Goal: Task Accomplishment & Management: Manage account settings

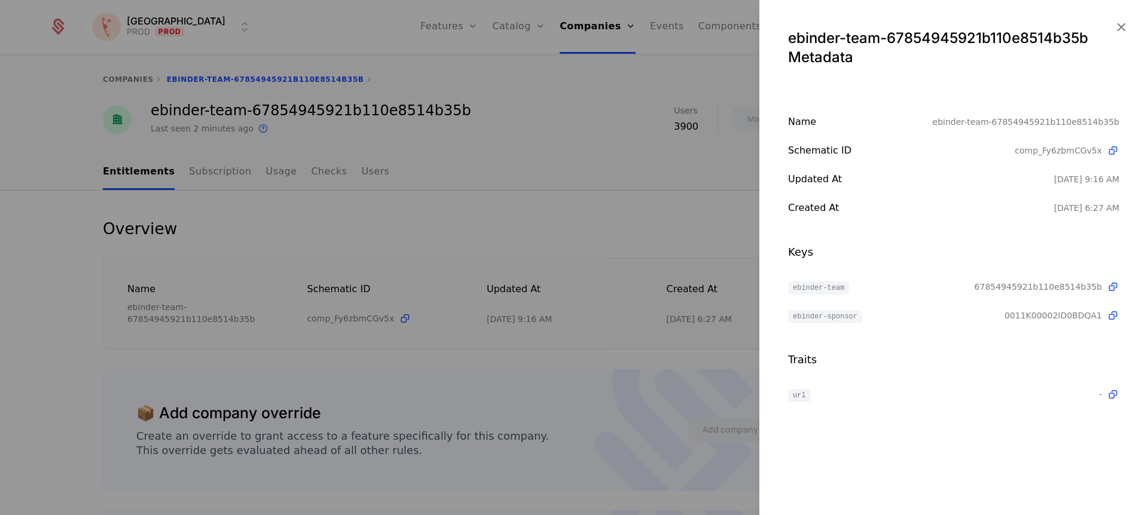
click at [1112, 149] on icon at bounding box center [1113, 151] width 13 height 13
click at [1112, 153] on icon at bounding box center [1113, 151] width 13 height 13
click at [1114, 313] on icon at bounding box center [1113, 316] width 13 height 13
click at [1112, 286] on icon at bounding box center [1113, 287] width 13 height 13
click at [610, 120] on div at bounding box center [574, 257] width 1148 height 515
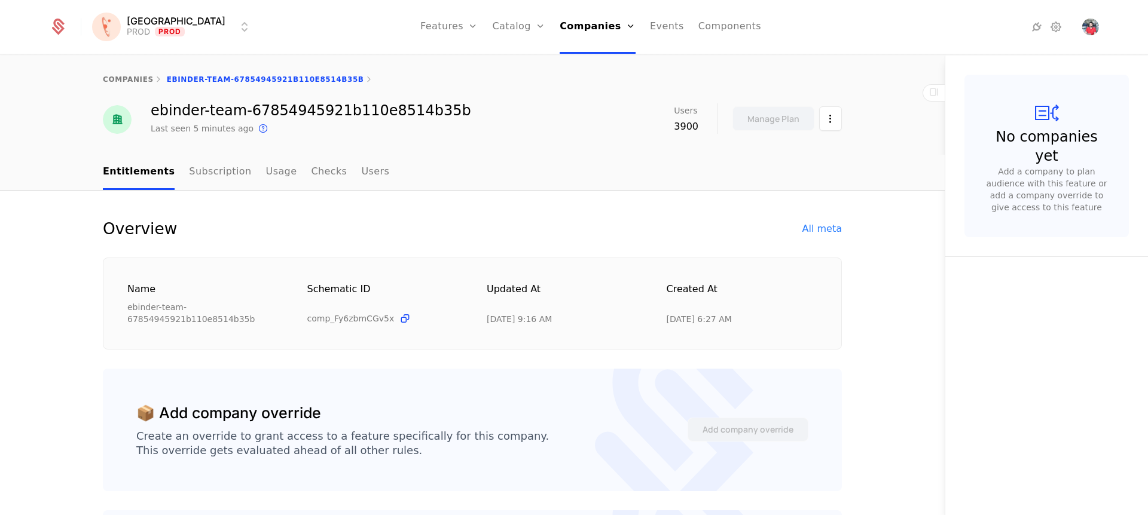
click at [577, 56] on div "Companies Users" at bounding box center [602, 67] width 84 height 57
click at [579, 60] on link "Companies" at bounding box center [601, 59] width 55 height 10
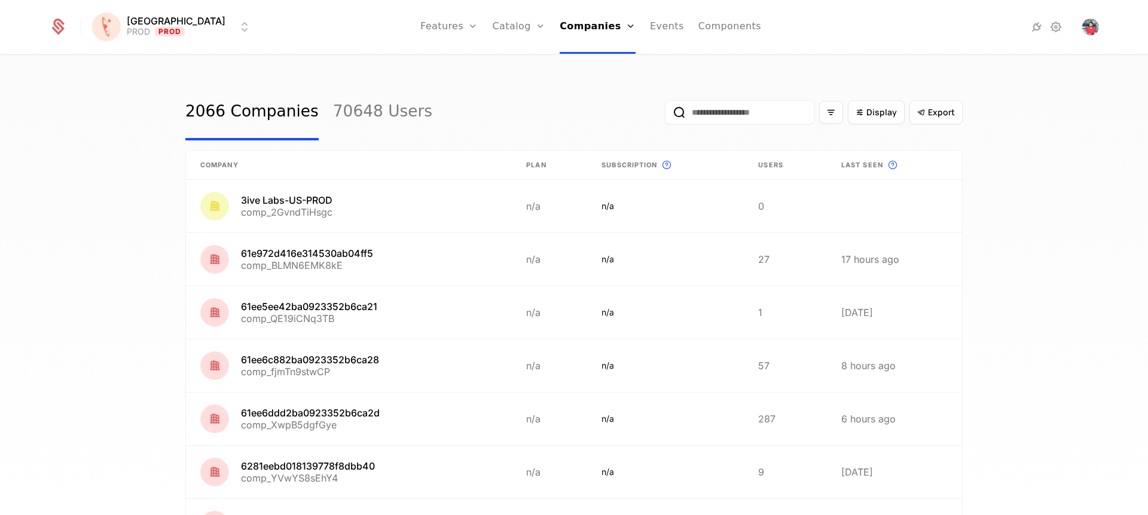
click at [710, 117] on input "email" at bounding box center [739, 112] width 149 height 24
paste input "**********"
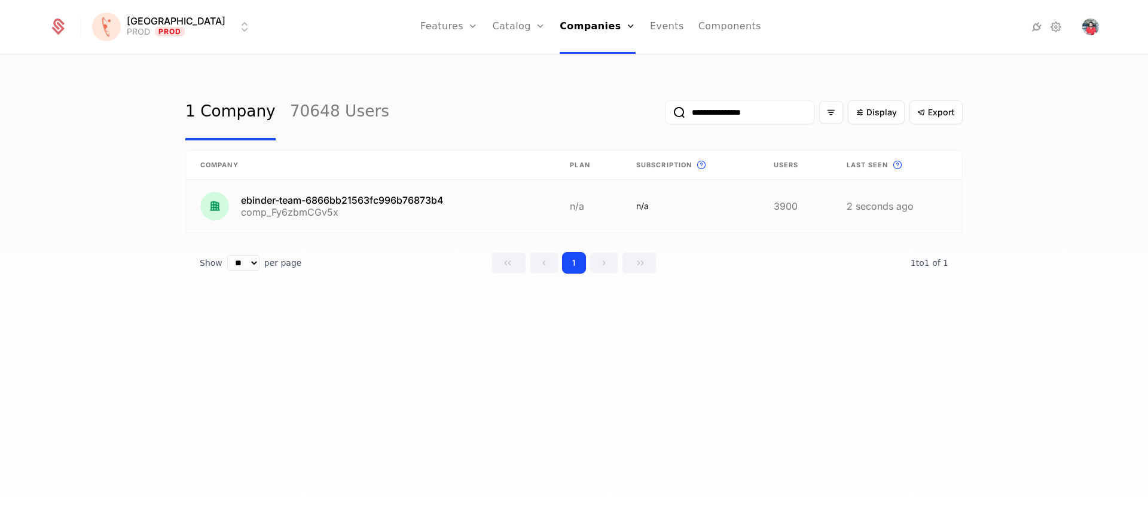
type input "**********"
click at [423, 199] on link at bounding box center [370, 206] width 369 height 53
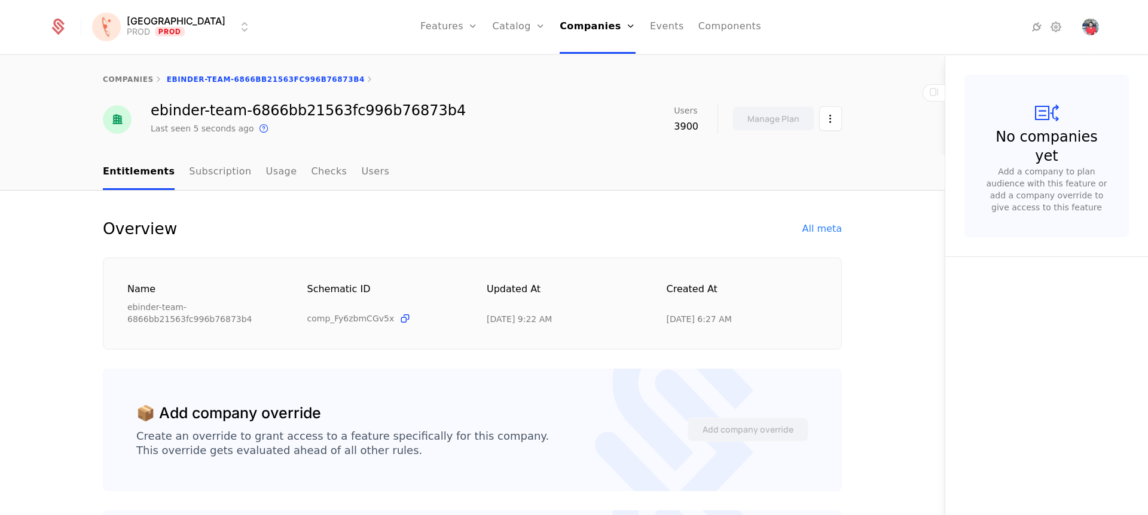
click at [819, 221] on div "Overview All meta" at bounding box center [472, 228] width 739 height 19
click at [815, 231] on div "All meta" at bounding box center [821, 229] width 39 height 14
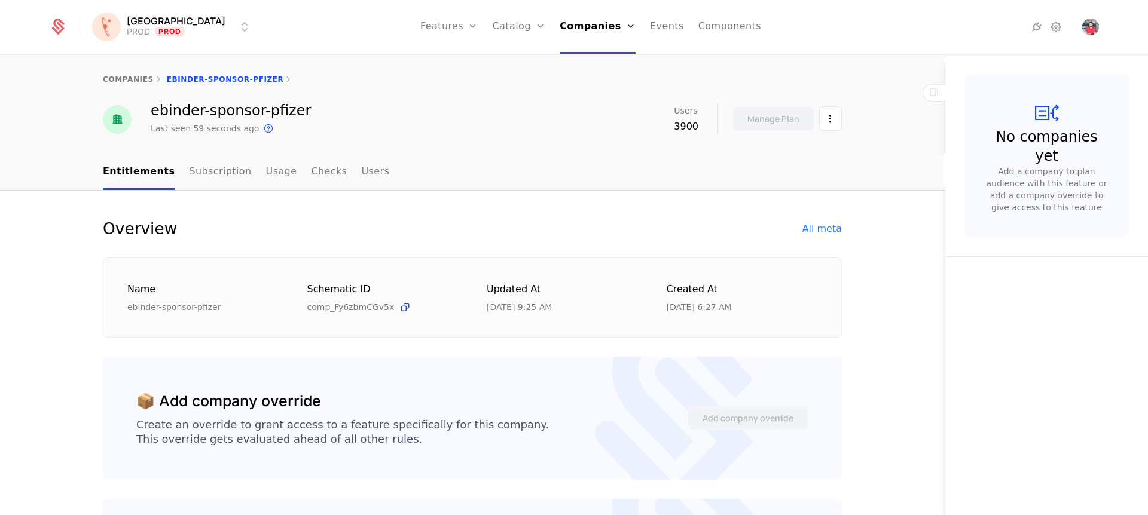
click at [588, 231] on div "Overview All meta" at bounding box center [472, 228] width 739 height 19
click at [753, 229] on div "Overview All meta" at bounding box center [472, 228] width 739 height 19
click at [821, 224] on div "All meta" at bounding box center [821, 229] width 39 height 14
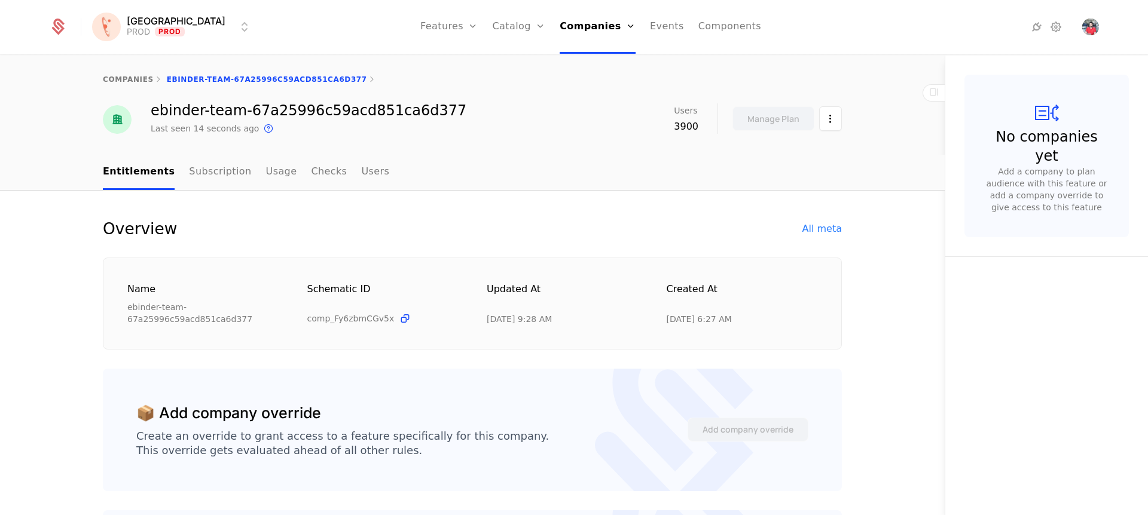
click at [818, 222] on div "All meta" at bounding box center [821, 229] width 39 height 14
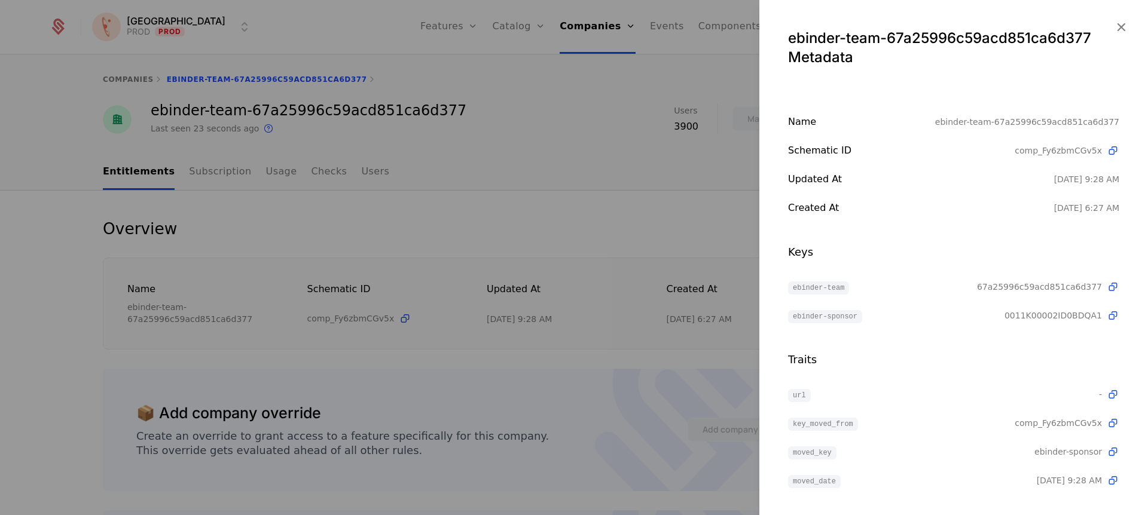
click at [182, 252] on div at bounding box center [574, 257] width 1148 height 515
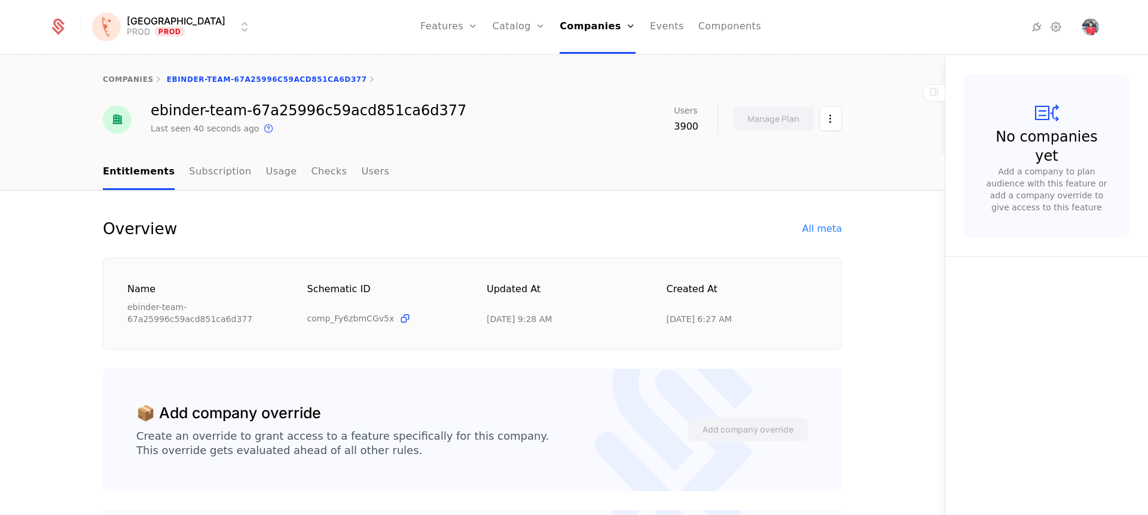
click at [826, 228] on div "All meta" at bounding box center [821, 229] width 39 height 14
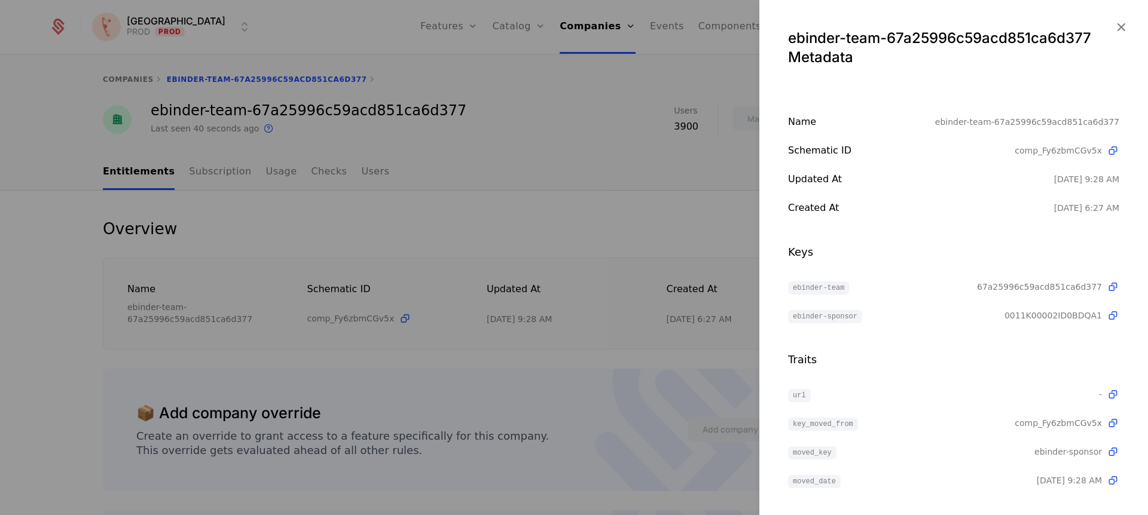
scroll to position [1, 0]
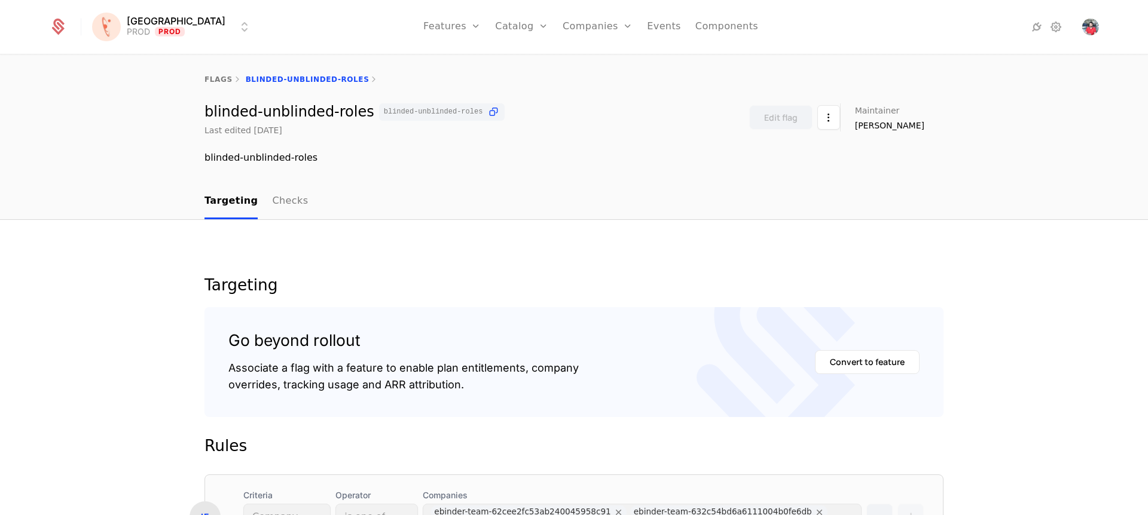
scroll to position [8834, 0]
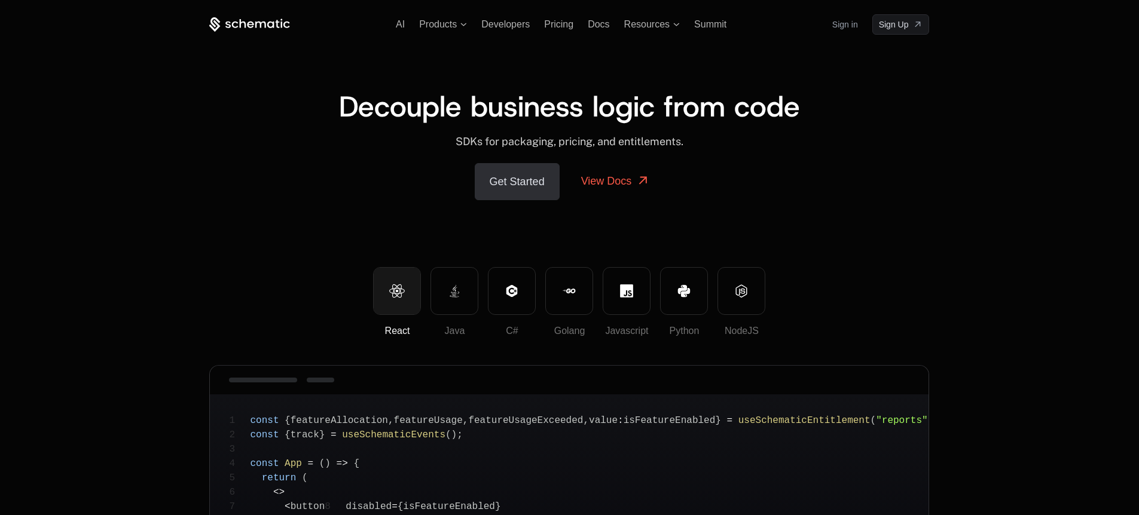
click at [530, 180] on link "Get Started" at bounding box center [517, 181] width 85 height 37
click at [600, 178] on link "View Docs" at bounding box center [616, 181] width 98 height 36
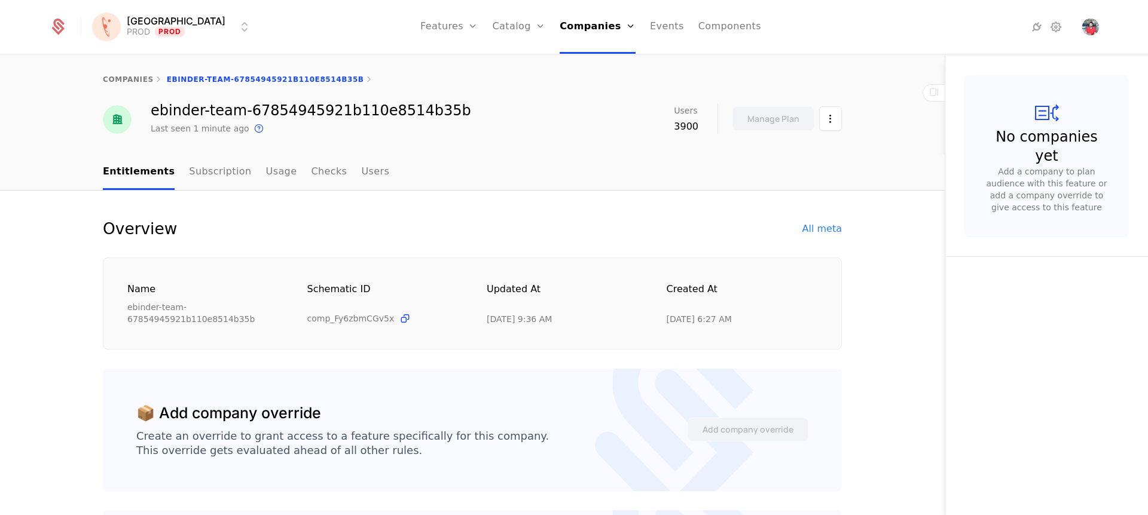
click at [815, 226] on div "All meta" at bounding box center [821, 229] width 39 height 14
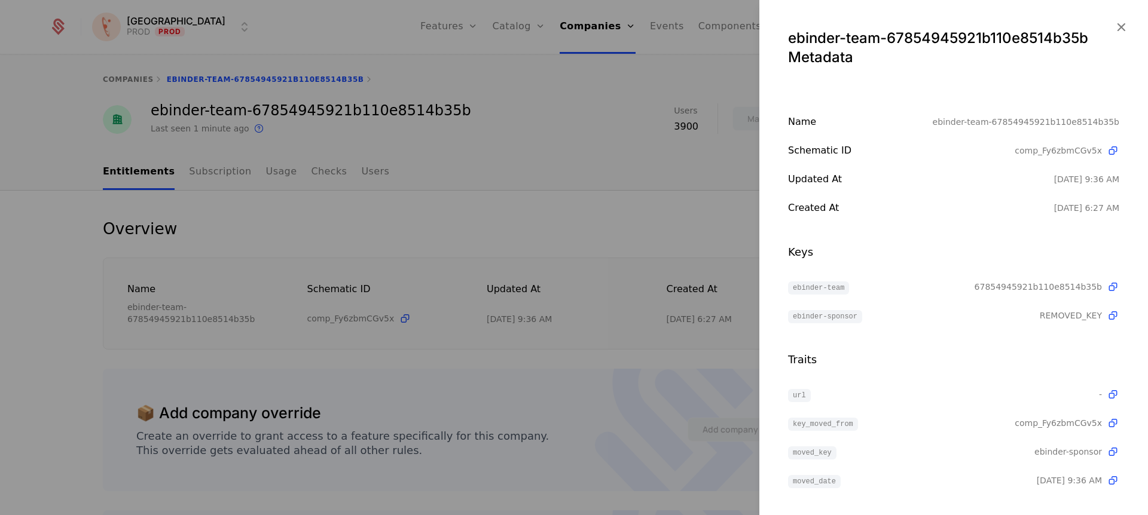
click at [610, 172] on div at bounding box center [574, 257] width 1148 height 515
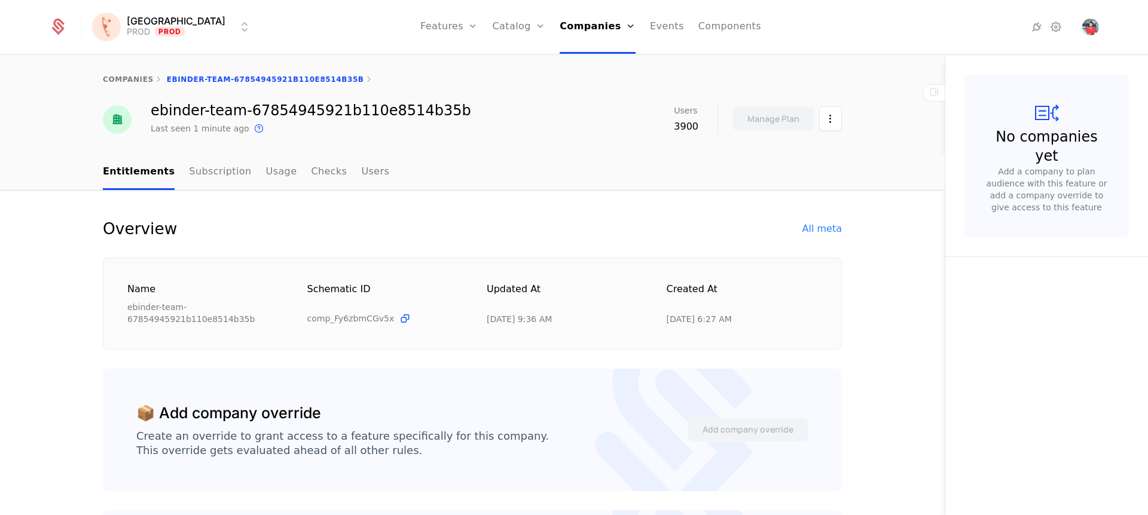
click at [590, 58] on link "Companies" at bounding box center [601, 59] width 55 height 10
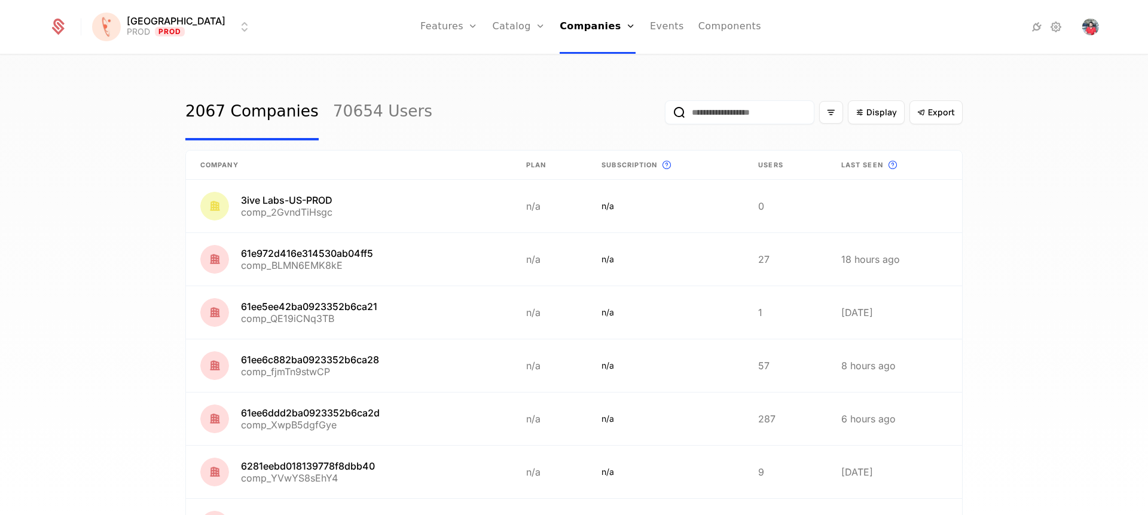
click at [736, 117] on input "email" at bounding box center [739, 112] width 149 height 24
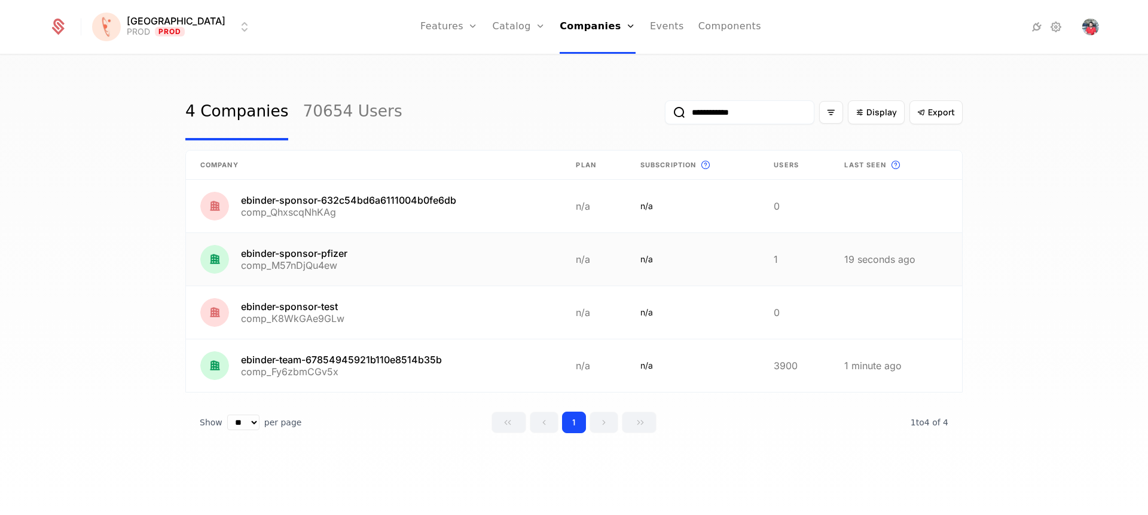
type input "**********"
click at [325, 253] on link at bounding box center [373, 259] width 375 height 53
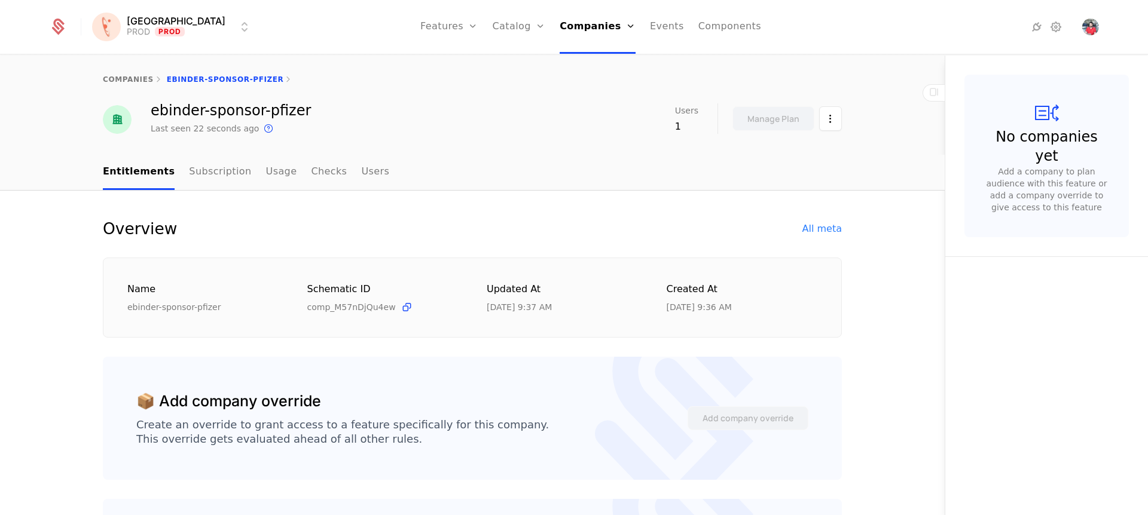
click at [812, 235] on div "All meta" at bounding box center [821, 229] width 39 height 14
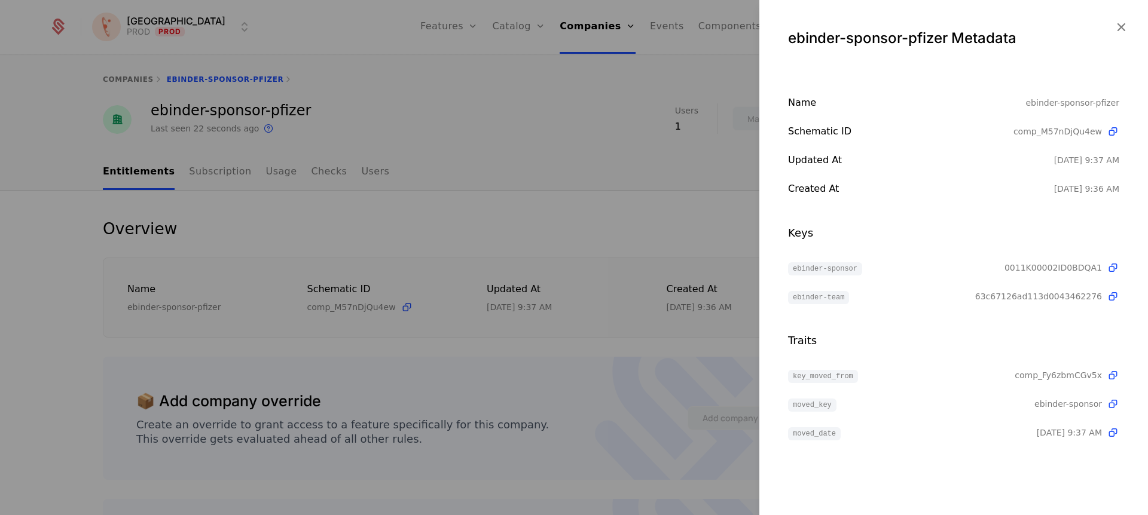
click at [1012, 298] on span "63c67126ad113d0043462276" at bounding box center [1038, 297] width 127 height 12
click at [937, 299] on div "ebinder-team" at bounding box center [881, 296] width 187 height 14
click at [1031, 295] on span "63c67126ad113d0043462276" at bounding box center [1038, 297] width 127 height 12
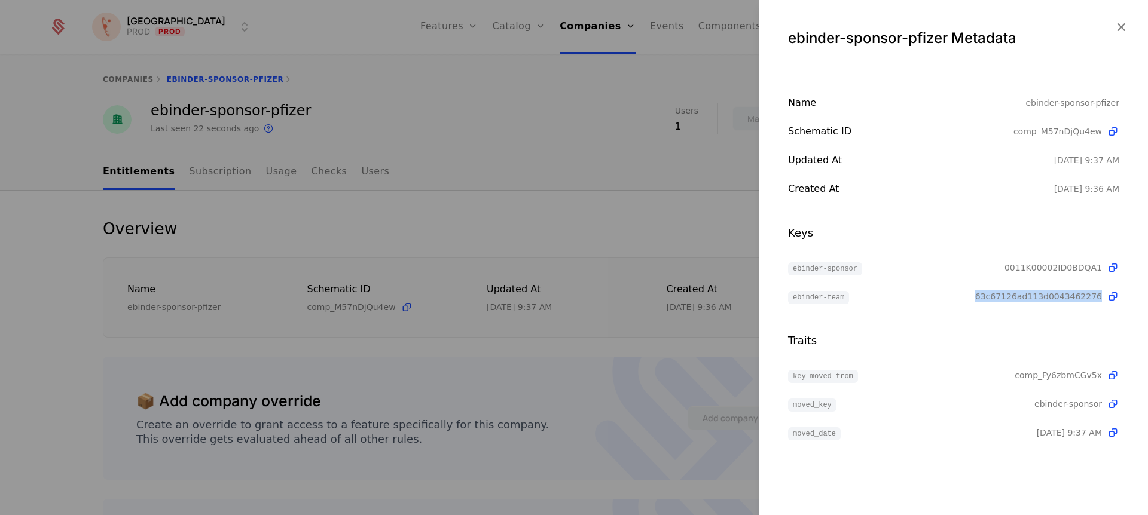
click at [1121, 29] on icon "button" at bounding box center [1121, 27] width 16 height 16
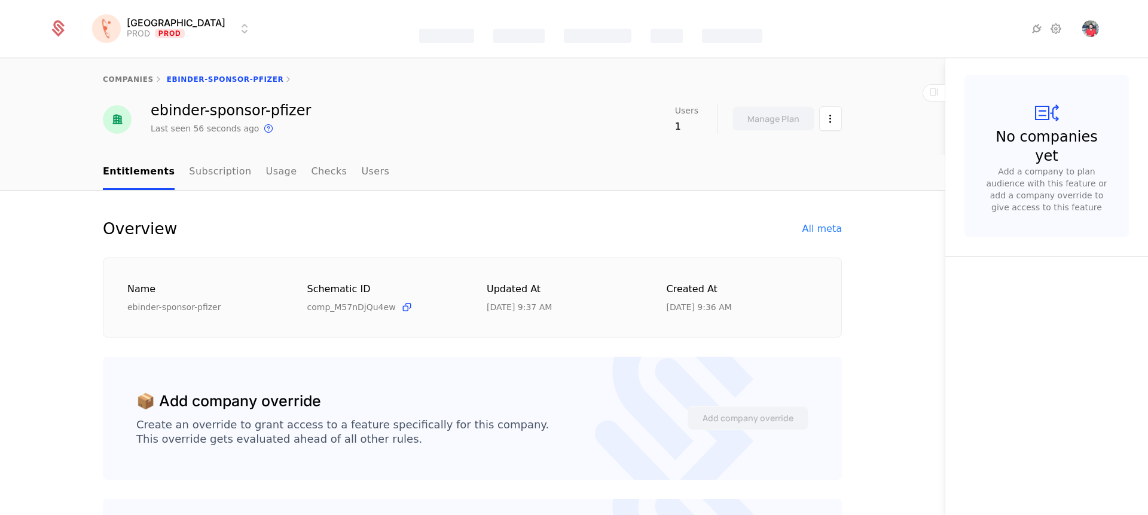
click at [815, 115] on html "Florence PROD Prod Features Catalog Companies Events Components companies ebind…" at bounding box center [574, 257] width 1148 height 515
click at [818, 115] on html "Florence PROD Prod Features Features Flags Catalog Plans Add Ons Credits Config…" at bounding box center [574, 257] width 1148 height 515
click at [815, 230] on div "All meta" at bounding box center [821, 229] width 39 height 14
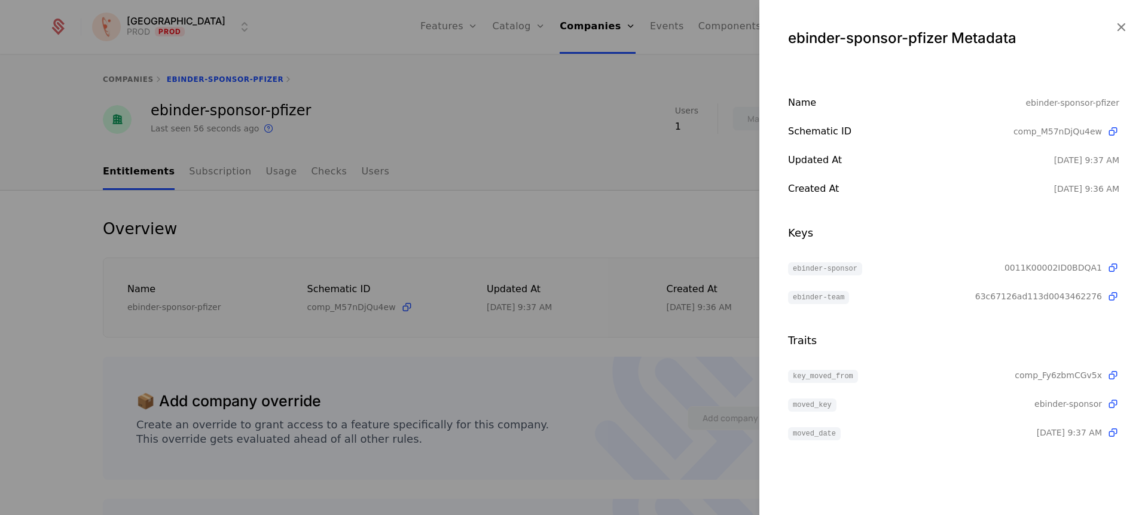
click at [1111, 131] on icon at bounding box center [1113, 132] width 13 height 13
click at [750, 215] on div at bounding box center [574, 257] width 1148 height 515
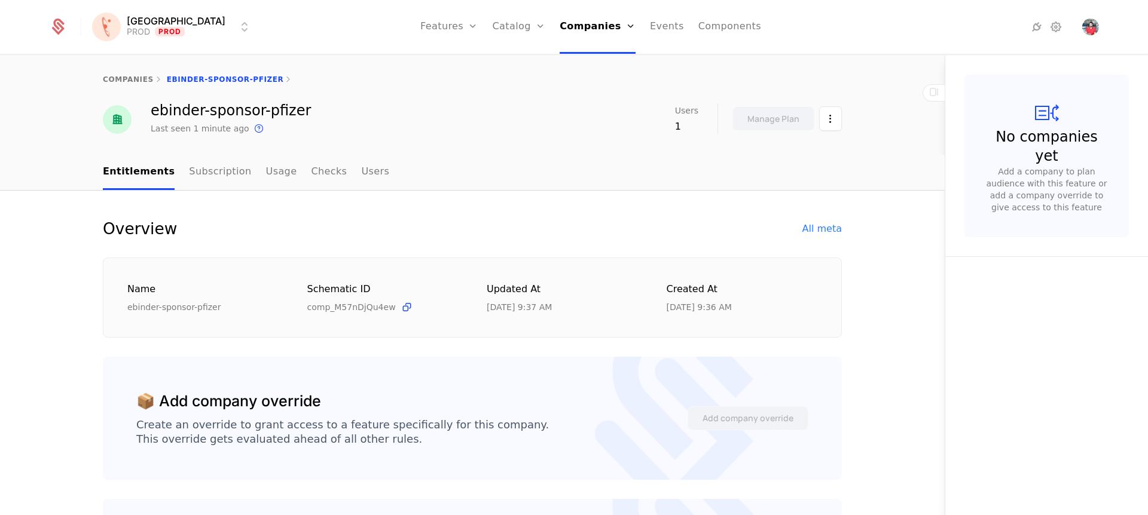
click at [820, 233] on div "All meta" at bounding box center [821, 229] width 39 height 14
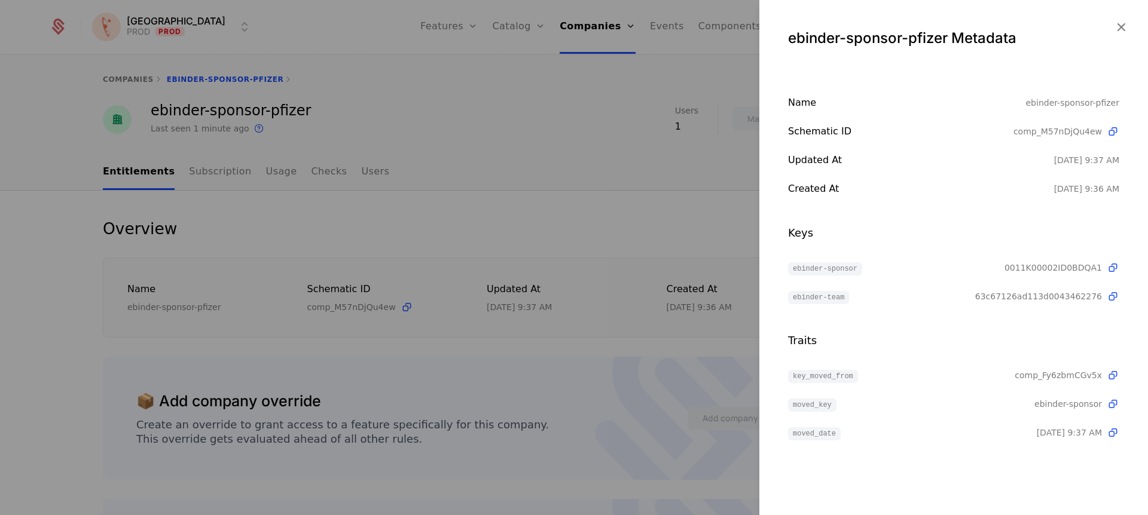
click at [1114, 31] on icon "button" at bounding box center [1121, 27] width 16 height 16
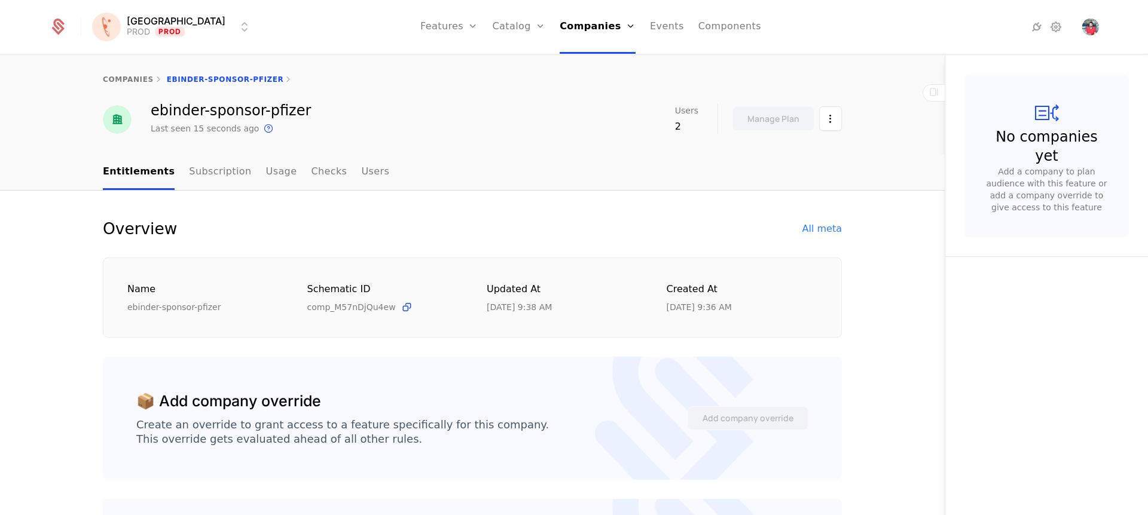
click at [817, 235] on div "All meta" at bounding box center [821, 229] width 39 height 14
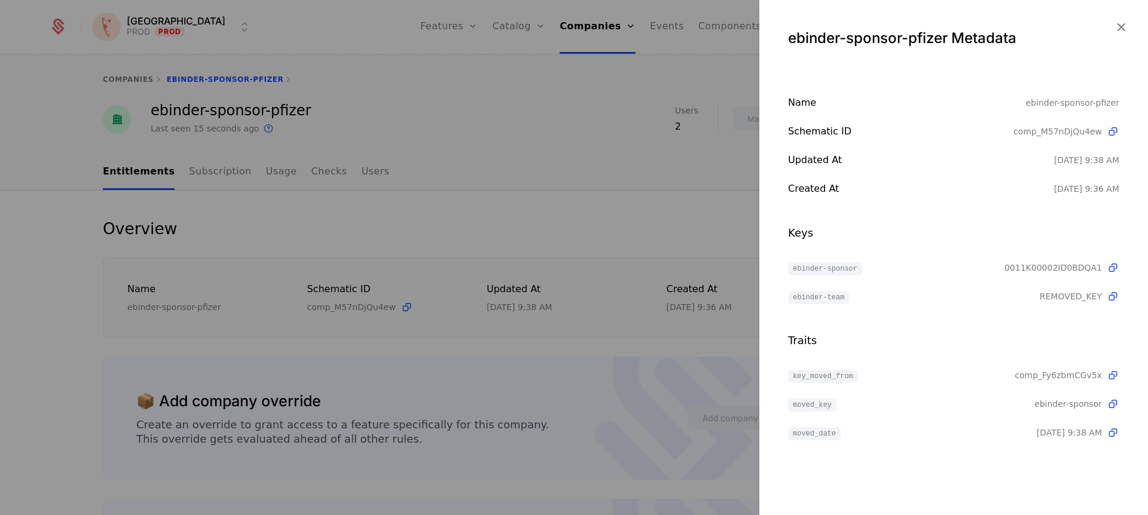
click at [1121, 30] on icon "button" at bounding box center [1121, 27] width 16 height 16
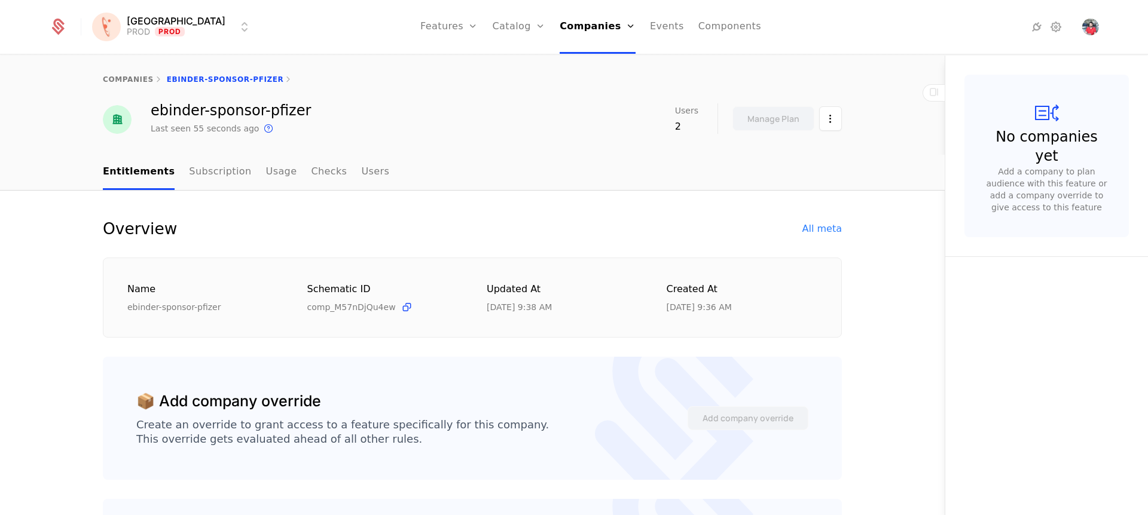
click at [813, 231] on div "All meta" at bounding box center [821, 229] width 39 height 14
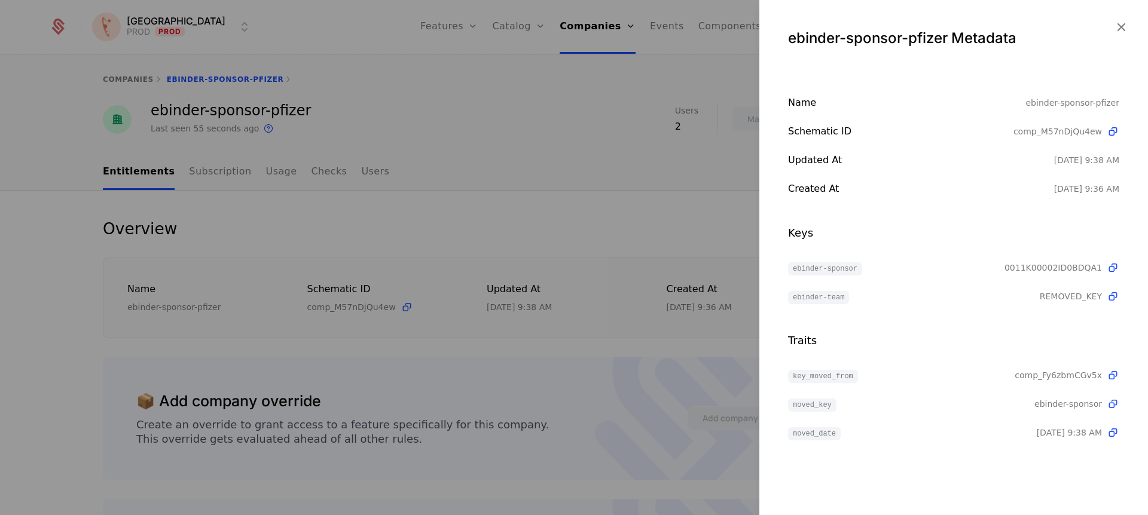
click at [1118, 31] on icon "button" at bounding box center [1121, 27] width 16 height 16
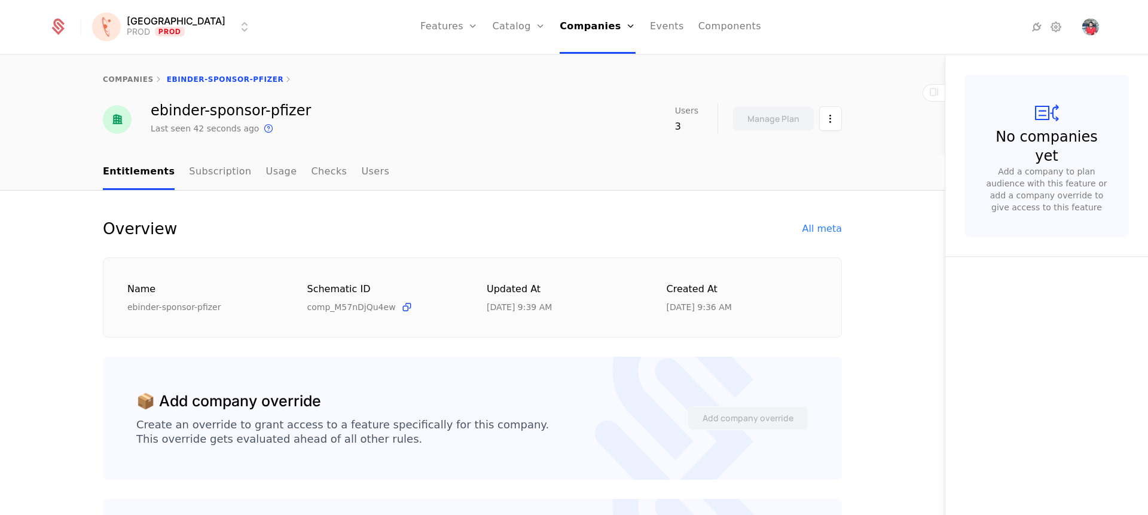
click at [830, 228] on div "All meta" at bounding box center [821, 229] width 39 height 14
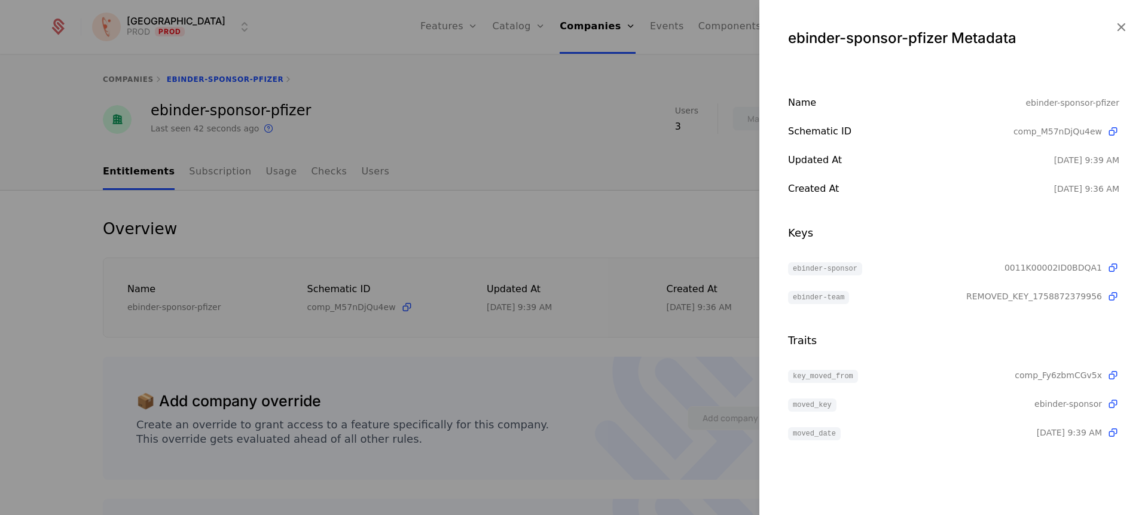
click at [1121, 30] on icon "button" at bounding box center [1121, 27] width 16 height 16
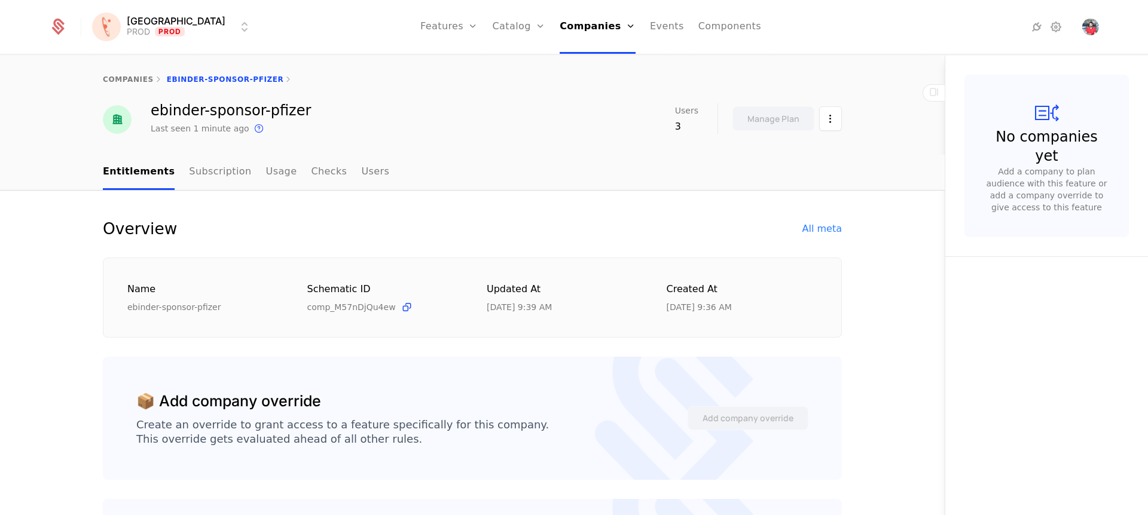
click at [576, 27] on link "Companies" at bounding box center [598, 27] width 76 height 54
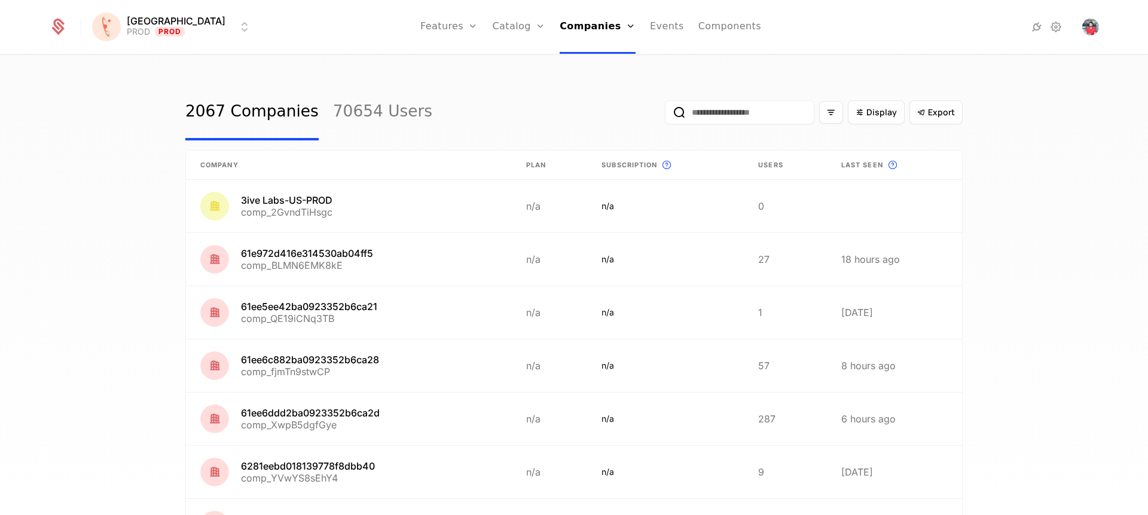
drag, startPoint x: 696, startPoint y: 115, endPoint x: 710, endPoint y: 127, distance: 18.2
click at [696, 115] on input "email" at bounding box center [739, 112] width 149 height 24
paste input "**********"
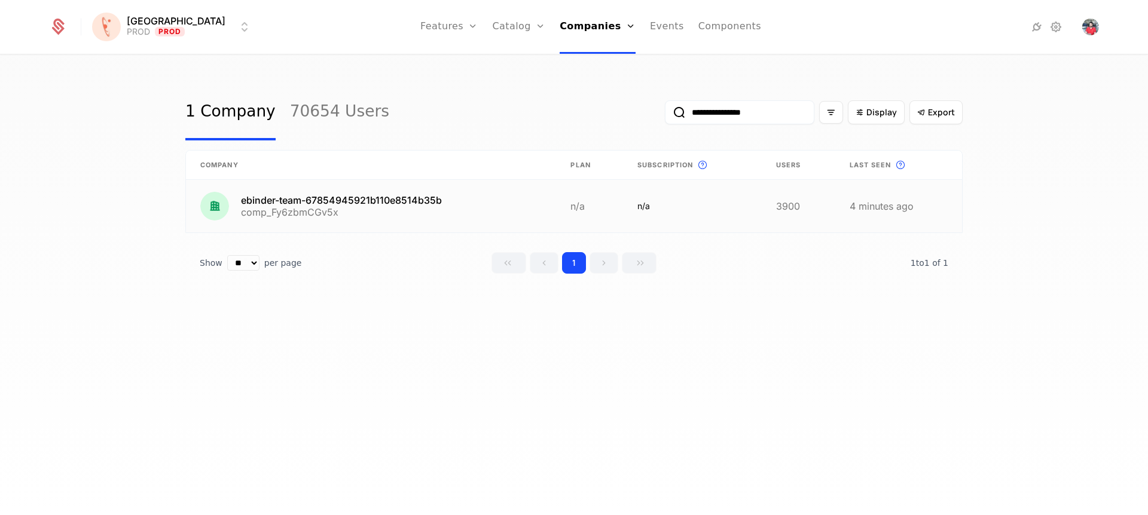
type input "**********"
click at [390, 201] on link at bounding box center [371, 206] width 370 height 53
click at [732, 111] on input "**********" at bounding box center [739, 112] width 149 height 24
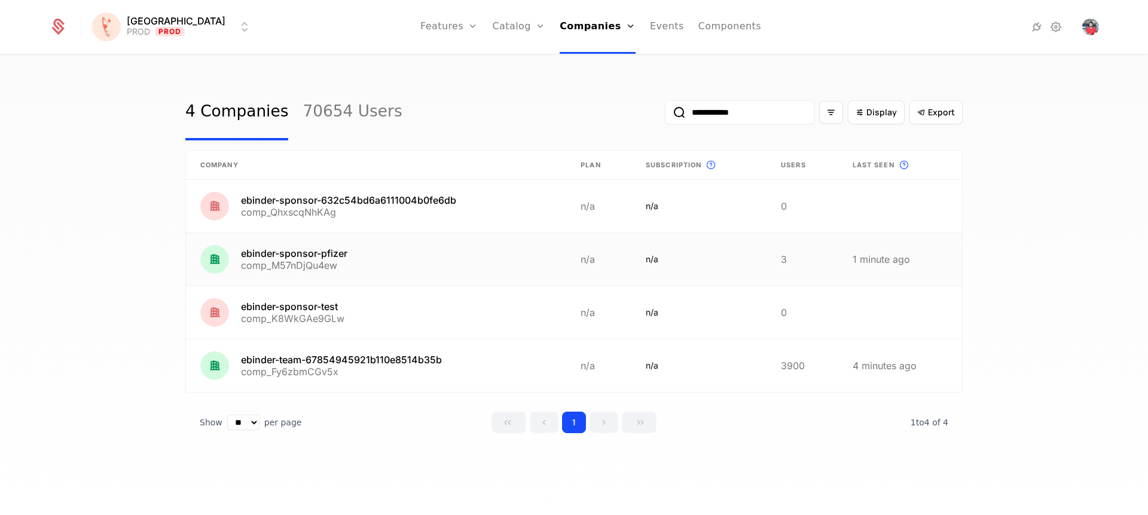
type input "**********"
click at [316, 252] on link at bounding box center [376, 259] width 380 height 53
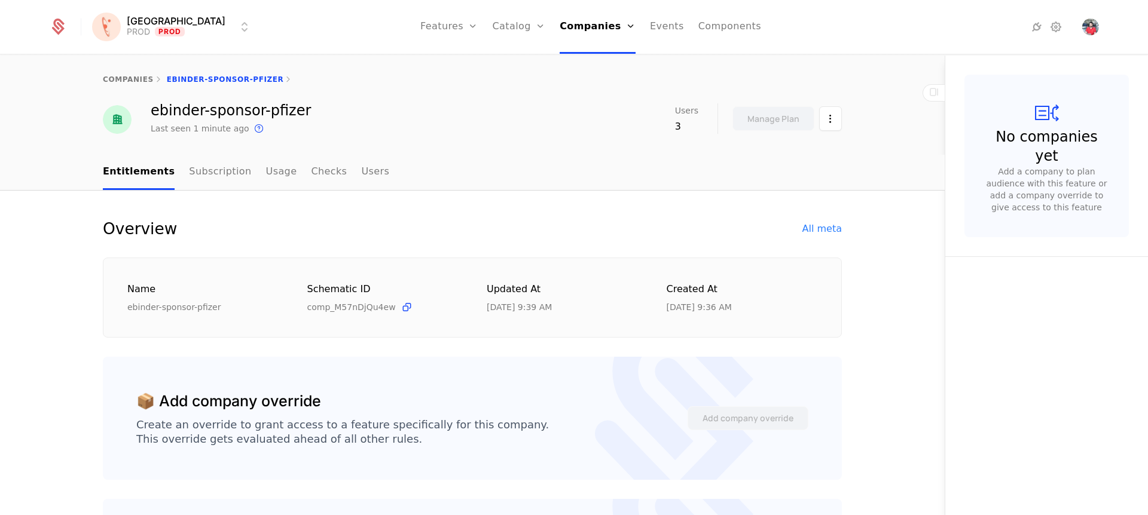
click at [361, 172] on link "Users" at bounding box center [375, 172] width 28 height 35
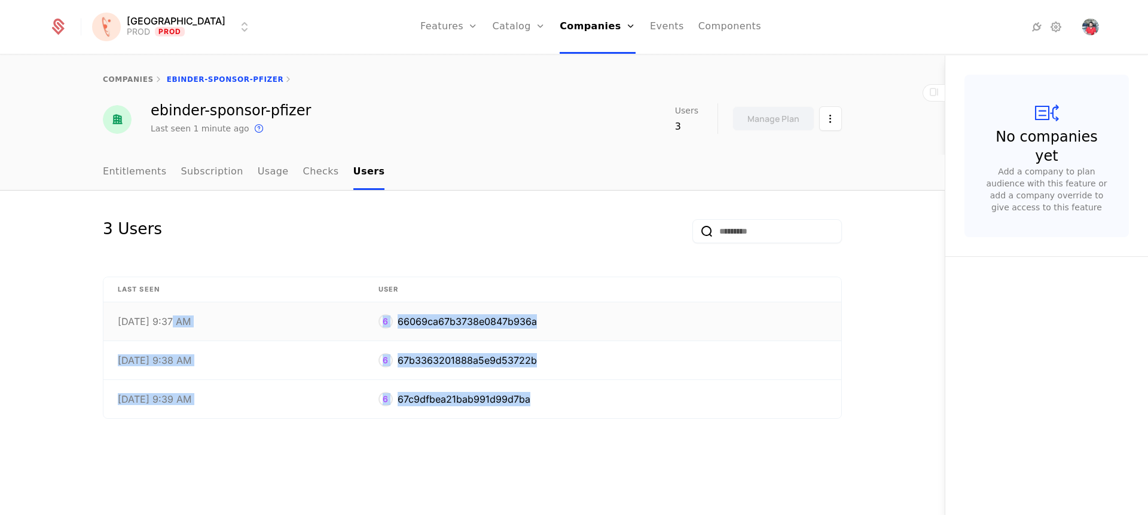
drag, startPoint x: 555, startPoint y: 398, endPoint x: 174, endPoint y: 314, distance: 389.9
click at [170, 316] on tbody "9/26/25, 9:37 AM 6 66069ca67b3738e0847b936a 9/26/25, 9:38 AM 6 67b3363201888a5e…" at bounding box center [472, 360] width 738 height 116
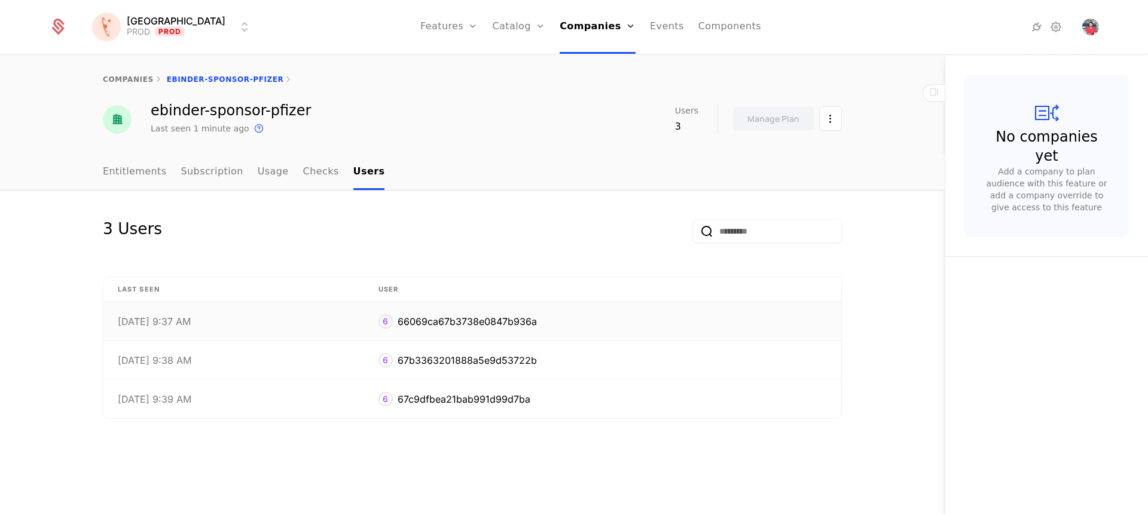
click at [175, 314] on td "9/26/25, 9:37 AM" at bounding box center [233, 321] width 261 height 39
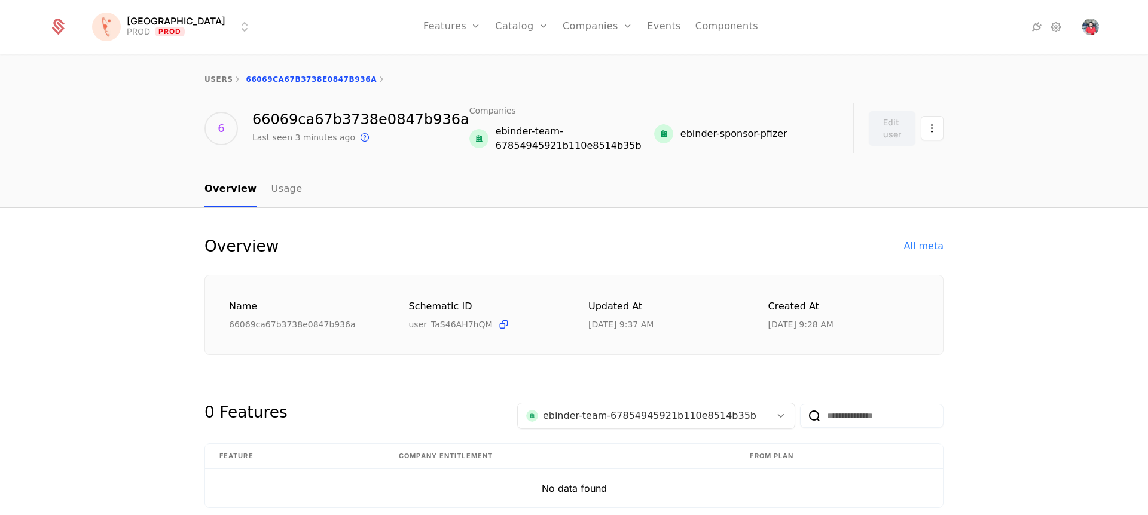
click at [277, 195] on link "Usage" at bounding box center [286, 189] width 31 height 35
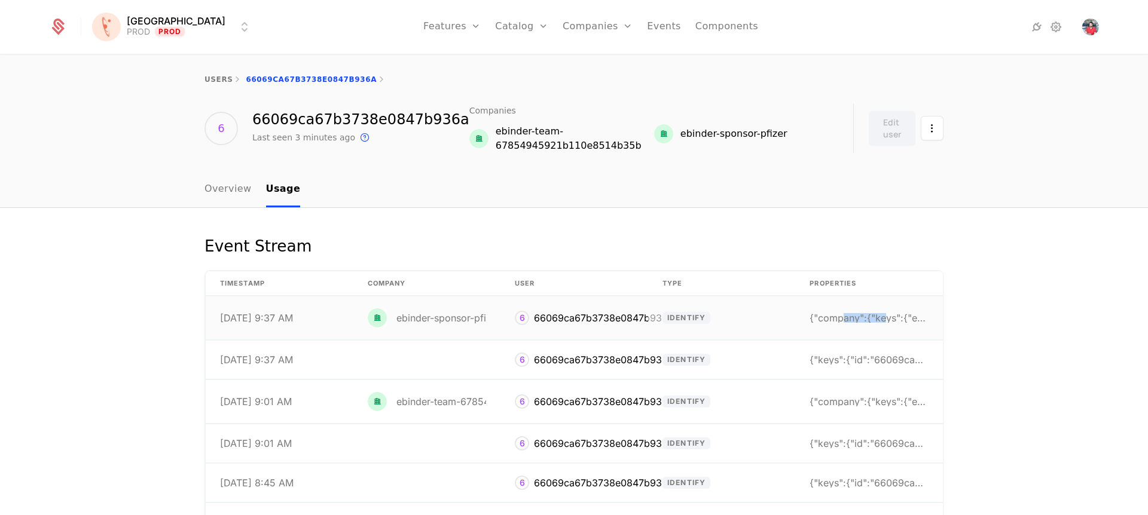
drag, startPoint x: 829, startPoint y: 319, endPoint x: 872, endPoint y: 317, distance: 43.1
click at [872, 317] on div "{"company":{"keys":{"ebinder-sponsor":"0011K00002I" at bounding box center [868, 318] width 119 height 10
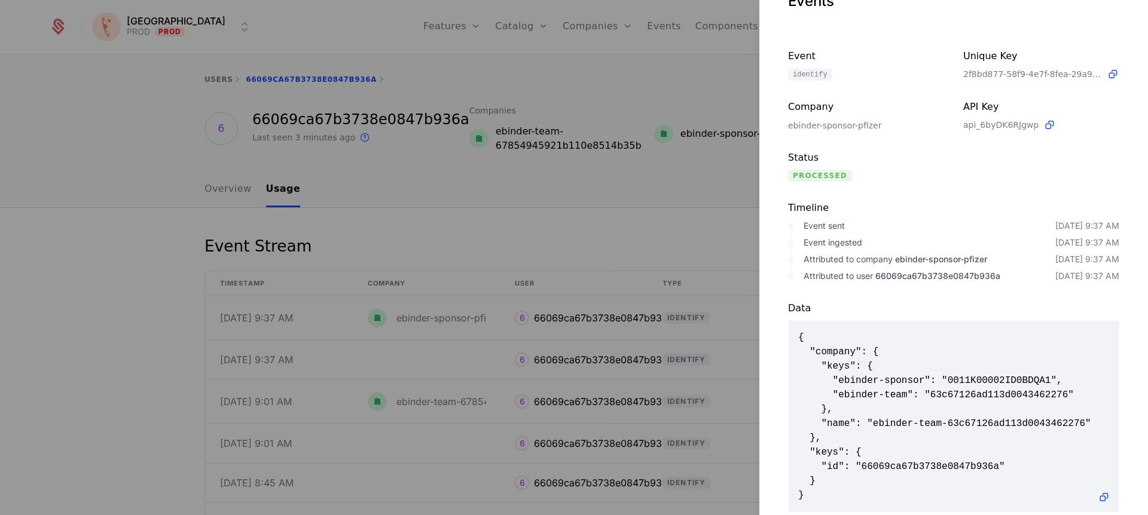
scroll to position [72, 0]
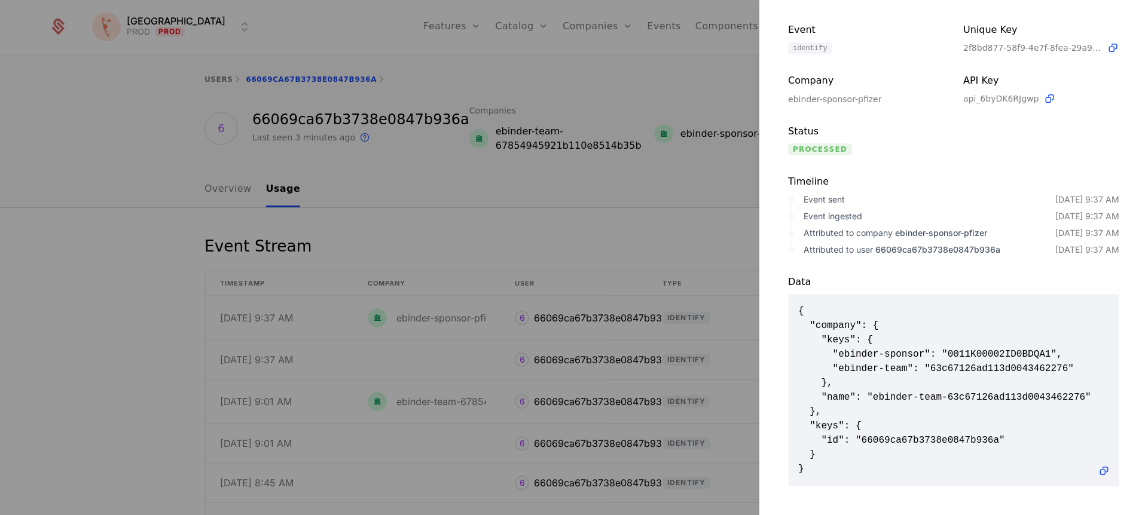
click at [1007, 362] on span "{ "company": { "keys": { "ebinder-sponsor": "0011K00002ID0BDQA1", "ebinder-team…" at bounding box center [953, 390] width 311 height 172
copy span "63c67126ad113d0043462276"
click at [978, 357] on span "{ "company": { "keys": { "ebinder-sponsor": "0011K00002ID0BDQA1", "ebinder-team…" at bounding box center [953, 390] width 311 height 172
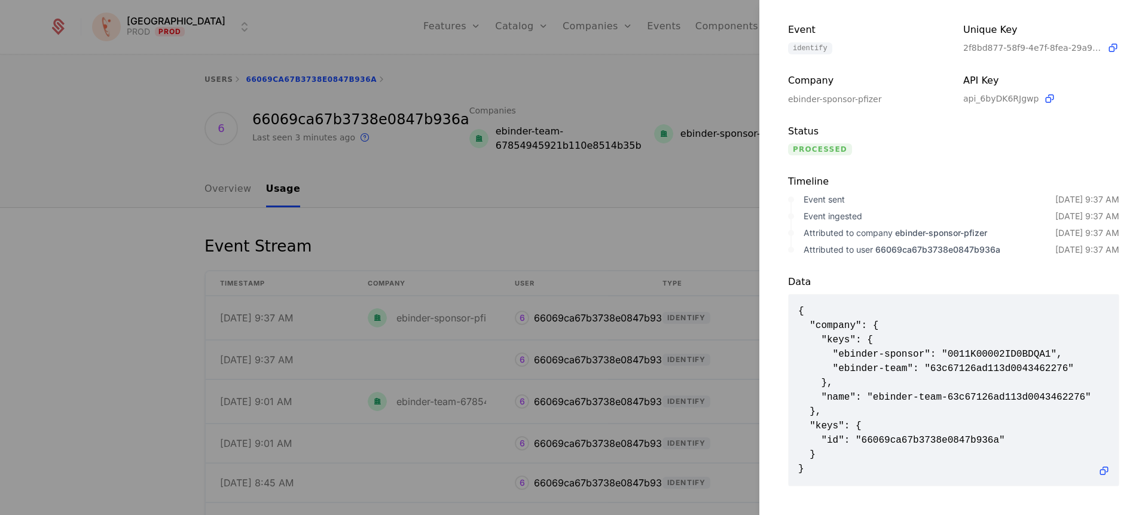
click at [499, 170] on div at bounding box center [574, 257] width 1148 height 515
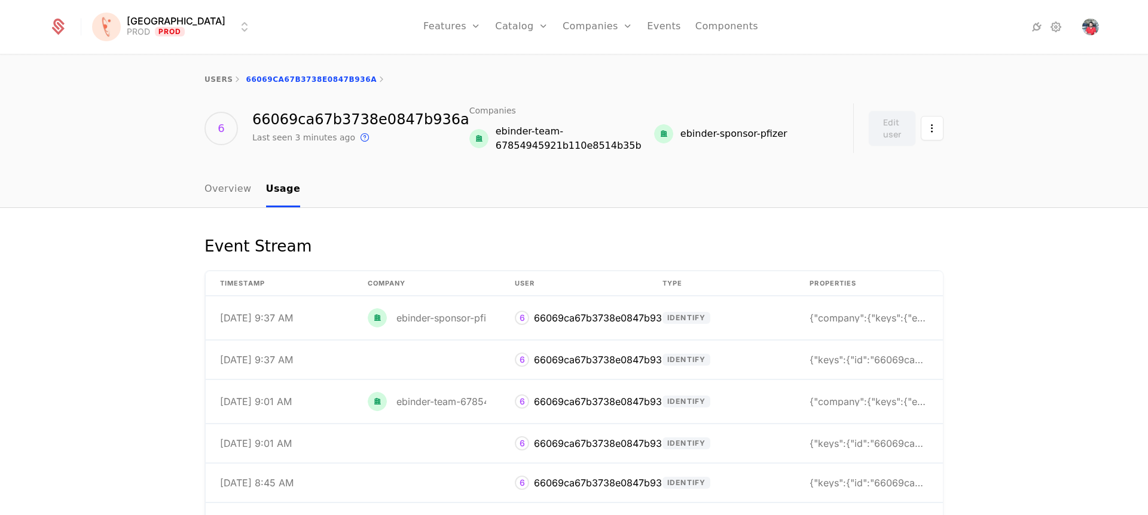
click at [226, 196] on link "Overview" at bounding box center [227, 189] width 47 height 35
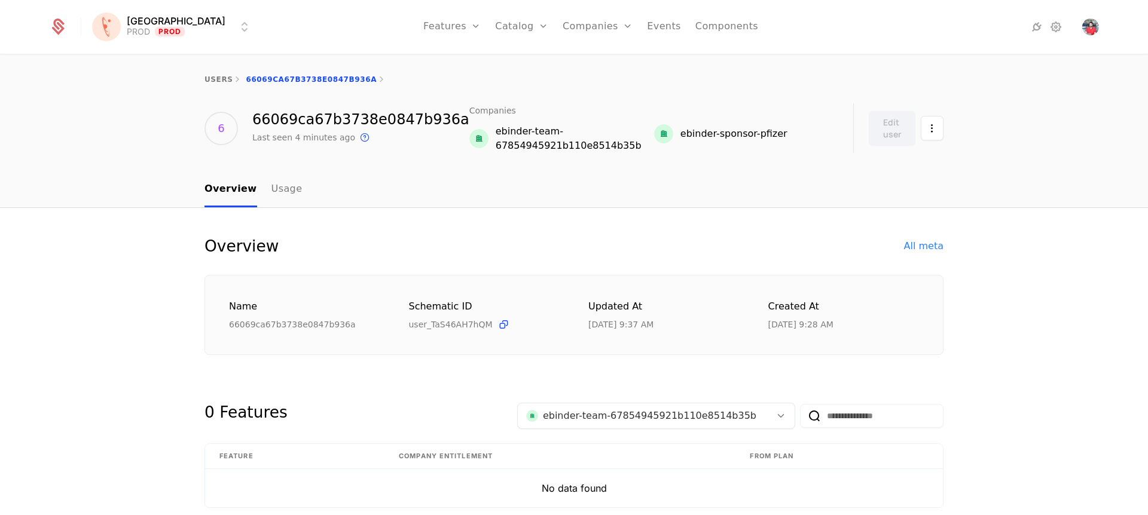
click at [909, 243] on div "All meta" at bounding box center [923, 246] width 39 height 14
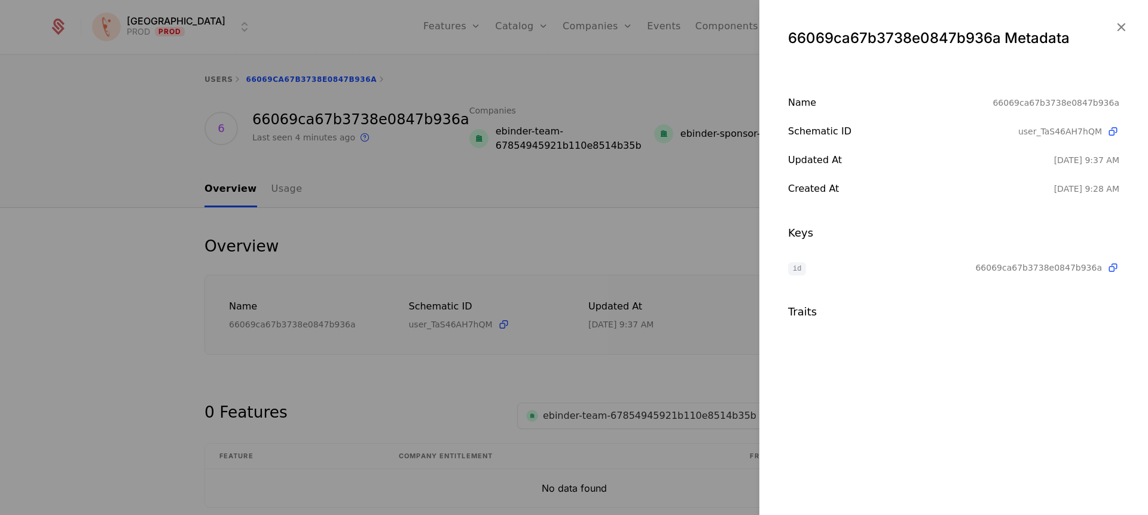
click at [644, 219] on div at bounding box center [574, 257] width 1148 height 515
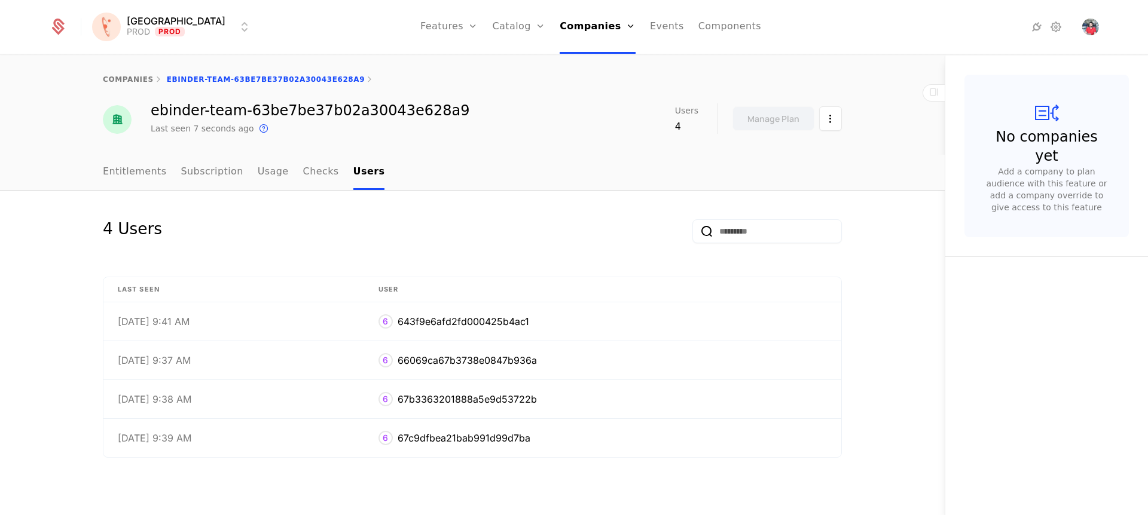
click at [329, 176] on ul "Entitlements Subscription Usage Checks Users" at bounding box center [244, 172] width 282 height 35
click at [303, 176] on link "Checks" at bounding box center [321, 172] width 36 height 35
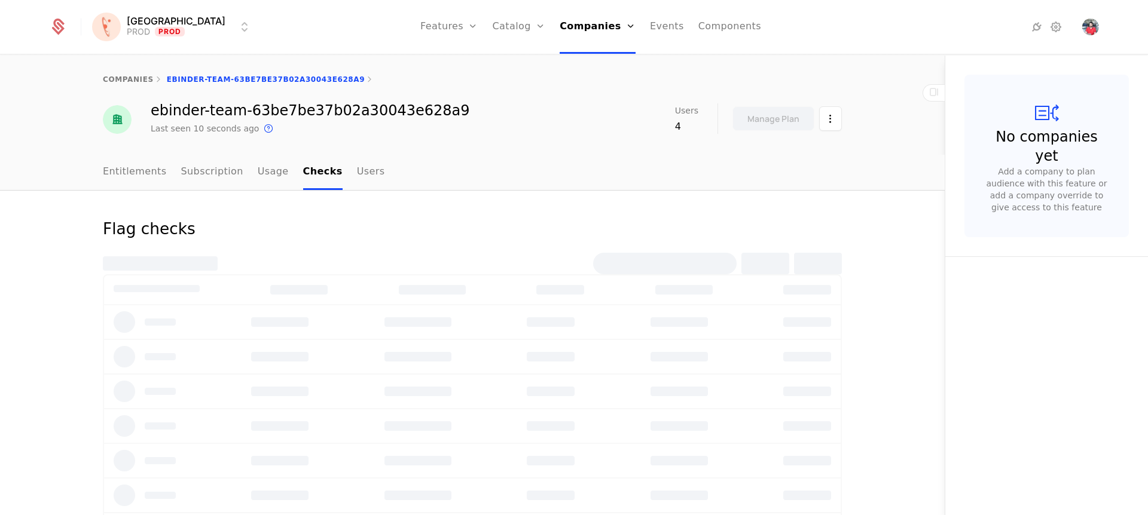
click at [357, 171] on link "Users" at bounding box center [371, 172] width 28 height 35
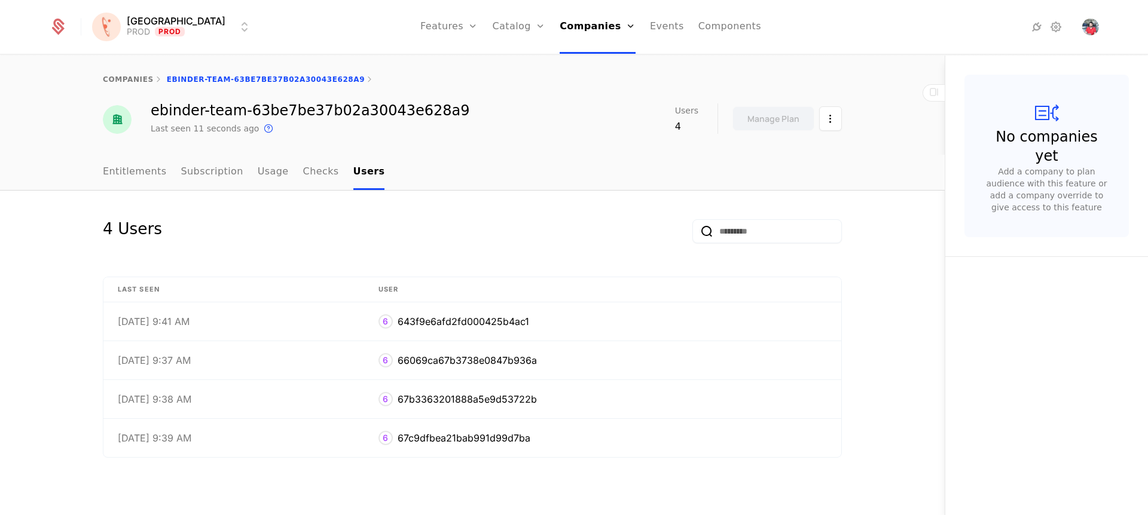
click at [133, 173] on link "Entitlements" at bounding box center [135, 172] width 64 height 35
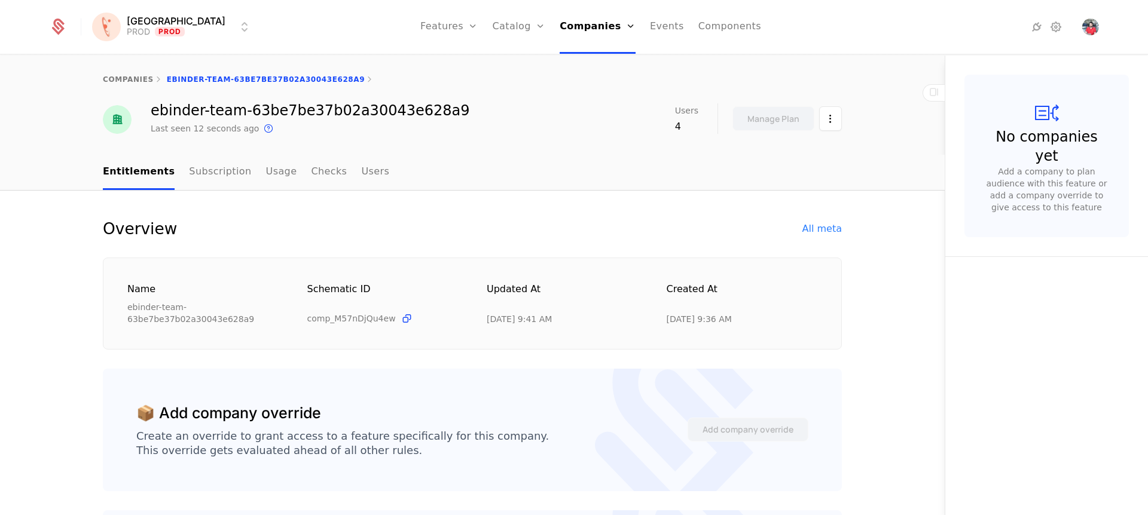
click at [827, 225] on div "All meta" at bounding box center [821, 229] width 39 height 14
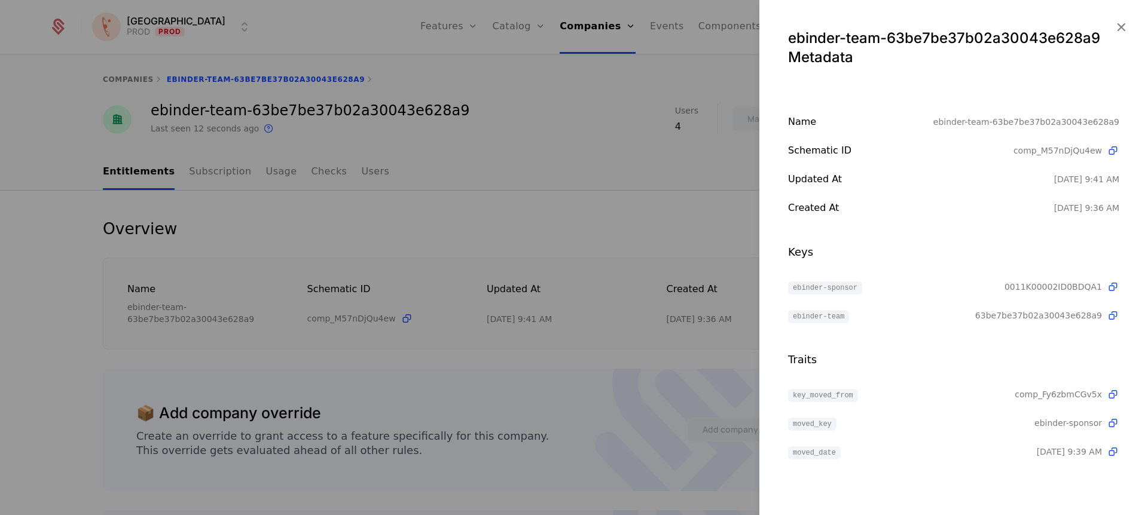
click at [1121, 23] on icon "button" at bounding box center [1121, 27] width 16 height 16
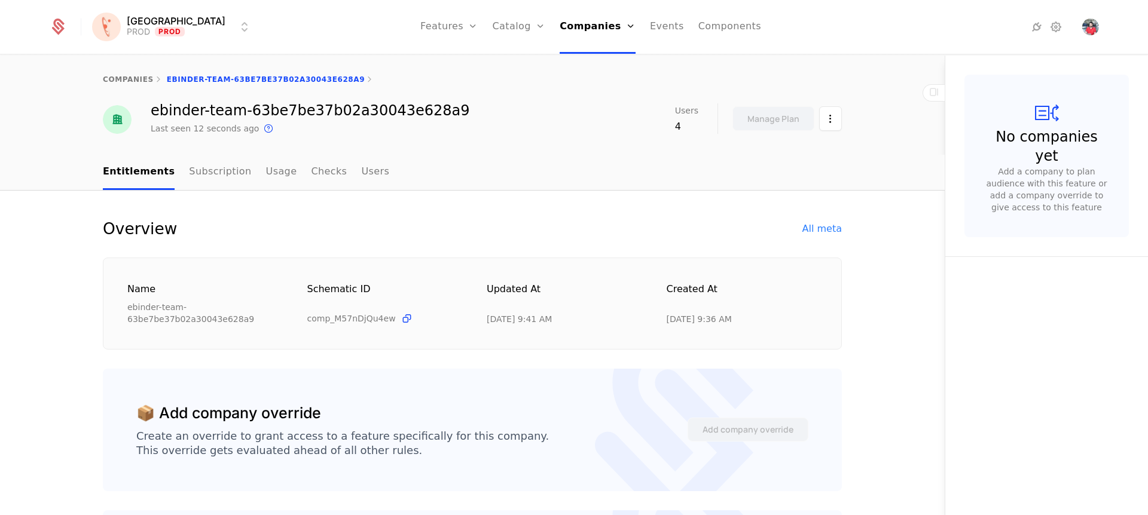
click at [361, 176] on link "Users" at bounding box center [375, 172] width 28 height 35
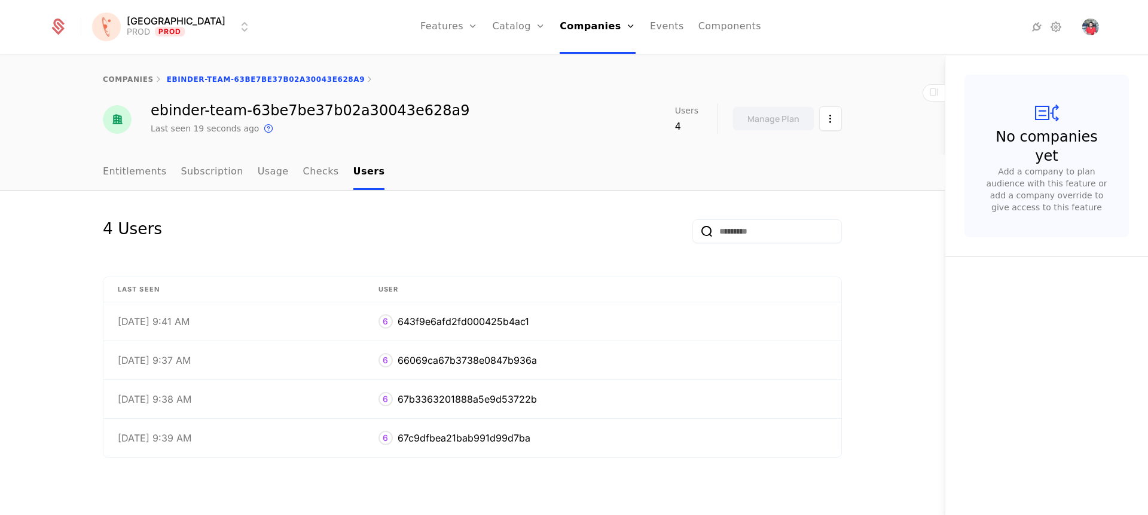
click at [146, 174] on link "Entitlements" at bounding box center [135, 172] width 64 height 35
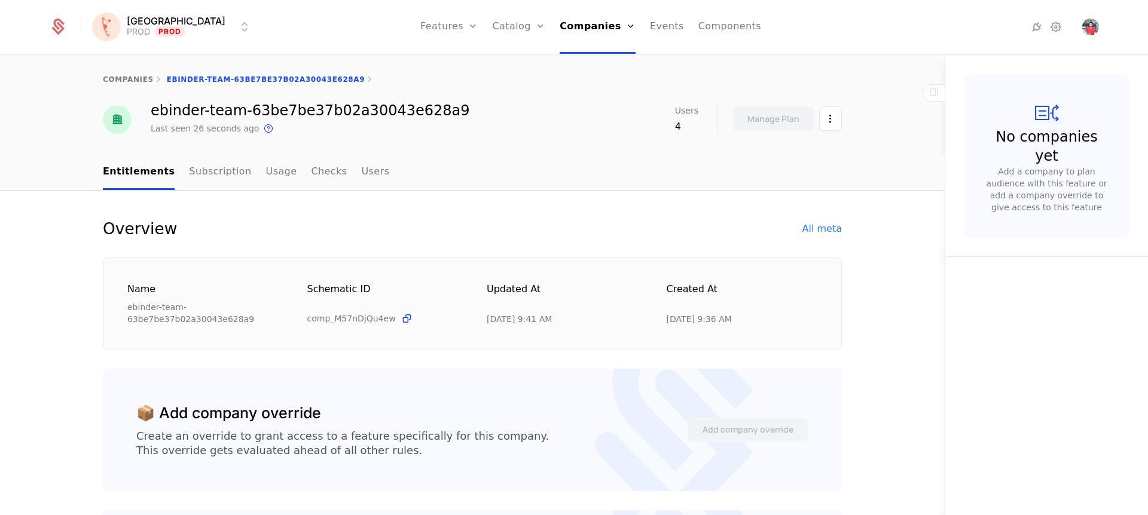
click at [120, 81] on link "companies" at bounding box center [128, 79] width 51 height 8
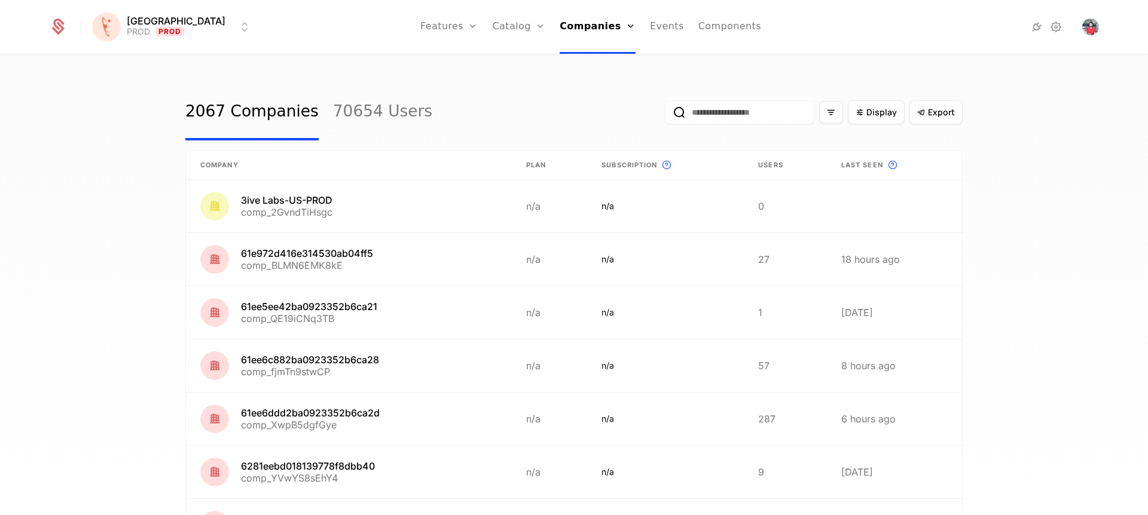
click at [721, 121] on input "email" at bounding box center [739, 112] width 149 height 24
paste input "**********"
type input "**********"
click at [442, 82] on link "Flags" at bounding box center [462, 78] width 55 height 10
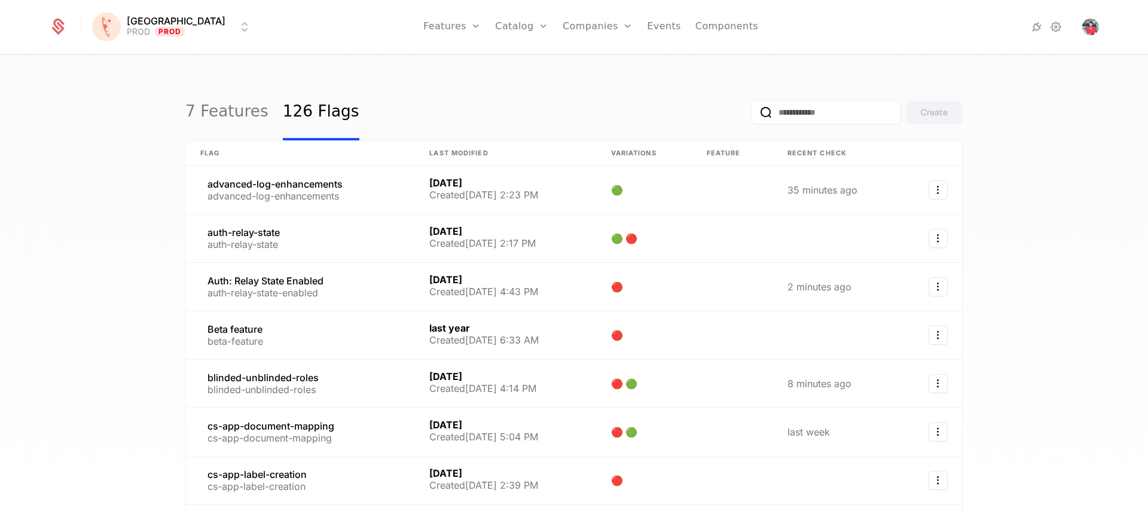
click at [791, 120] on input "email" at bounding box center [825, 112] width 149 height 24
click at [273, 376] on link at bounding box center [300, 384] width 229 height 48
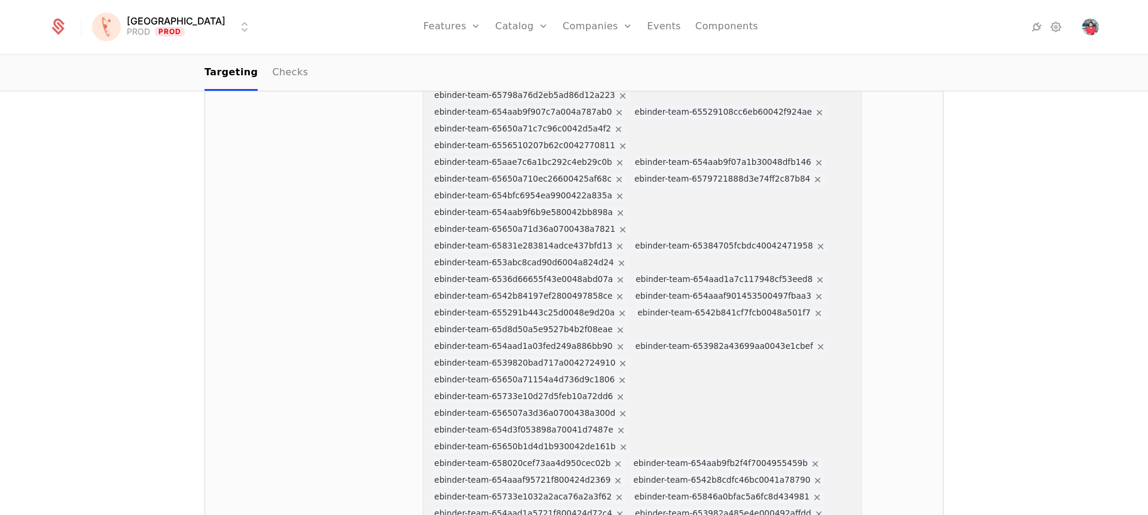
scroll to position [8888, 0]
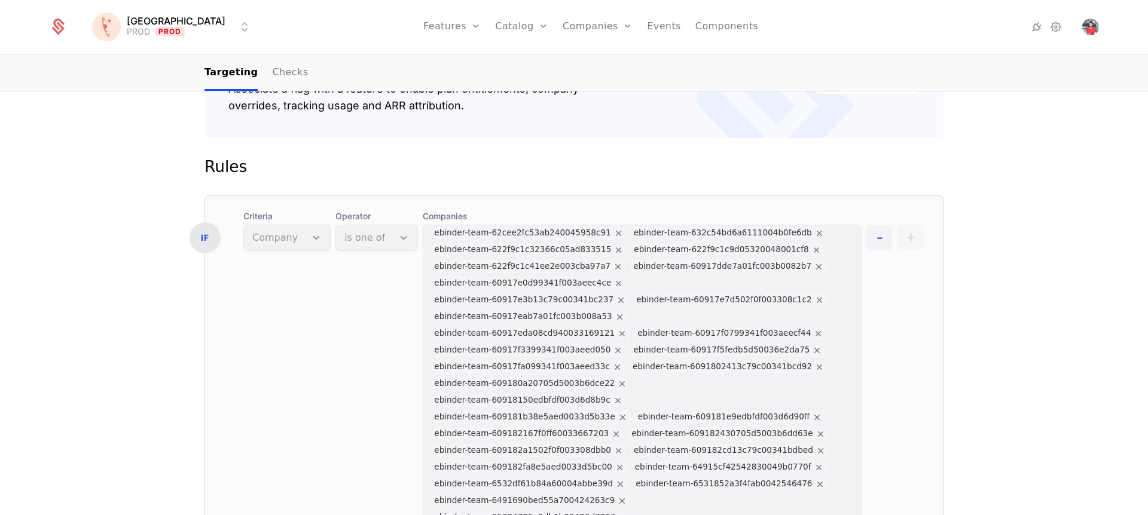
scroll to position [0, 0]
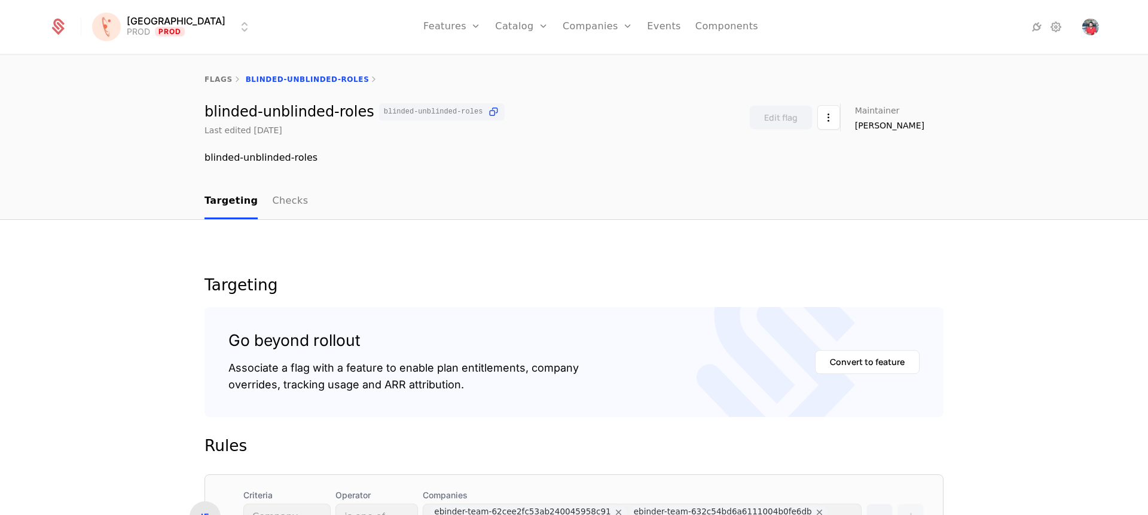
click at [577, 63] on link "Companies" at bounding box center [604, 59] width 55 height 10
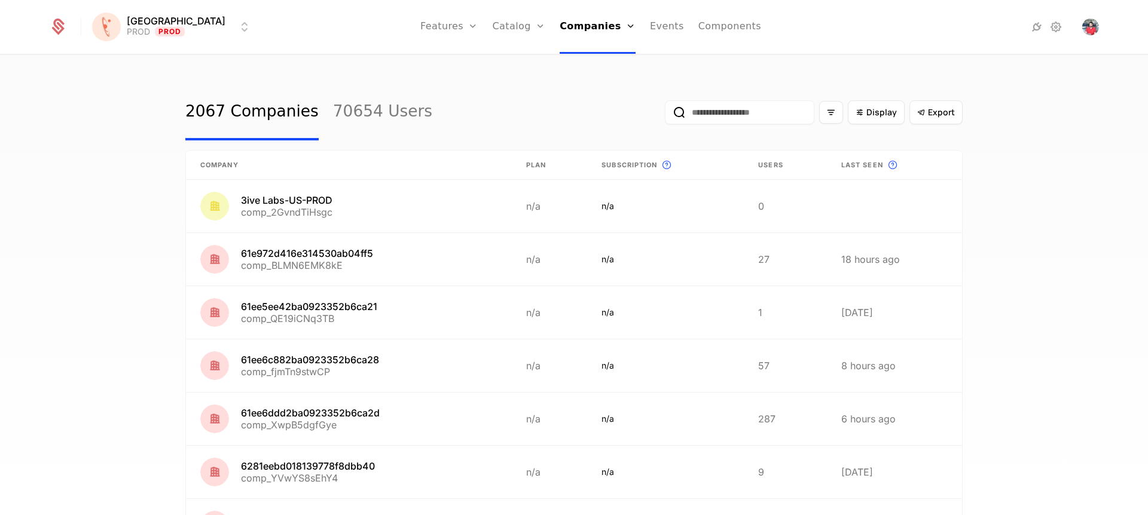
click at [711, 103] on input "email" at bounding box center [739, 112] width 149 height 24
type input "****"
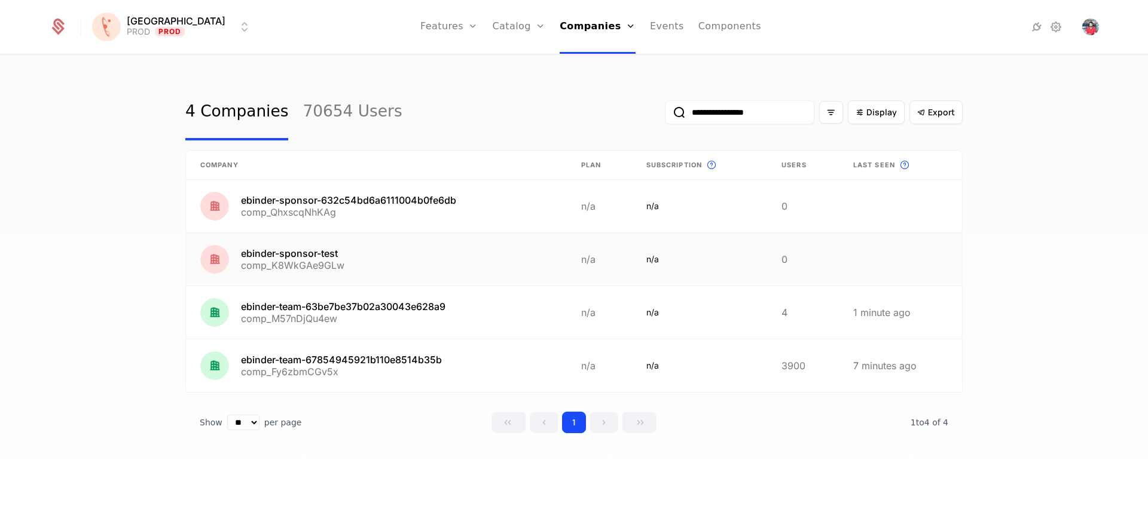
type input "**********"
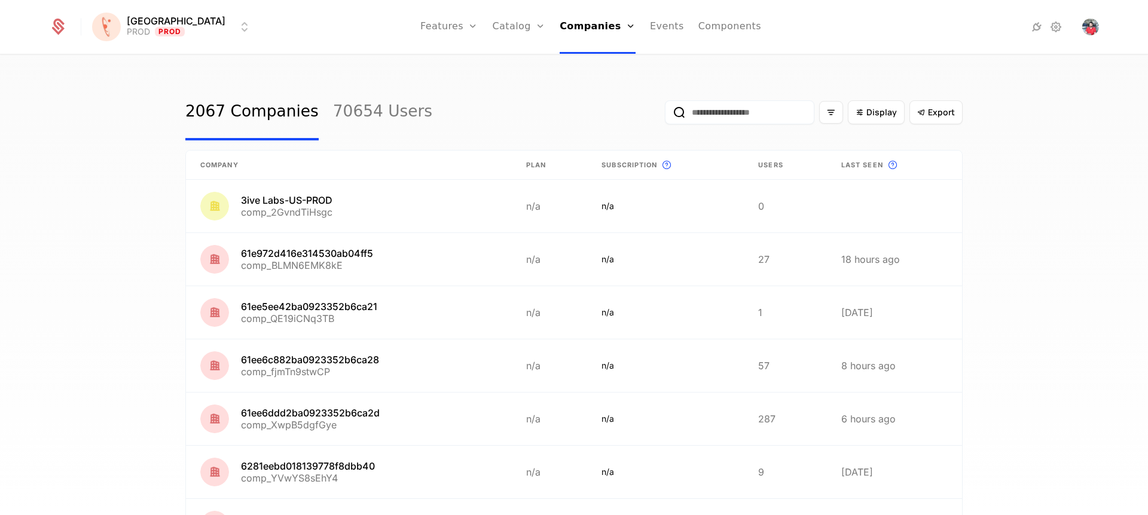
click at [731, 119] on input "email" at bounding box center [739, 112] width 149 height 24
paste input "**********"
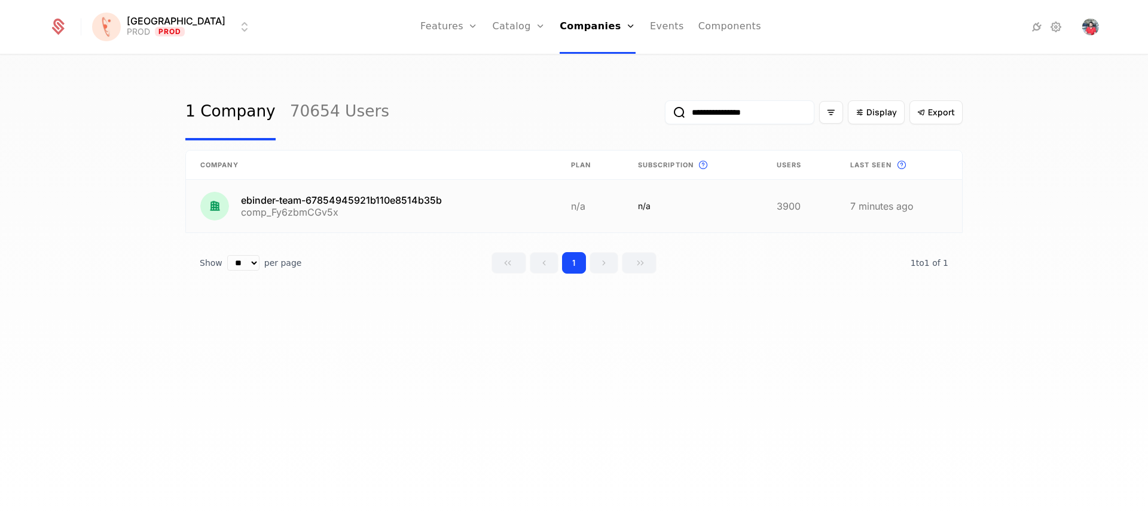
type input "**********"
click at [407, 197] on link at bounding box center [371, 206] width 371 height 53
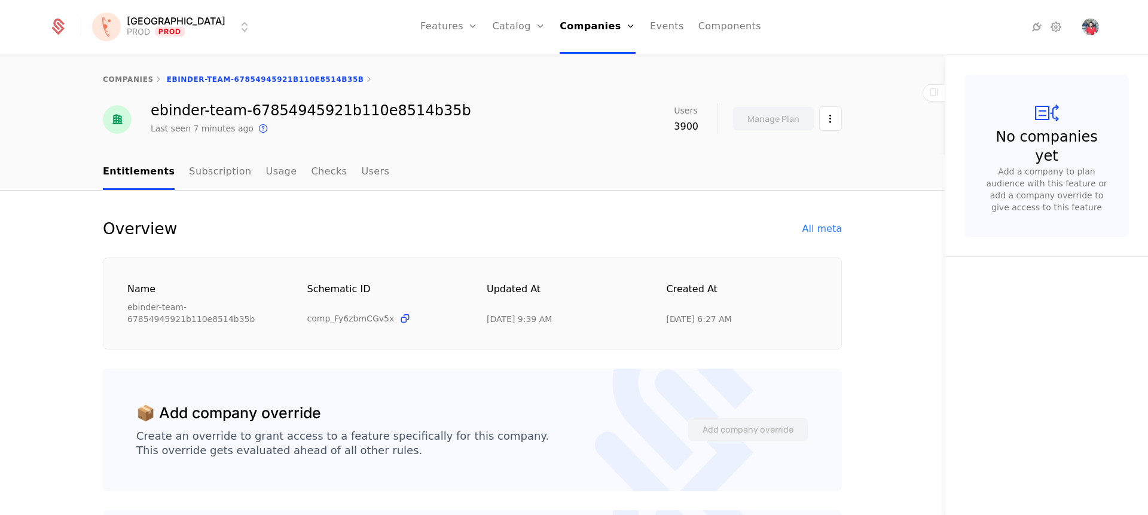
click at [820, 228] on div "All meta" at bounding box center [821, 229] width 39 height 14
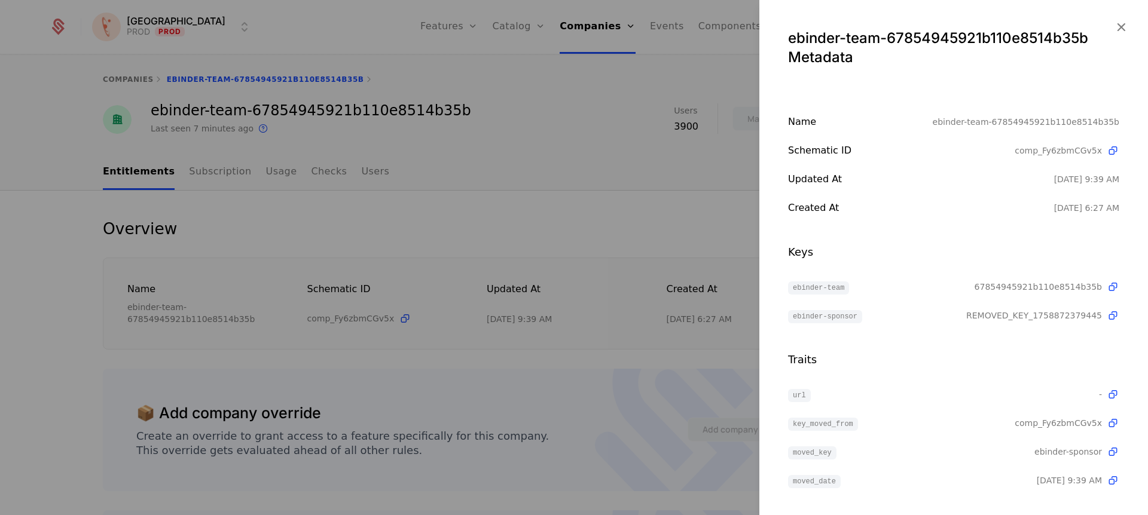
click at [1114, 26] on icon "button" at bounding box center [1121, 27] width 16 height 16
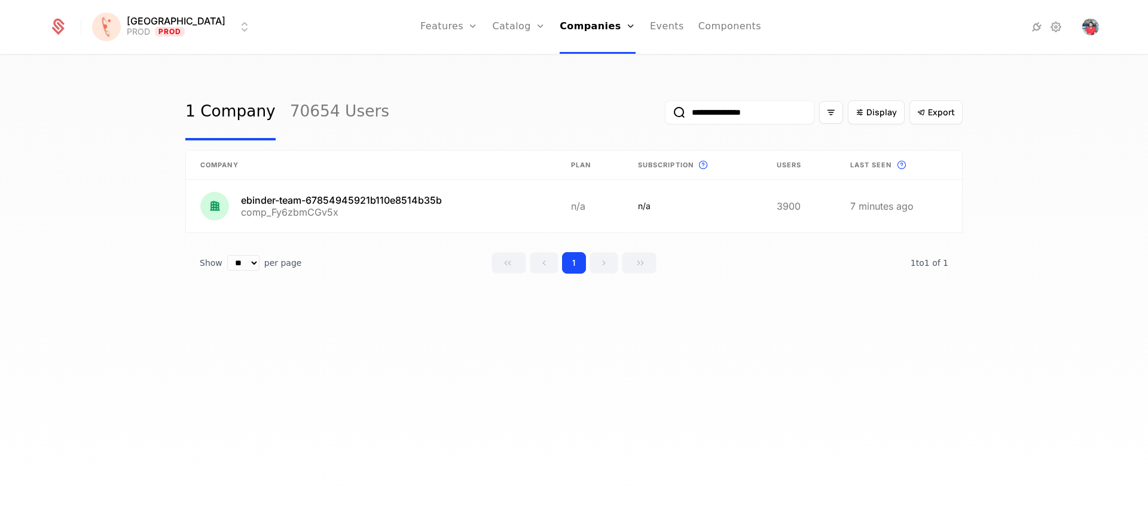
click at [736, 114] on input "**********" at bounding box center [739, 112] width 149 height 24
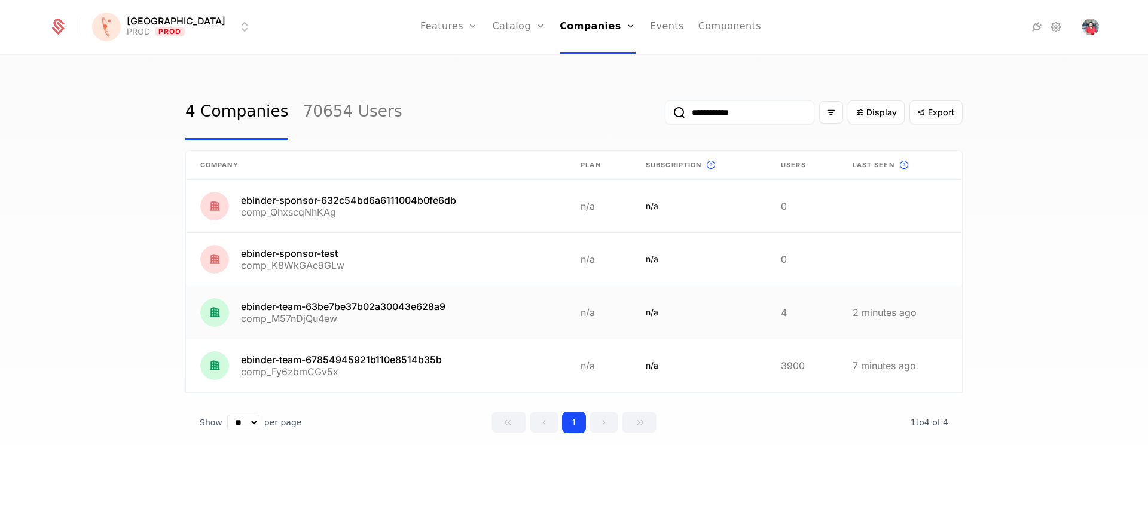
type input "**********"
click at [421, 302] on link at bounding box center [376, 312] width 380 height 53
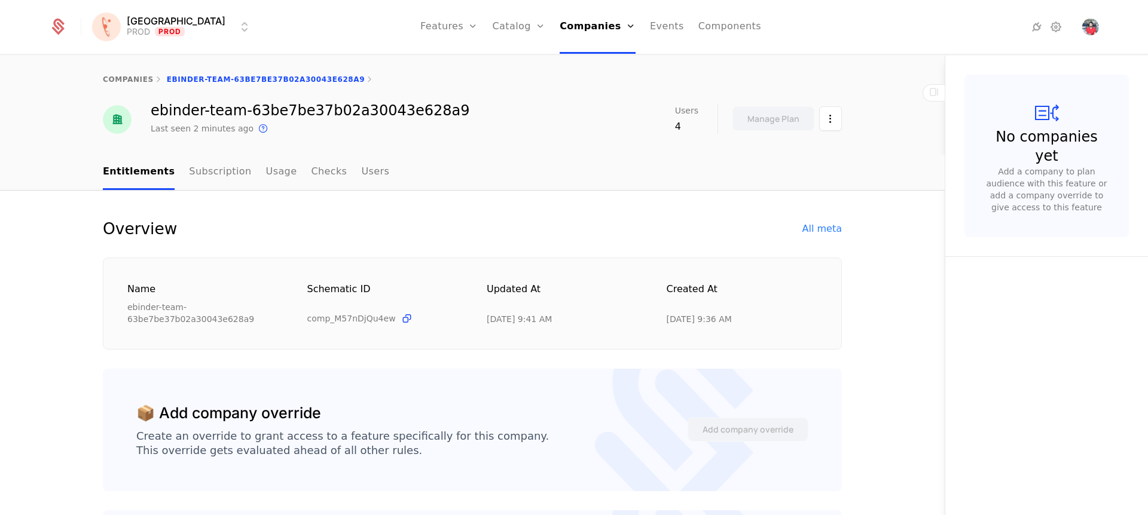
click at [831, 231] on div "All meta" at bounding box center [821, 229] width 39 height 14
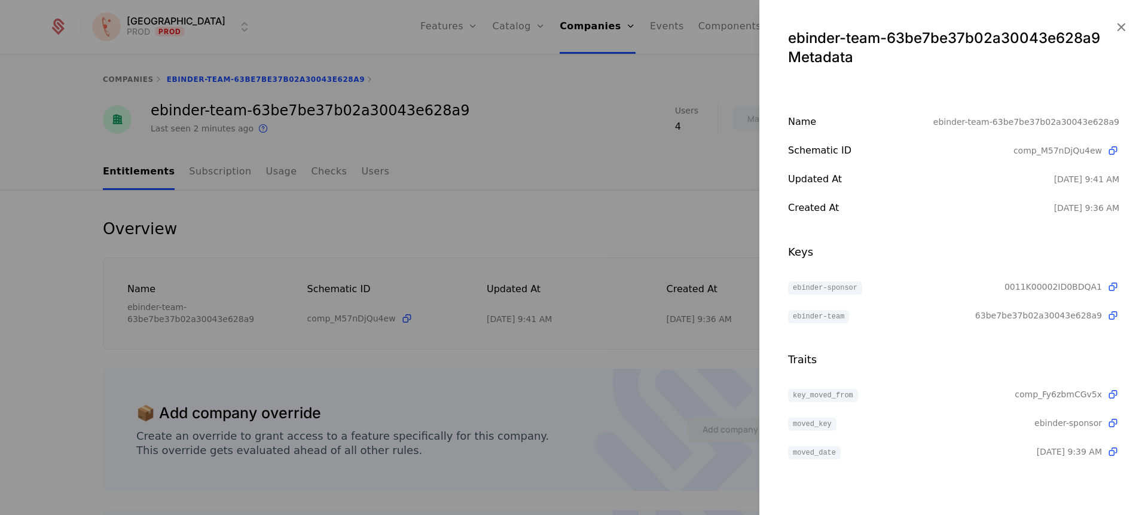
click at [1120, 30] on icon "button" at bounding box center [1121, 27] width 16 height 16
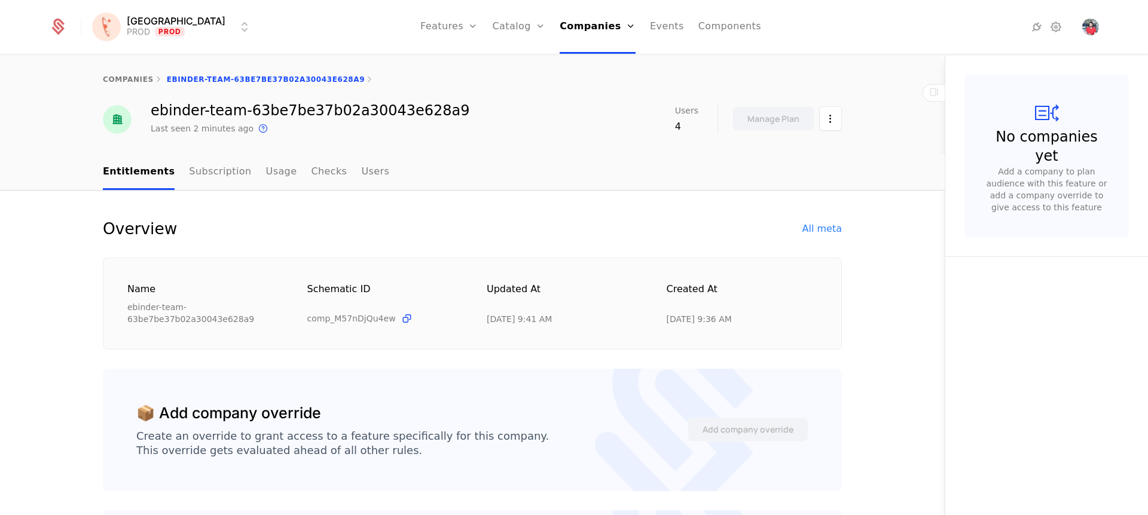
click at [287, 178] on ul "Entitlements Subscription Usage Checks Users" at bounding box center [246, 172] width 286 height 35
click at [266, 179] on link "Usage" at bounding box center [281, 172] width 31 height 35
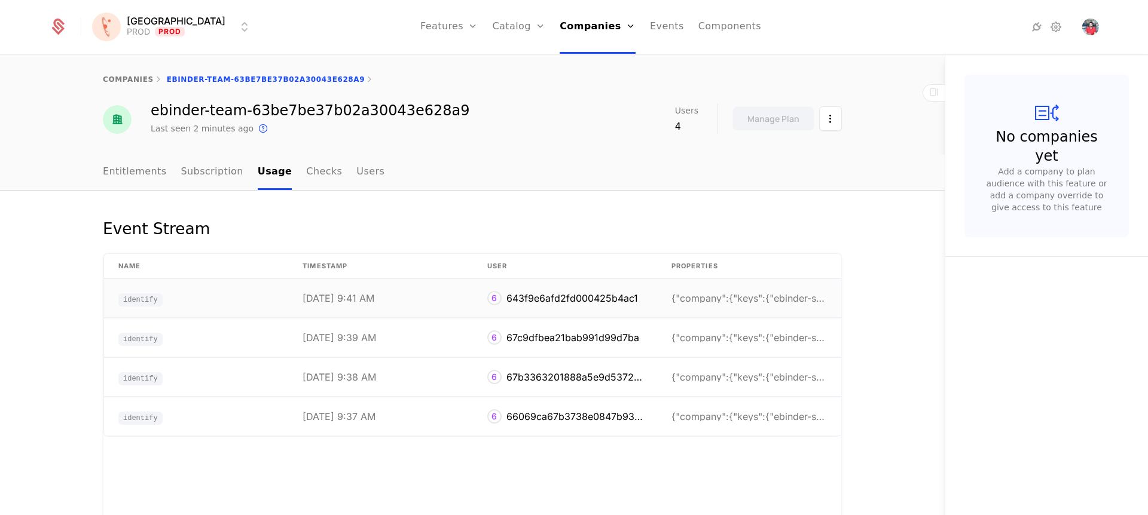
click at [715, 302] on div "{"company":{"keys":{"ebinder-sponsor":"0011K00002I" at bounding box center [748, 299] width 155 height 10
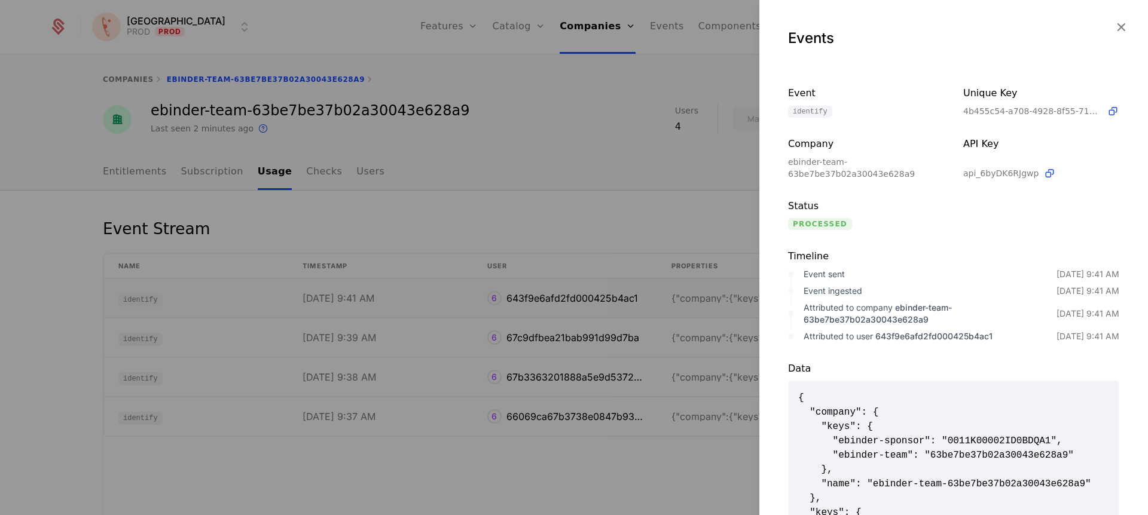
click at [715, 302] on div at bounding box center [574, 257] width 1148 height 515
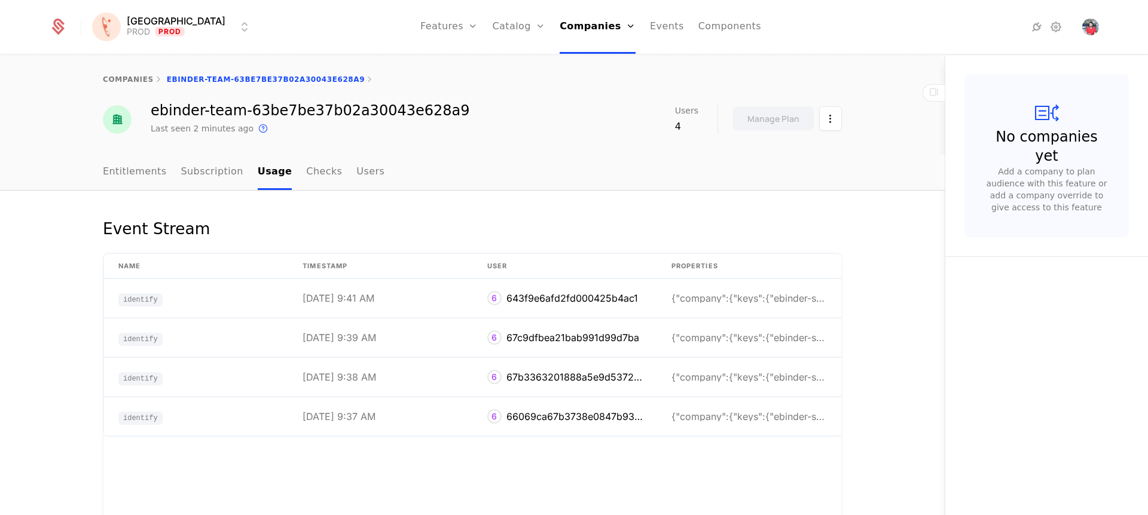
click at [135, 175] on link "Entitlements" at bounding box center [135, 172] width 64 height 35
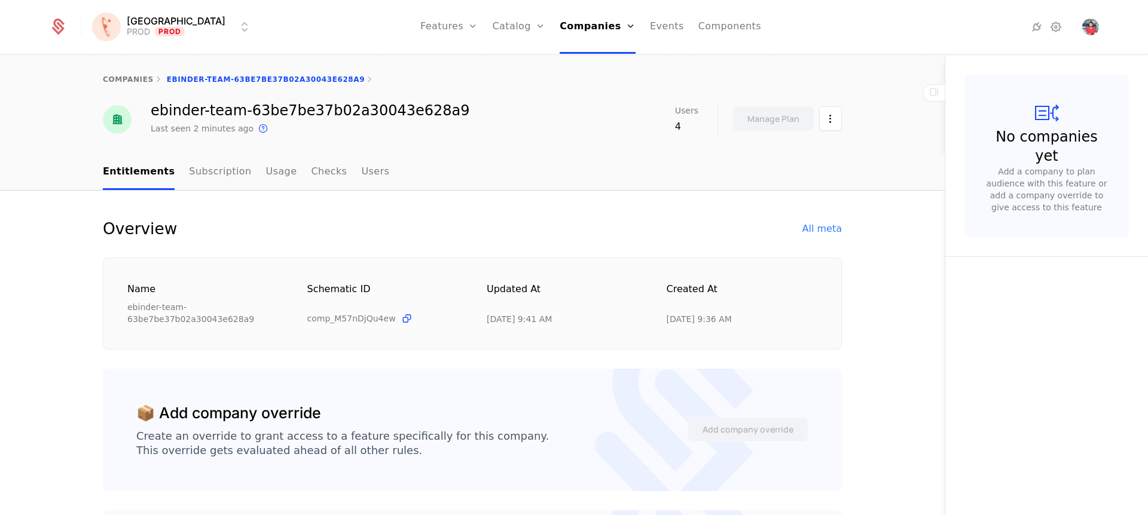
click at [189, 175] on link "Subscription" at bounding box center [220, 172] width 62 height 35
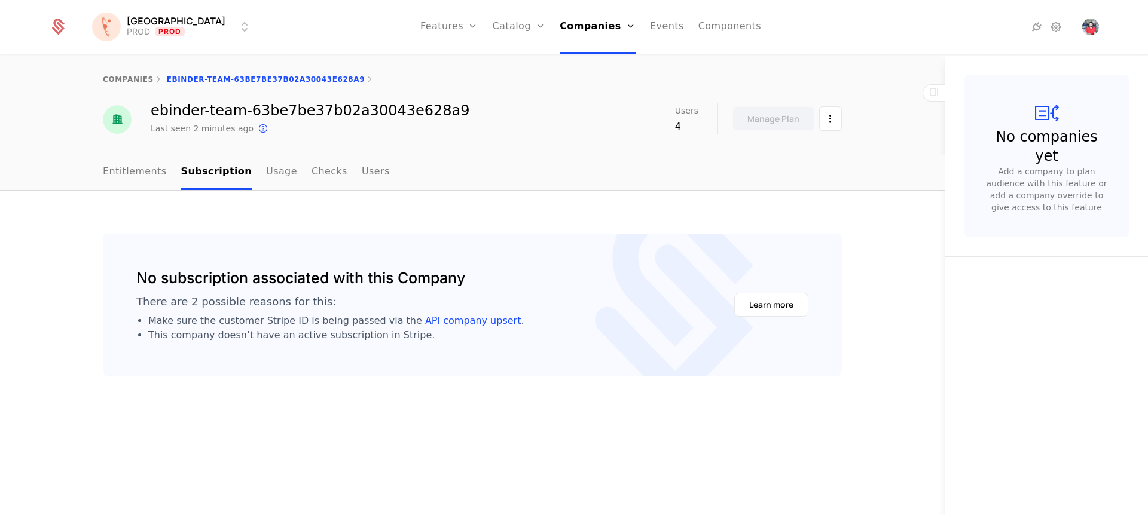
click at [124, 177] on link "Entitlements" at bounding box center [135, 172] width 64 height 35
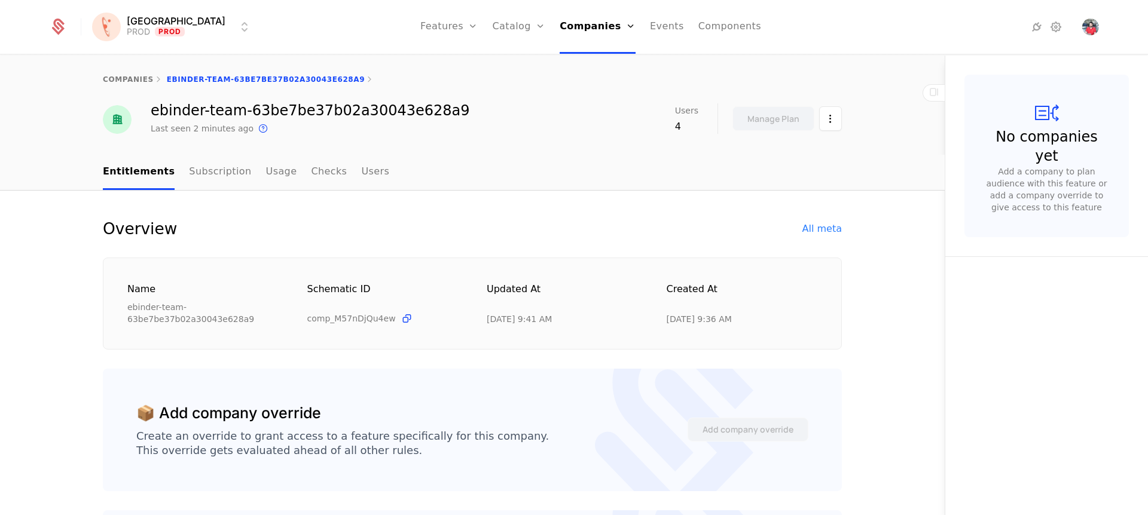
click at [830, 233] on div "All meta" at bounding box center [821, 229] width 39 height 14
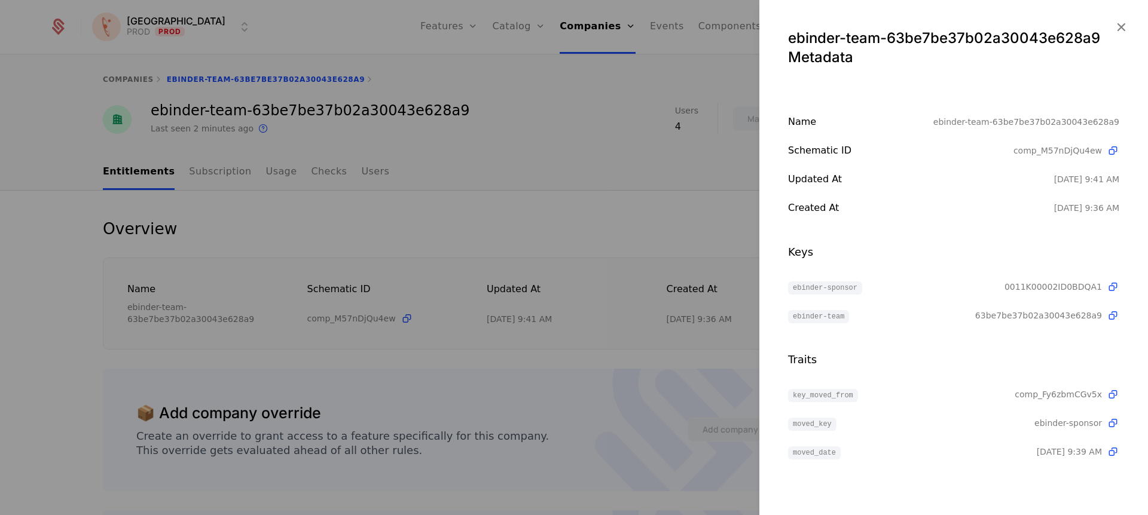
click at [1119, 26] on icon "button" at bounding box center [1121, 27] width 16 height 16
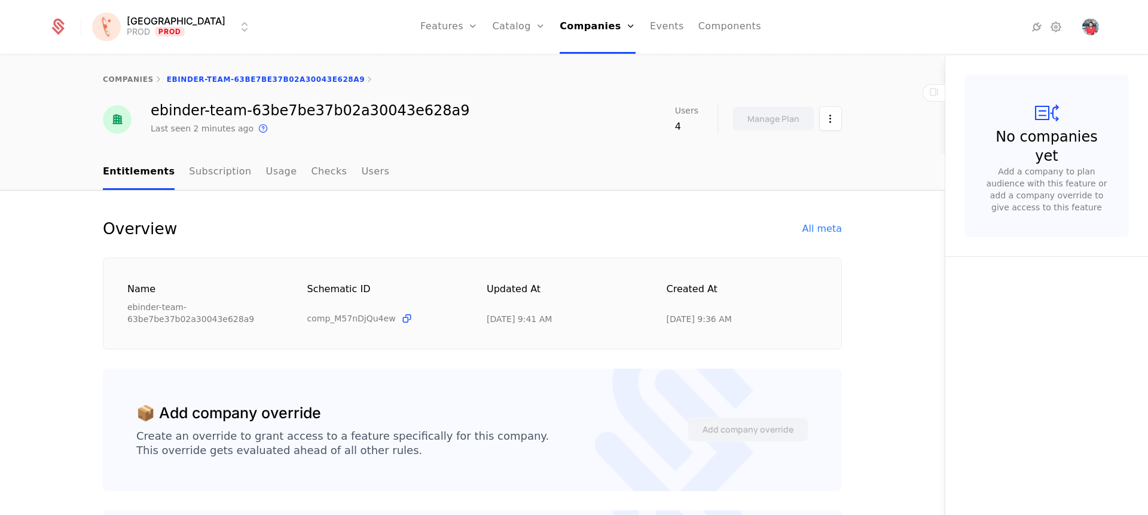
click at [430, 145] on div "companies ebinder-team-63be7be37b02a30043e628a9 ebinder-team-63be7be37b02a30043…" at bounding box center [472, 105] width 945 height 99
click at [650, 30] on link "Events" at bounding box center [667, 27] width 34 height 54
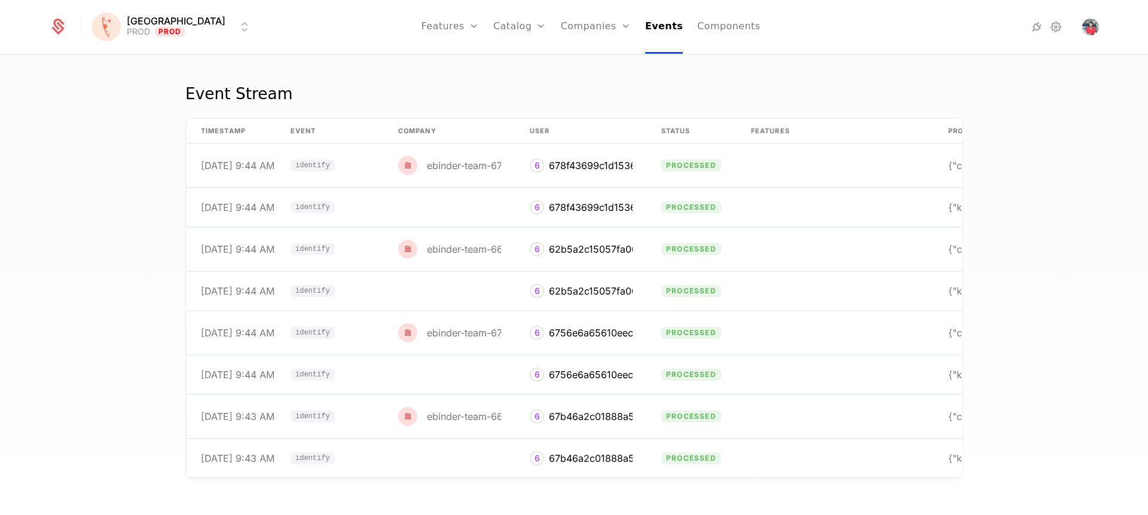
click at [514, 89] on div "Event Stream" at bounding box center [573, 100] width 777 height 33
click at [575, 60] on link "Companies" at bounding box center [602, 59] width 55 height 10
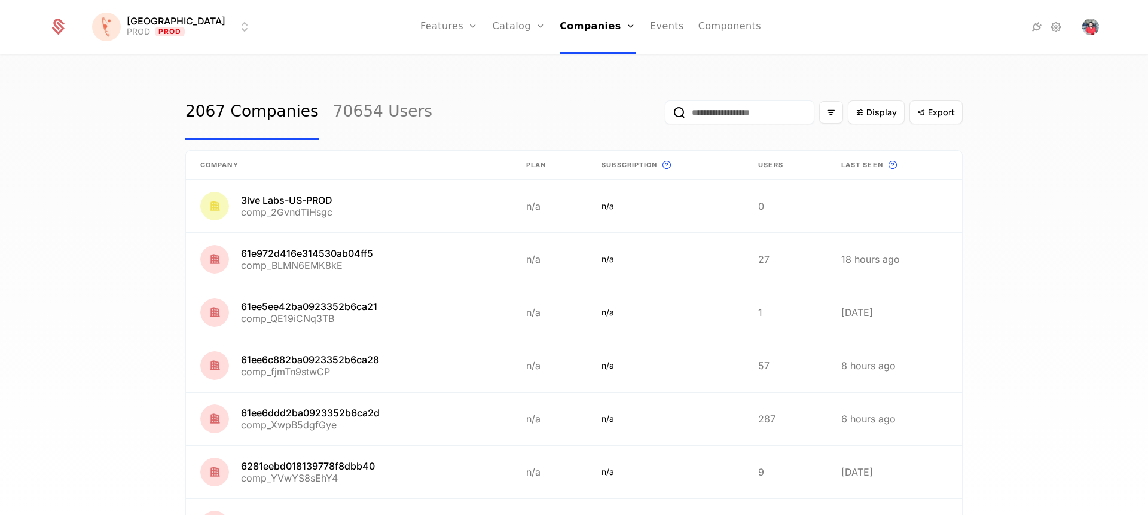
click at [717, 115] on input "email" at bounding box center [739, 112] width 149 height 24
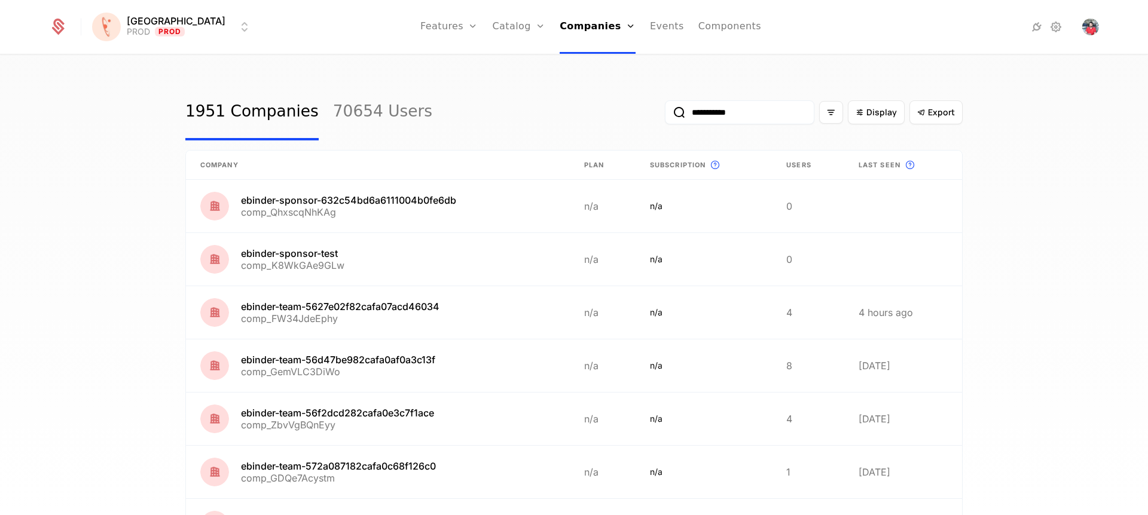
type input "**********"
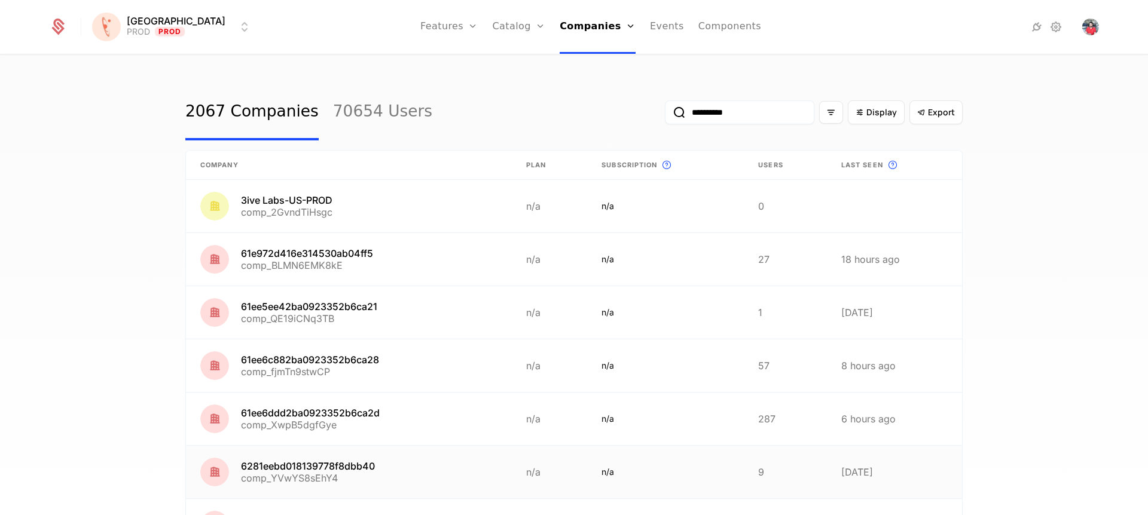
type input "**********"
click at [185, 23] on html "Florence PROD Prod Features Features Flags Catalog Plans Add Ons Credits Config…" at bounding box center [574, 257] width 1148 height 515
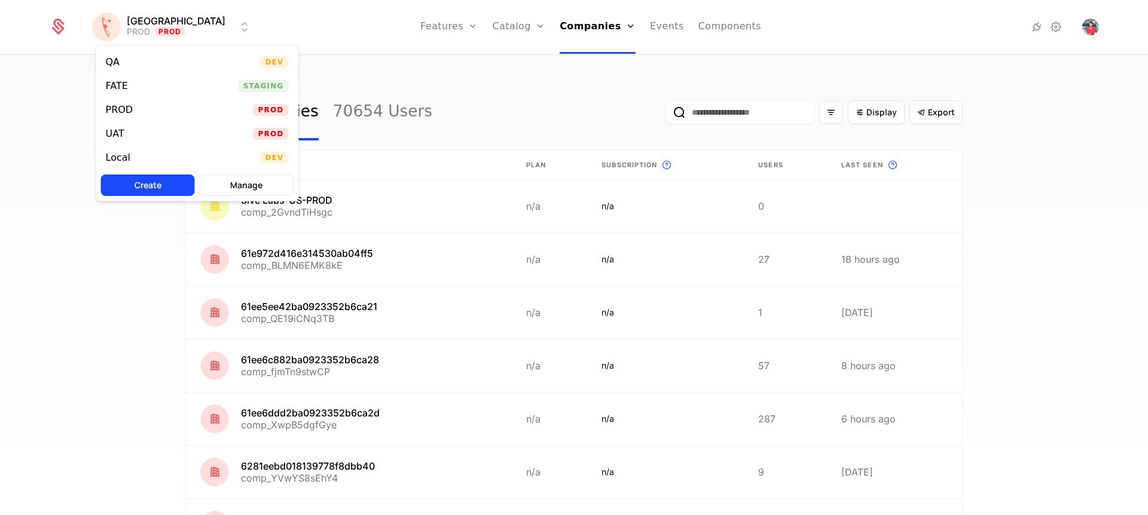
click at [141, 136] on div "UAT Prod" at bounding box center [197, 134] width 202 height 24
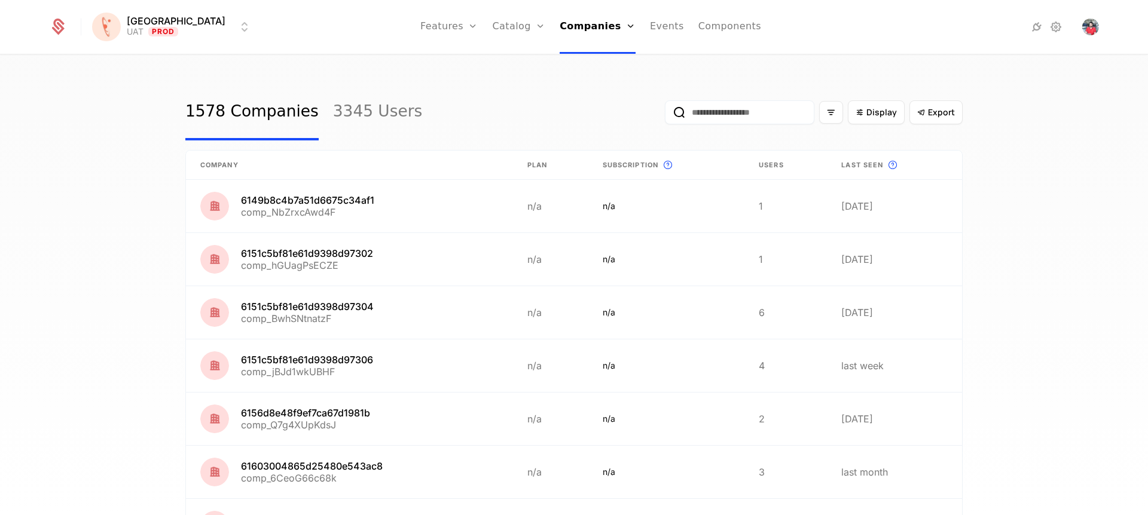
click at [717, 112] on input "email" at bounding box center [739, 112] width 149 height 24
click at [135, 268] on div "1578 Companies 3345 Users Display Export Company Plan Subscription This is the …" at bounding box center [574, 289] width 1148 height 467
click at [727, 109] on input "email" at bounding box center [739, 112] width 149 height 24
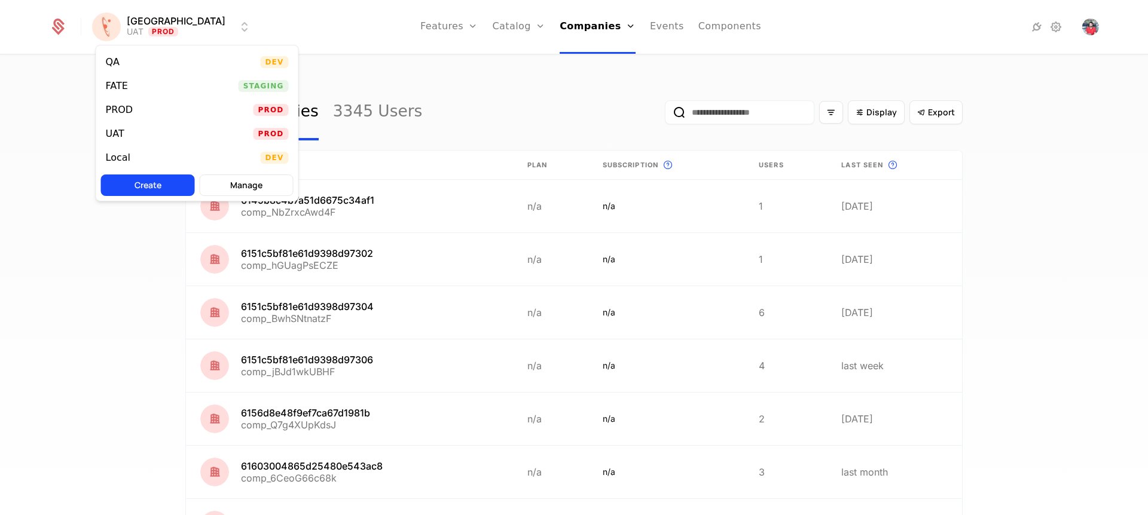
click at [170, 27] on html "Florence UAT Prod Features Features Flags Catalog Plans Add Ons Credits Configu…" at bounding box center [574, 257] width 1148 height 515
click at [149, 106] on div "PROD Prod" at bounding box center [197, 110] width 202 height 24
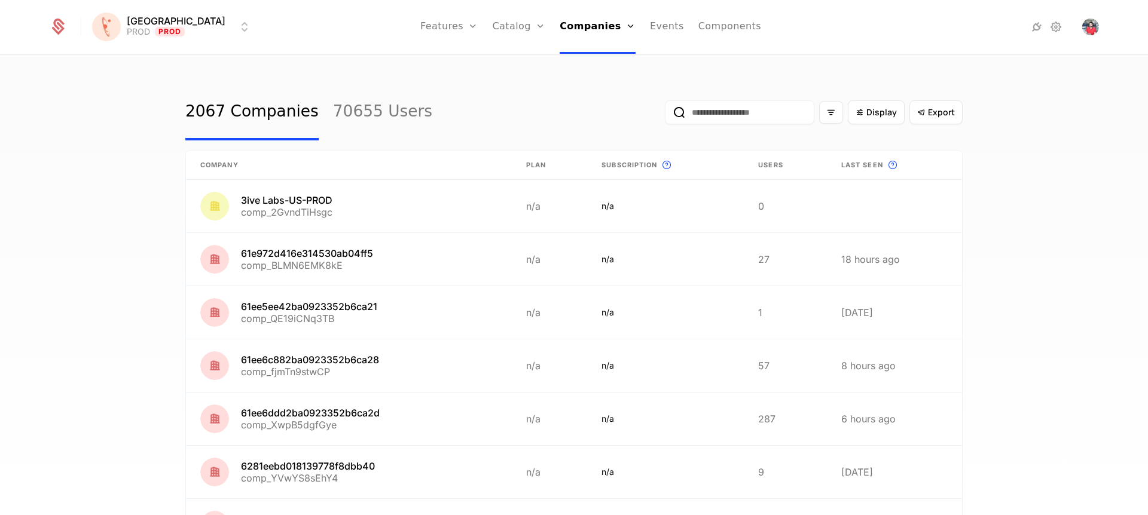
click at [438, 82] on div "2067 Companies 70655 Users Display Export Company Plan Subscription This is the…" at bounding box center [574, 289] width 1148 height 467
click at [702, 111] on input "email" at bounding box center [739, 112] width 149 height 24
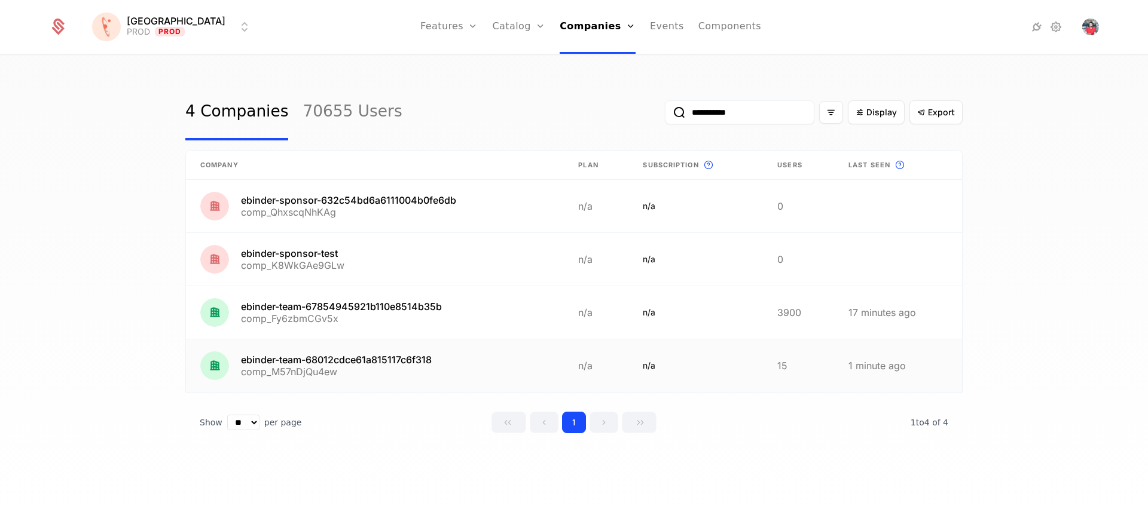
type input "**********"
click at [348, 368] on link at bounding box center [375, 366] width 378 height 53
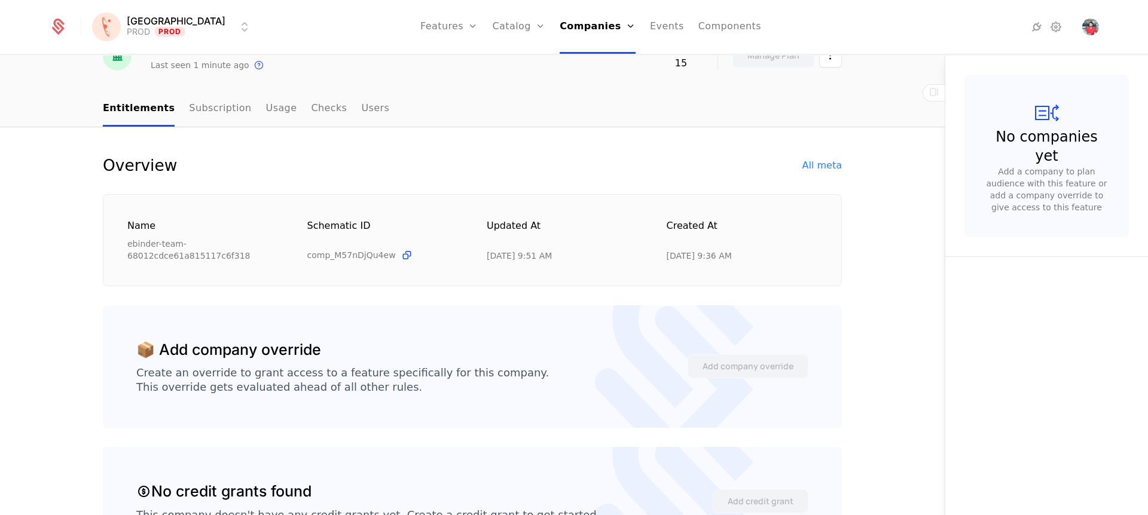
scroll to position [2, 0]
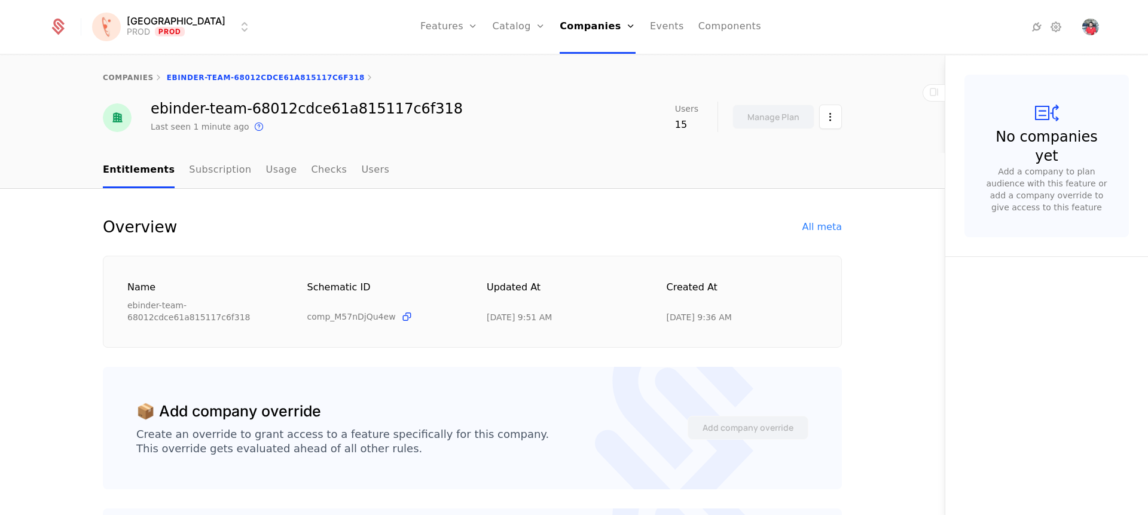
click at [325, 226] on div "Overview All meta" at bounding box center [472, 227] width 739 height 19
click at [820, 233] on div "All meta" at bounding box center [821, 227] width 39 height 14
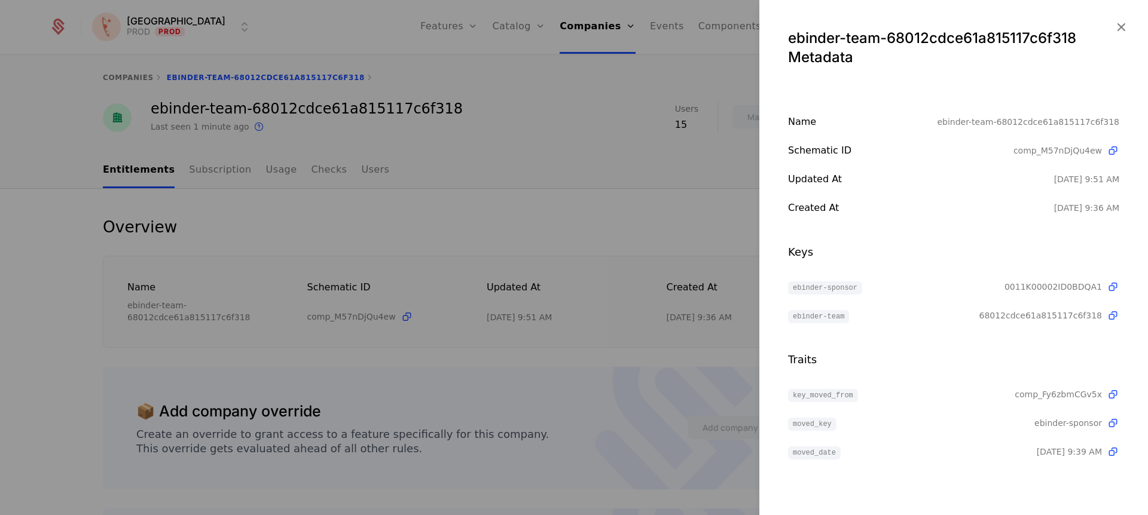
click at [687, 271] on div at bounding box center [574, 257] width 1148 height 515
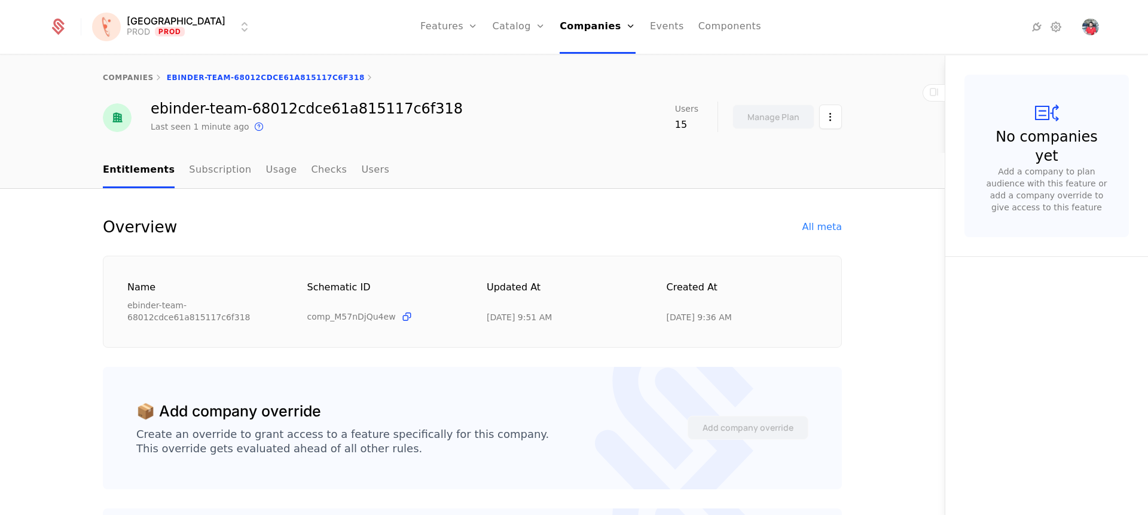
click at [352, 254] on div "Overview All meta Name ebinder-team-68012cdce61a815117c6f318 Schematic ID comp_…" at bounding box center [472, 283] width 739 height 130
click at [183, 29] on html "Florence PROD Prod Features Features Flags Catalog Plans Add Ons Credits Config…" at bounding box center [574, 257] width 1148 height 515
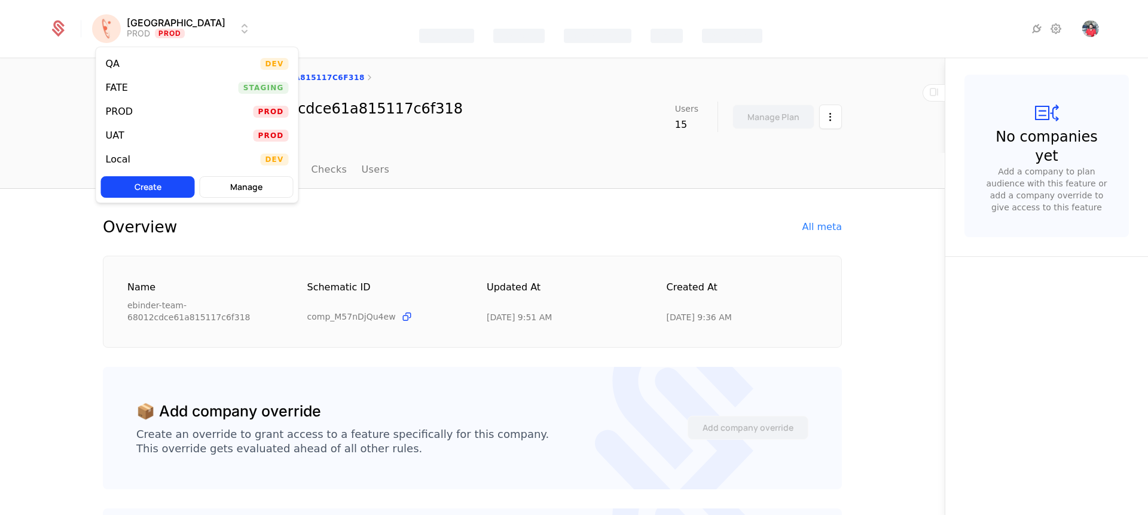
click at [157, 133] on div "UAT Prod" at bounding box center [197, 136] width 202 height 24
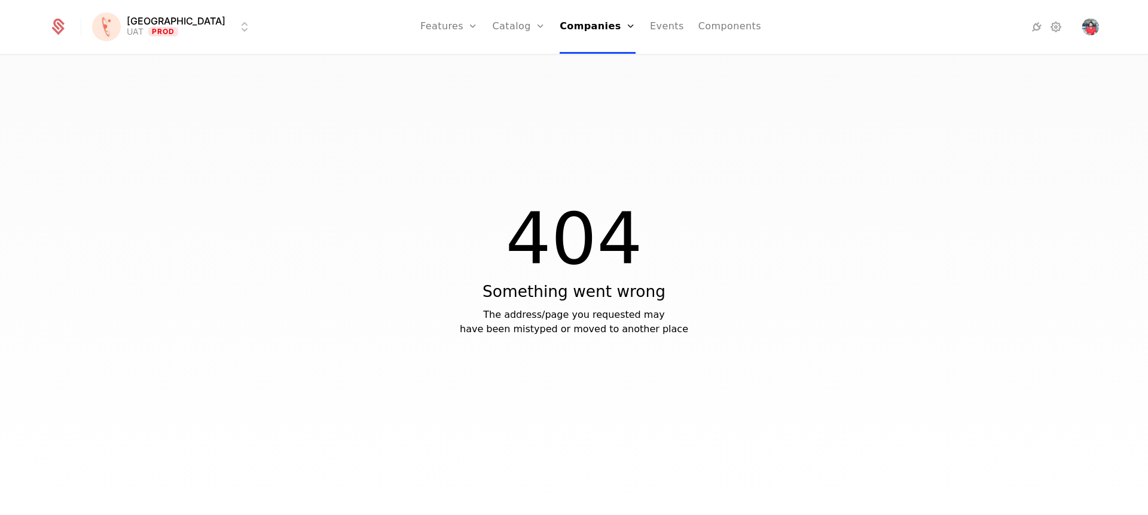
click at [174, 30] on html "[PERSON_NAME] Prod Features Features Flags Catalog Plans Add Ons Credits Config…" at bounding box center [574, 257] width 1148 height 515
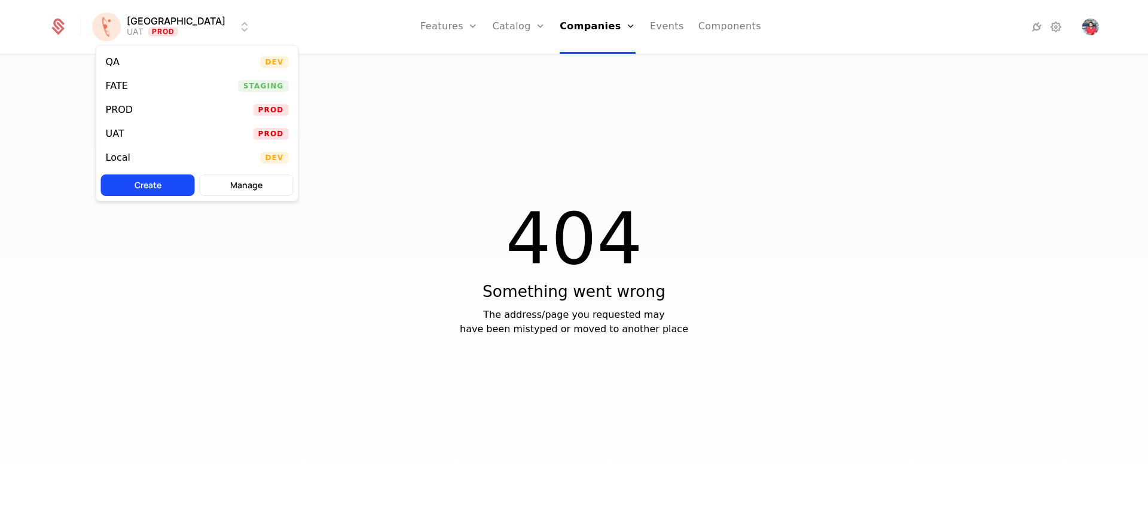
click at [438, 28] on html "Florence UAT Prod Features Features Flags Catalog Plans Add Ons Credits Configu…" at bounding box center [574, 257] width 1148 height 515
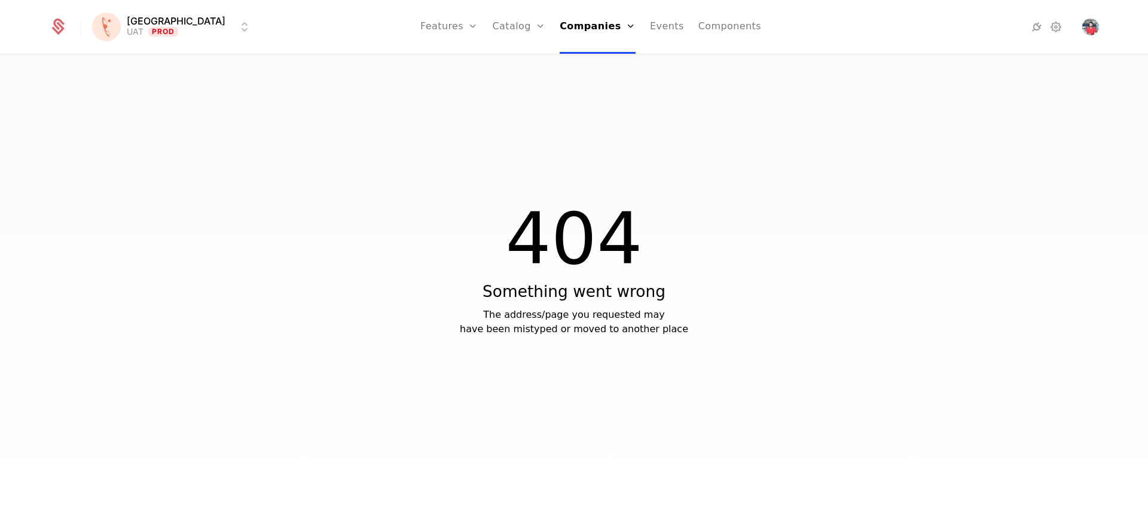
click at [429, 31] on link "Features" at bounding box center [448, 27] width 57 height 54
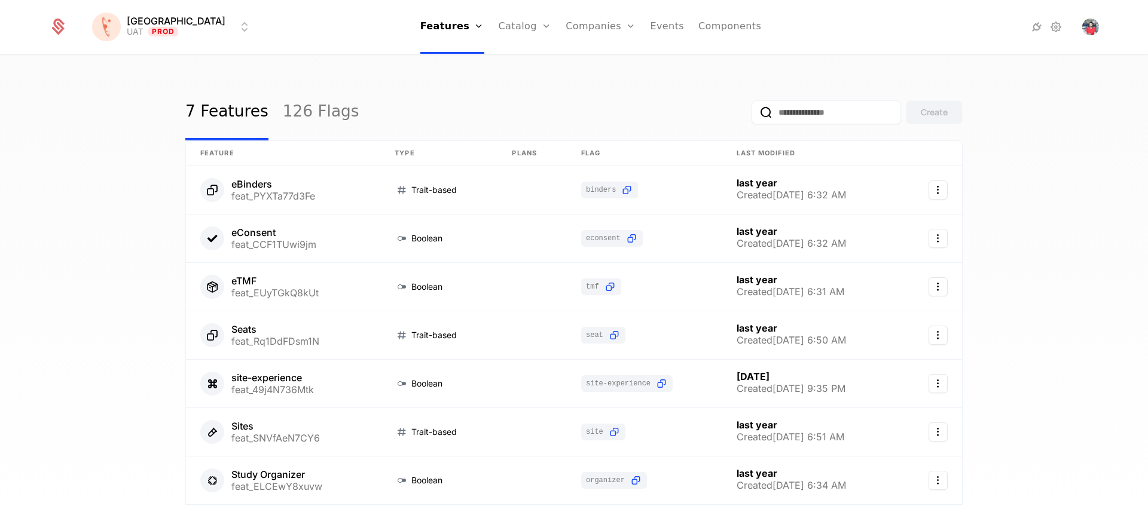
click at [566, 32] on link "Companies" at bounding box center [601, 27] width 70 height 54
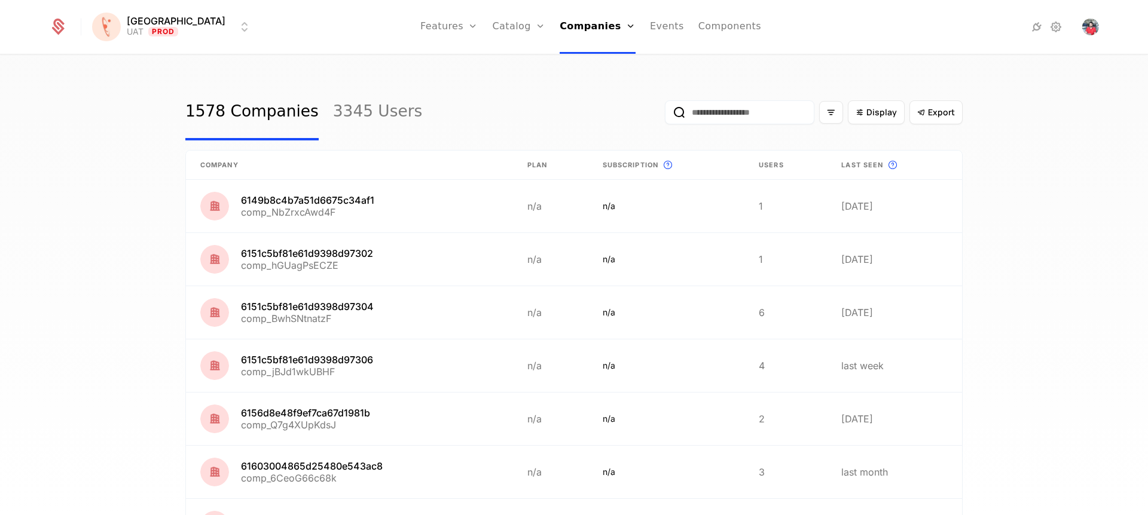
click at [724, 108] on input "email" at bounding box center [739, 112] width 149 height 24
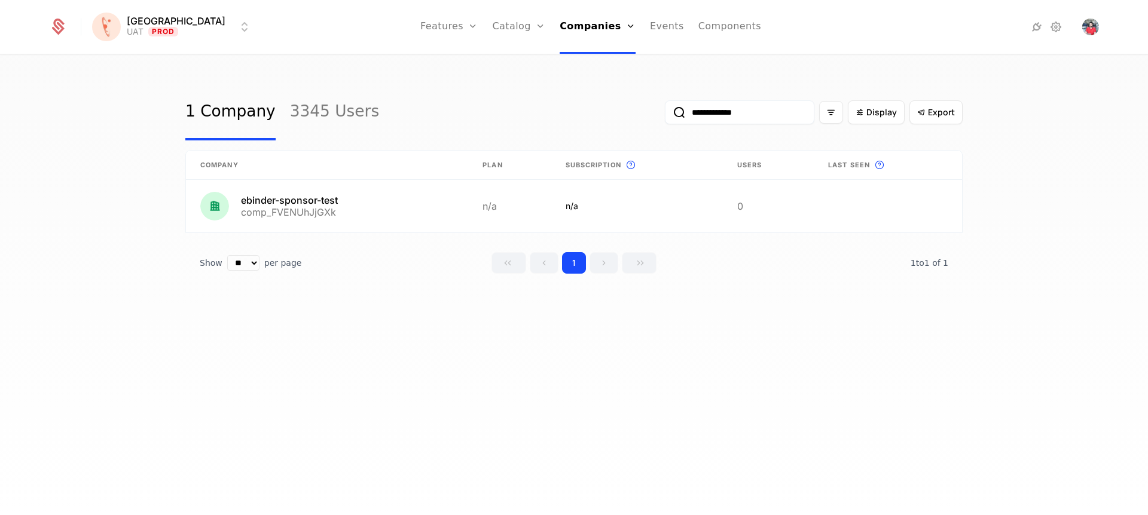
type input "**********"
click at [425, 307] on div "**********" at bounding box center [574, 289] width 1148 height 467
click at [399, 299] on div "**********" at bounding box center [574, 289] width 1148 height 467
click at [442, 103] on div "**********" at bounding box center [573, 112] width 777 height 56
click at [458, 116] on div "**********" at bounding box center [573, 112] width 777 height 56
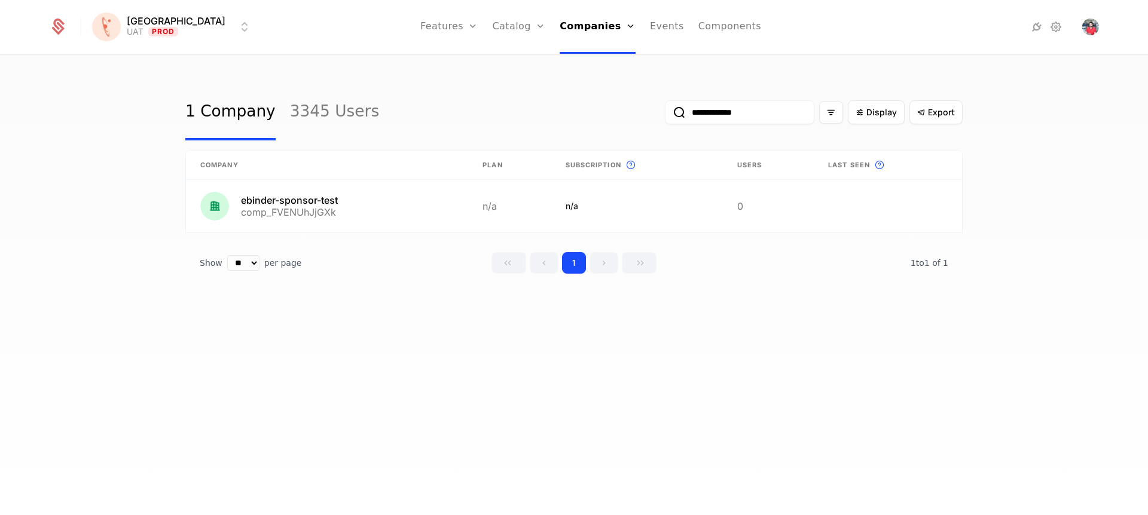
click at [427, 337] on div "**********" at bounding box center [574, 289] width 1148 height 467
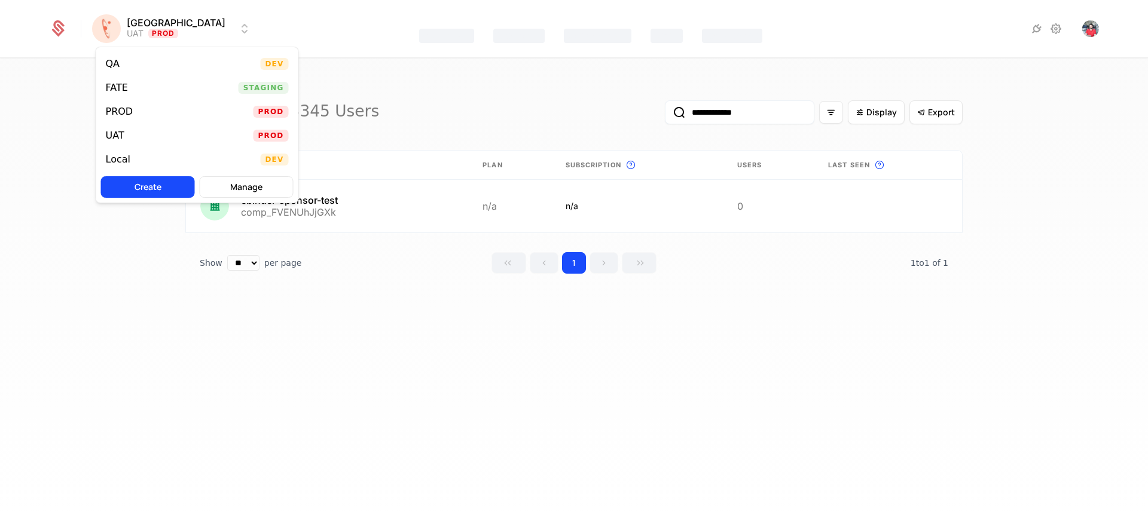
click at [189, 30] on html "**********" at bounding box center [574, 257] width 1148 height 515
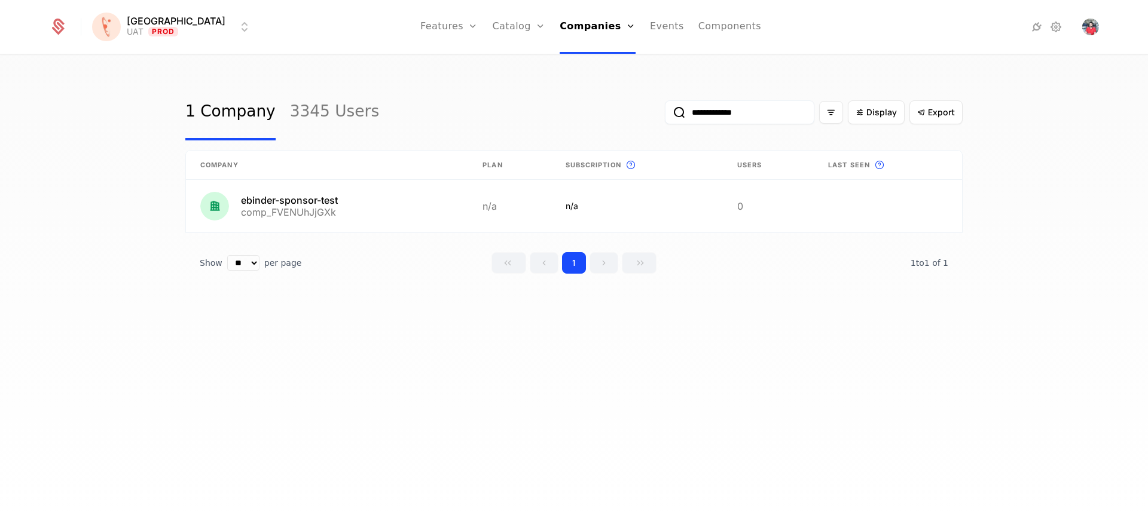
click at [1058, 30] on icon at bounding box center [1056, 27] width 14 height 14
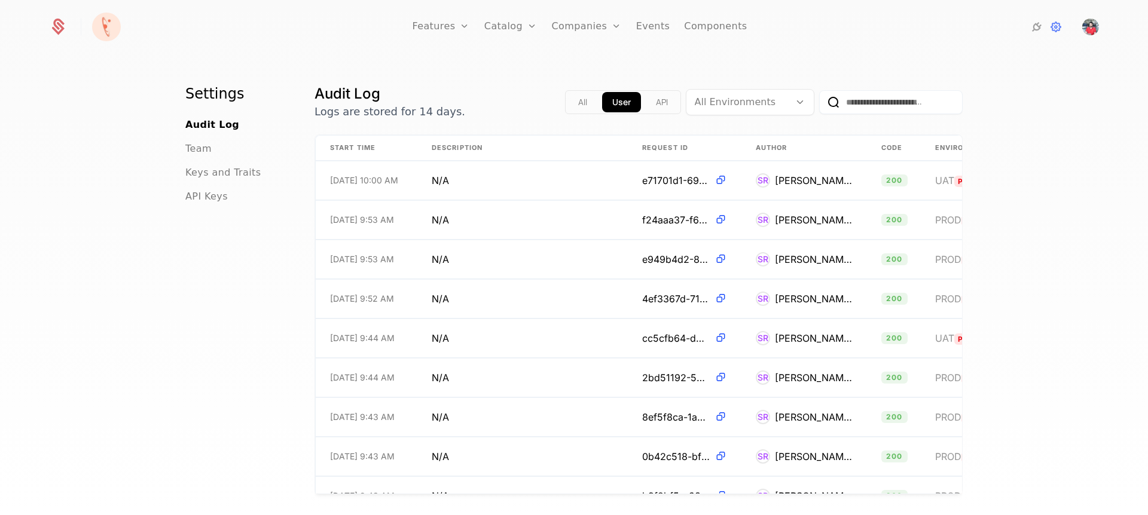
click at [228, 176] on span "Keys and Traits" at bounding box center [222, 173] width 75 height 14
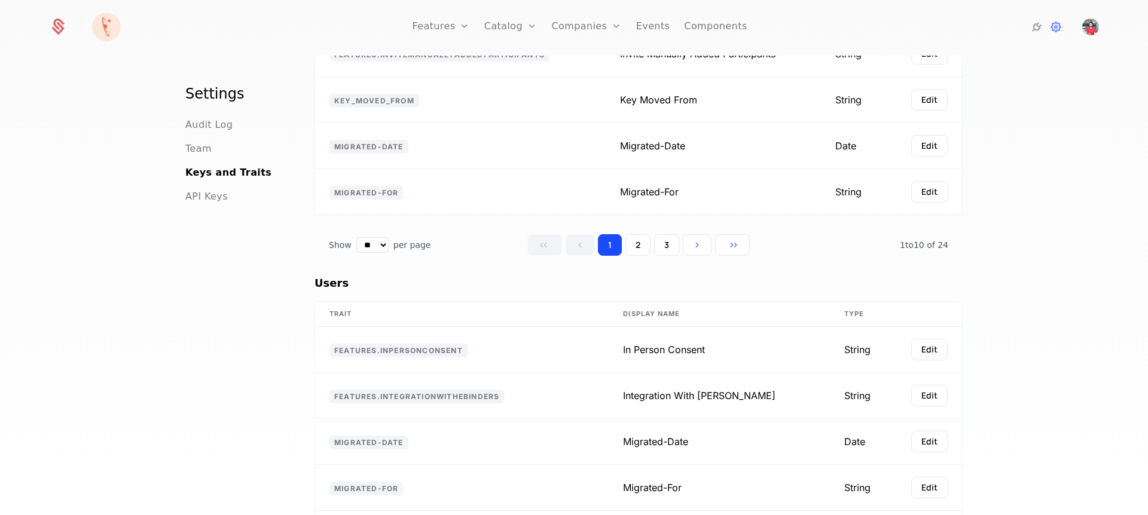
scroll to position [1054, 0]
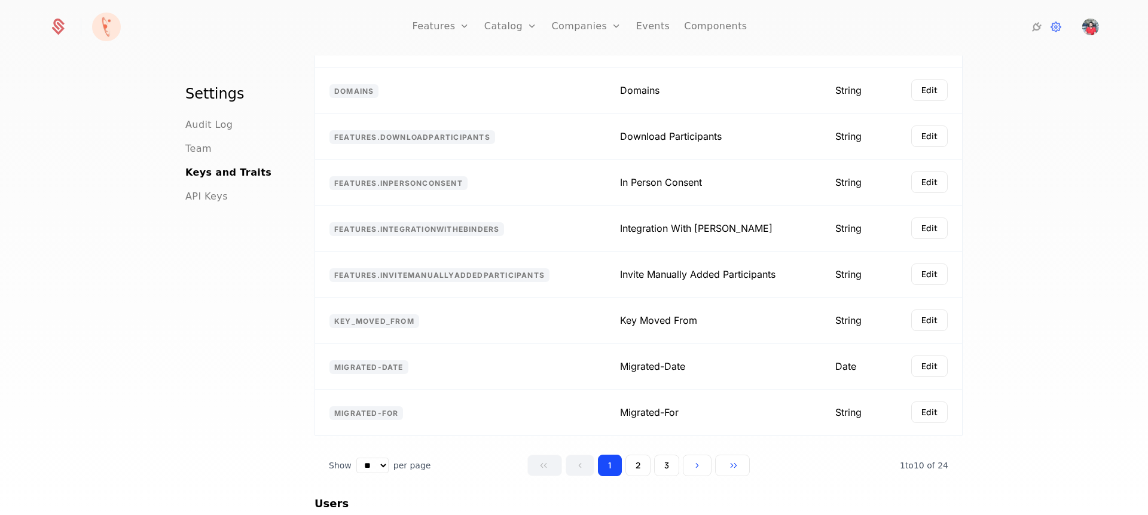
click at [195, 148] on span "Team" at bounding box center [198, 149] width 26 height 14
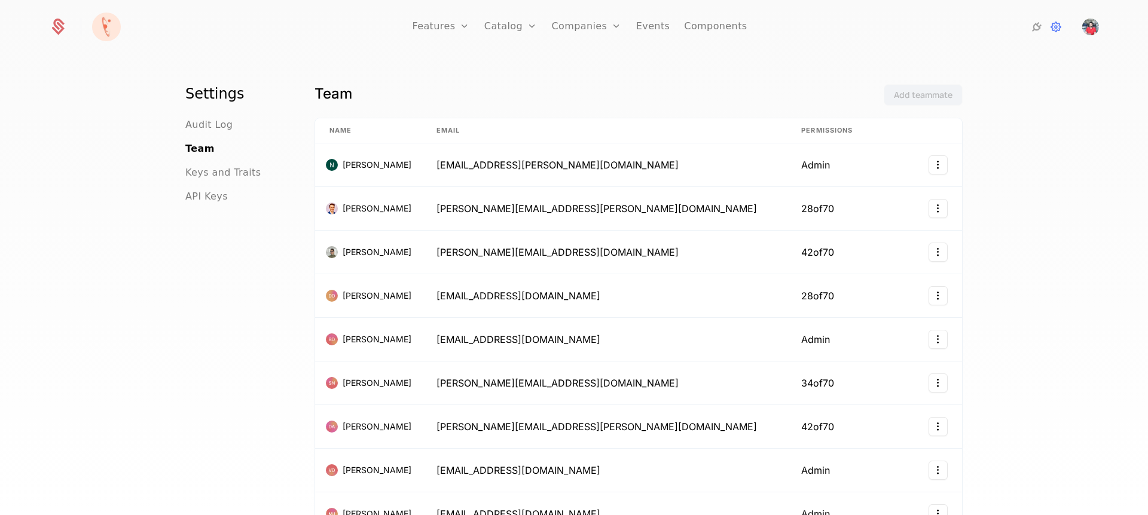
click at [207, 125] on span "Audit Log" at bounding box center [208, 125] width 47 height 14
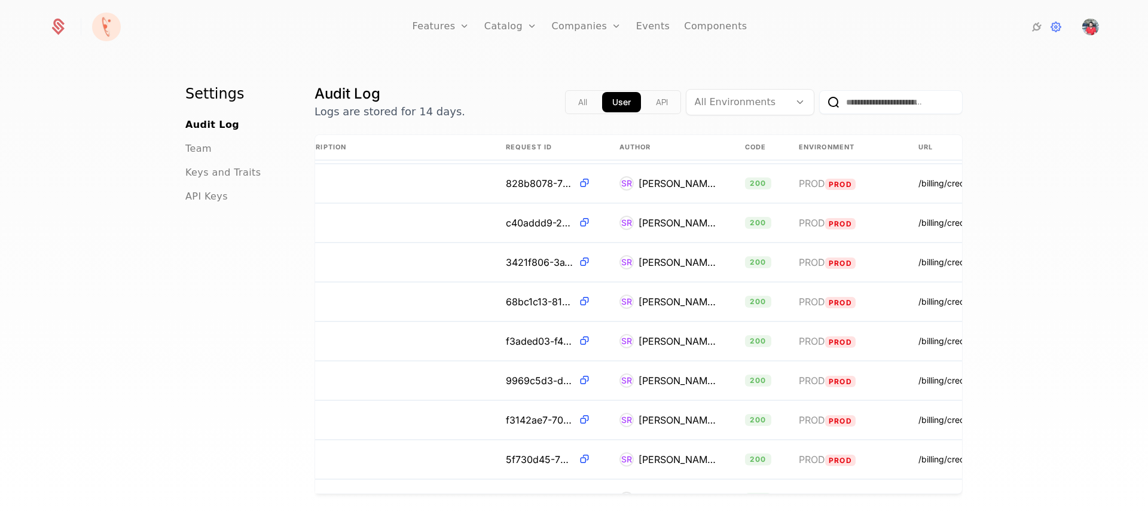
scroll to position [384, 136]
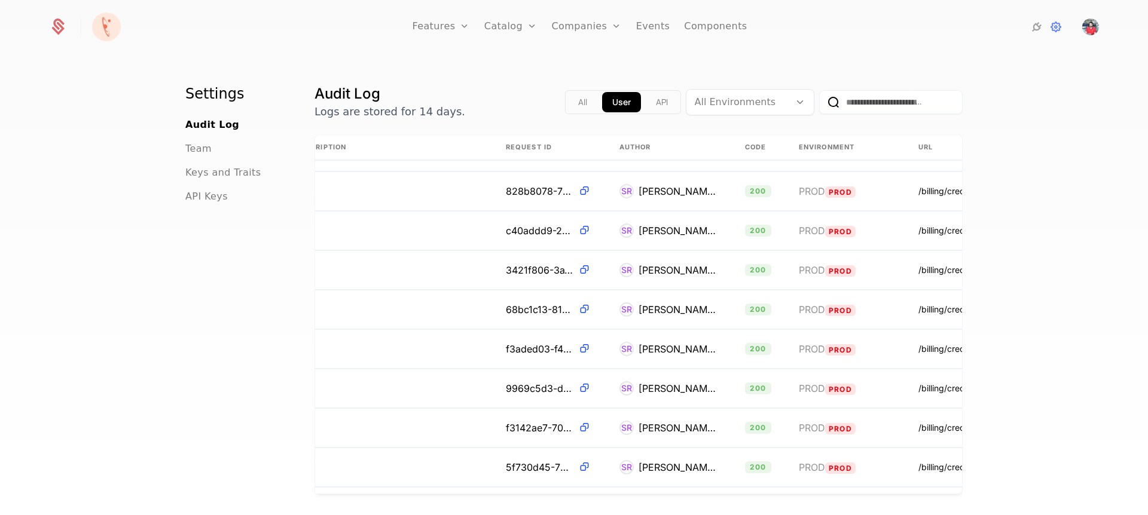
click at [651, 99] on button "API" at bounding box center [662, 102] width 32 height 20
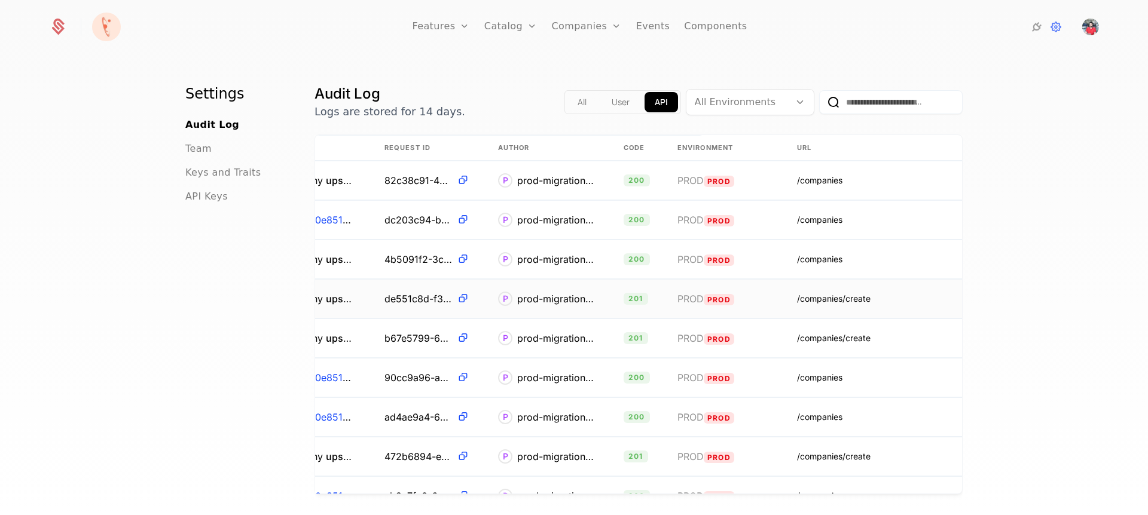
scroll to position [0, 6]
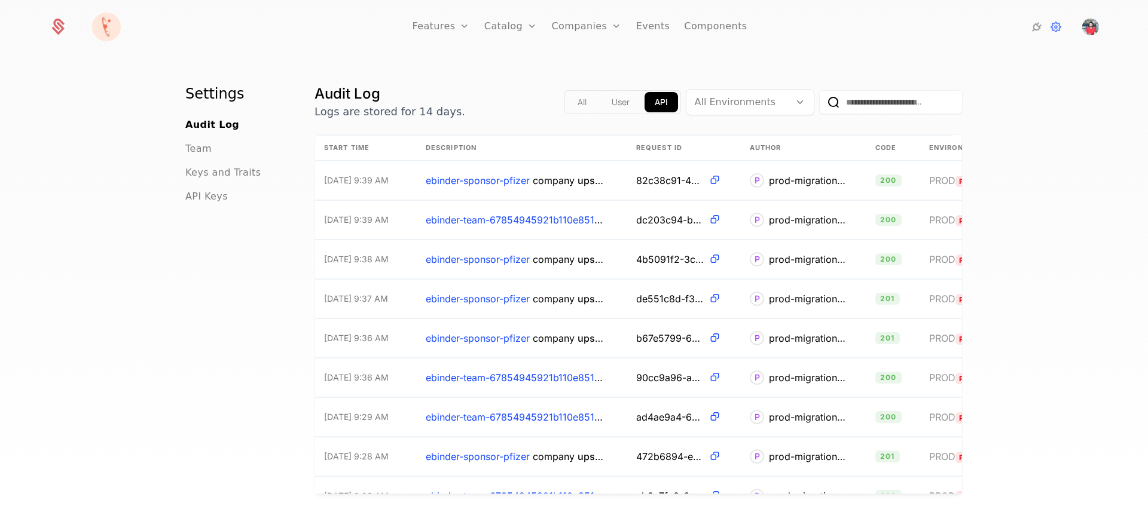
click at [203, 192] on span "API Keys" at bounding box center [206, 197] width 42 height 14
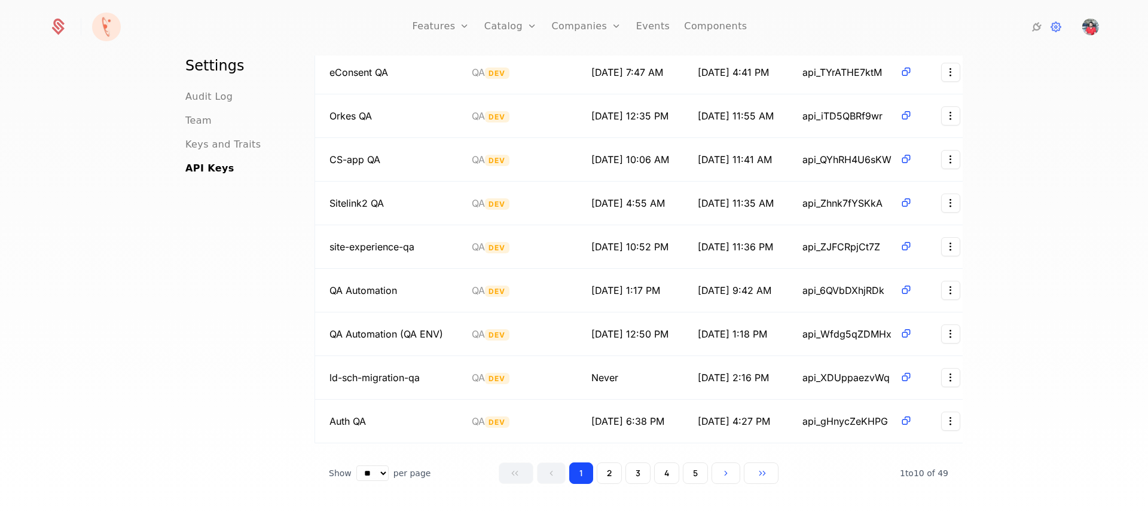
click at [686, 467] on button "5" at bounding box center [695, 474] width 25 height 22
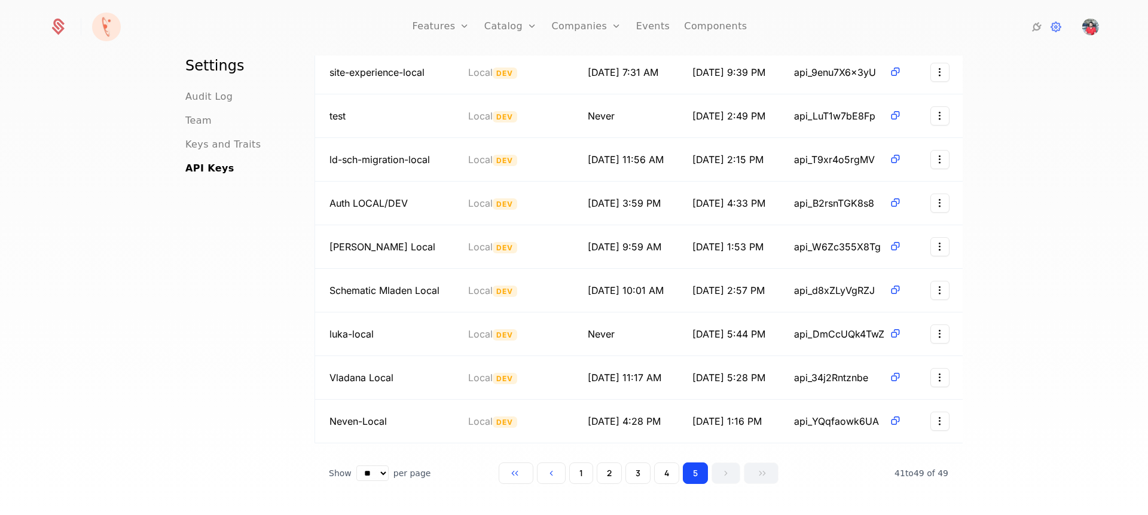
click at [669, 472] on button "4" at bounding box center [666, 474] width 25 height 22
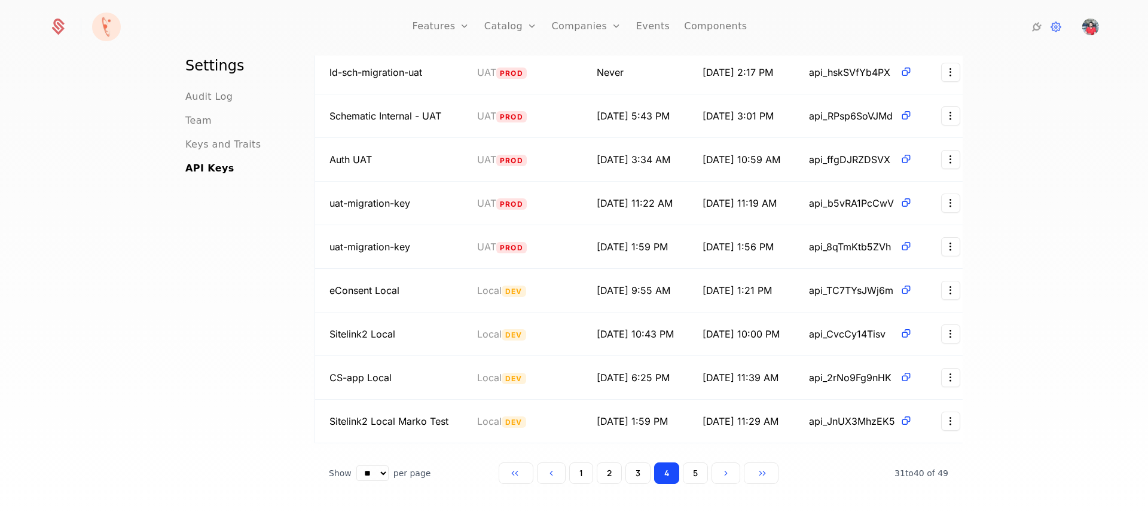
scroll to position [0, 0]
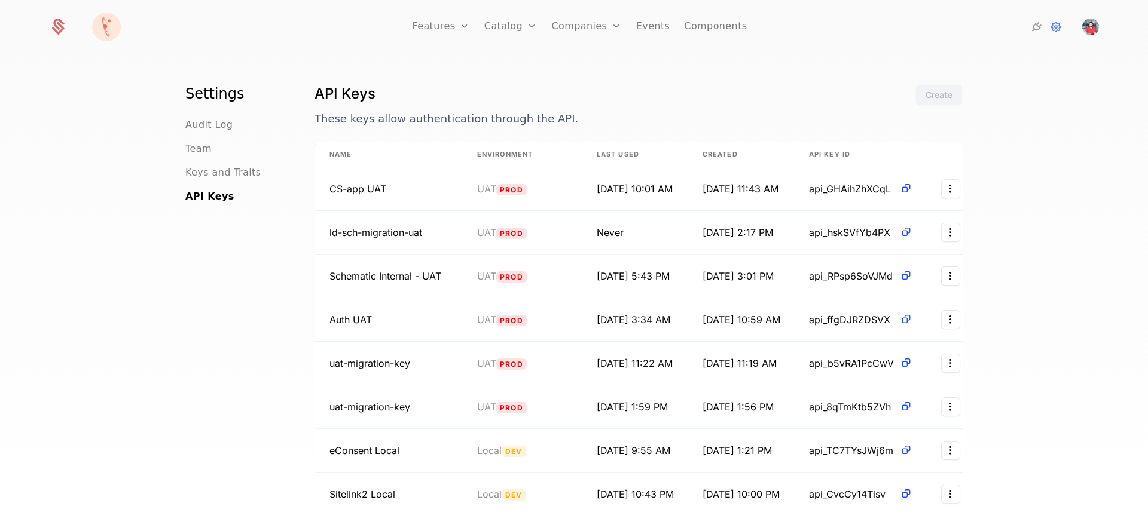
click at [57, 30] on icon at bounding box center [58, 27] width 17 height 17
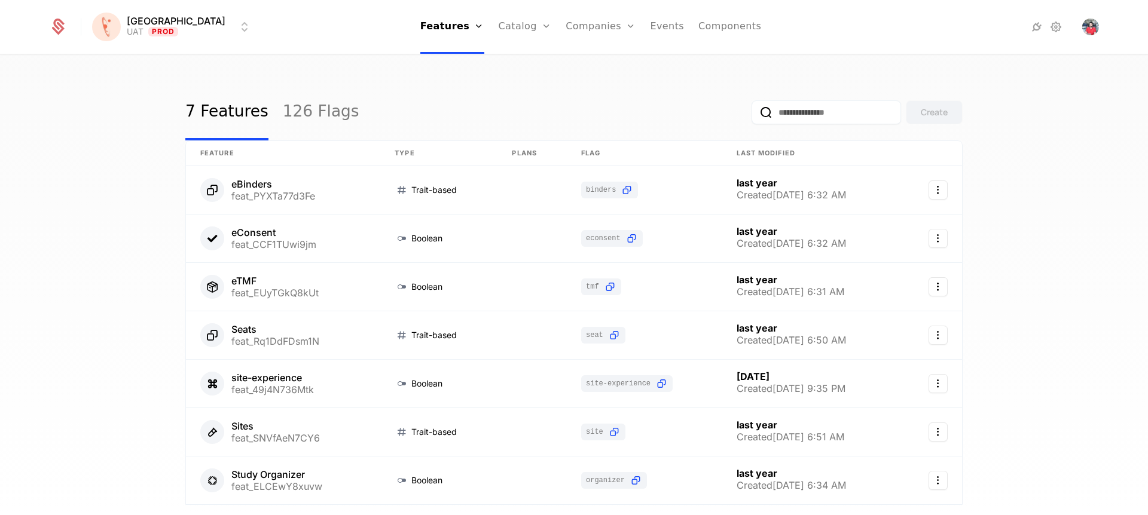
click at [170, 29] on html "Florence UAT Prod Features Features Flags Catalog Plans Add Ons Credits Configu…" at bounding box center [574, 257] width 1148 height 515
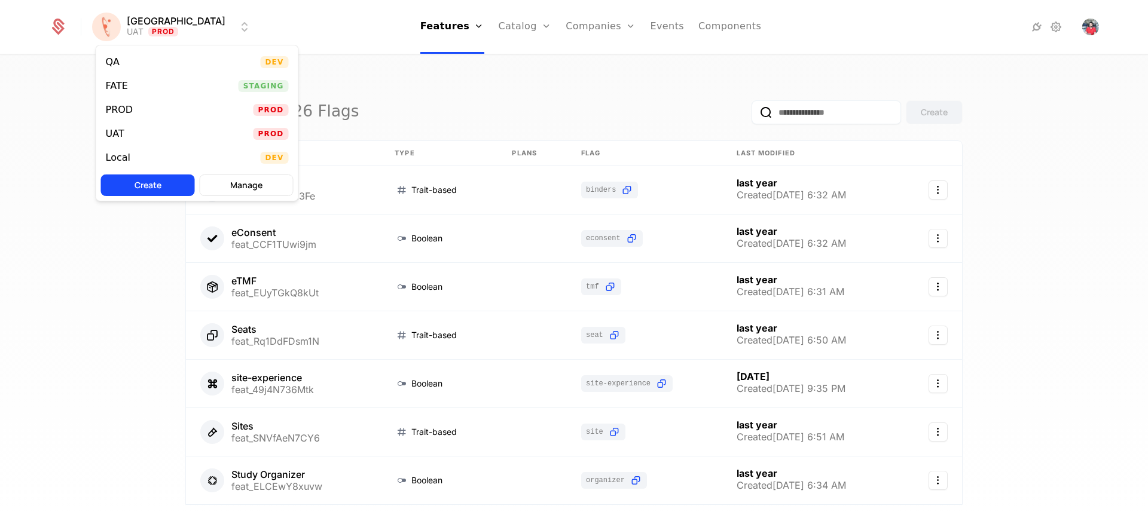
click at [148, 106] on div "PROD Prod" at bounding box center [197, 110] width 202 height 24
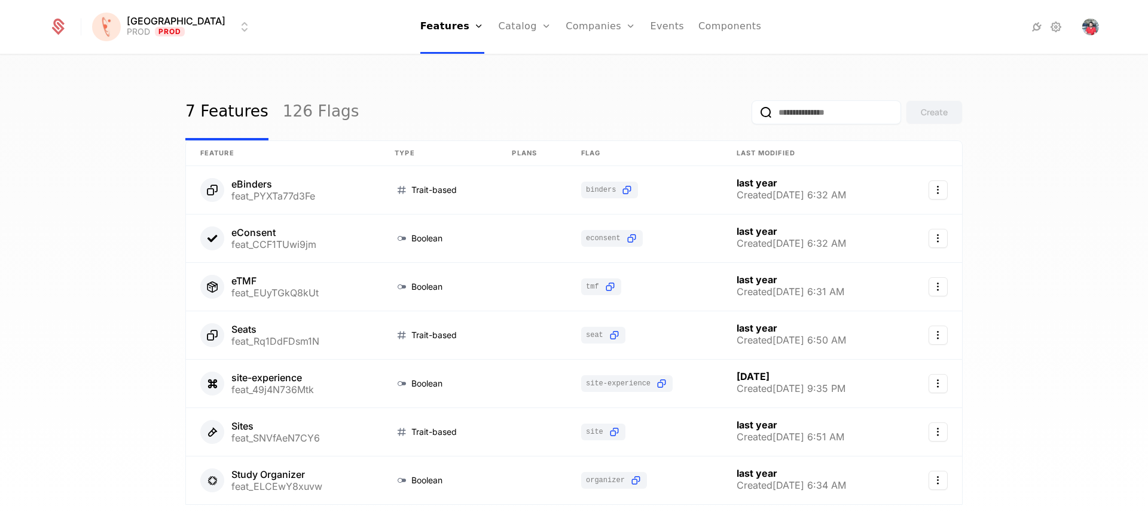
click at [566, 39] on link "Companies" at bounding box center [601, 27] width 70 height 54
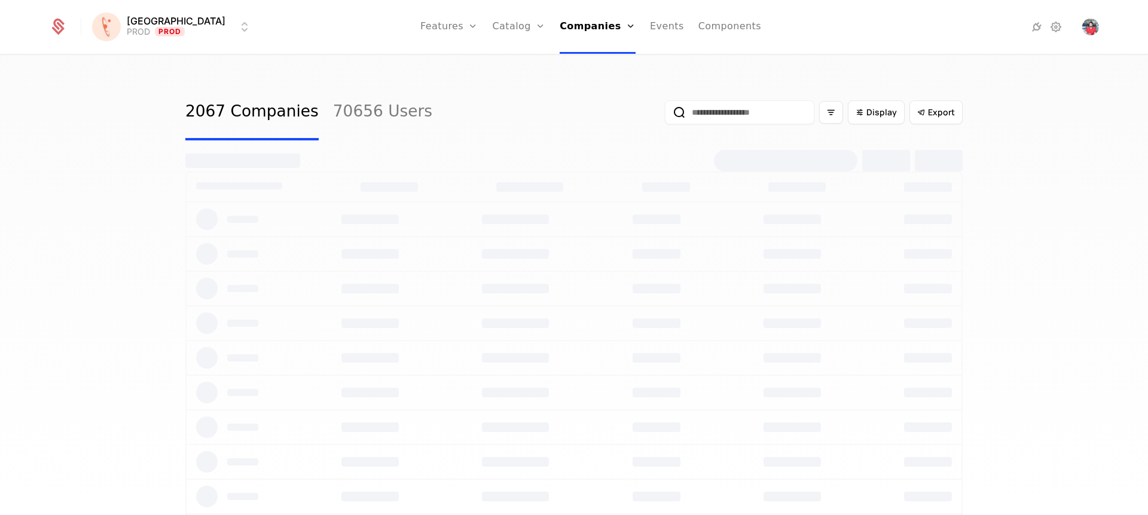
click at [574, 58] on link "Companies" at bounding box center [601, 59] width 55 height 10
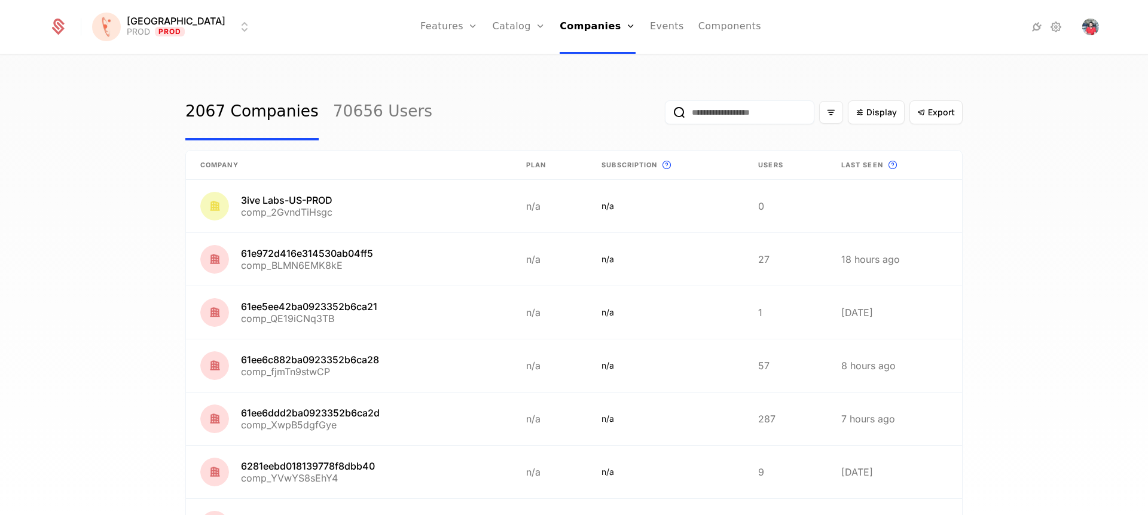
click at [682, 117] on input "email" at bounding box center [739, 112] width 149 height 24
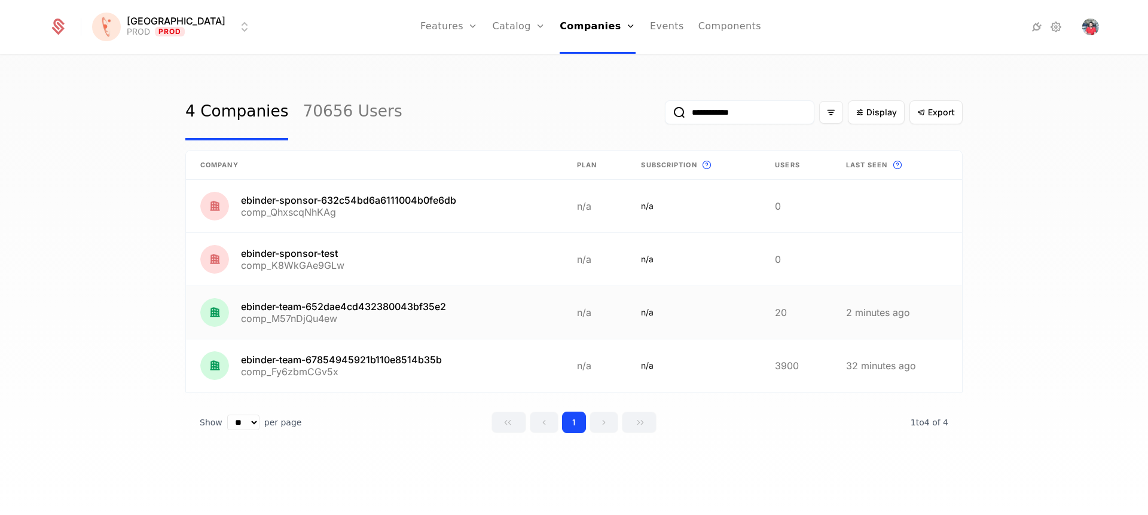
type input "**********"
click at [389, 313] on link at bounding box center [374, 312] width 377 height 53
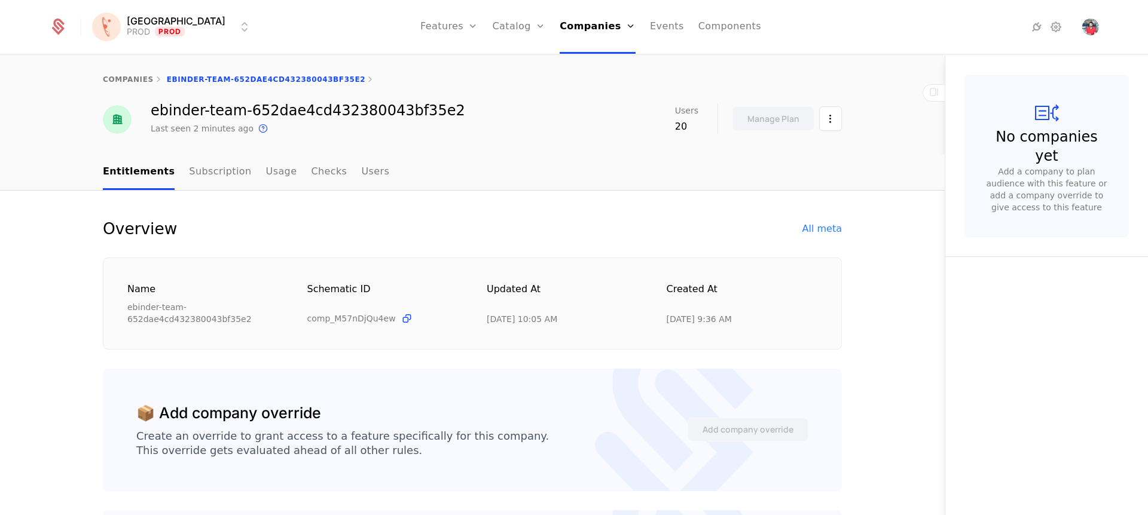
click at [828, 227] on div "All meta" at bounding box center [821, 229] width 39 height 14
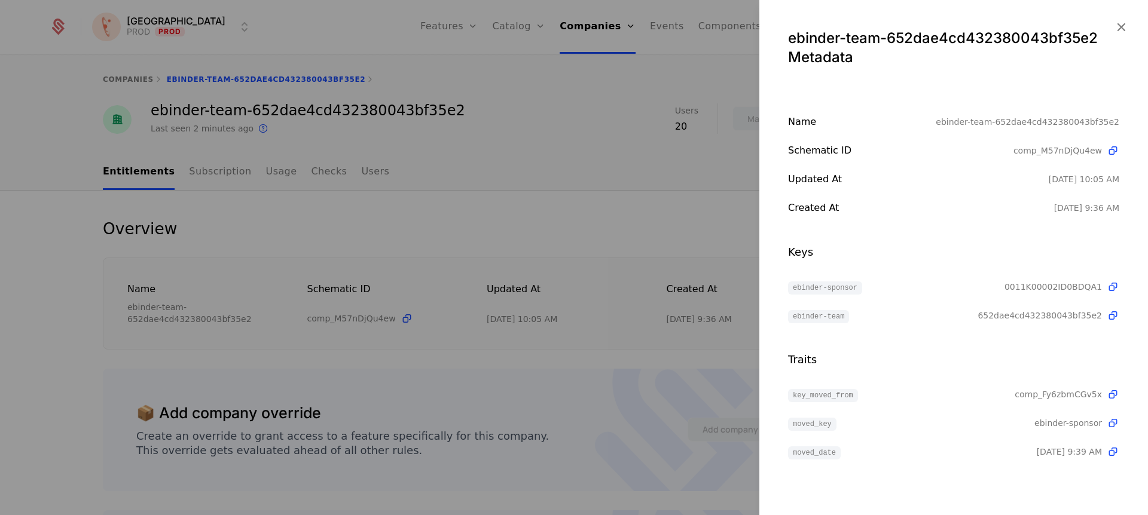
click at [1110, 288] on icon at bounding box center [1113, 287] width 13 height 13
click at [1115, 150] on icon at bounding box center [1113, 151] width 13 height 13
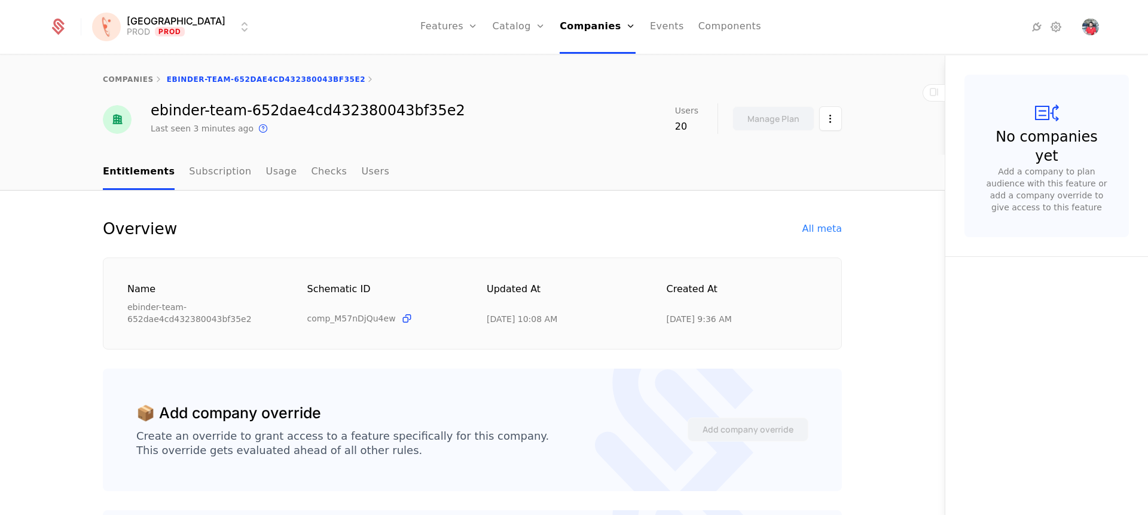
click at [813, 234] on div "All meta" at bounding box center [821, 229] width 39 height 14
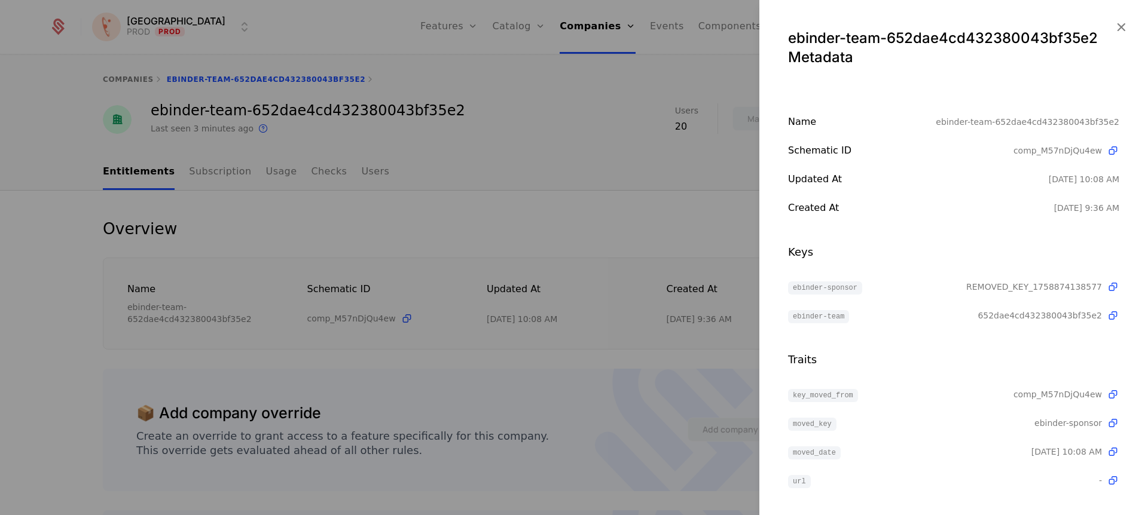
click at [1115, 23] on icon "button" at bounding box center [1121, 27] width 16 height 16
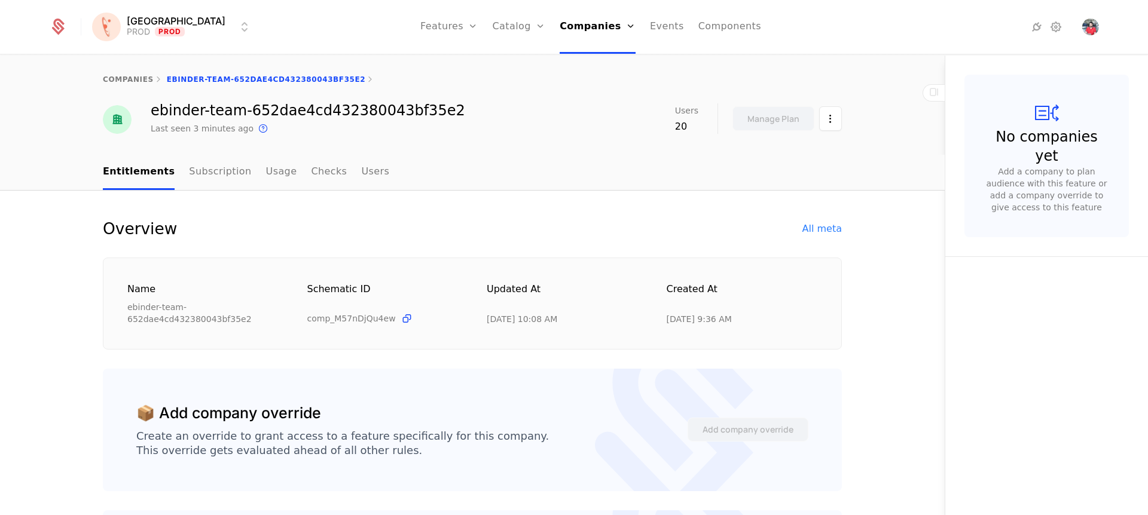
click at [563, 40] on link "Companies" at bounding box center [598, 27] width 76 height 54
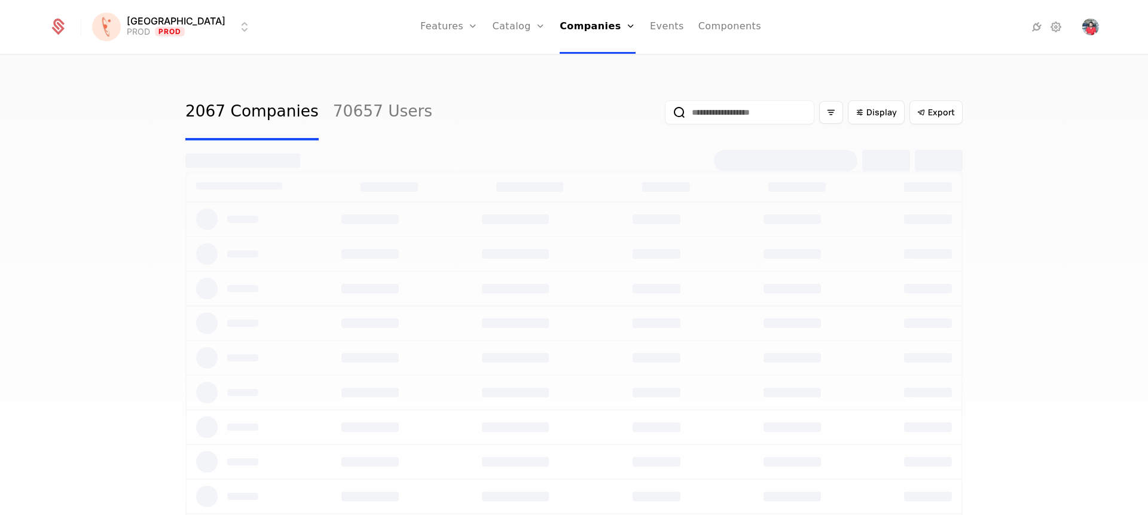
click at [713, 121] on input "email" at bounding box center [739, 112] width 149 height 24
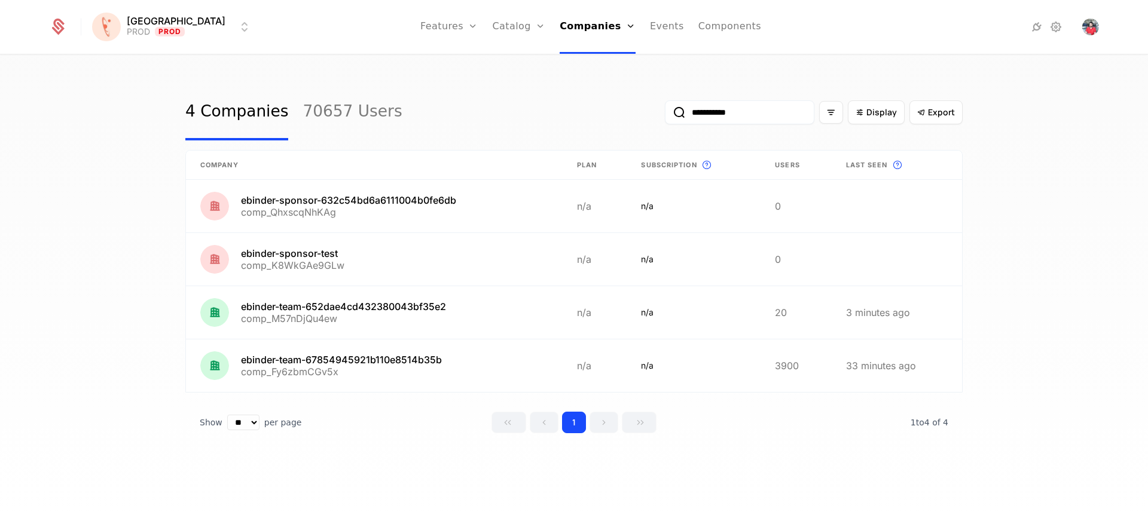
click at [759, 114] on input "**********" at bounding box center [739, 112] width 149 height 24
click at [769, 115] on input "**********" at bounding box center [739, 112] width 149 height 24
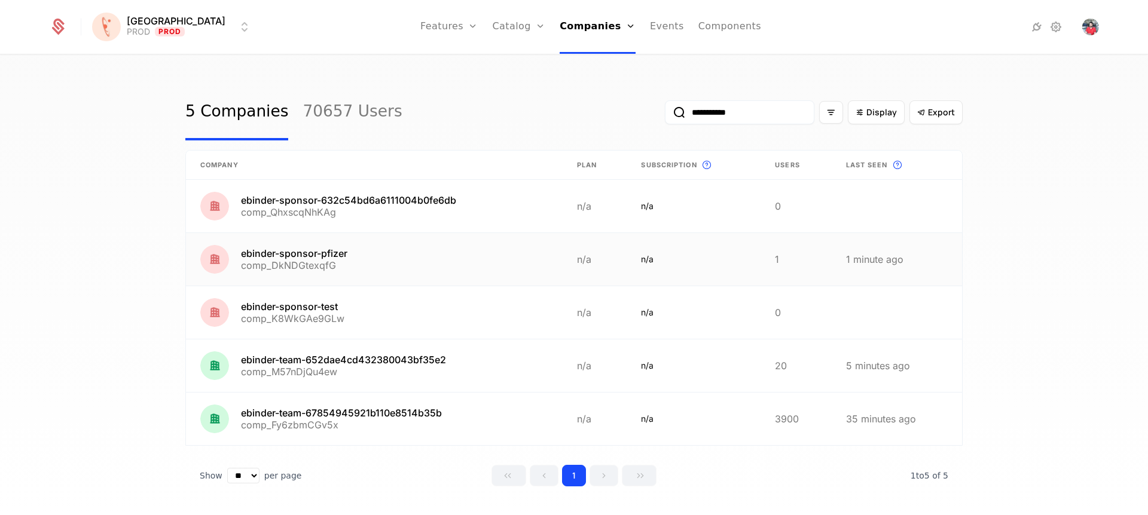
type input "**********"
click at [312, 258] on link at bounding box center [374, 259] width 377 height 53
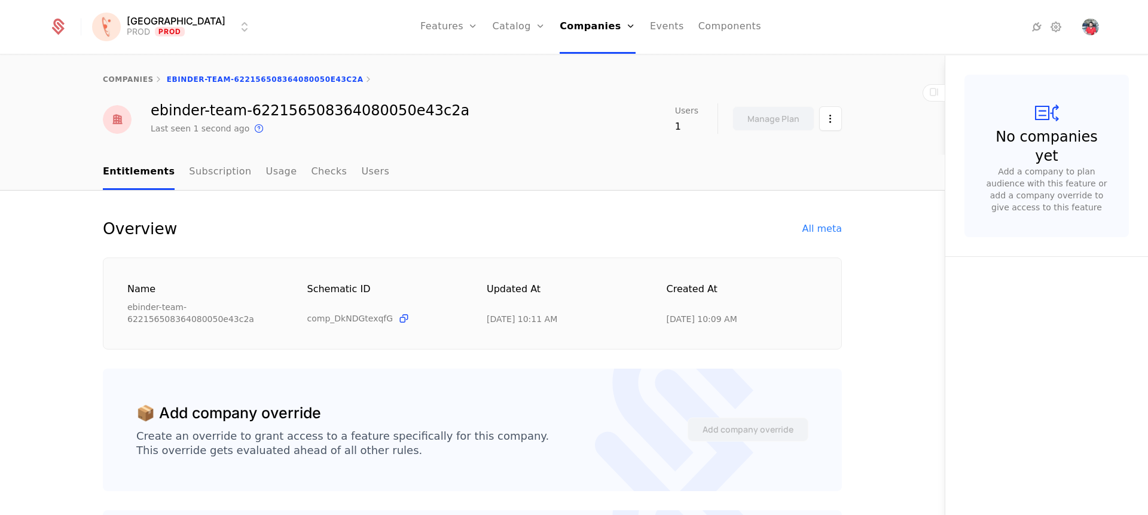
click at [826, 231] on div "All meta" at bounding box center [821, 229] width 39 height 14
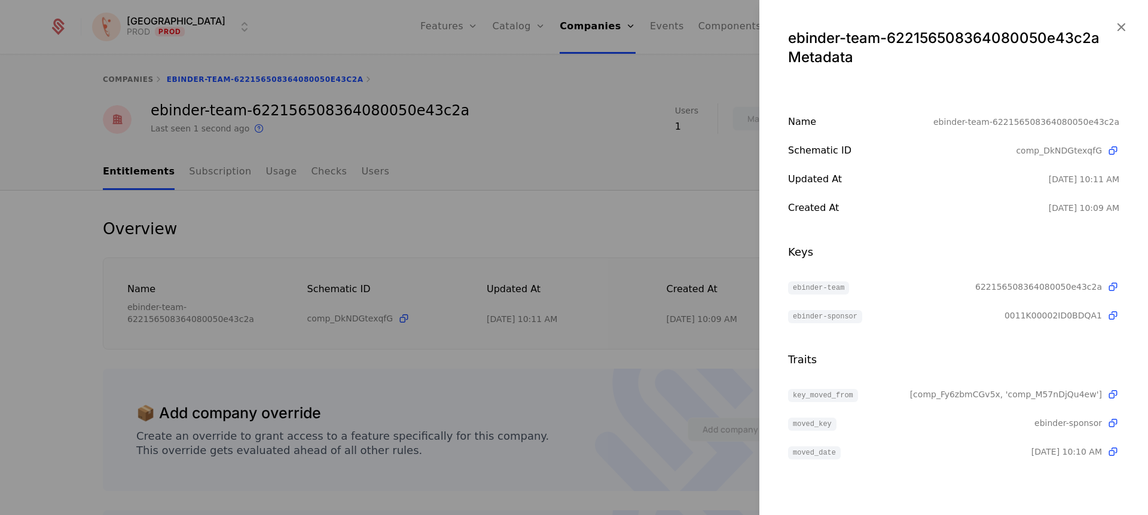
click at [1120, 26] on icon "button" at bounding box center [1121, 27] width 16 height 16
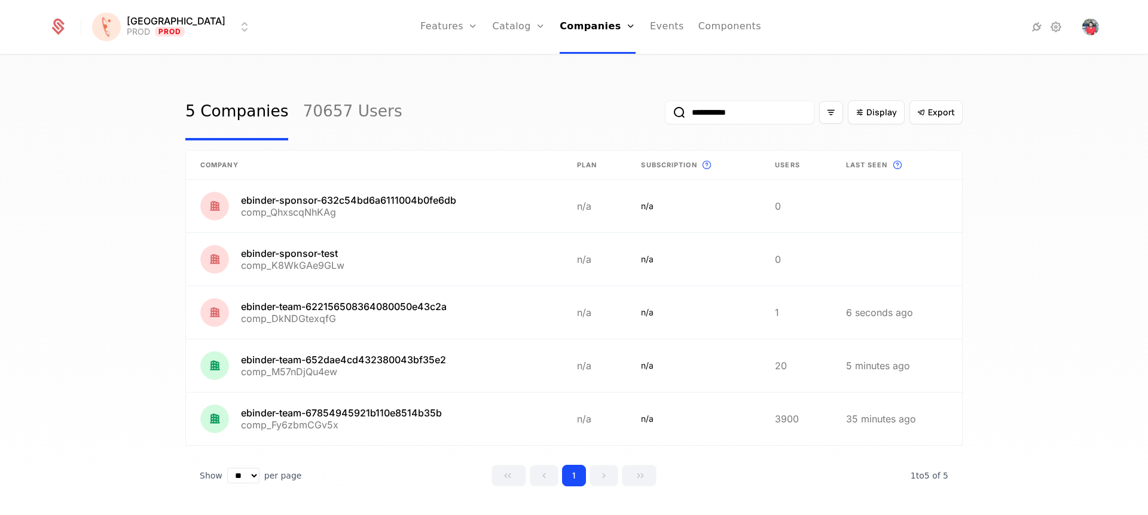
click at [736, 117] on input "**********" at bounding box center [739, 112] width 149 height 24
type input "**********"
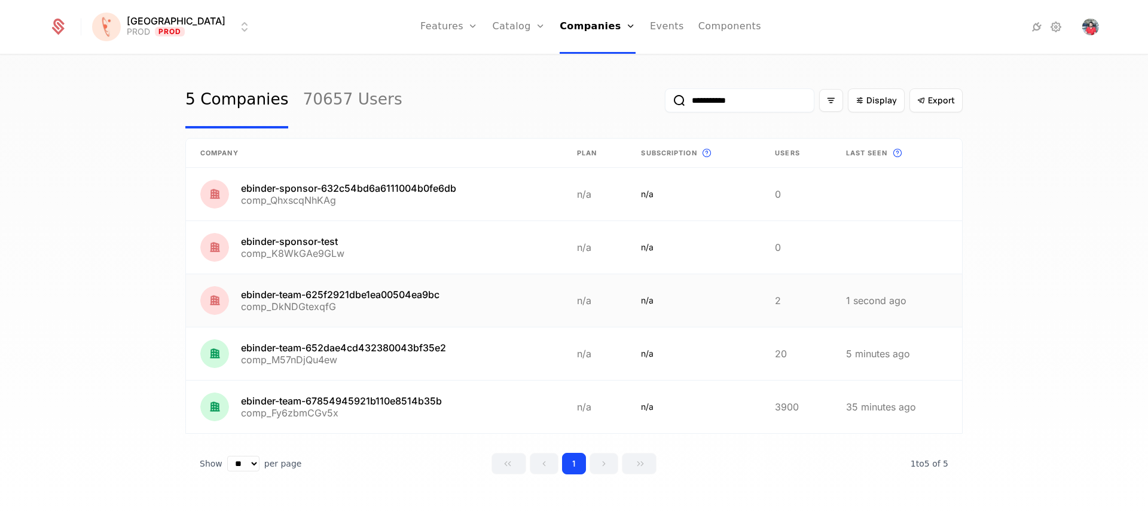
click at [407, 294] on link at bounding box center [374, 300] width 377 height 53
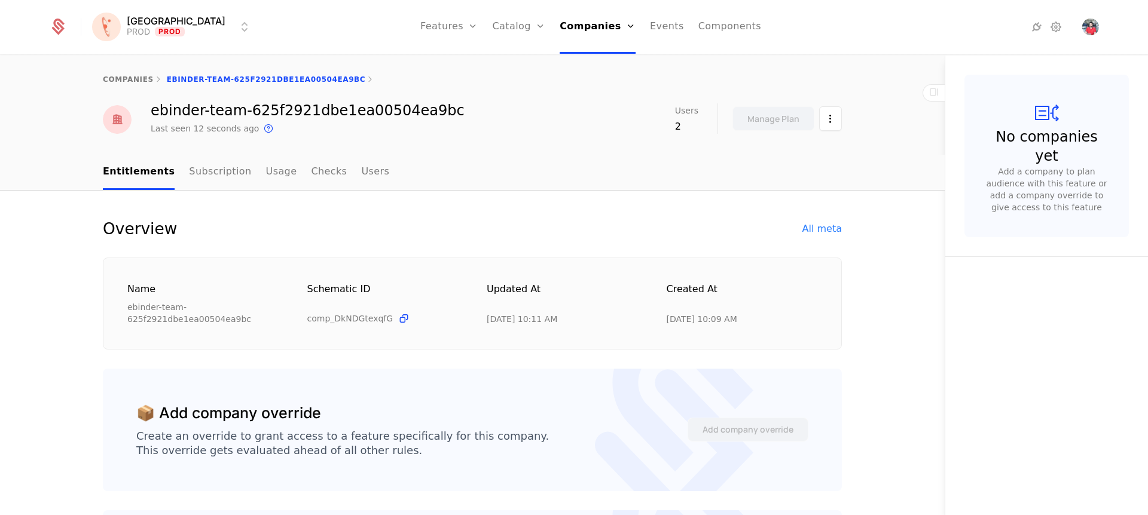
click at [807, 226] on div "All meta" at bounding box center [821, 229] width 39 height 14
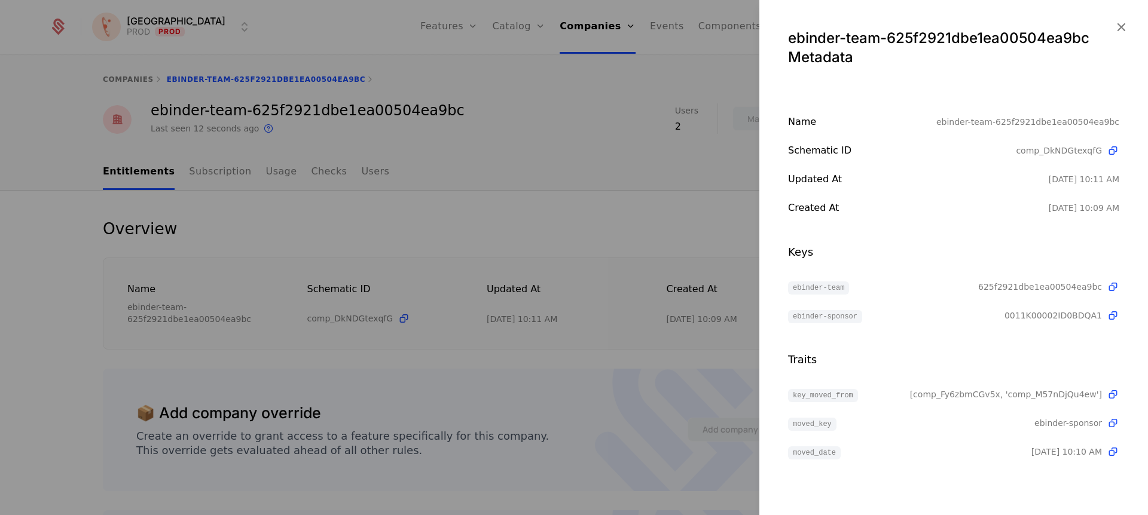
click at [1120, 26] on icon "button" at bounding box center [1121, 27] width 16 height 16
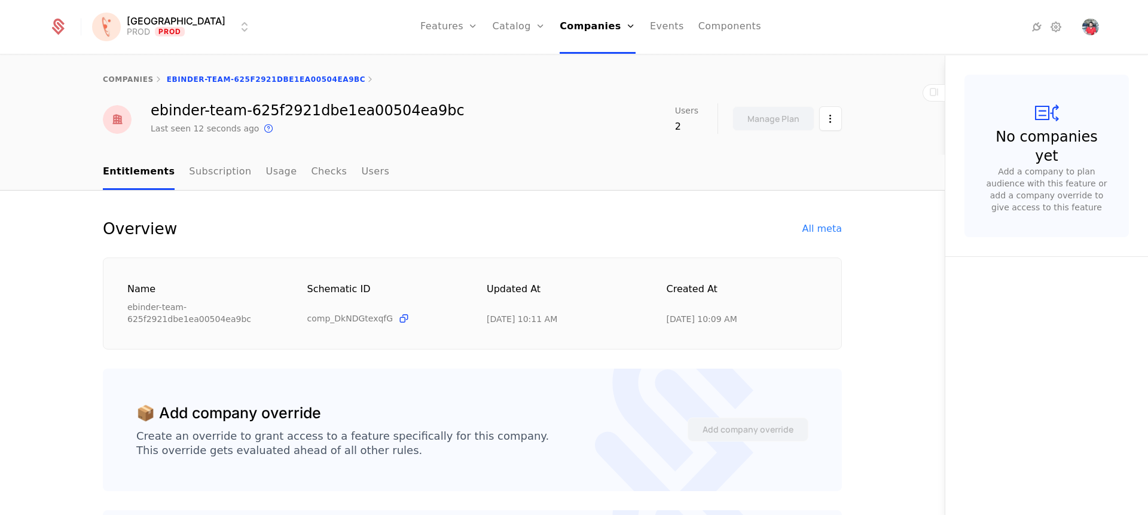
click at [351, 237] on div "Overview All meta" at bounding box center [472, 228] width 739 height 19
click at [143, 81] on link "companies" at bounding box center [128, 79] width 51 height 8
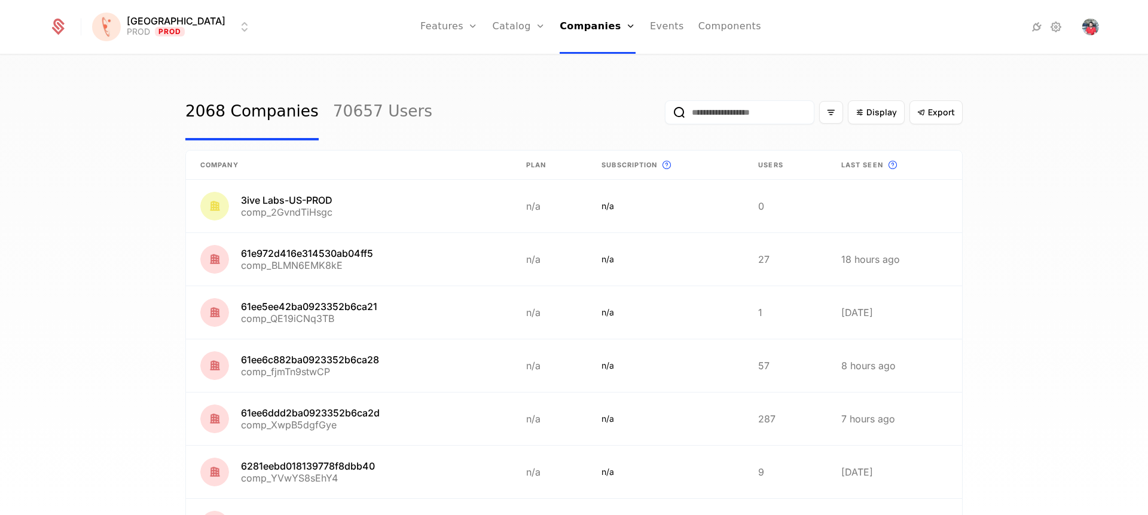
click at [700, 126] on div "Display Export" at bounding box center [814, 112] width 298 height 56
click at [701, 118] on input "email" at bounding box center [739, 112] width 149 height 24
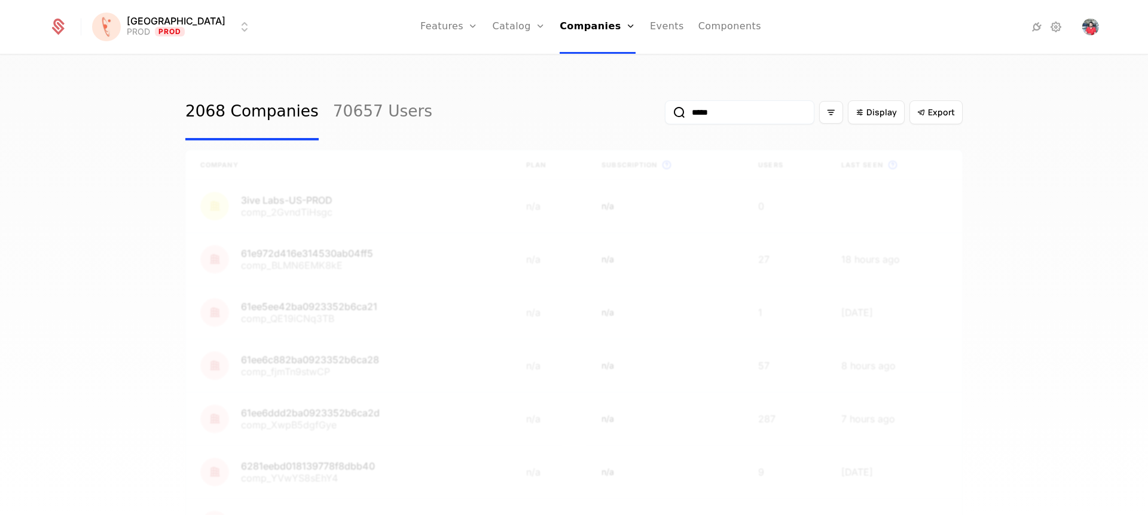
type input "*****"
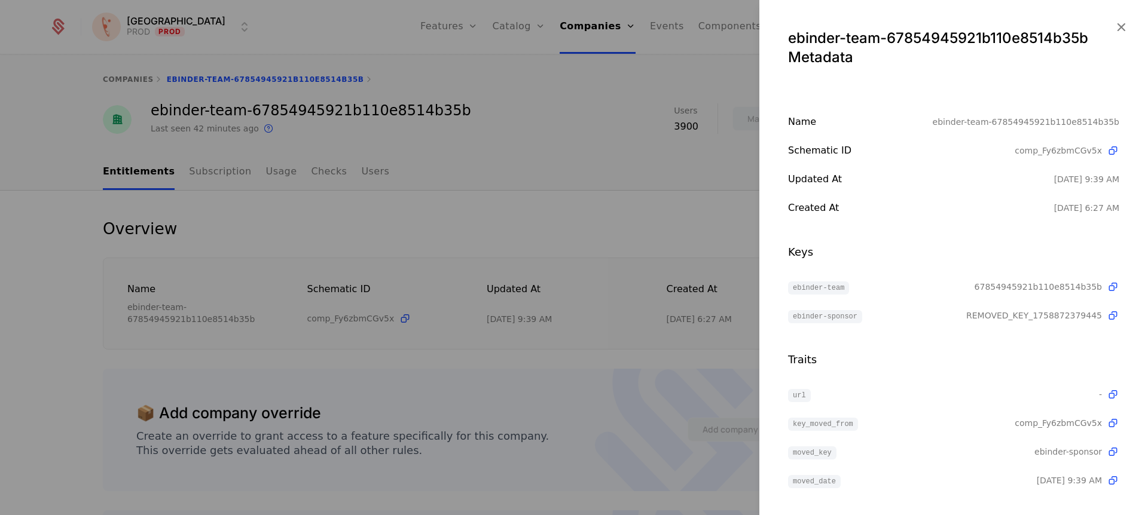
click at [1115, 24] on icon "button" at bounding box center [1121, 27] width 16 height 16
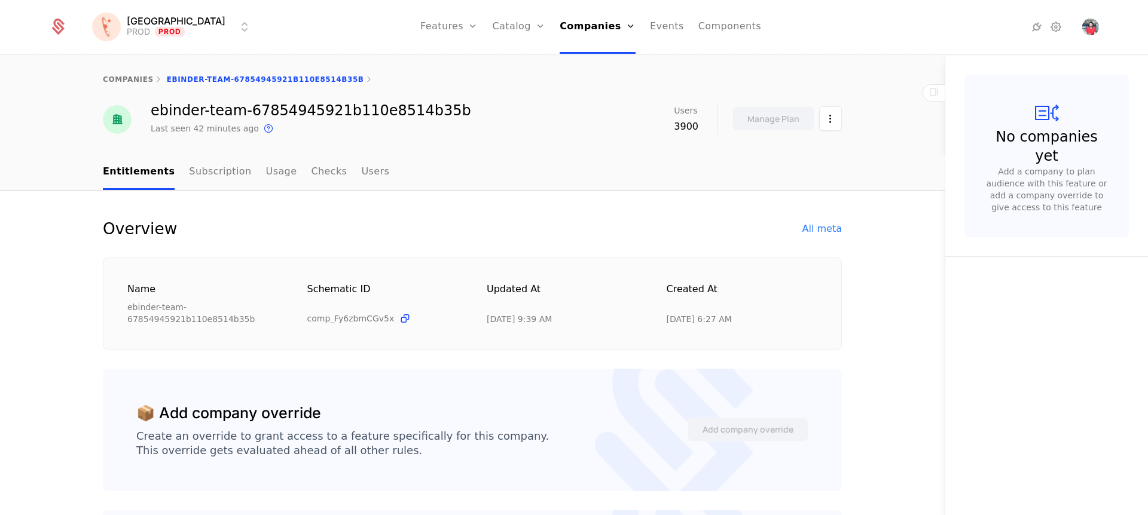
click at [560, 57] on div "Companies Users" at bounding box center [602, 67] width 84 height 57
click at [574, 63] on link "Companies" at bounding box center [601, 59] width 55 height 10
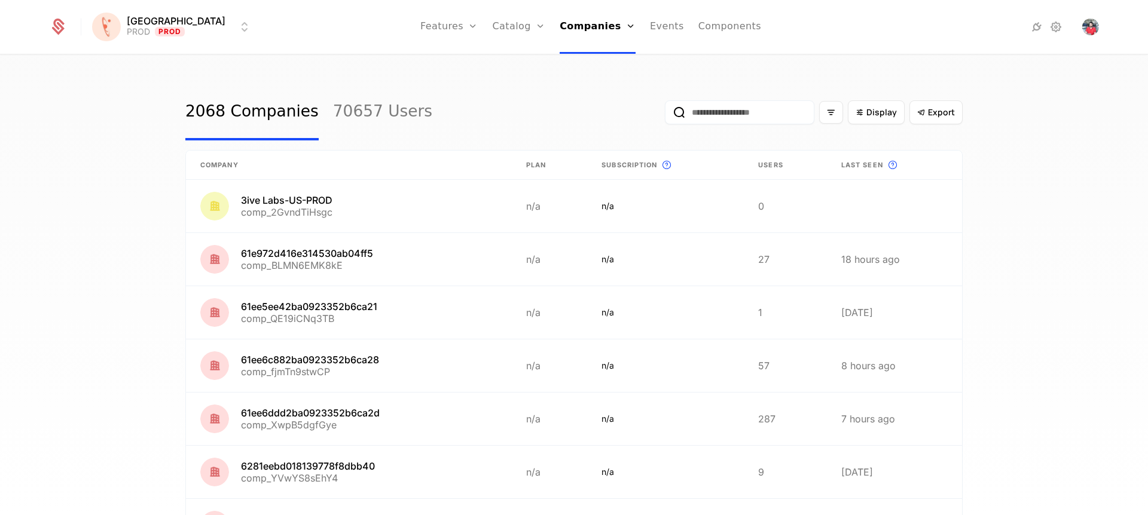
click at [732, 115] on input "email" at bounding box center [739, 112] width 149 height 24
type input "*****"
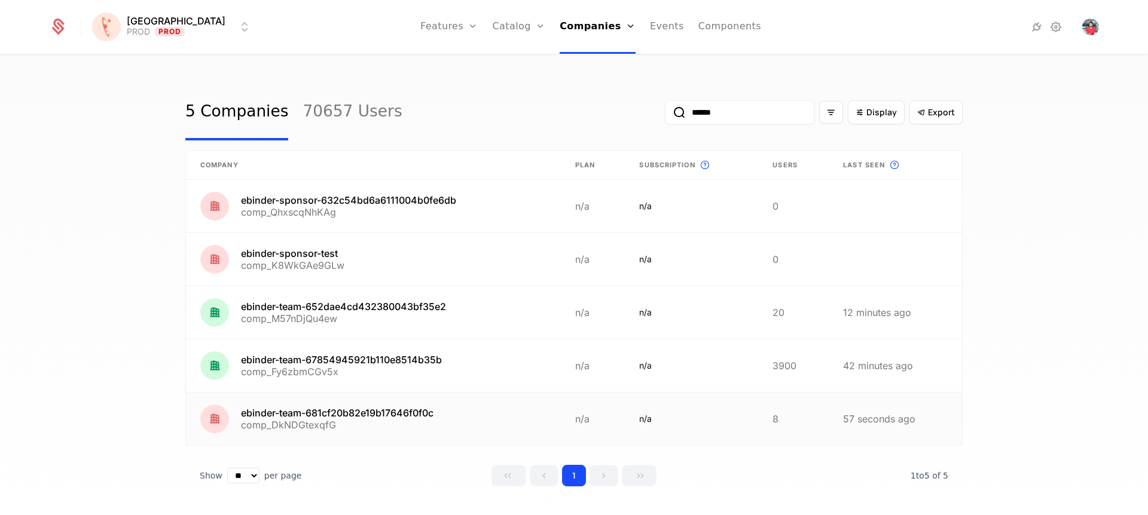
type input "******"
click at [205, 418] on link at bounding box center [373, 419] width 375 height 53
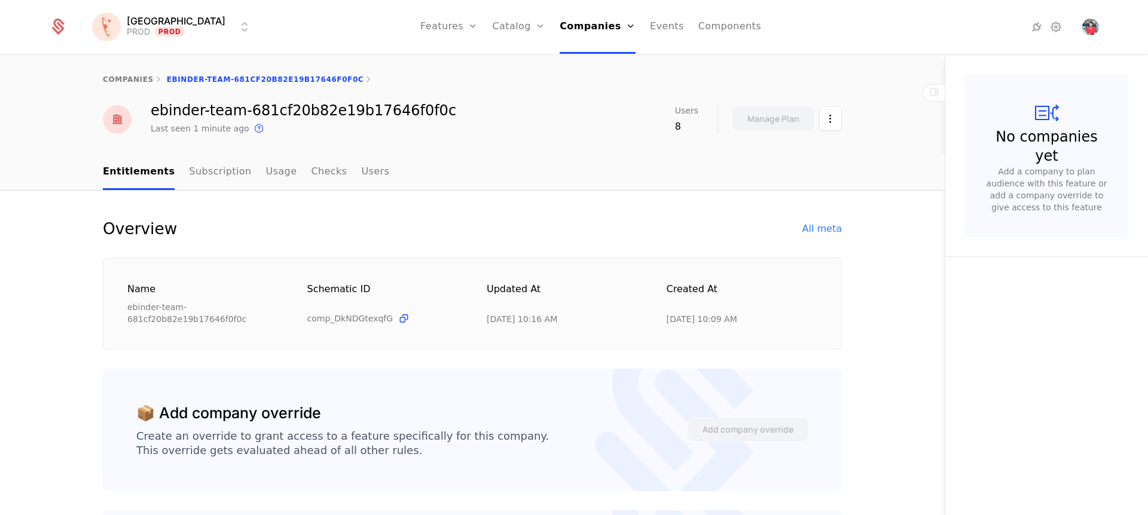
click at [270, 181] on link "Usage" at bounding box center [281, 172] width 31 height 35
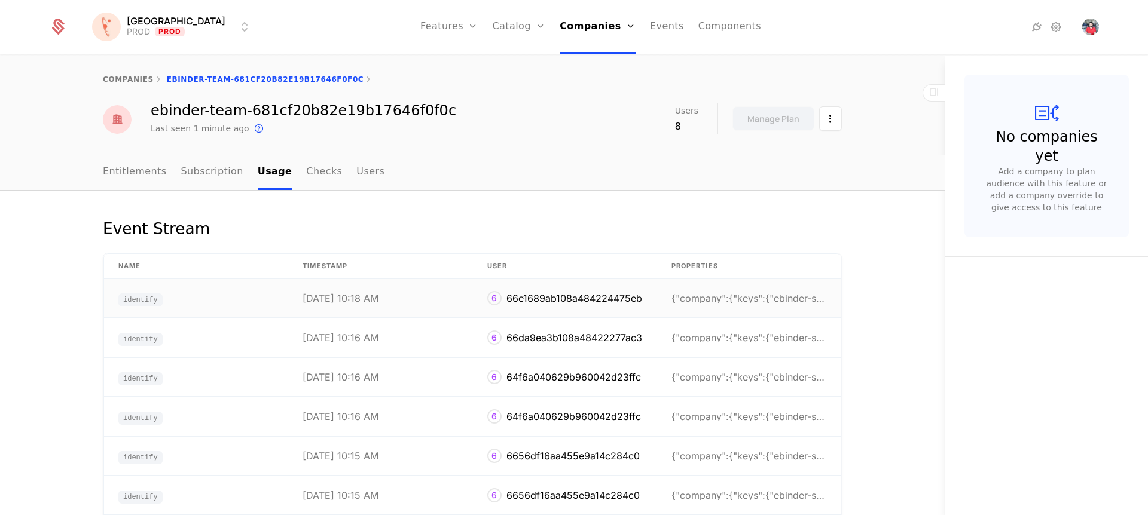
click at [748, 304] on td "{"company":{"keys":{"ebinder-sponsor":"0011K00002I" at bounding box center [749, 298] width 184 height 39
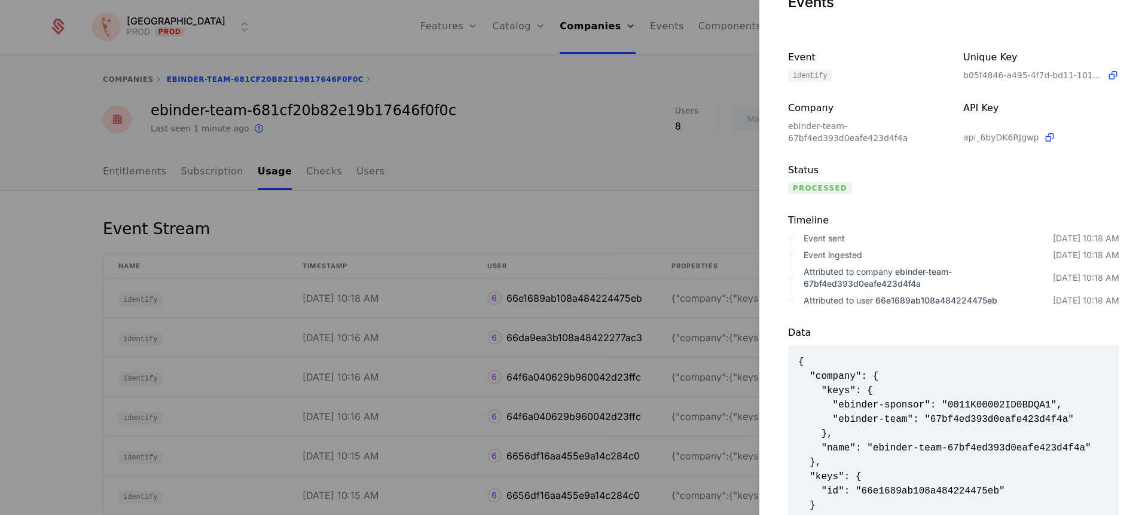
scroll to position [96, 0]
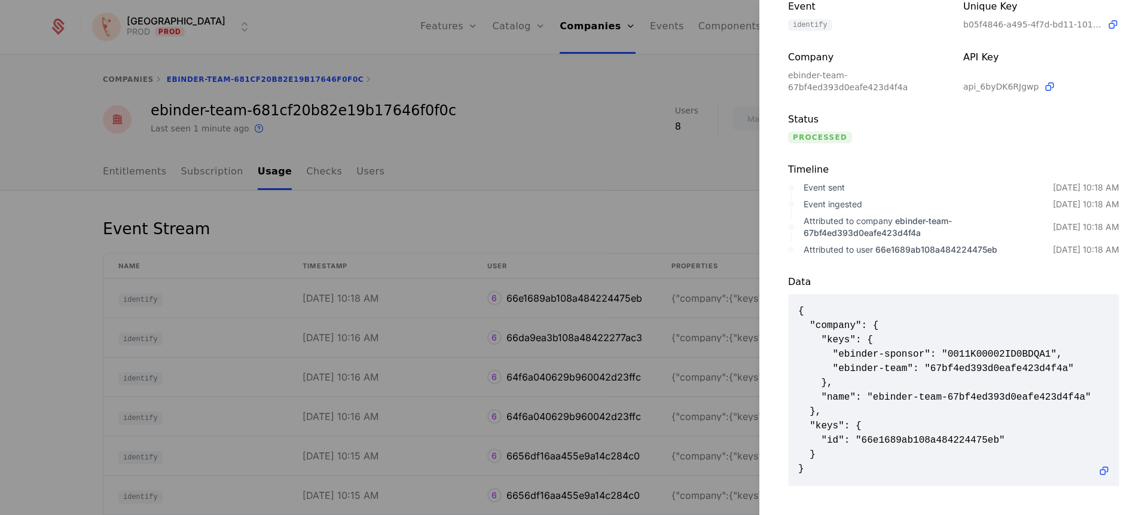
click at [726, 318] on div at bounding box center [574, 257] width 1148 height 515
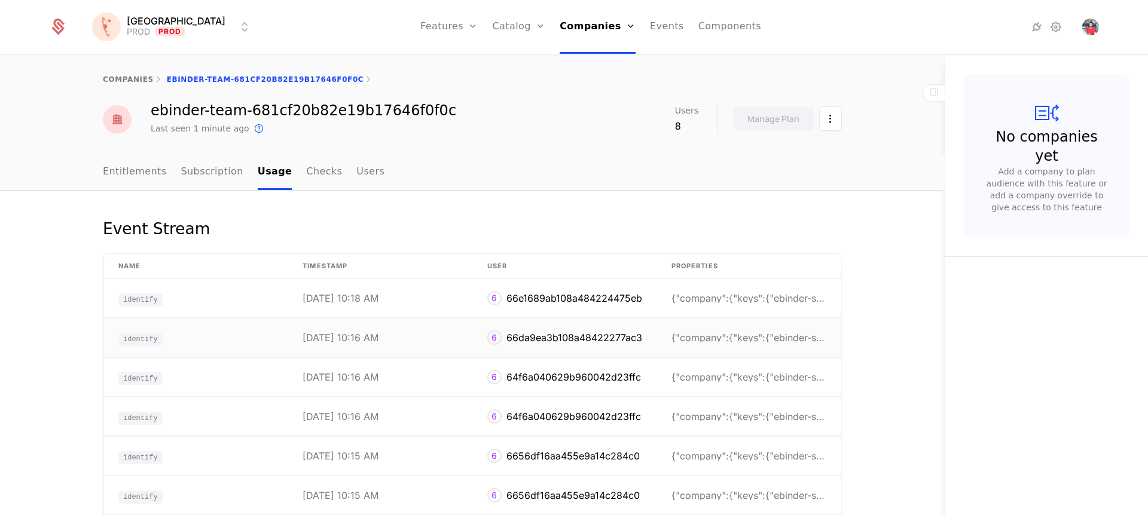
click at [732, 338] on div "{"company":{"keys":{"ebinder-sponsor":"0011K00002I" at bounding box center [748, 338] width 155 height 10
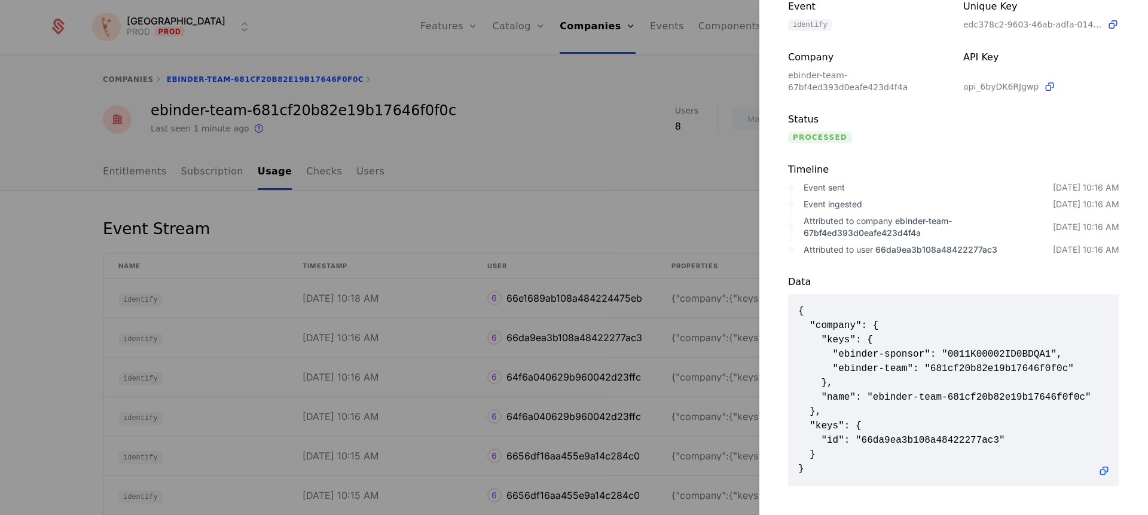
click at [728, 359] on div at bounding box center [574, 257] width 1148 height 515
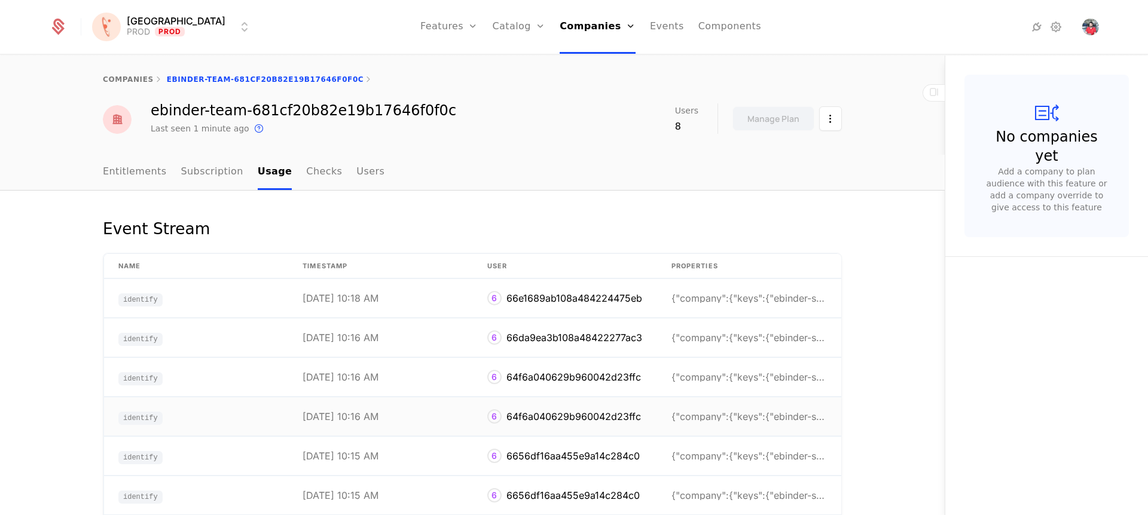
click at [749, 403] on td "{"company":{"keys":{"ebinder-sponsor":"0011K00002I" at bounding box center [749, 417] width 184 height 39
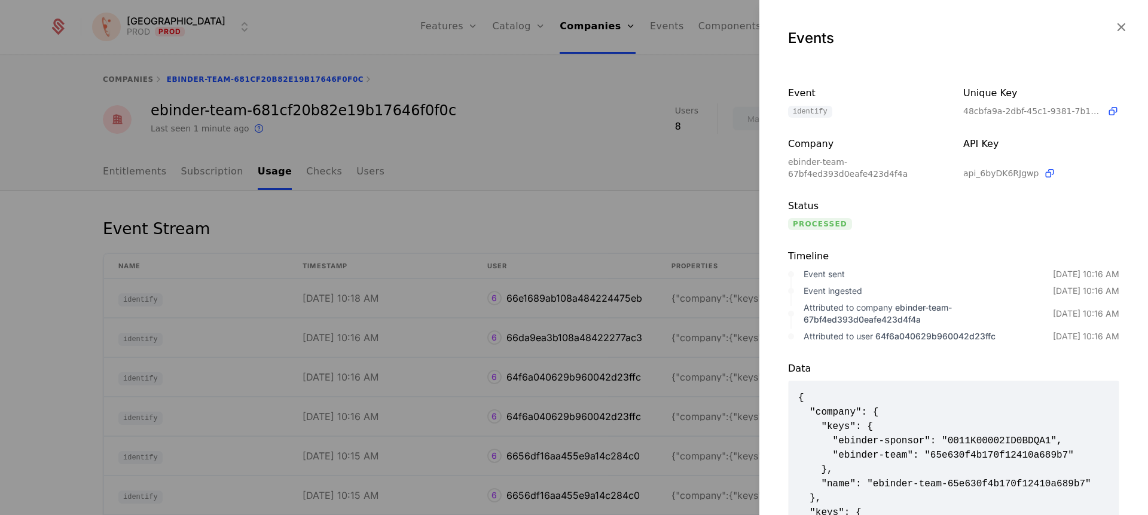
click at [682, 188] on div at bounding box center [574, 257] width 1148 height 515
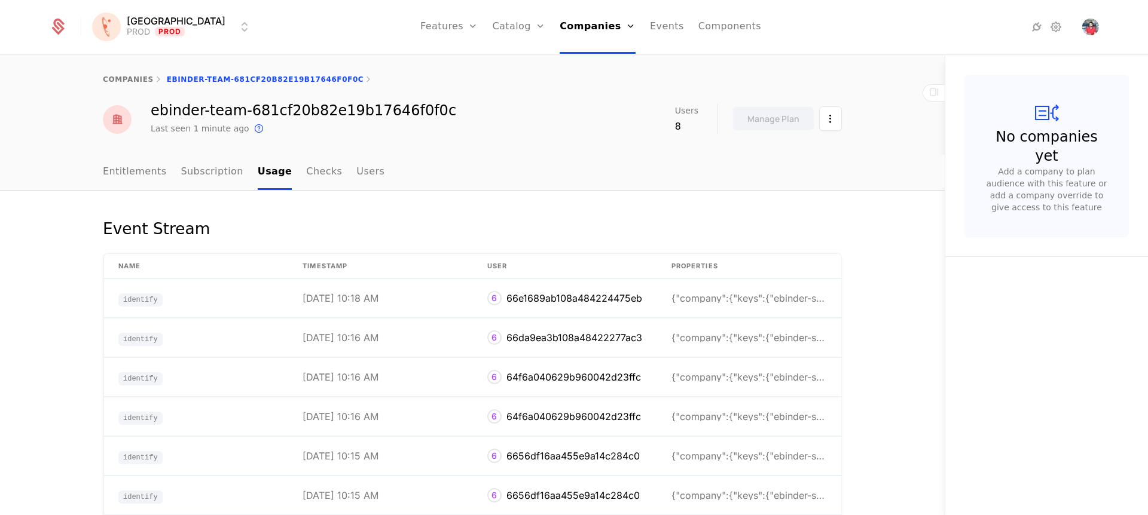
click at [306, 173] on link "Checks" at bounding box center [324, 172] width 36 height 35
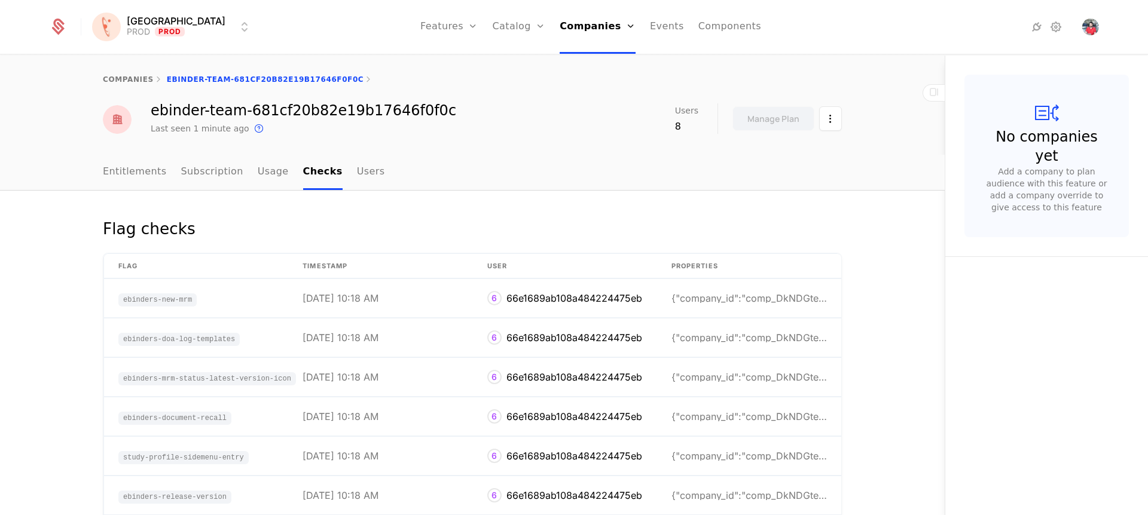
click at [121, 166] on link "Entitlements" at bounding box center [135, 172] width 64 height 35
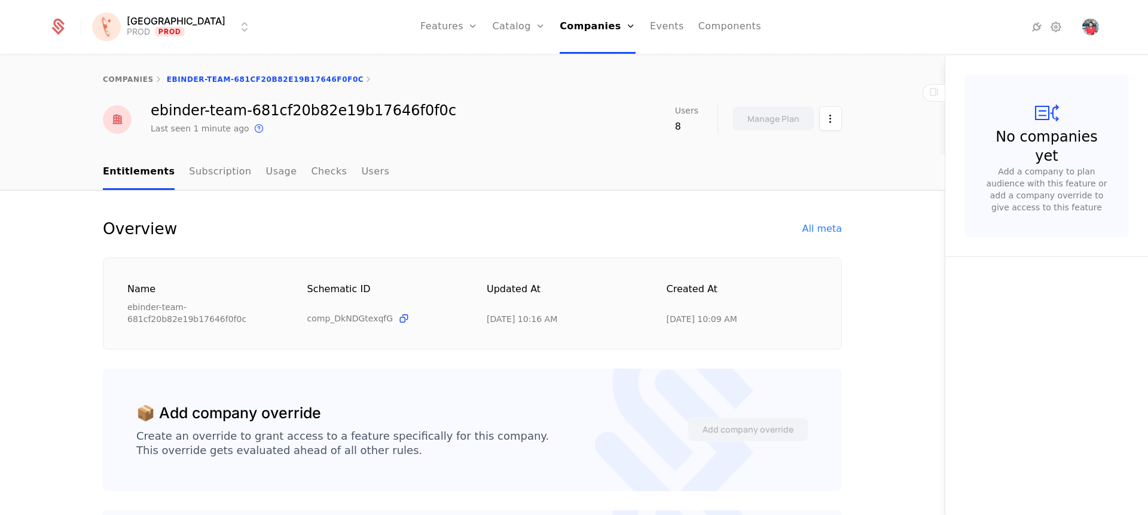
click at [139, 82] on link "companies" at bounding box center [128, 79] width 51 height 8
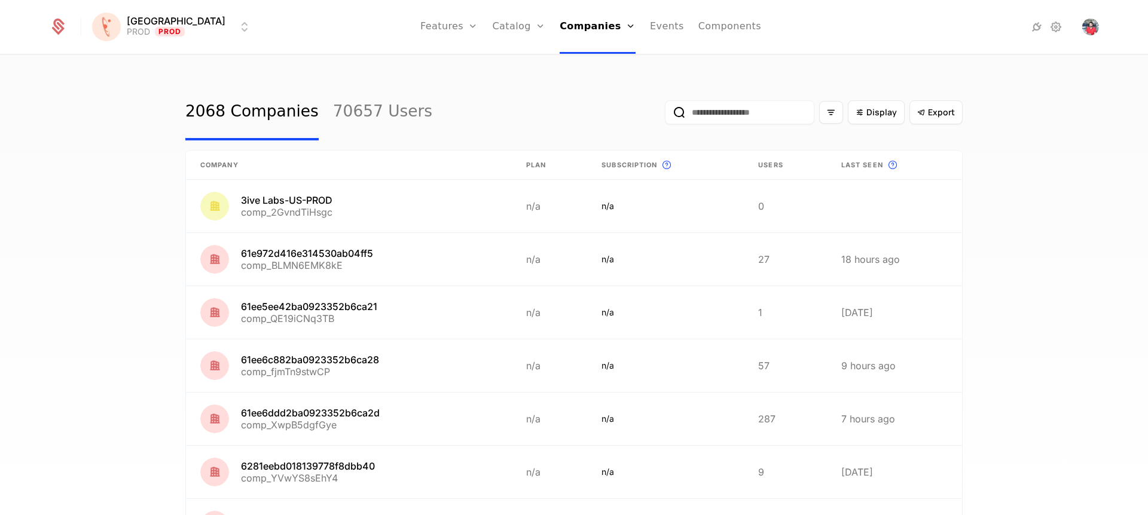
click at [659, 167] on icon at bounding box center [666, 165] width 14 height 14
click at [650, 33] on link "Events" at bounding box center [667, 27] width 34 height 54
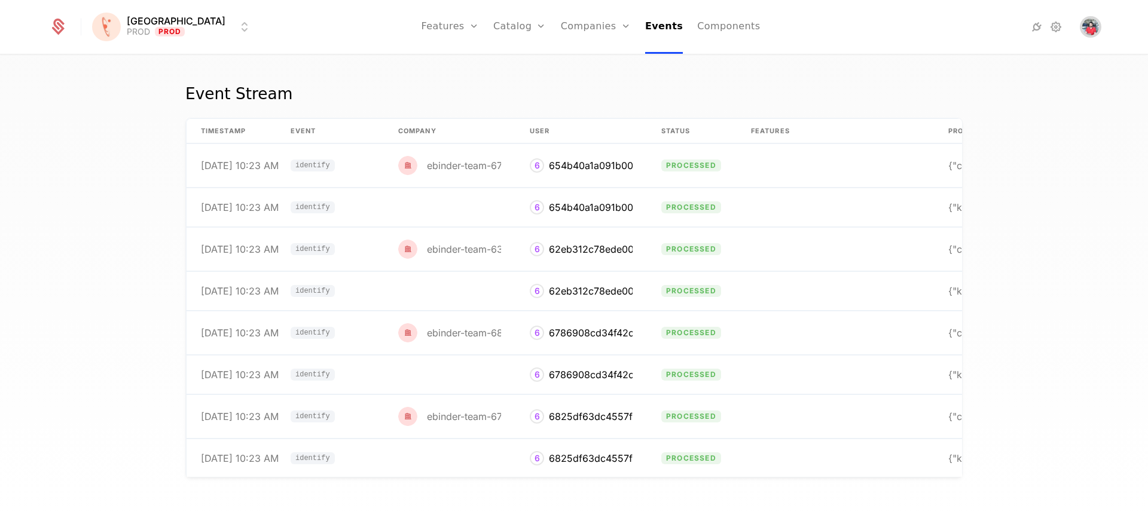
click at [1091, 26] on img "Open user button" at bounding box center [1090, 27] width 17 height 17
click at [793, 88] on div "Event Stream" at bounding box center [573, 100] width 777 height 33
click at [178, 29] on html "[PERSON_NAME] PROD Prod Features Features Flags Catalog Plans Add Ons Credits C…" at bounding box center [574, 257] width 1148 height 515
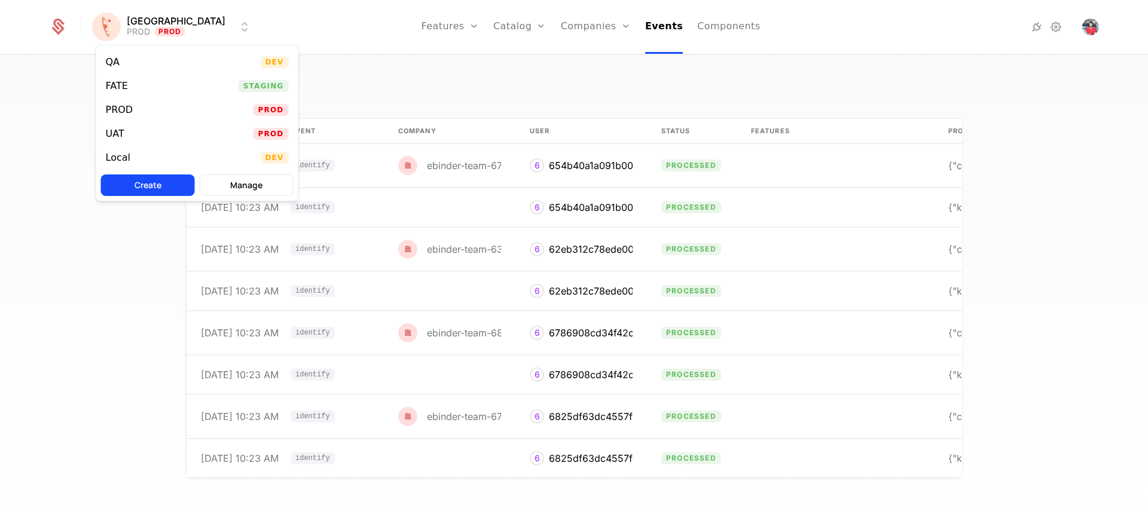
click at [426, 87] on html "[PERSON_NAME] PROD Prod Features Features Flags Catalog Plans Add Ons Credits C…" at bounding box center [574, 257] width 1148 height 515
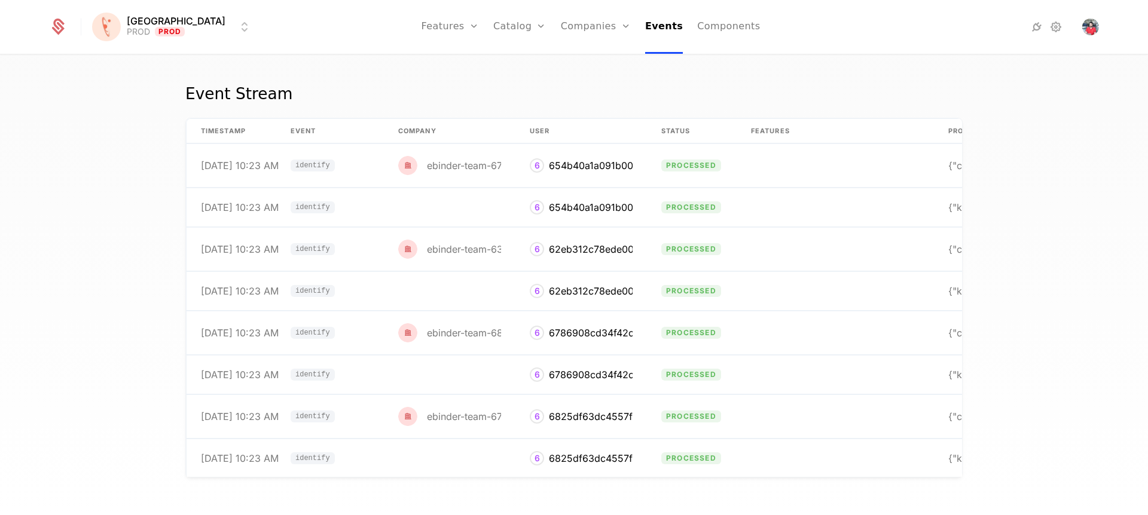
click at [1054, 28] on icon at bounding box center [1056, 27] width 14 height 14
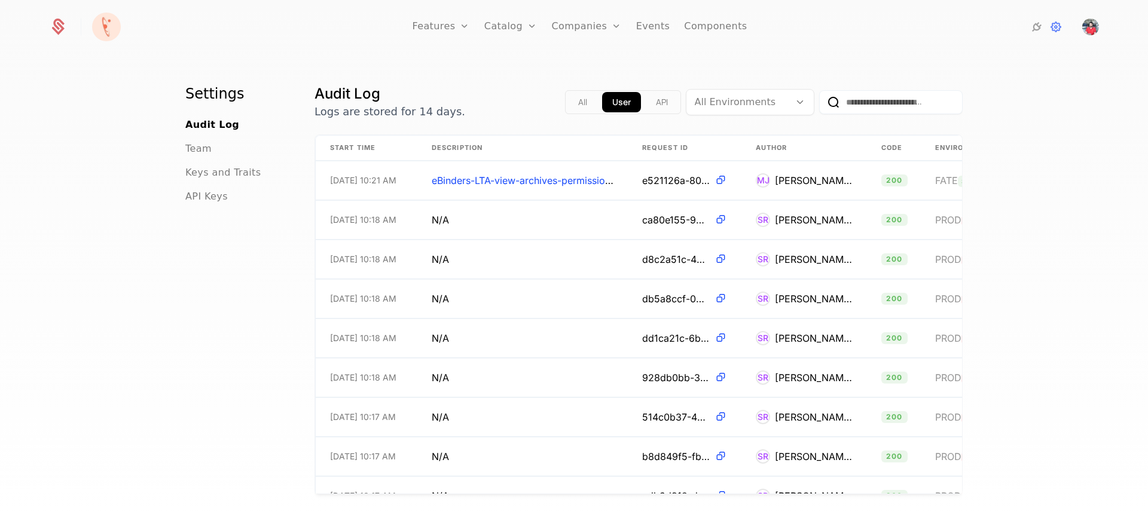
click at [1035, 27] on icon at bounding box center [1036, 27] width 14 height 14
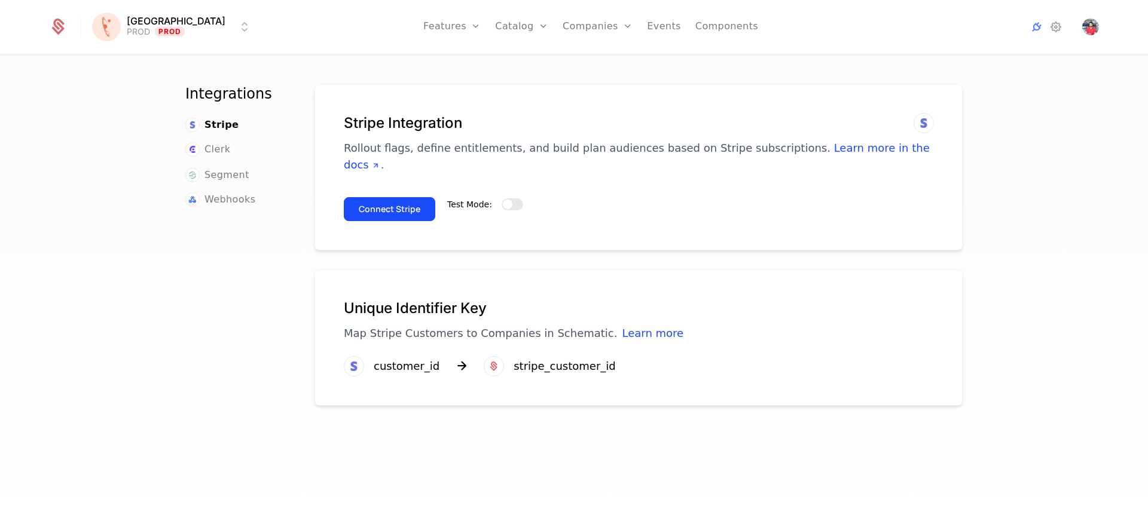
click at [215, 178] on span "Segment" at bounding box center [226, 175] width 45 height 14
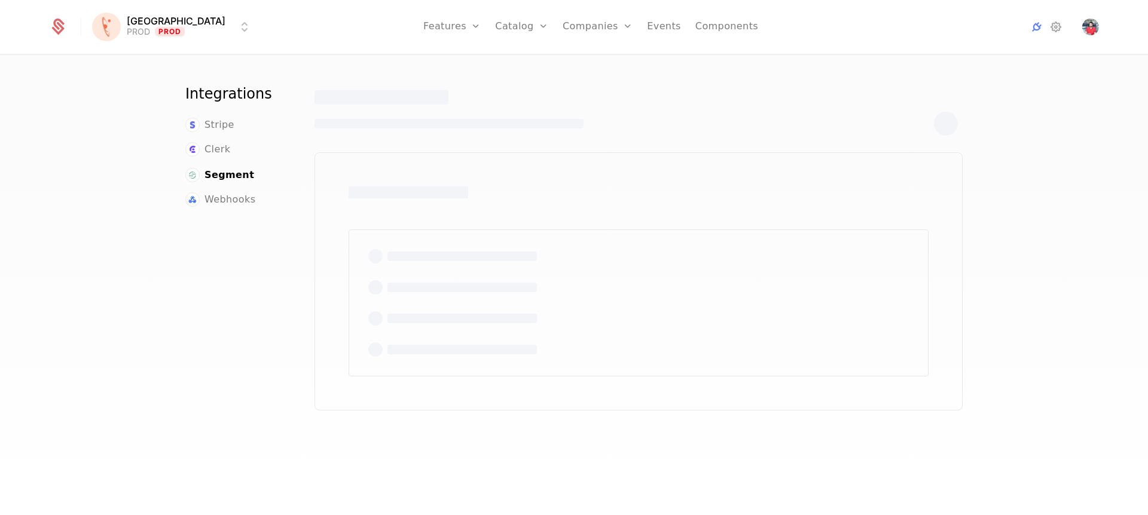
click at [221, 197] on span "Webhooks" at bounding box center [229, 199] width 51 height 14
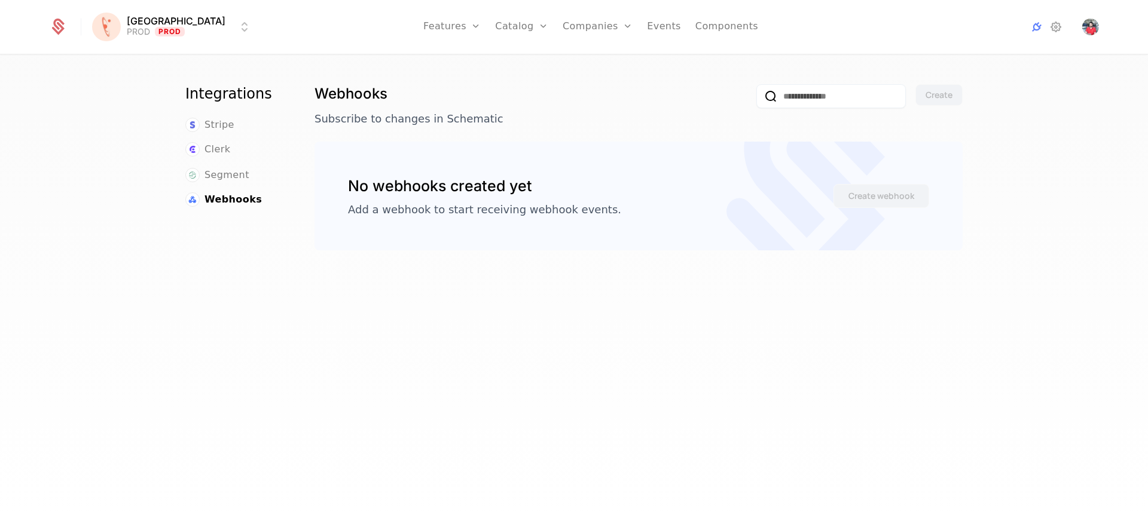
click at [217, 173] on span "Segment" at bounding box center [226, 175] width 45 height 14
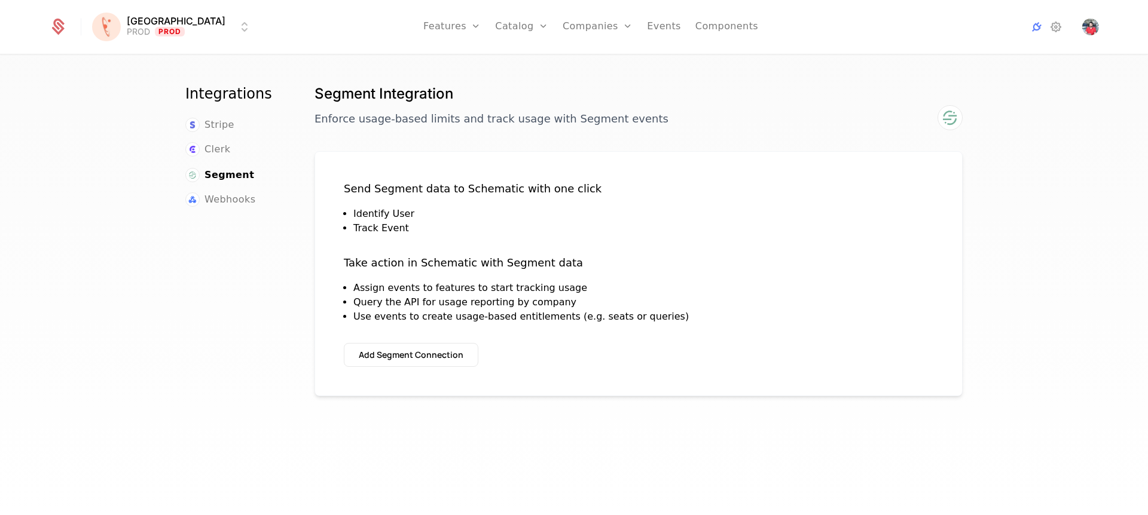
click at [212, 145] on span "Clerk" at bounding box center [217, 149] width 26 height 14
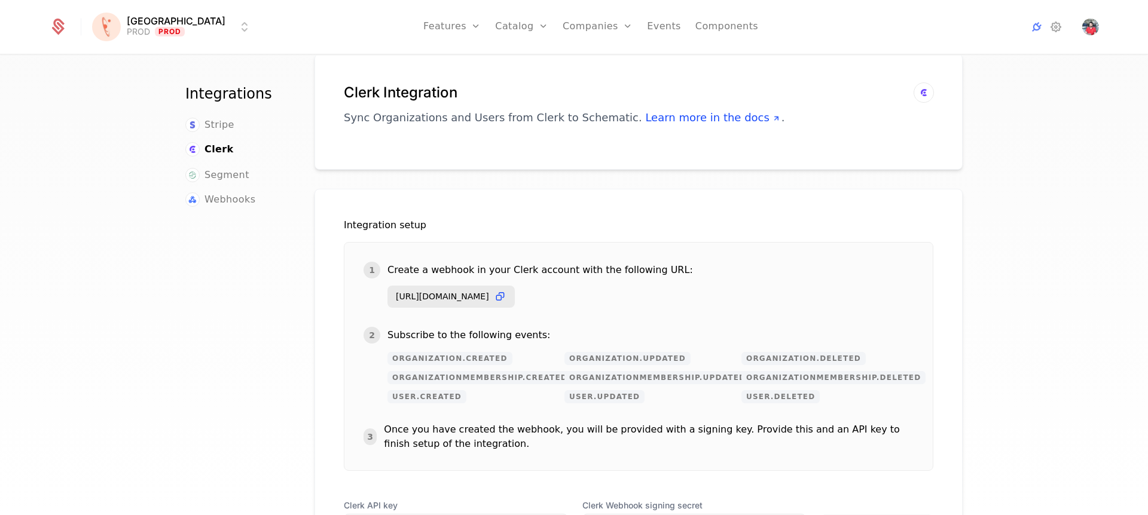
scroll to position [23, 0]
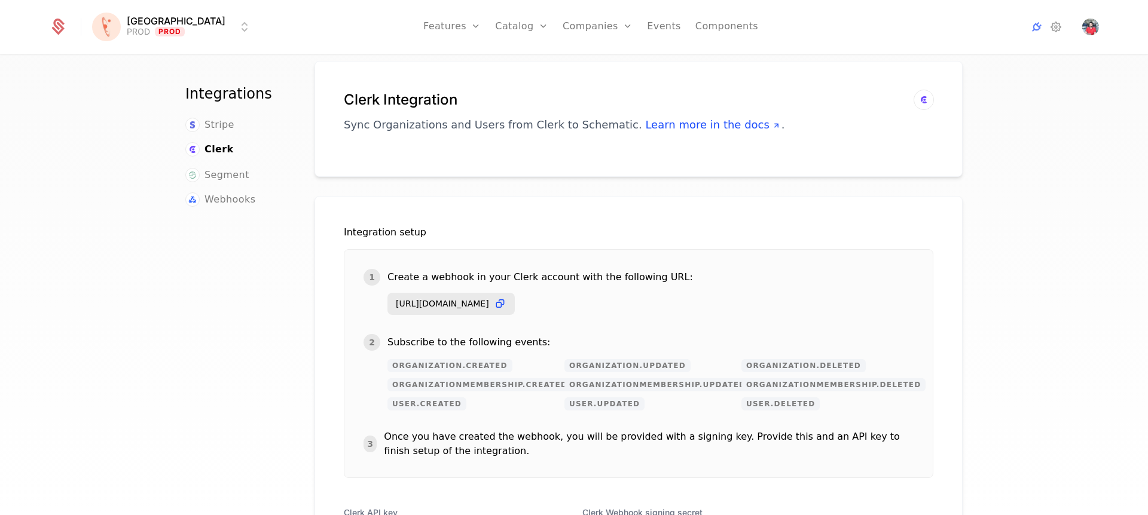
click at [1052, 32] on icon at bounding box center [1056, 27] width 14 height 14
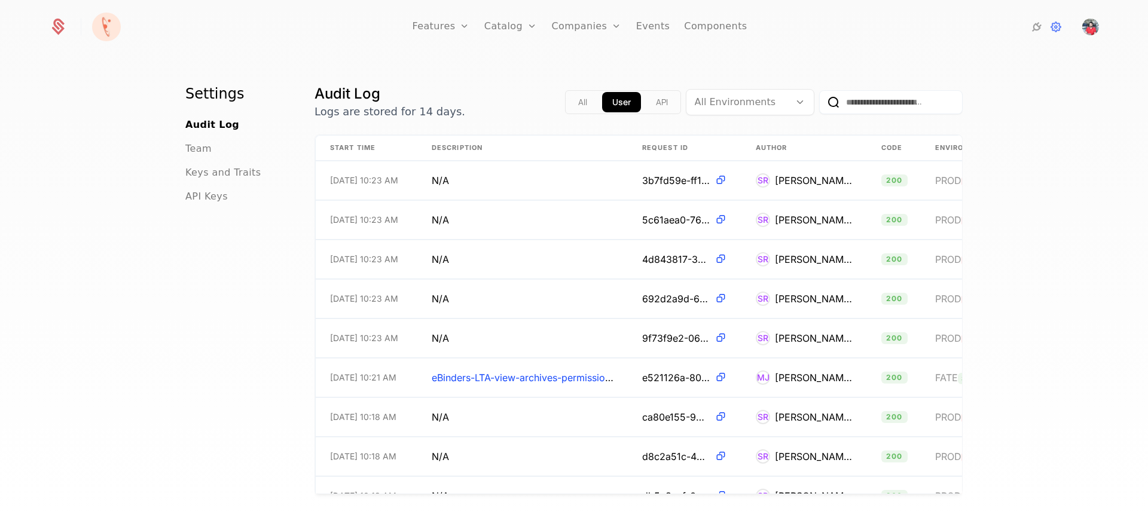
click at [661, 108] on button "API" at bounding box center [662, 102] width 32 height 20
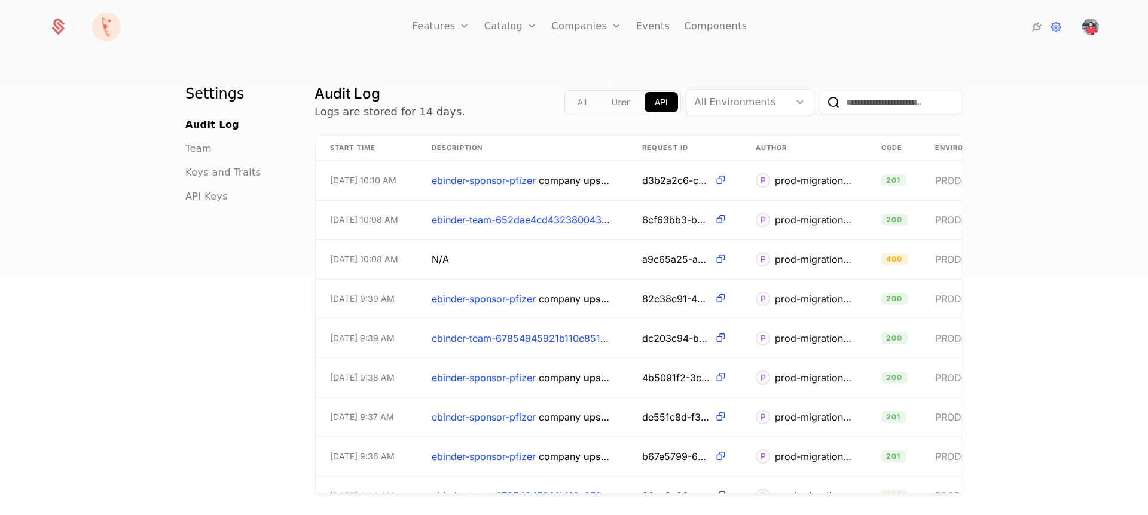
click at [756, 106] on div at bounding box center [738, 102] width 87 height 17
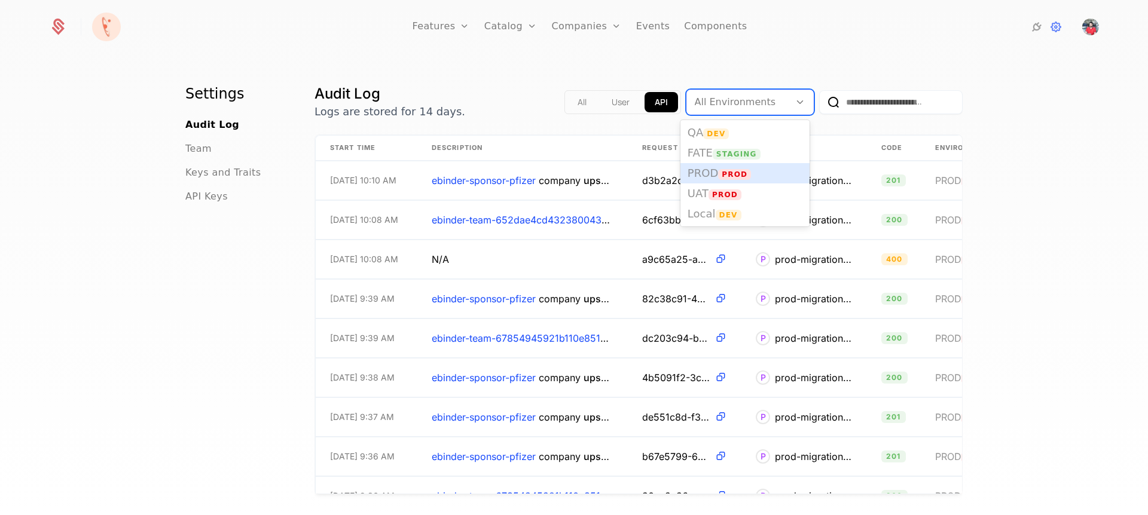
click at [759, 175] on div "PROD Prod" at bounding box center [744, 173] width 115 height 11
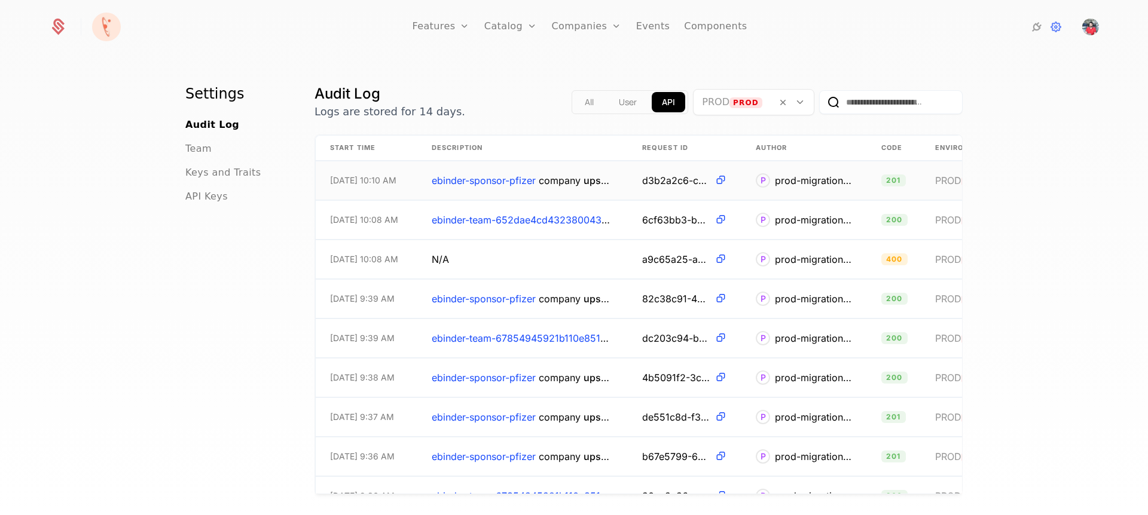
click at [586, 184] on span "upserted" at bounding box center [603, 181] width 41 height 12
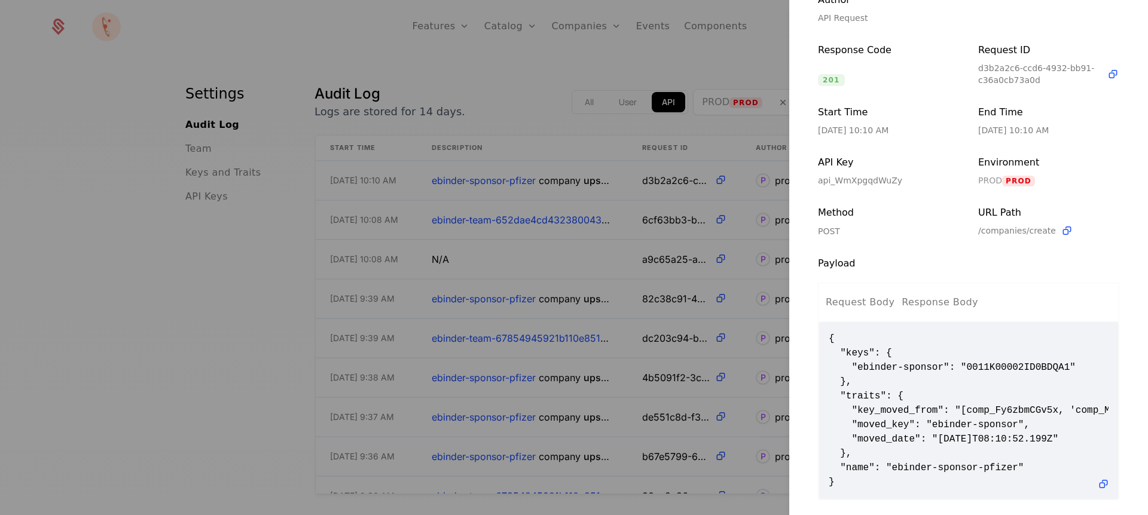
scroll to position [166, 0]
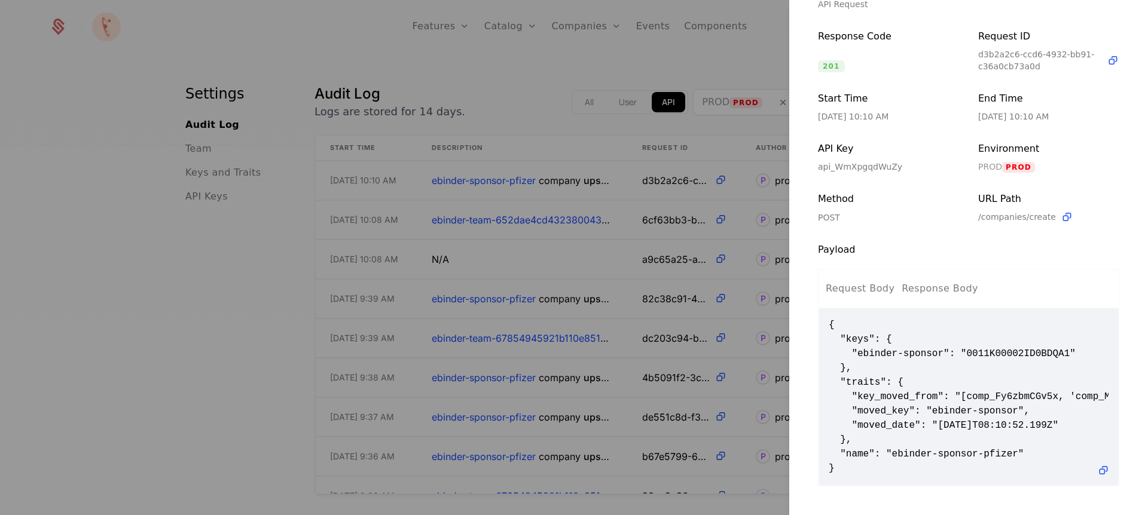
click at [479, 166] on div at bounding box center [574, 257] width 1148 height 515
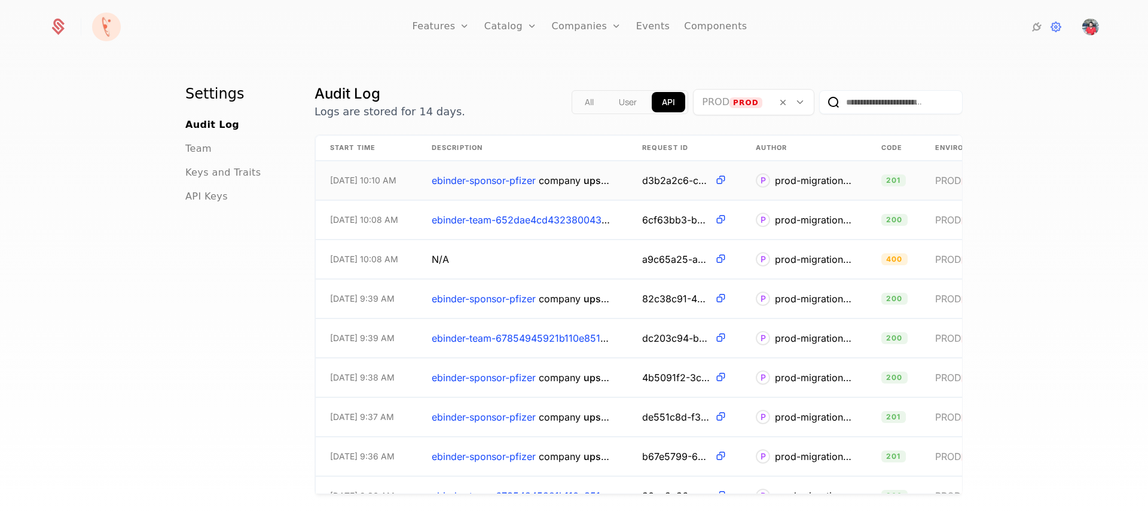
click at [488, 182] on span "ebinder-sponsor-pfizer" at bounding box center [484, 181] width 104 height 12
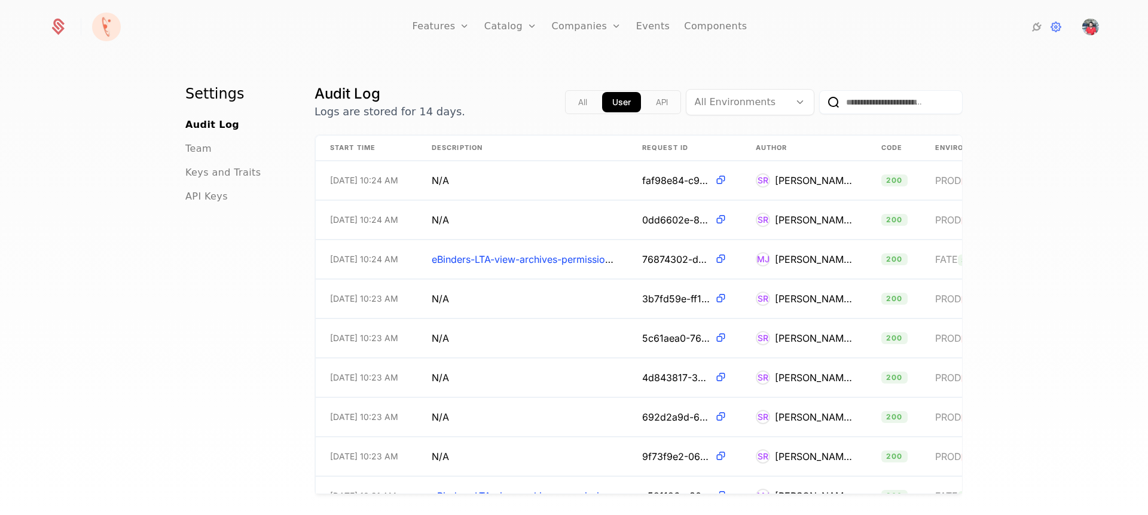
click at [658, 97] on button "API" at bounding box center [662, 102] width 32 height 20
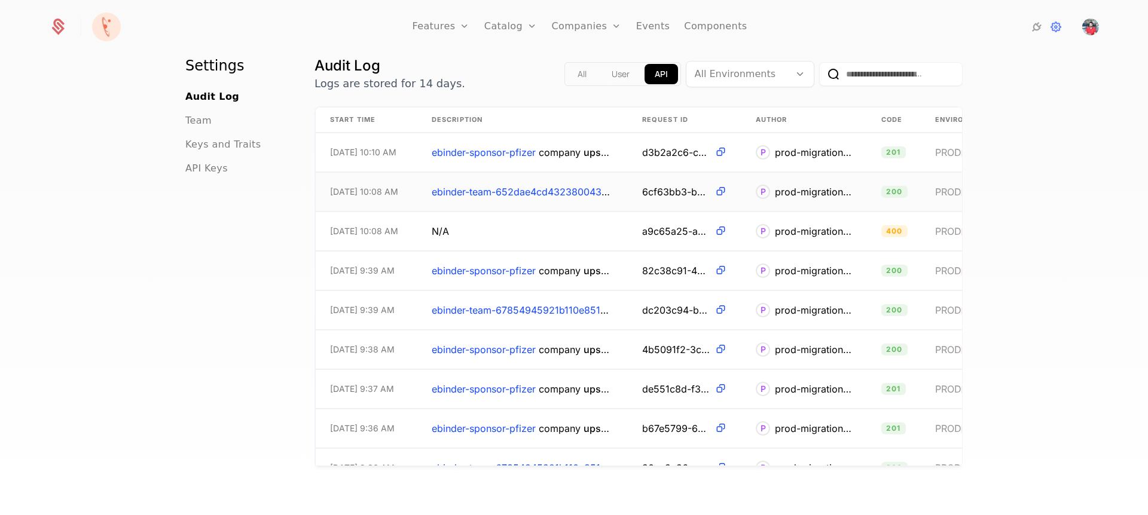
click at [577, 193] on span "ebinder-team-652dae4cd432380043bf35e2" at bounding box center [533, 192] width 203 height 12
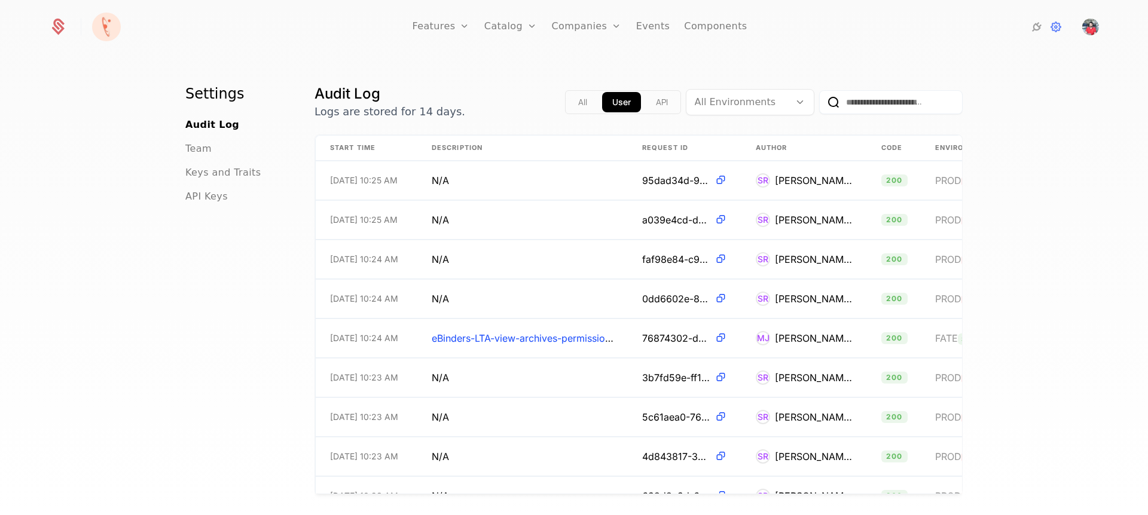
click at [646, 110] on button "API" at bounding box center [662, 102] width 32 height 20
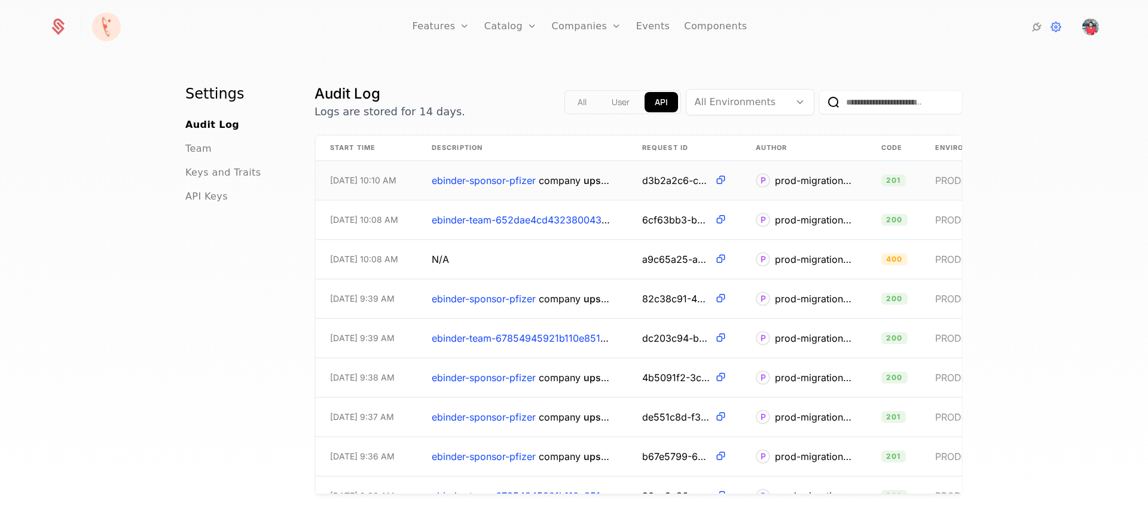
click at [481, 185] on span "ebinder-sponsor-pfizer" at bounding box center [484, 181] width 104 height 12
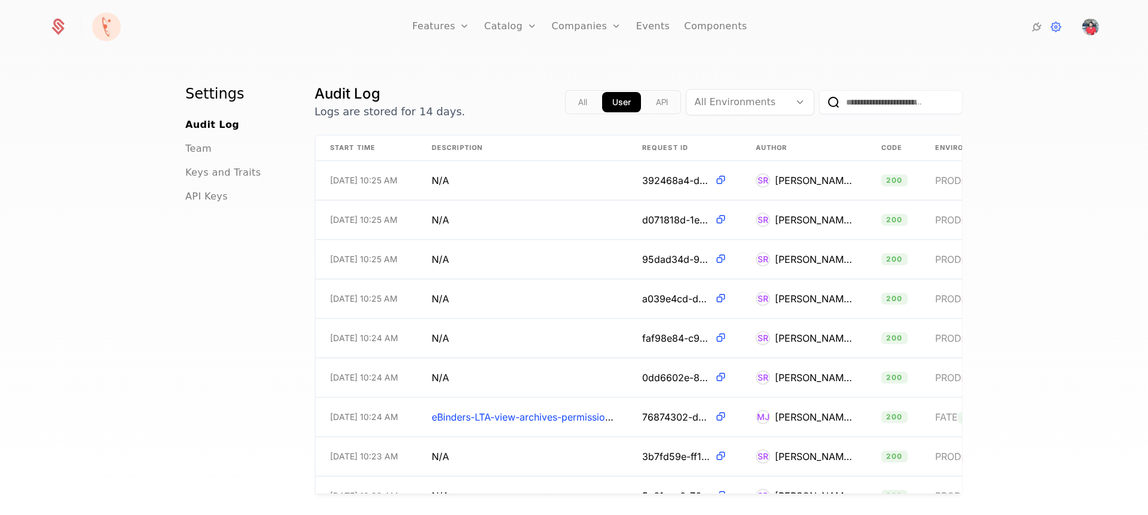
click at [655, 112] on div "All User API" at bounding box center [623, 102] width 116 height 24
click at [655, 112] on button "API" at bounding box center [662, 102] width 32 height 20
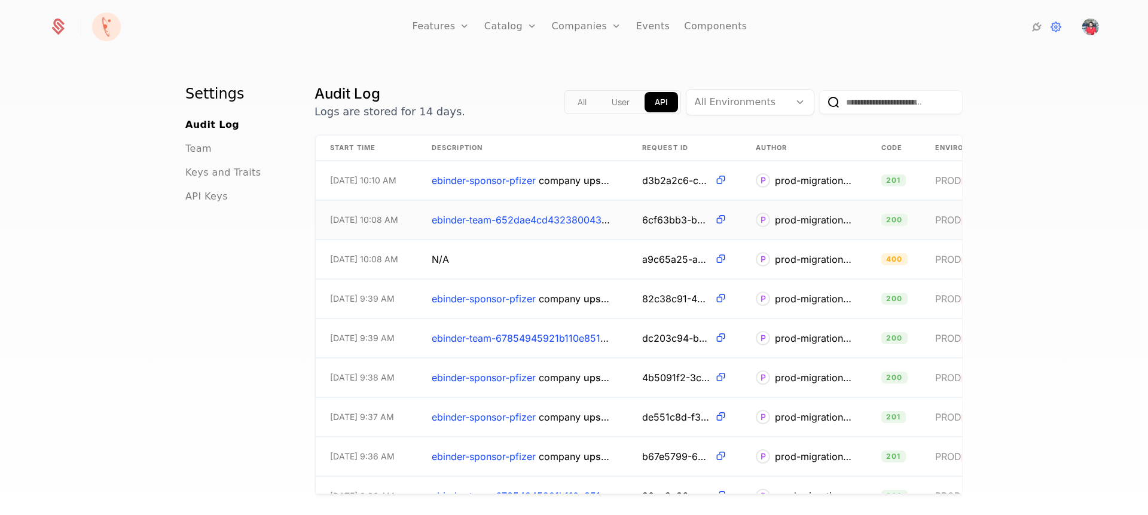
click at [562, 222] on span "ebinder-team-652dae4cd432380043bf35e2" at bounding box center [533, 220] width 203 height 12
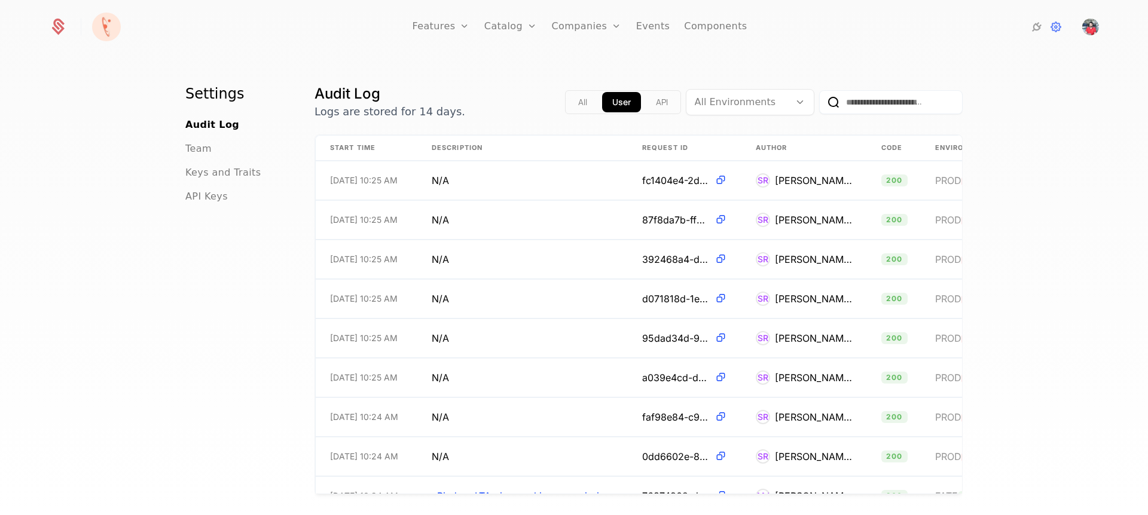
click at [656, 103] on button "API" at bounding box center [662, 102] width 32 height 20
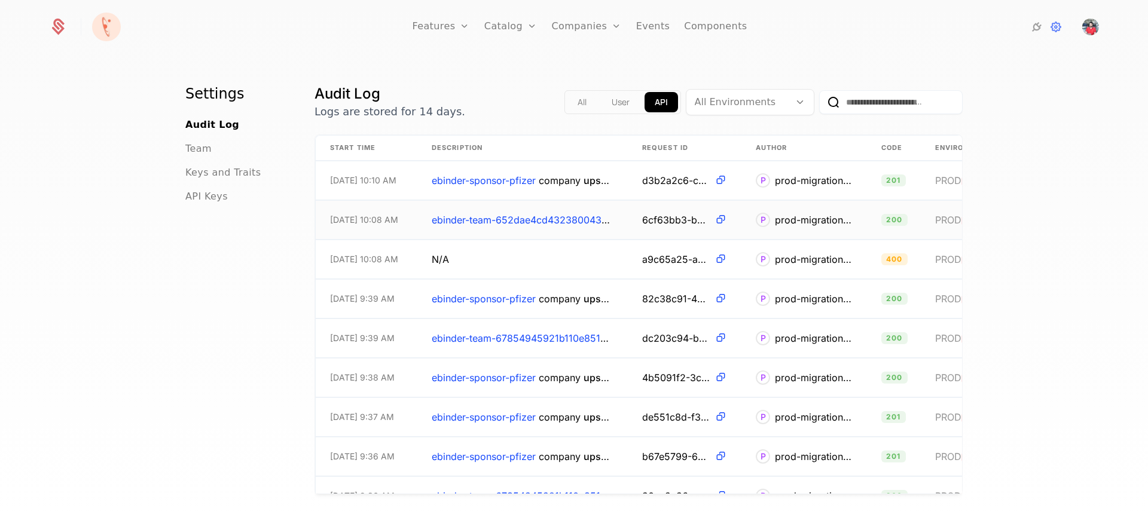
click at [852, 218] on td "P prod-migration-key" at bounding box center [804, 220] width 126 height 39
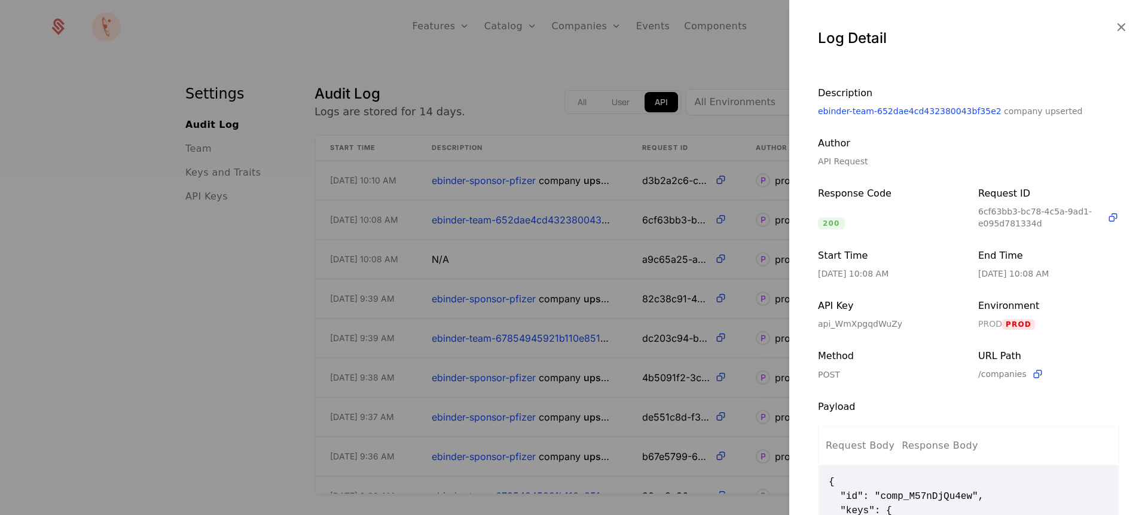
click at [1113, 26] on icon "button" at bounding box center [1121, 27] width 16 height 16
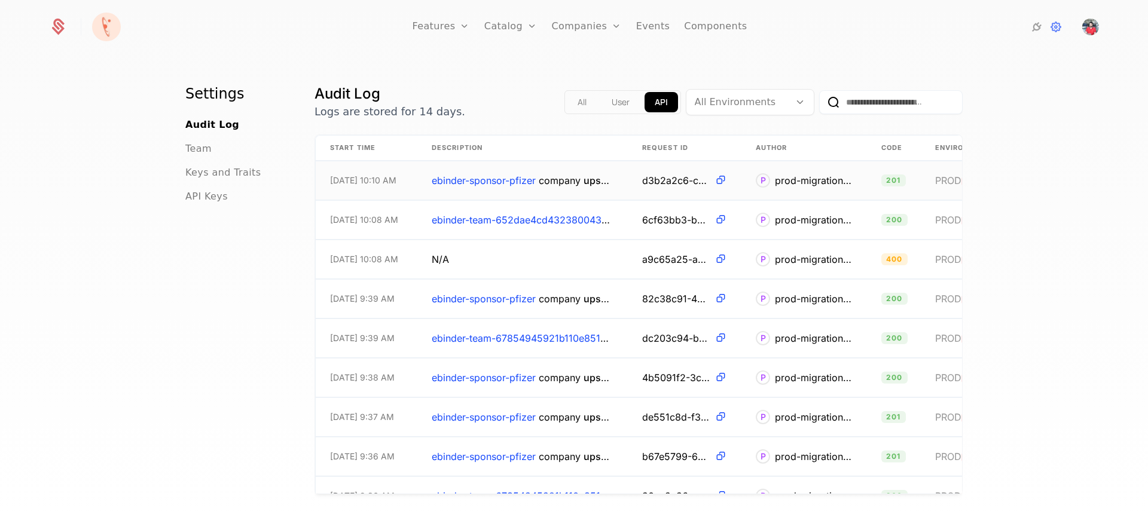
click at [520, 180] on span "ebinder-sponsor-pfizer" at bounding box center [484, 181] width 104 height 12
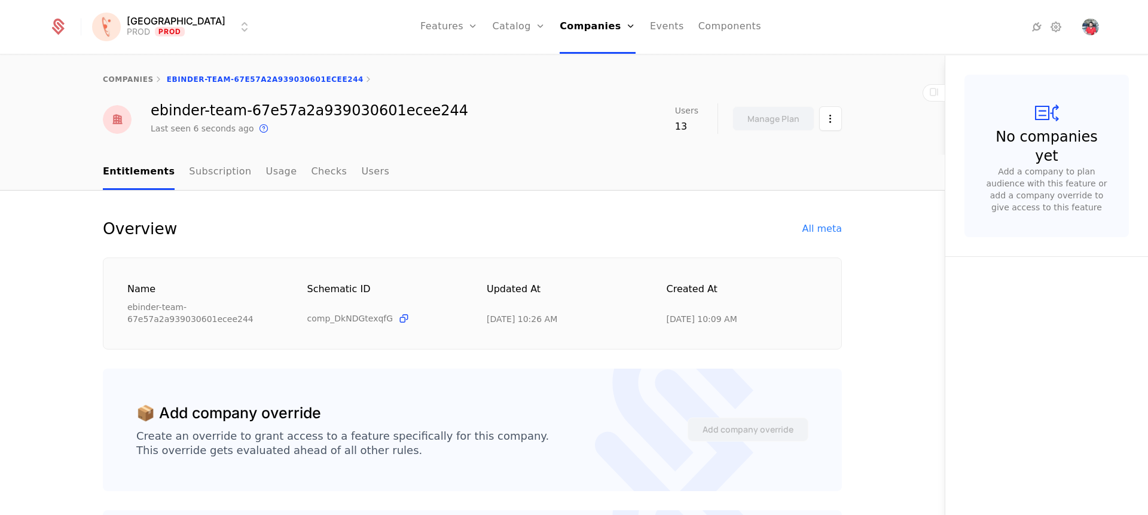
click at [574, 60] on link "Companies" at bounding box center [601, 59] width 55 height 10
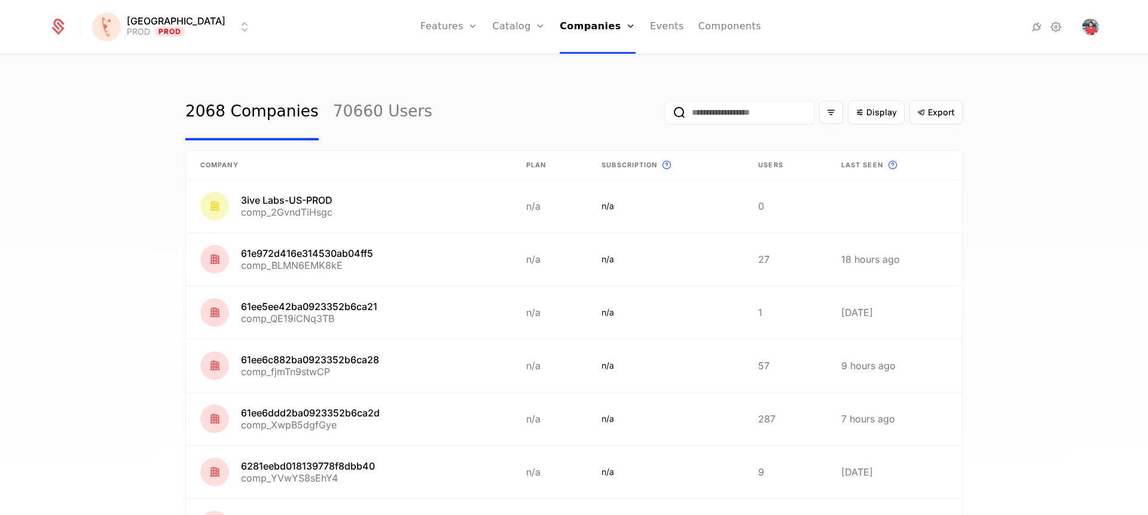
click at [751, 121] on input "email" at bounding box center [739, 112] width 149 height 24
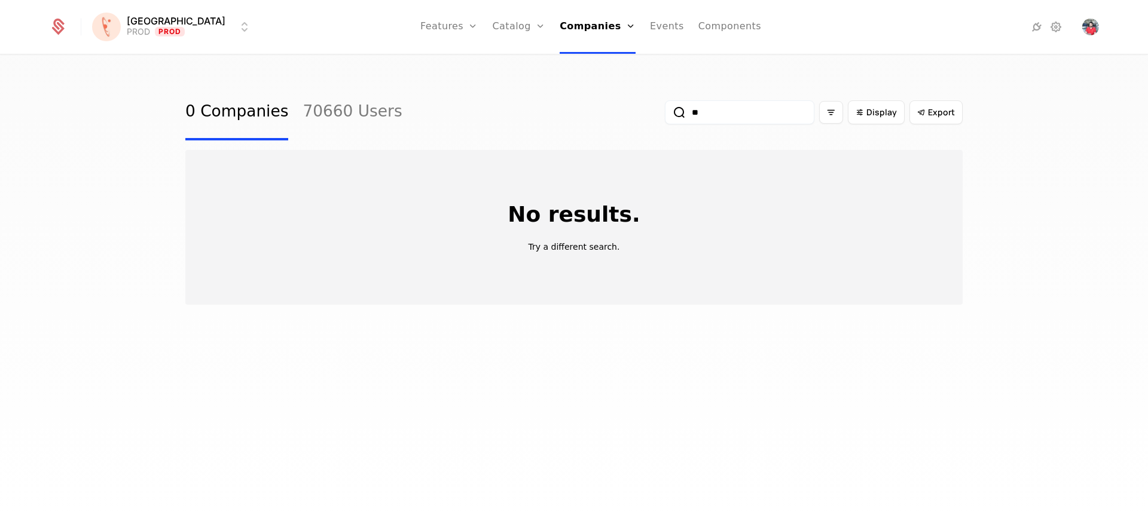
type input "*"
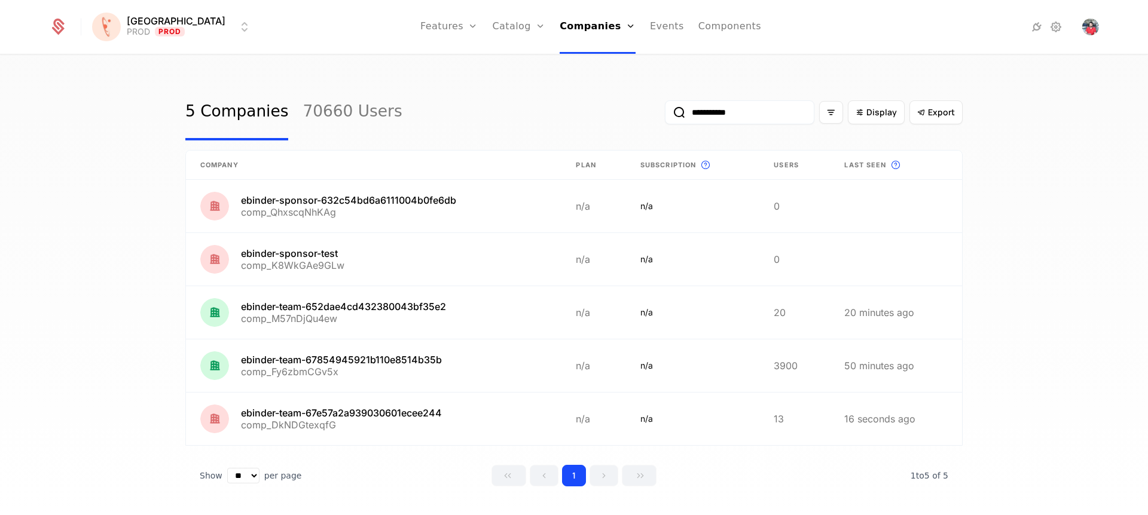
type input "**********"
click at [536, 93] on div "**********" at bounding box center [573, 112] width 777 height 56
click at [329, 423] on link at bounding box center [373, 419] width 375 height 53
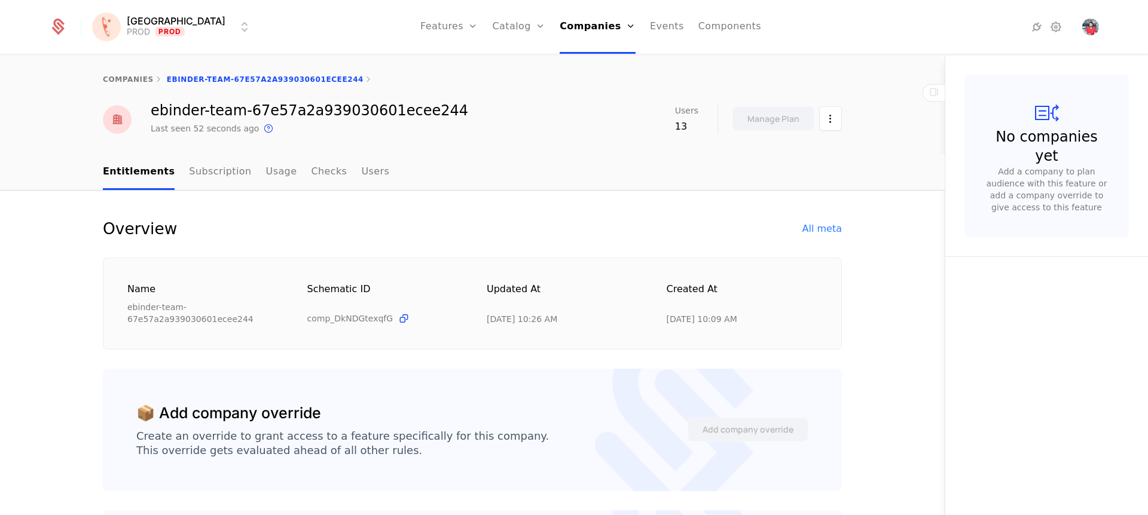
click at [828, 231] on div "All meta" at bounding box center [821, 229] width 39 height 14
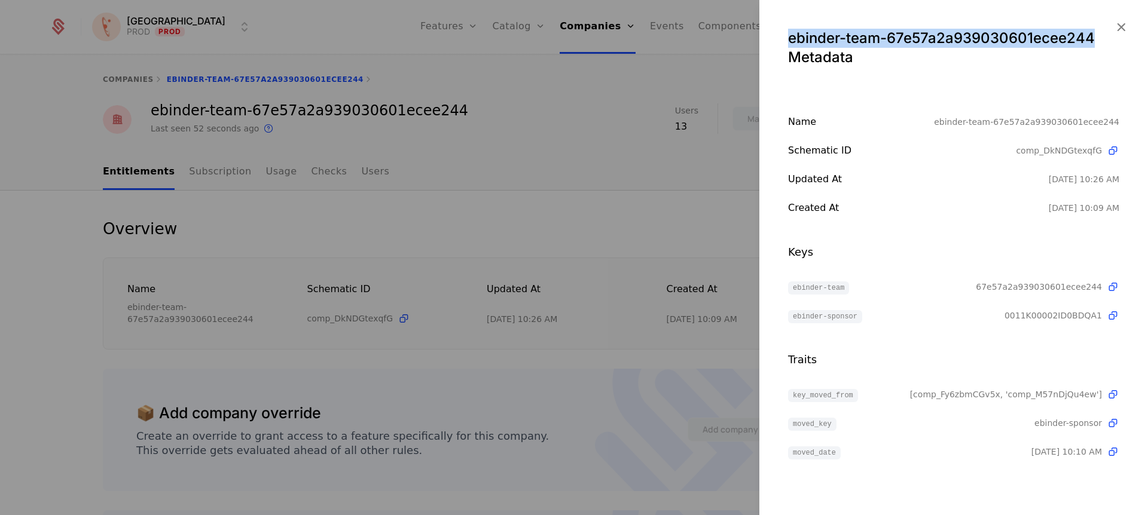
drag, startPoint x: 791, startPoint y: 39, endPoint x: 1094, endPoint y: 45, distance: 302.5
click at [1094, 45] on div "ebinder-team-67e57a2a939030601ecee244 Metadata" at bounding box center [953, 48] width 331 height 38
copy div "ebinder-team-67e57a2a939030601ecee244"
click at [1123, 23] on icon "button" at bounding box center [1121, 27] width 16 height 16
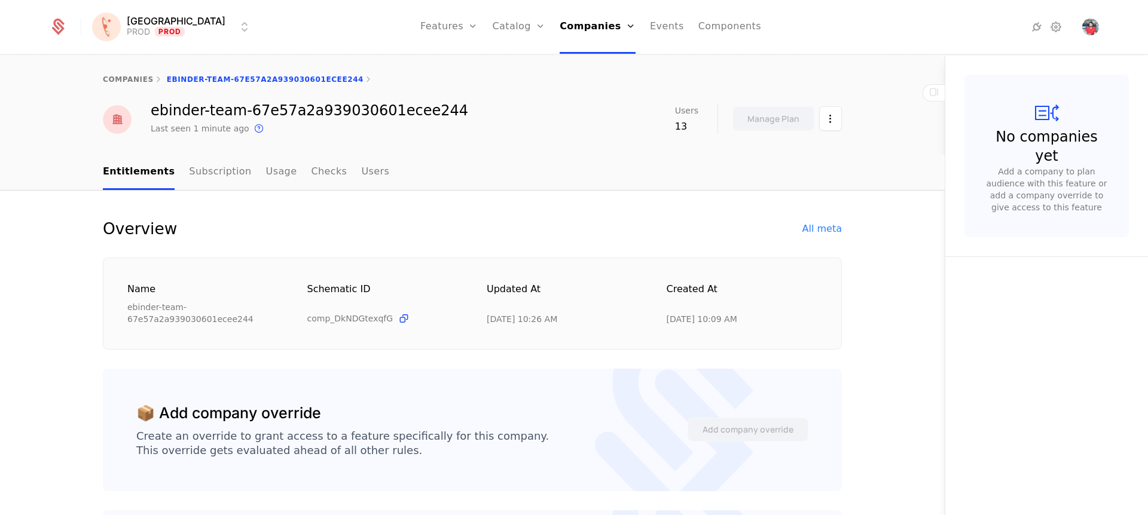
click at [708, 199] on div "Overview All meta Name ebinder-team-67e57a2a939030601ecee244 Schematic ID comp_…" at bounding box center [472, 509] width 945 height 637
click at [820, 109] on html "Florence PROD Prod Features Features Flags Catalog Plans Add Ons Credits Config…" at bounding box center [574, 257] width 1148 height 515
click at [635, 233] on div "Overview All meta" at bounding box center [472, 228] width 739 height 19
click at [846, 246] on div "Overview All meta Name ebinder-team-67e57a2a939030601ecee244 Schematic ID comp_…" at bounding box center [472, 509] width 777 height 580
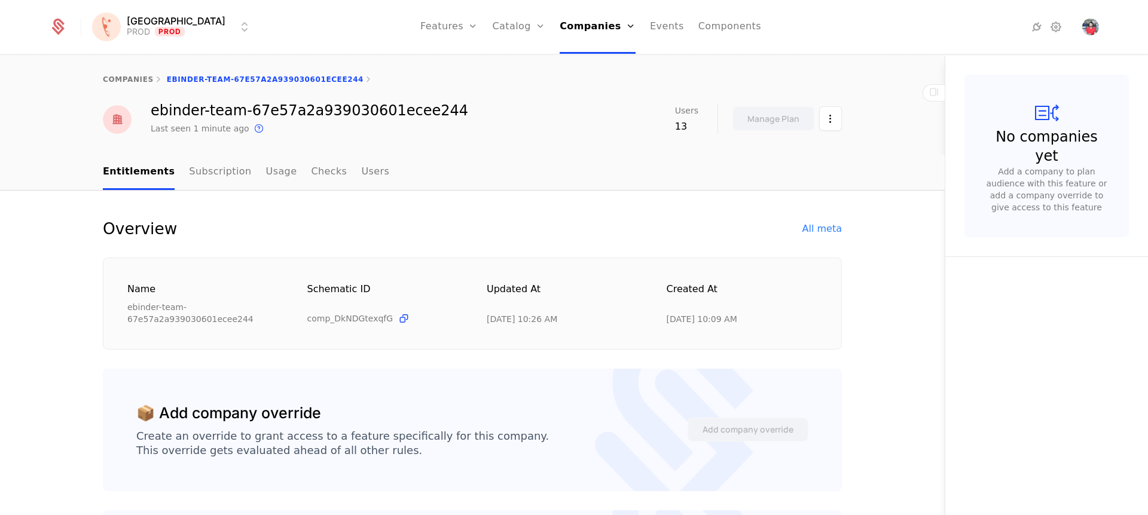
click at [821, 229] on div "All meta" at bounding box center [821, 229] width 39 height 14
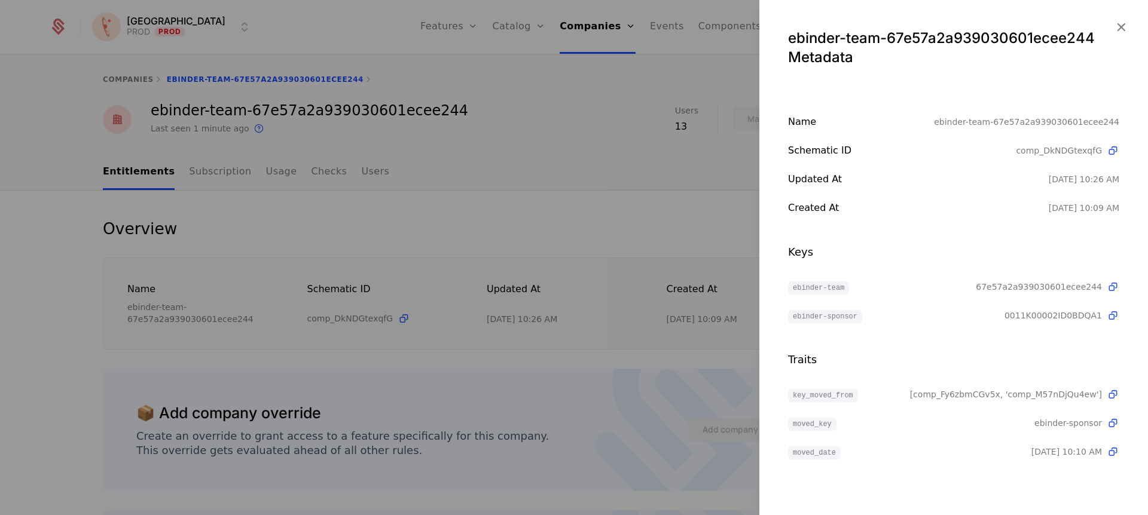
click at [1118, 30] on icon "button" at bounding box center [1121, 27] width 16 height 16
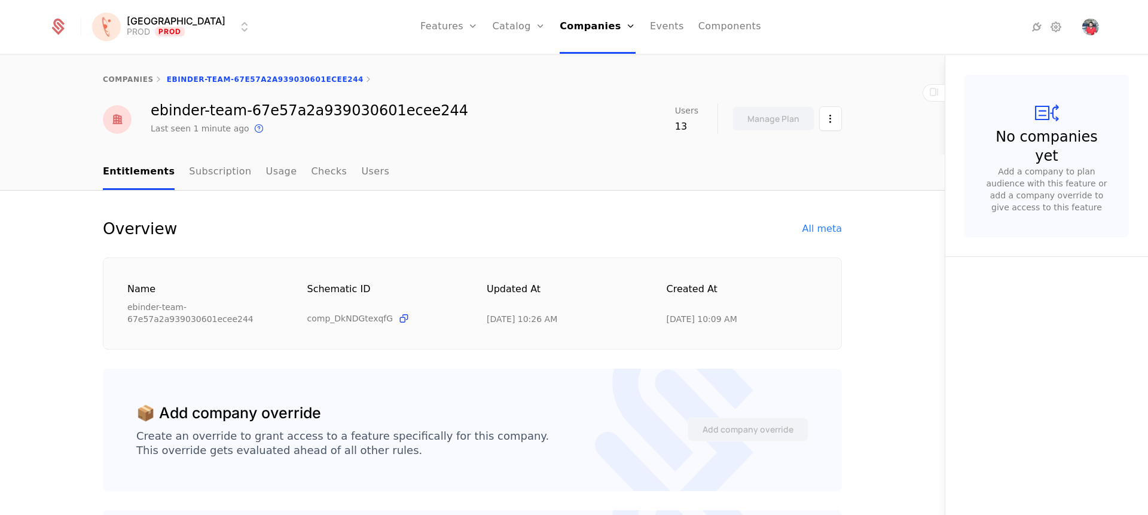
click at [311, 176] on link "Checks" at bounding box center [329, 172] width 36 height 35
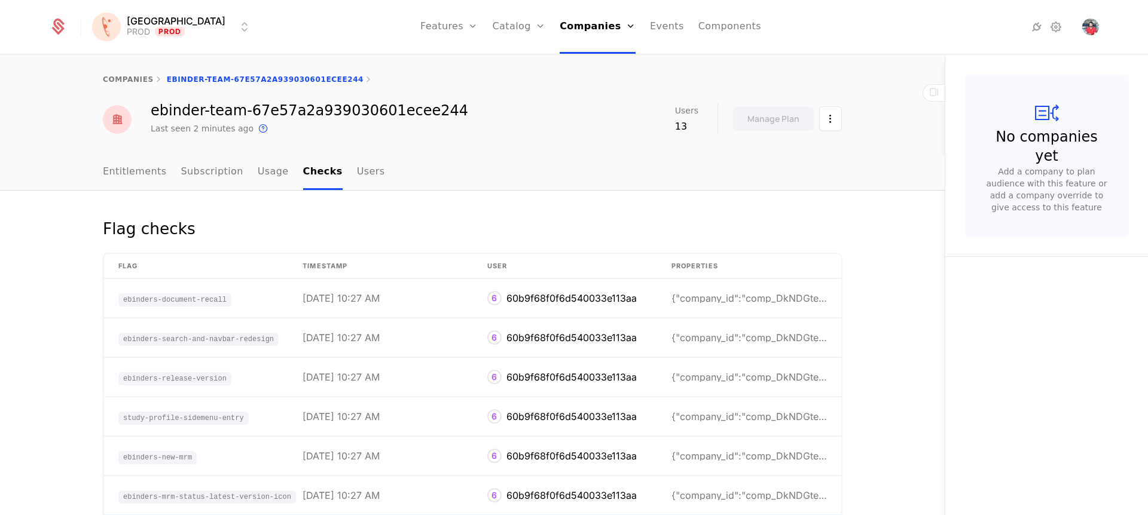
click at [357, 176] on link "Users" at bounding box center [371, 172] width 28 height 35
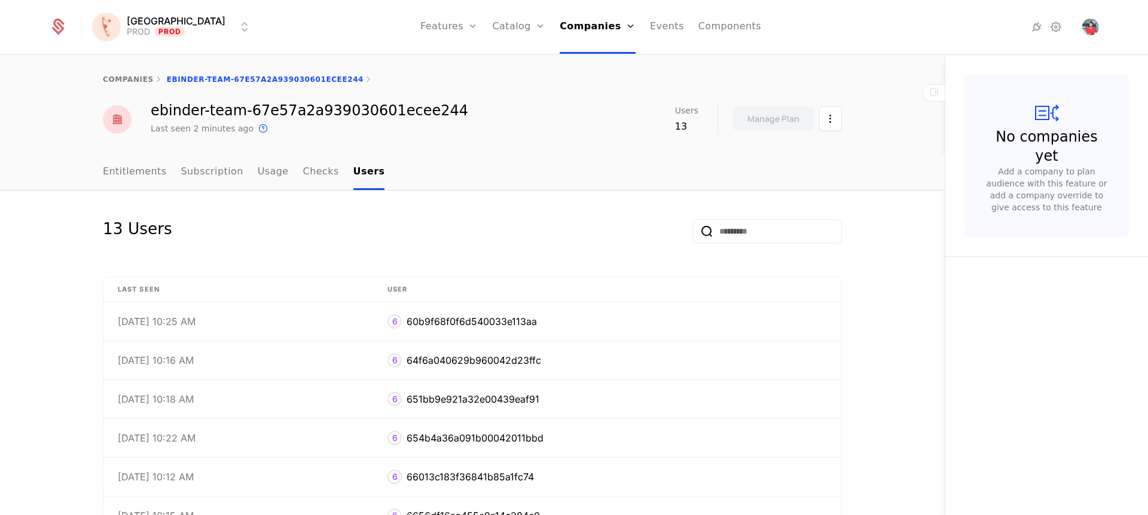
click at [306, 176] on link "Checks" at bounding box center [321, 172] width 36 height 35
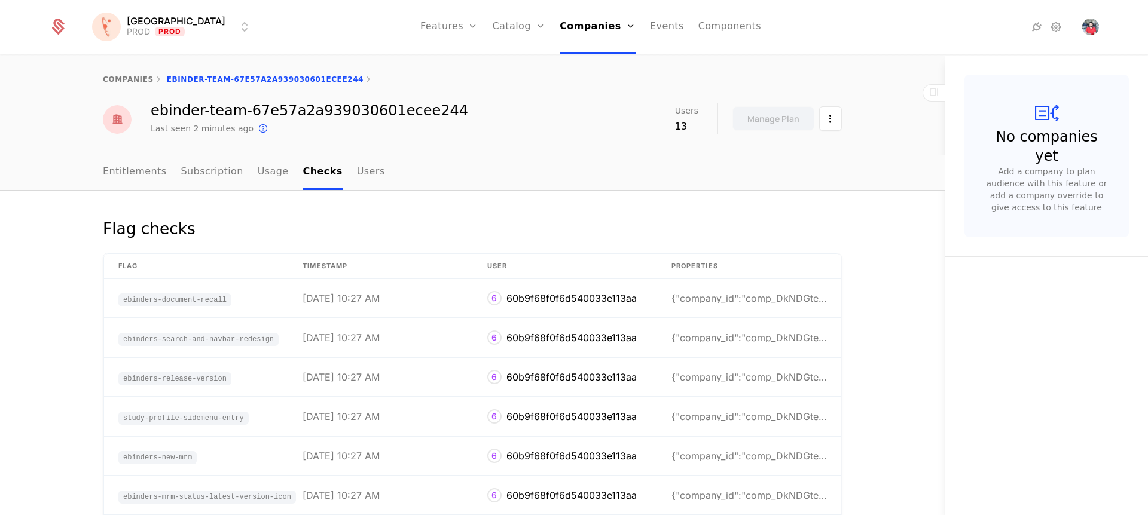
click at [336, 173] on ul "Entitlements Subscription Usage Checks Users" at bounding box center [244, 172] width 282 height 35
click at [380, 115] on div "ebinder-team-67e57a2a939030601ecee244" at bounding box center [309, 110] width 317 height 14
click at [312, 139] on div "companies ebinder-team-67e57a2a939030601ecee244 ebinder-team-67e57a2a939030601e…" at bounding box center [472, 105] width 945 height 99
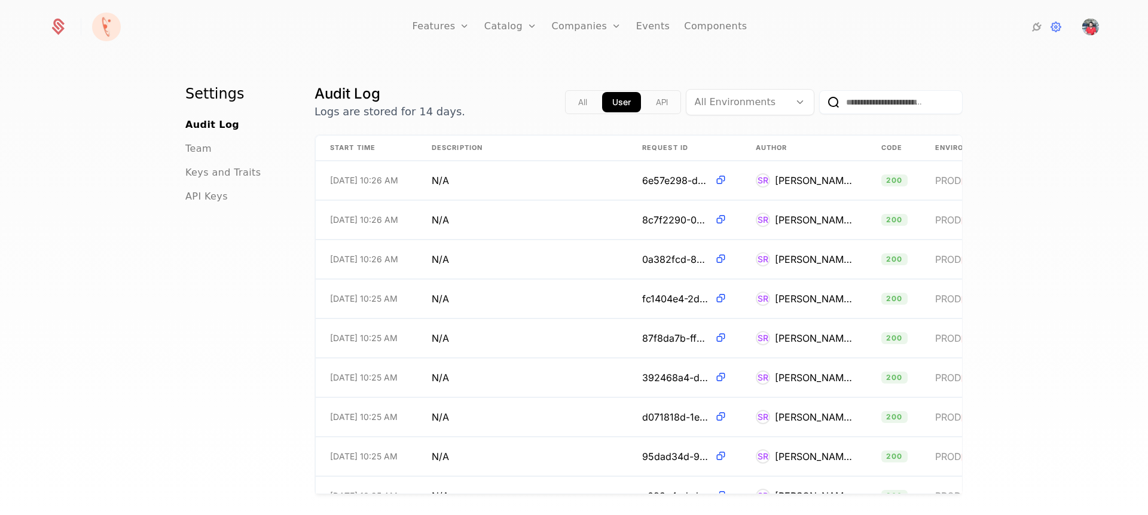
click at [658, 102] on button "API" at bounding box center [662, 102] width 32 height 20
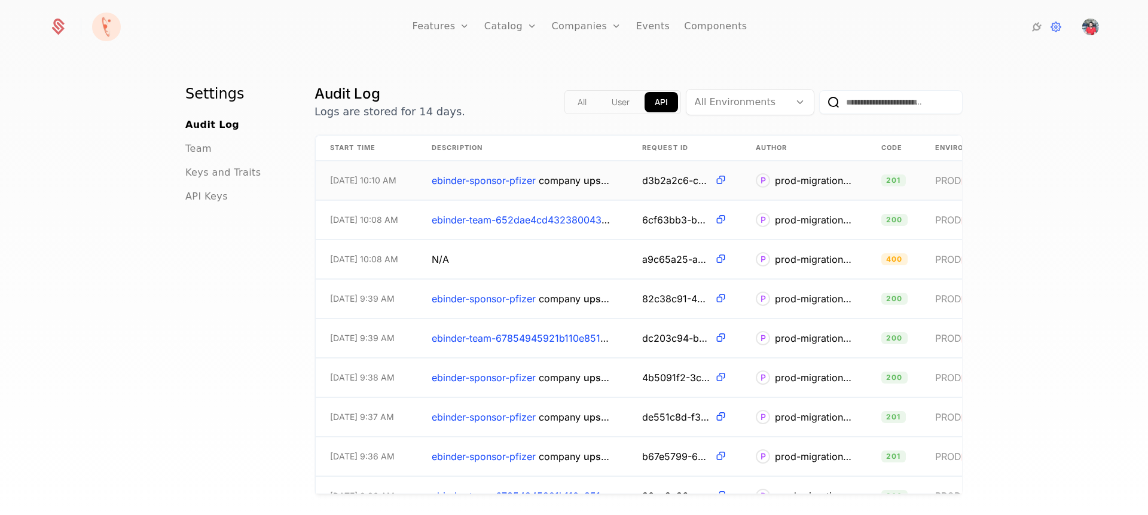
click at [935, 181] on span "PROD" at bounding box center [948, 181] width 26 height 12
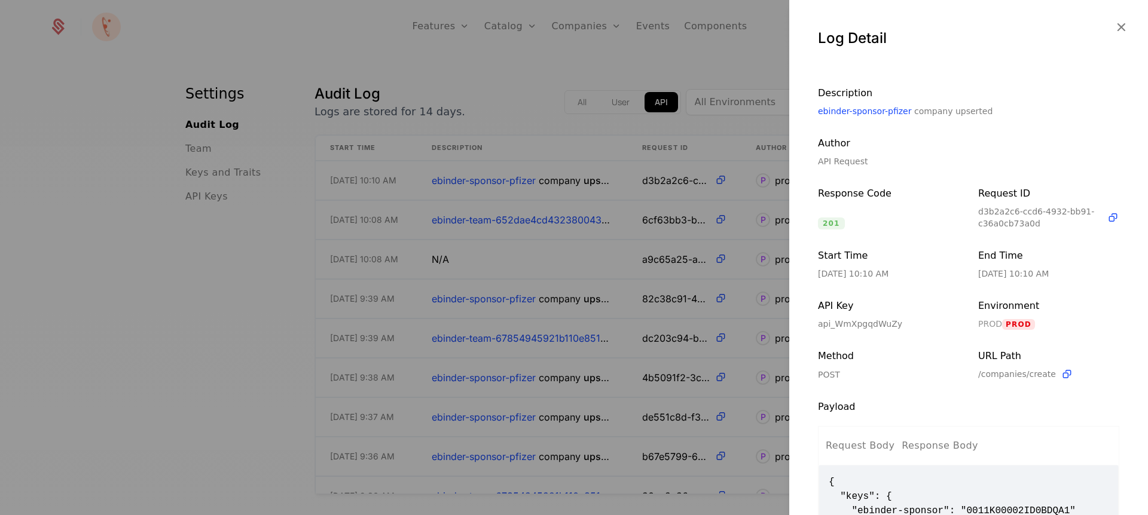
scroll to position [166, 0]
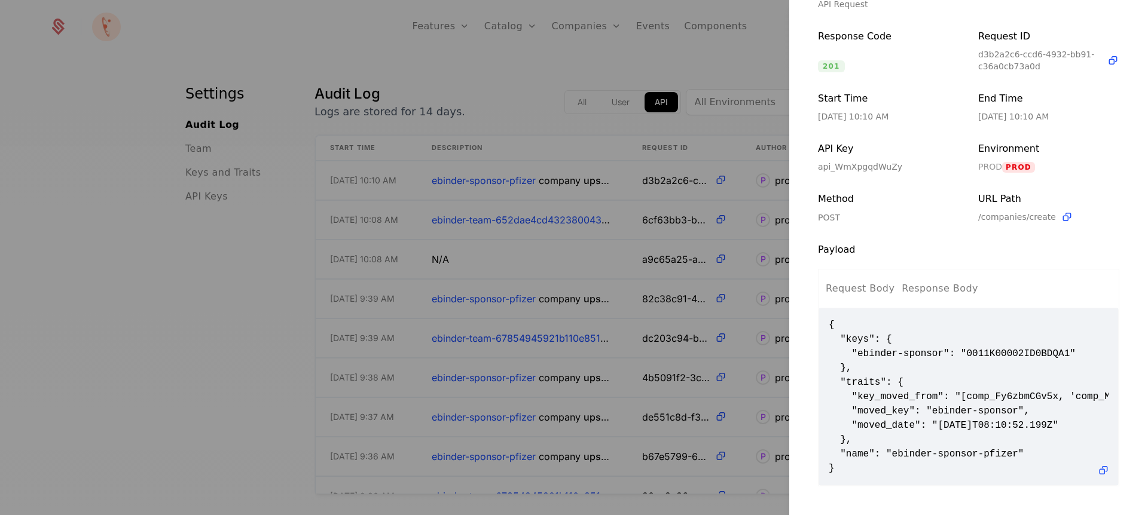
click at [616, 243] on div at bounding box center [574, 257] width 1148 height 515
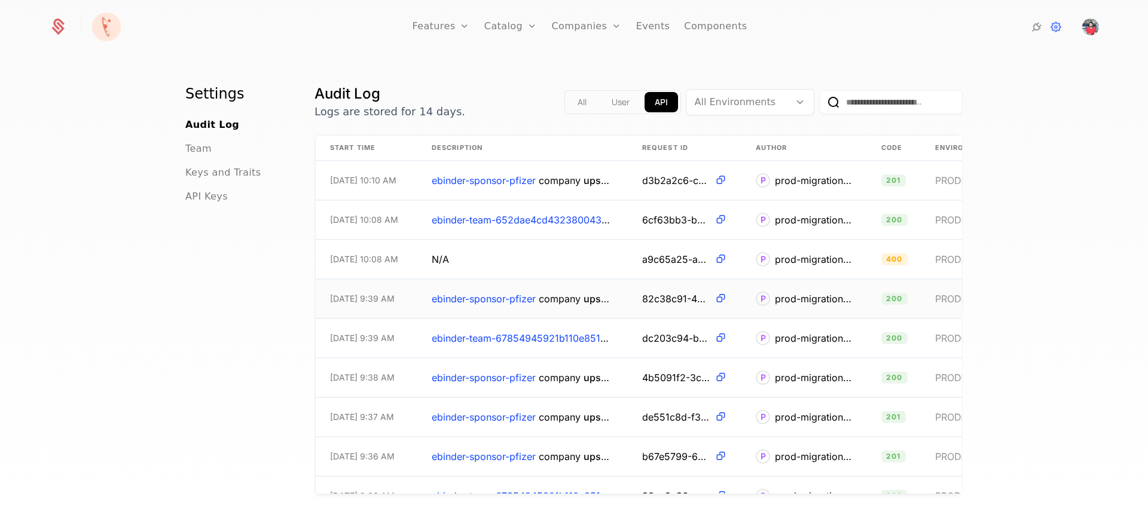
click at [921, 292] on td "PROD Prod" at bounding box center [981, 299] width 120 height 39
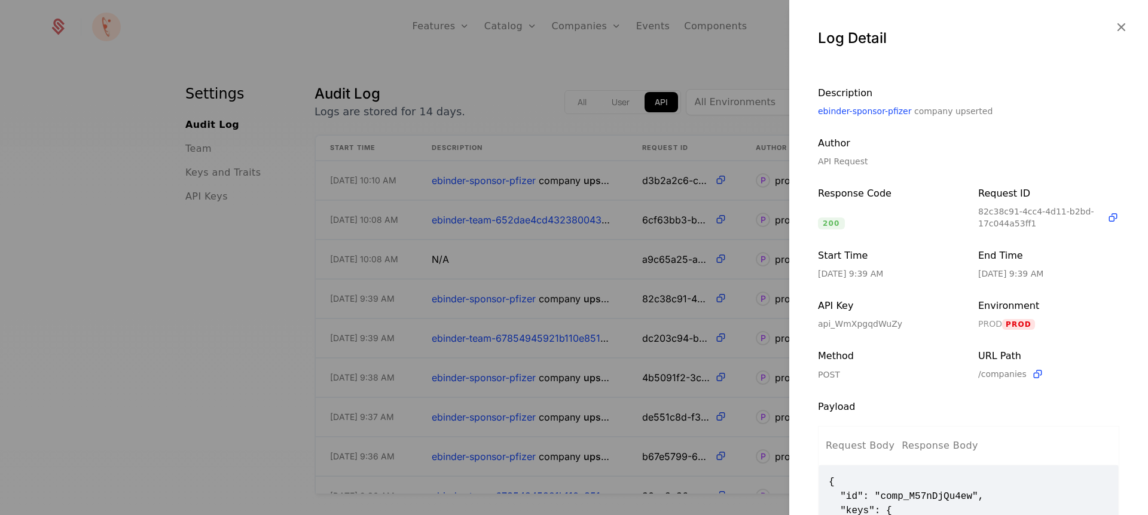
click at [1116, 27] on icon "button" at bounding box center [1121, 27] width 16 height 16
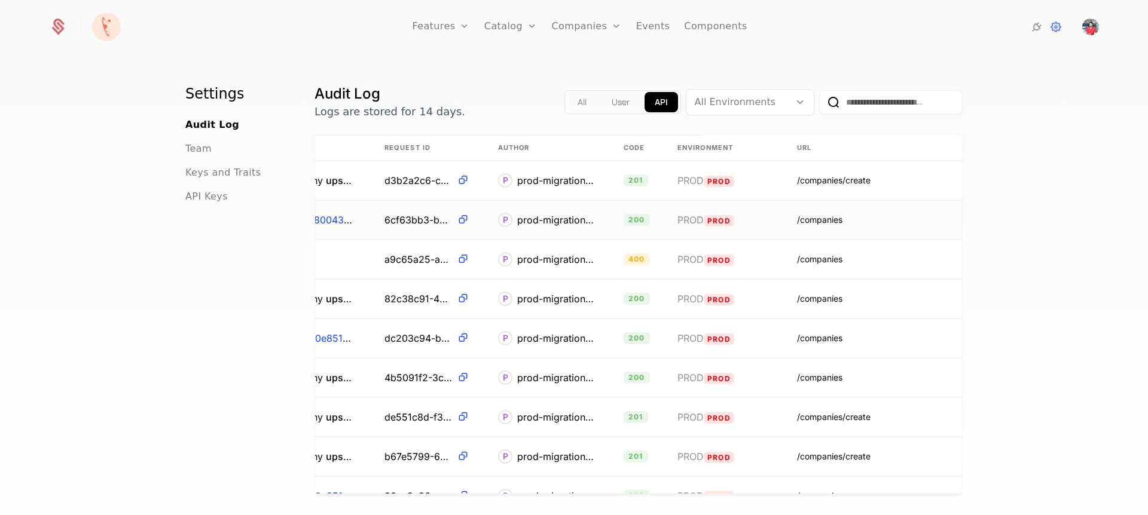
scroll to position [0, 267]
click at [830, 188] on td "/companies/create" at bounding box center [872, 180] width 179 height 39
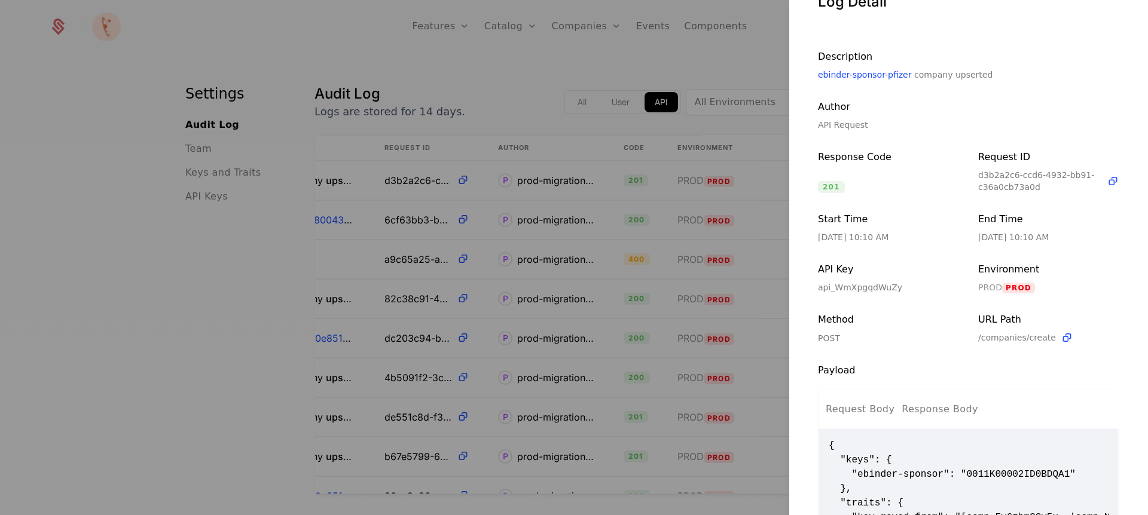
scroll to position [0, 0]
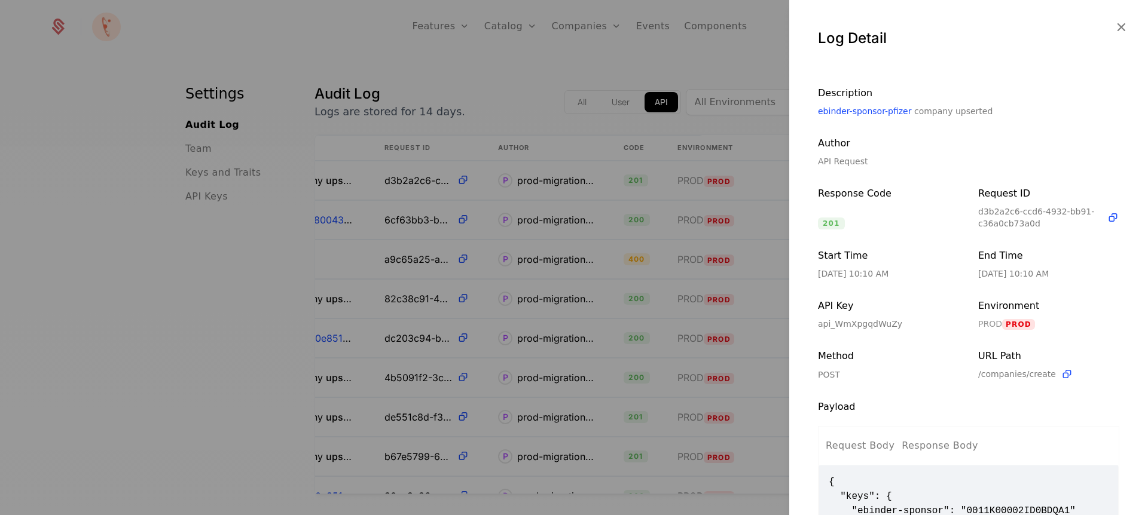
click at [1114, 26] on icon "button" at bounding box center [1121, 27] width 16 height 16
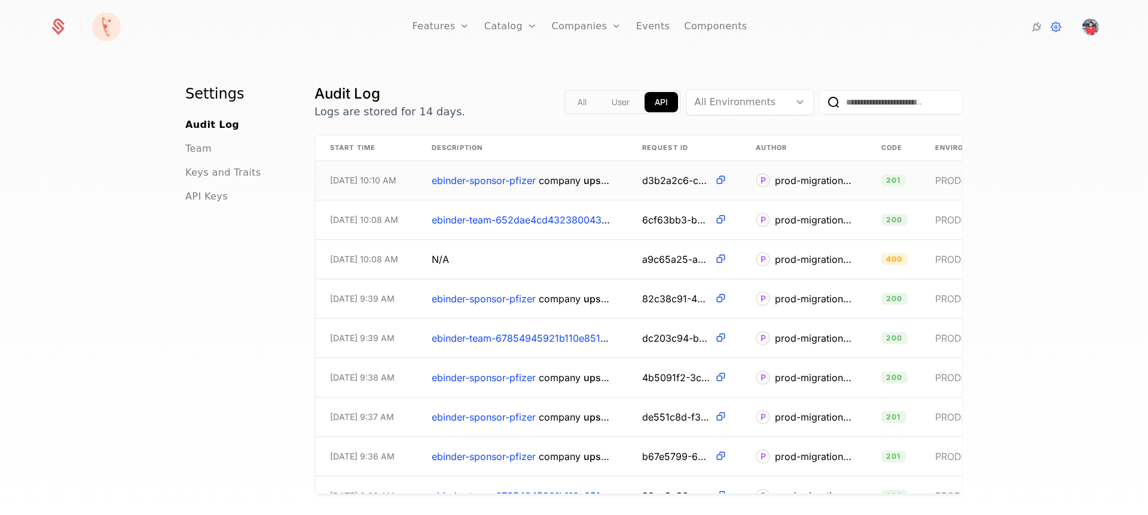
click at [460, 178] on span "ebinder-sponsor-pfizer" at bounding box center [484, 181] width 104 height 12
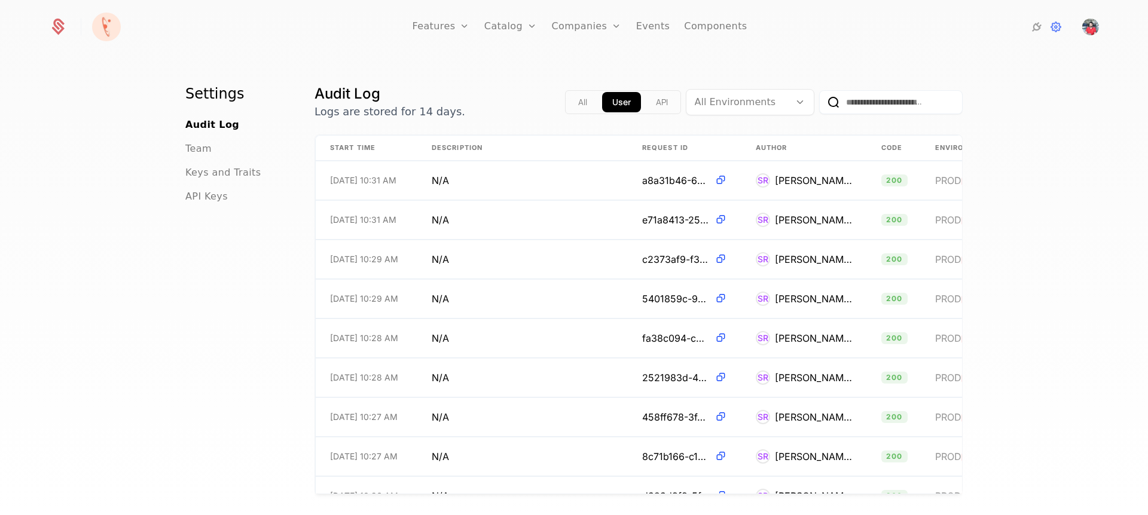
click at [646, 106] on button "API" at bounding box center [662, 102] width 32 height 20
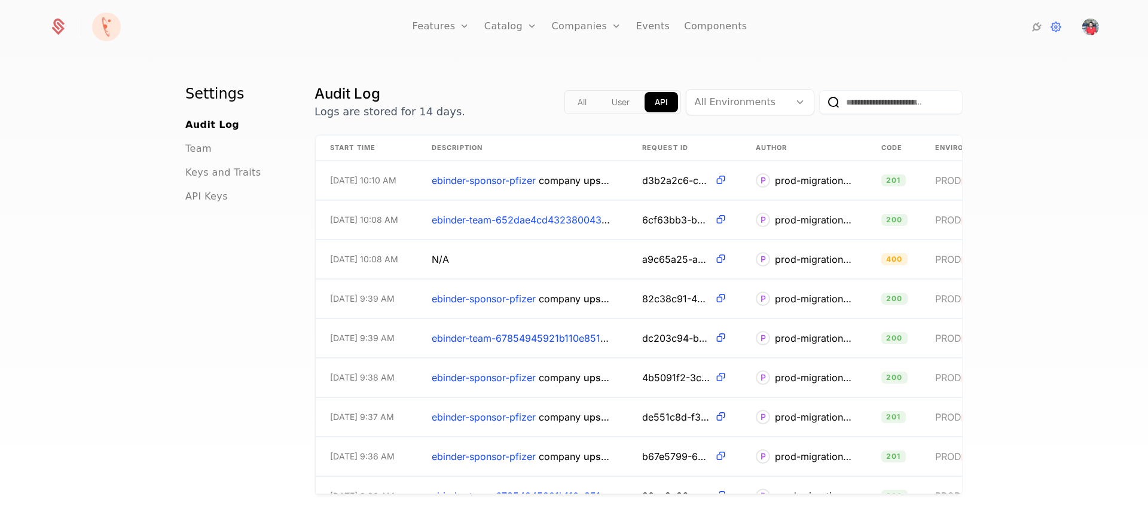
scroll to position [0, 221]
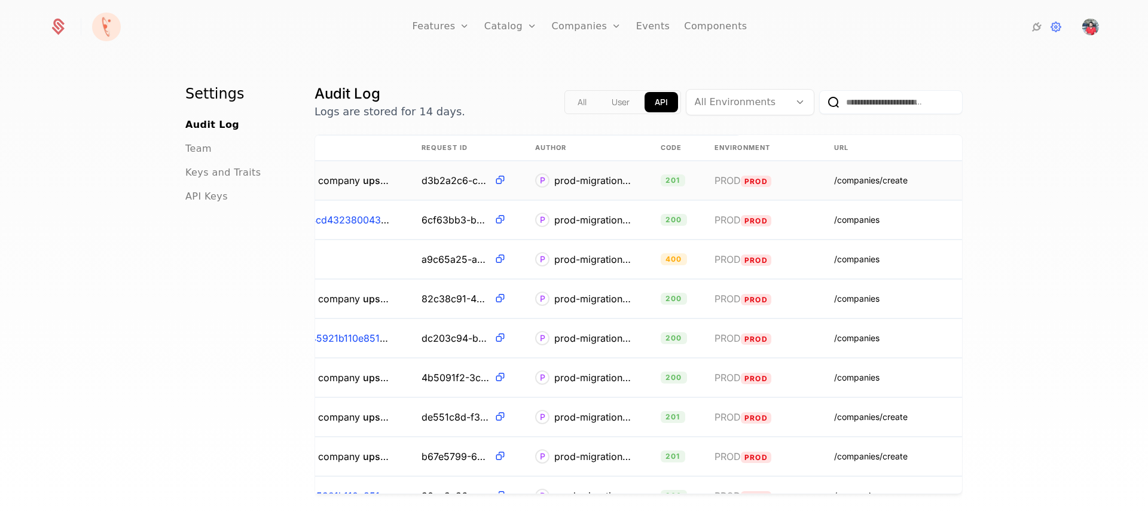
click at [860, 188] on td "/companies/create" at bounding box center [909, 180] width 179 height 39
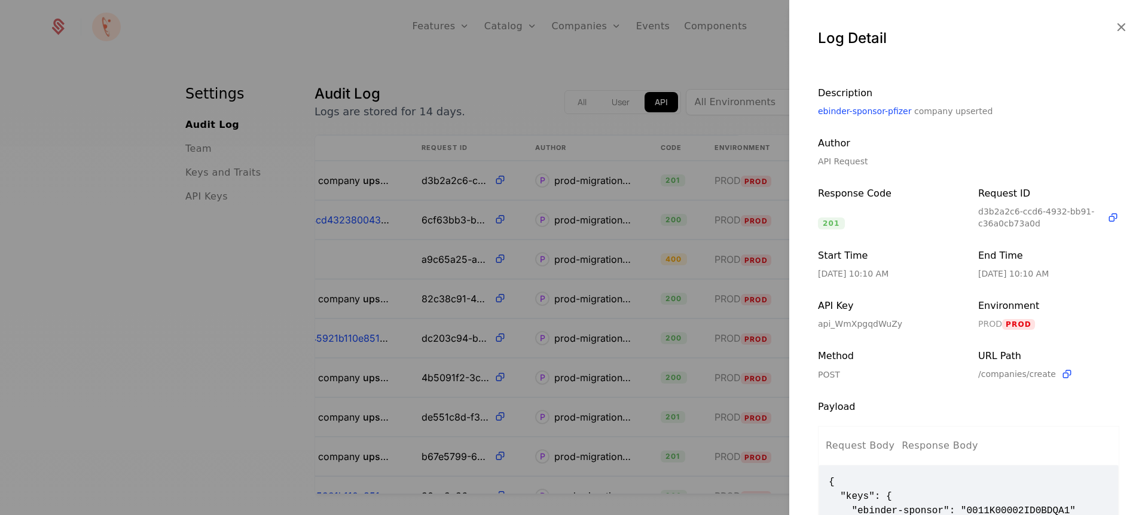
scroll to position [166, 0]
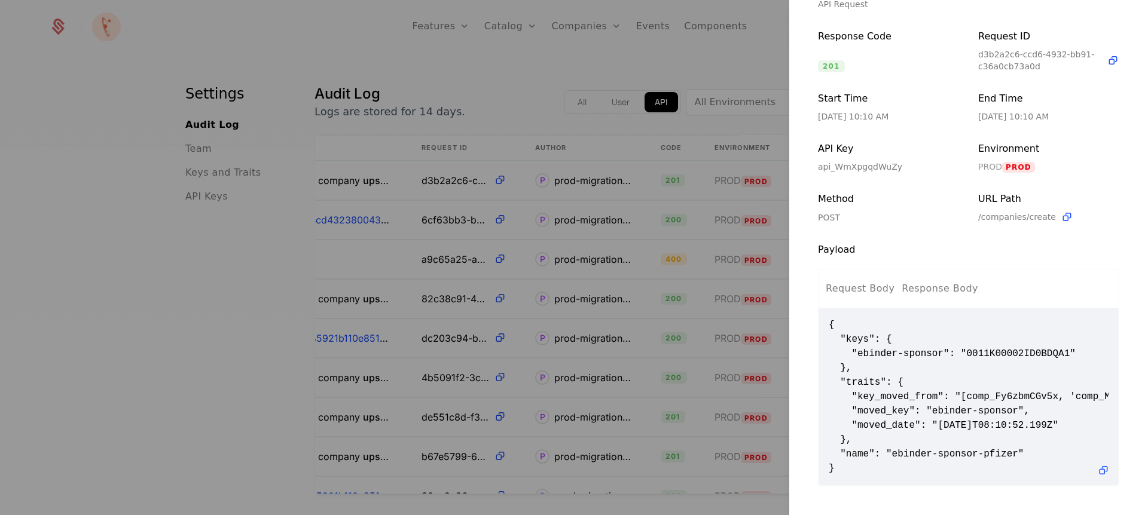
drag, startPoint x: 985, startPoint y: 386, endPoint x: 986, endPoint y: 365, distance: 20.4
click at [985, 386] on span "{ "keys": { "ebinder-sponsor": "0011K00002ID0BDQA1" }, "traits": { "key_moved_f…" at bounding box center [969, 397] width 280 height 158
drag, startPoint x: 858, startPoint y: 345, endPoint x: 1072, endPoint y: 340, distance: 214.1
click at [1072, 340] on span "{ "keys": { "ebinder-sponsor": "0011K00002ID0BDQA1" }, "traits": { "key_moved_f…" at bounding box center [969, 397] width 280 height 158
click at [731, 54] on div at bounding box center [574, 257] width 1148 height 515
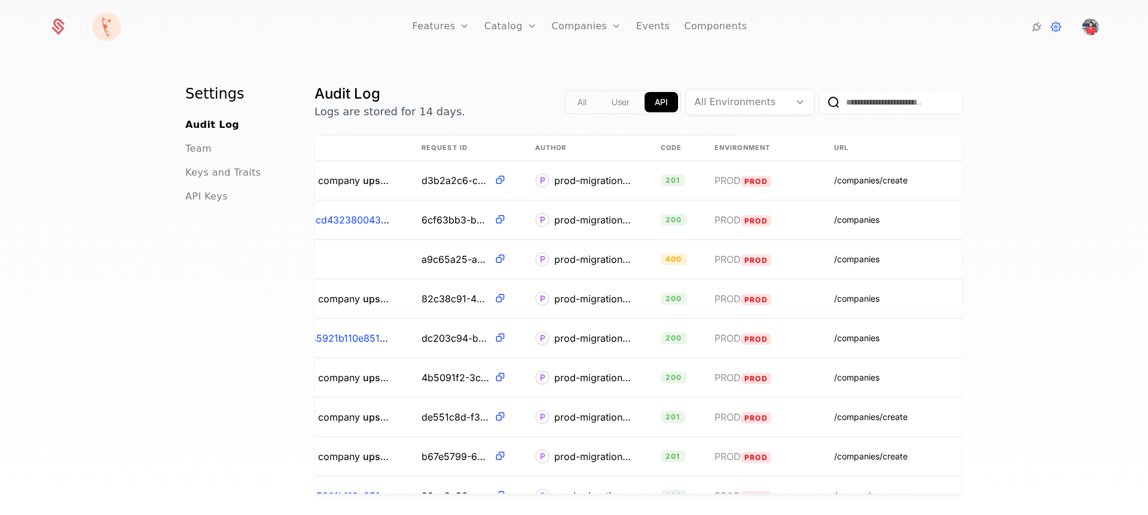
scroll to position [0, 0]
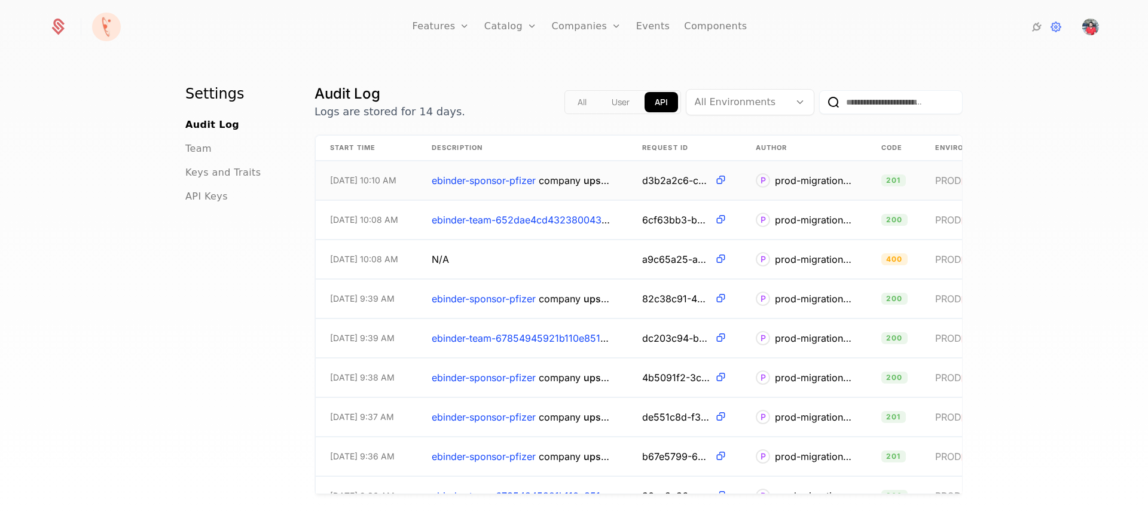
click at [475, 181] on span "ebinder-sponsor-pfizer" at bounding box center [484, 181] width 104 height 12
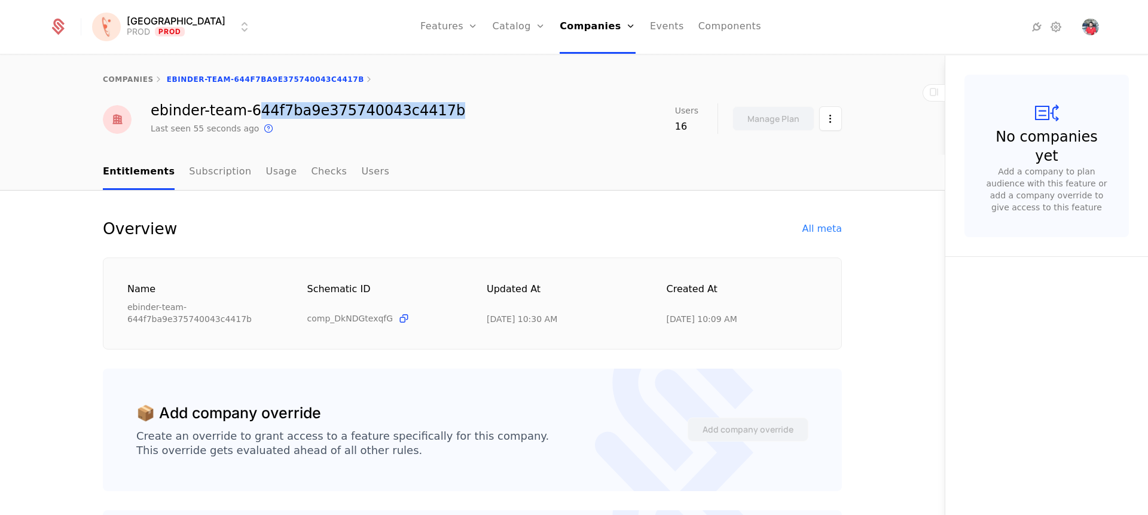
drag, startPoint x: 243, startPoint y: 108, endPoint x: 445, endPoint y: 114, distance: 202.1
click at [445, 114] on div "ebinder-team-644f7ba9e375740043c4417b Last seen 55 seconds ago This is the date…" at bounding box center [472, 119] width 739 height 32
click at [832, 230] on div "All meta" at bounding box center [821, 229] width 39 height 14
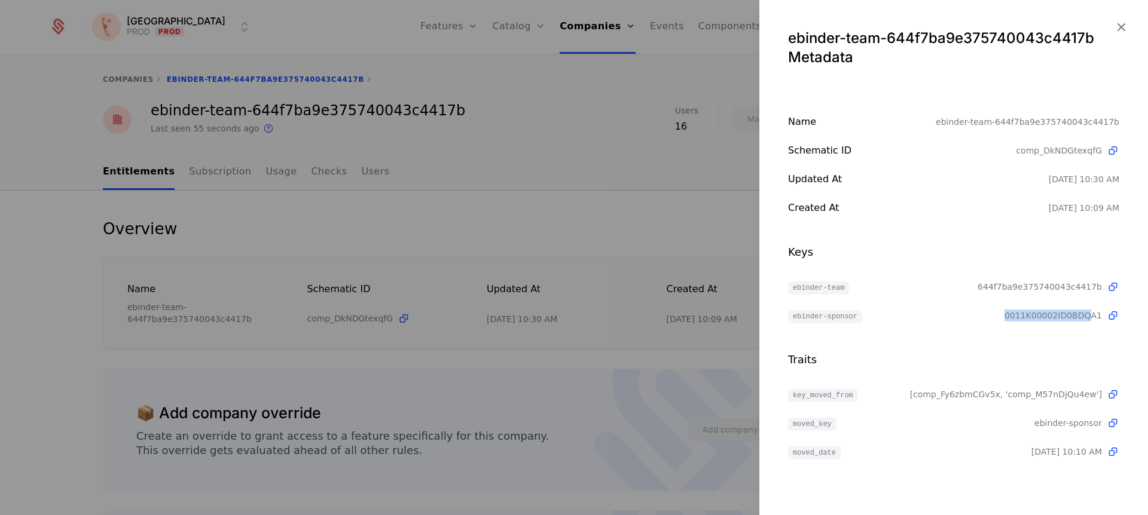
drag, startPoint x: 1016, startPoint y: 313, endPoint x: 1090, endPoint y: 316, distance: 73.6
click at [1090, 316] on div "ebinder-sponsor 0011K00002ID0BDQA1" at bounding box center [953, 315] width 331 height 14
click at [779, 285] on div "Name ebinder-team-644f7ba9e375740043c4417b Schematic ID comp_DkNDGtexqfG Update…" at bounding box center [953, 287] width 389 height 344
drag, startPoint x: 777, startPoint y: 281, endPoint x: 1114, endPoint y: 289, distance: 337.2
click at [1114, 289] on div "Name ebinder-team-644f7ba9e375740043c4417b Schematic ID comp_DkNDGtexqfG Update…" at bounding box center [953, 287] width 389 height 344
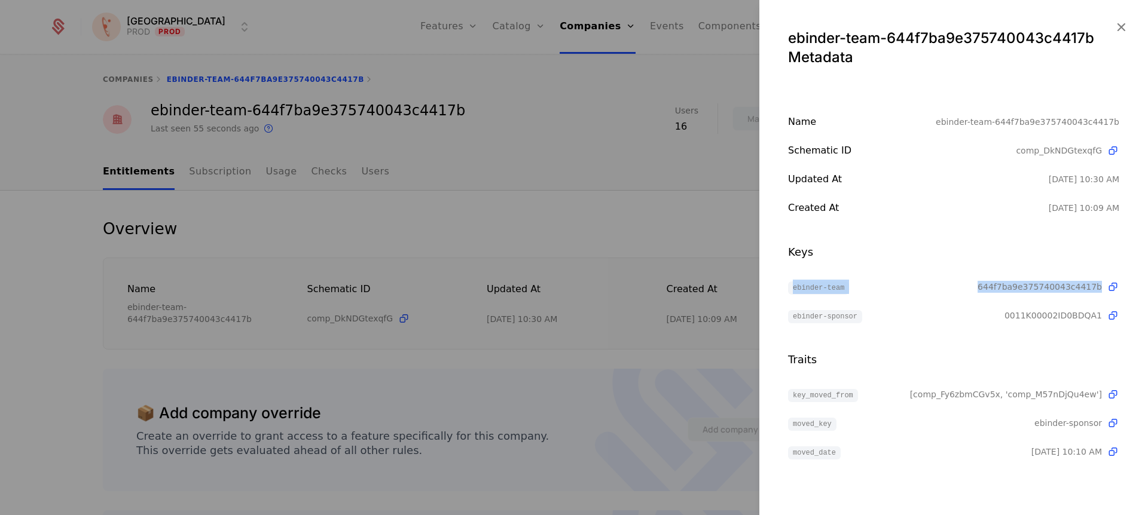
drag, startPoint x: 1051, startPoint y: 180, endPoint x: 1129, endPoint y: 182, distance: 77.7
click at [1129, 182] on div "Name ebinder-team-644f7ba9e375740043c4417b Schematic ID comp_DkNDGtexqfG Update…" at bounding box center [953, 287] width 389 height 344
drag, startPoint x: 1129, startPoint y: 182, endPoint x: 1009, endPoint y: 178, distance: 119.6
click at [1009, 178] on div "Name ebinder-team-644f7ba9e375740043c4417b Schematic ID comp_DkNDGtexqfG Update…" at bounding box center [953, 287] width 389 height 344
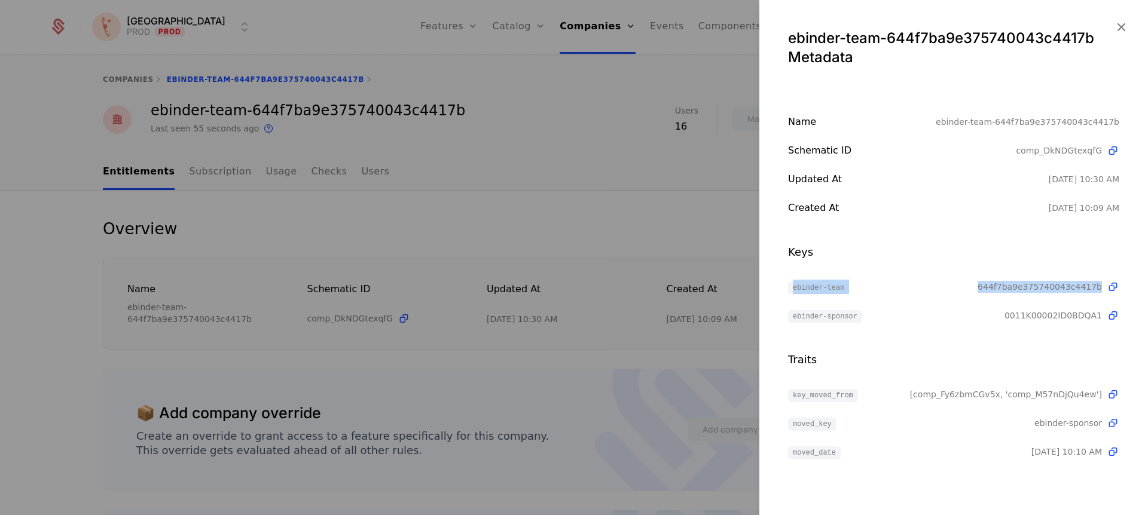
click at [1117, 30] on icon "button" at bounding box center [1121, 27] width 16 height 16
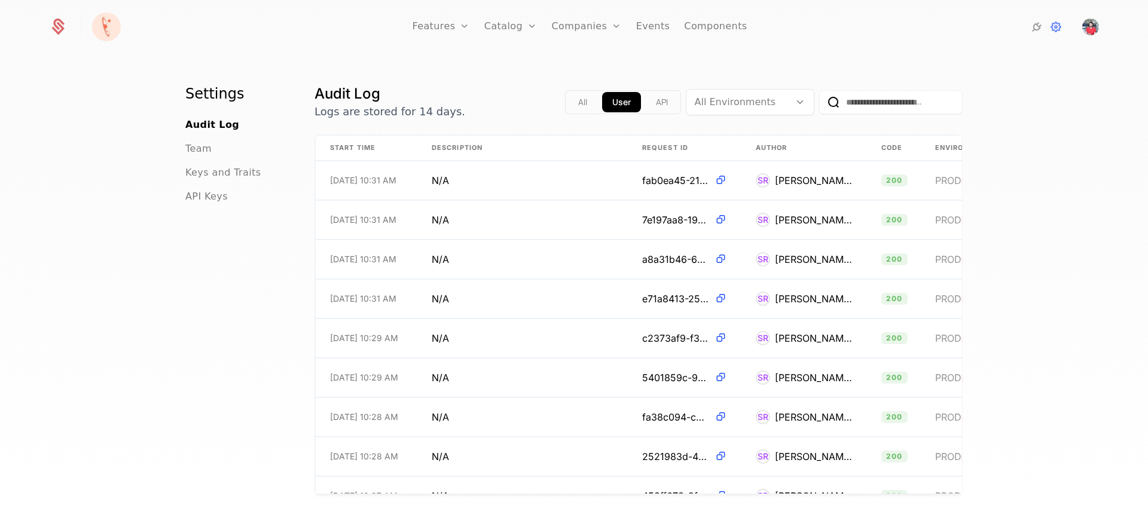
click at [654, 102] on button "API" at bounding box center [662, 102] width 32 height 20
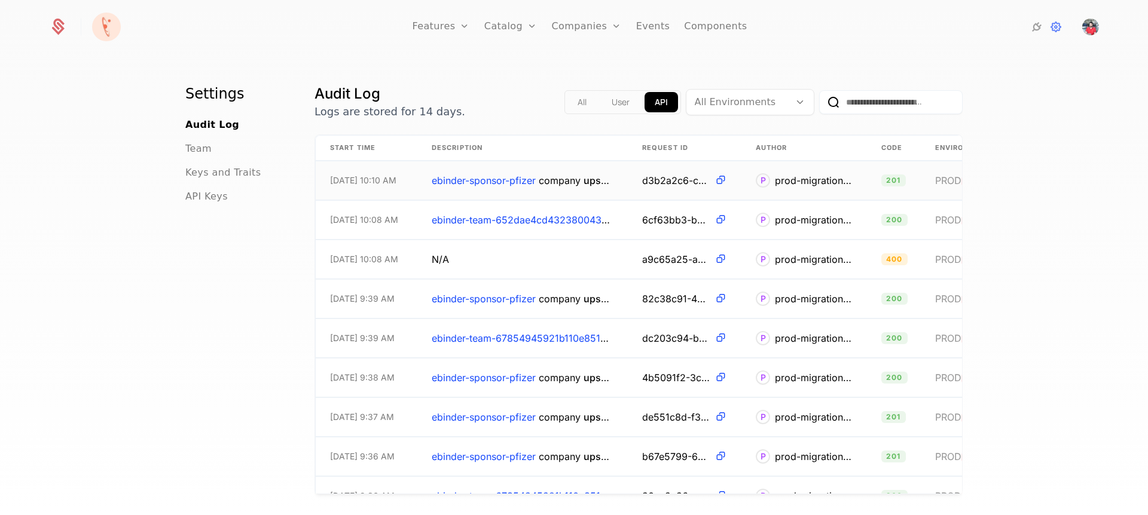
click at [505, 179] on span "ebinder-sponsor-pfizer" at bounding box center [484, 181] width 104 height 12
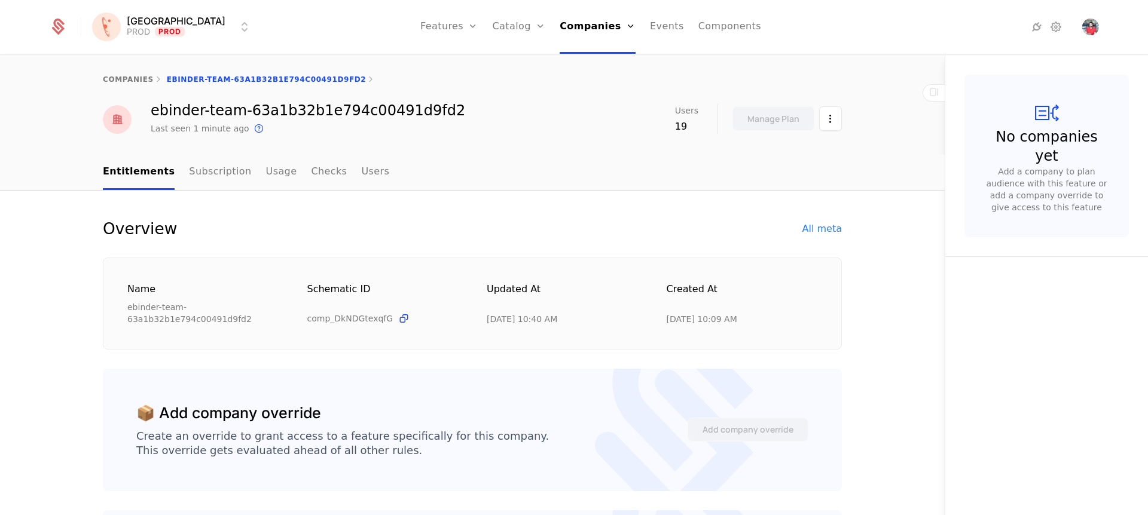
click at [827, 234] on div "All meta" at bounding box center [821, 229] width 39 height 14
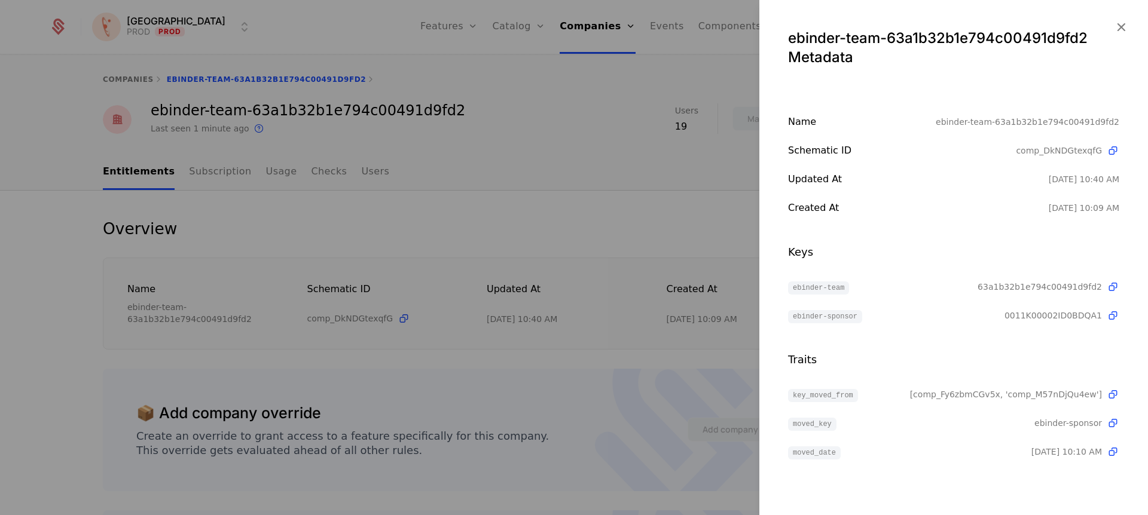
click at [1126, 23] on icon "button" at bounding box center [1121, 27] width 16 height 16
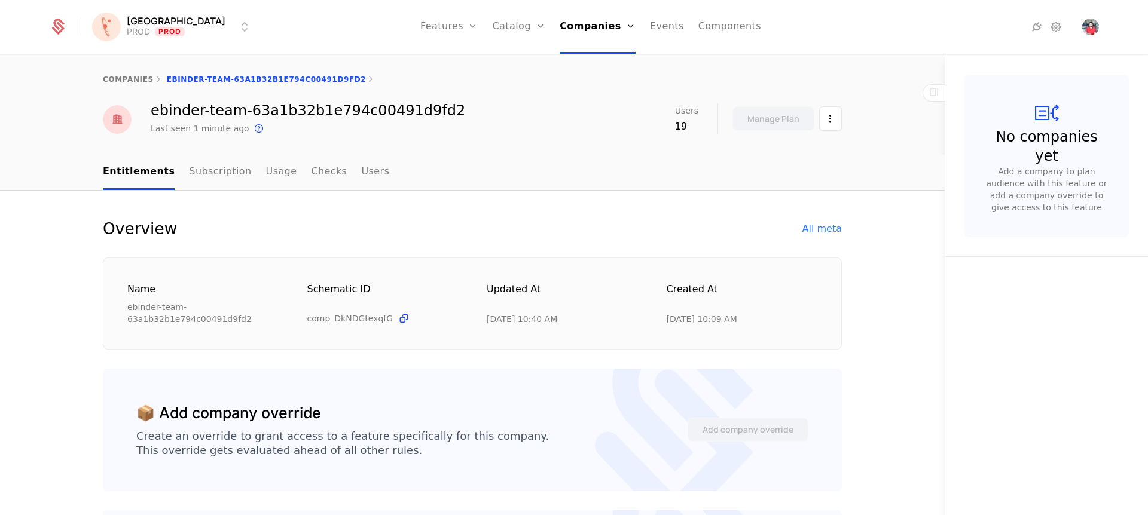
click at [812, 228] on div "All meta" at bounding box center [821, 229] width 39 height 14
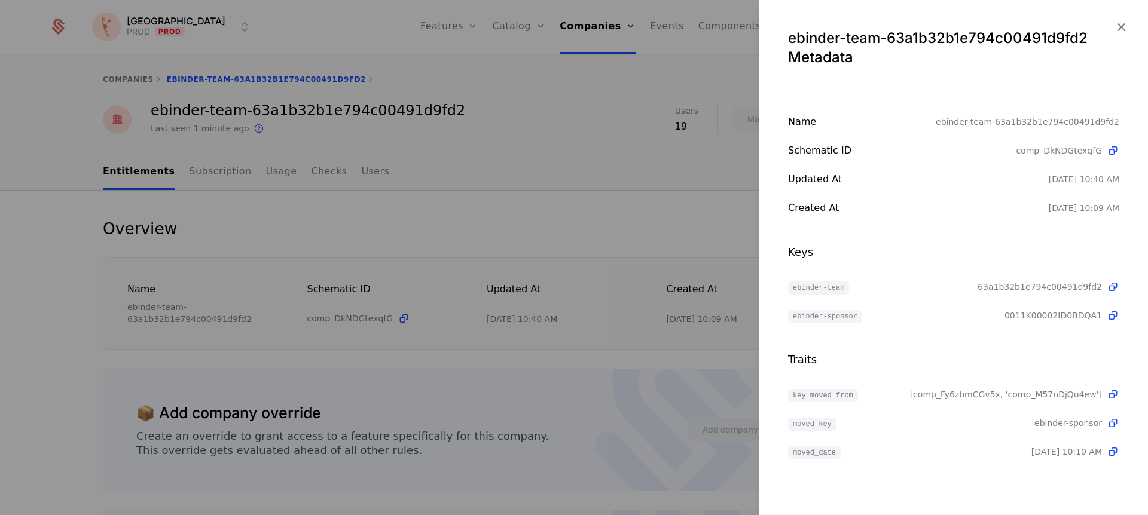
click at [680, 213] on div at bounding box center [574, 257] width 1148 height 515
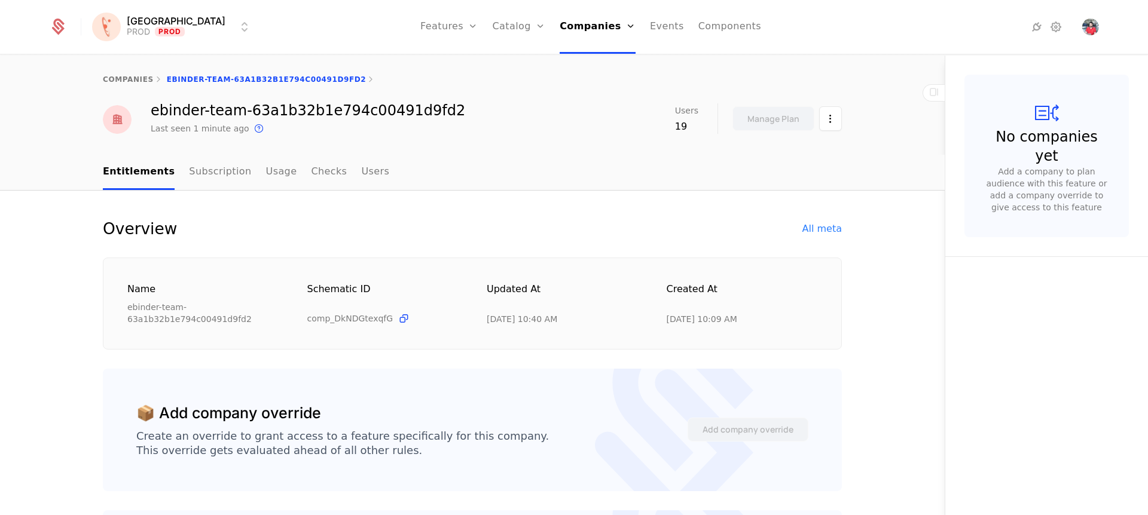
click at [757, 81] on div "companies ebinder-team-63a1b32b1e794c00491d9fd2" at bounding box center [472, 80] width 739 height 10
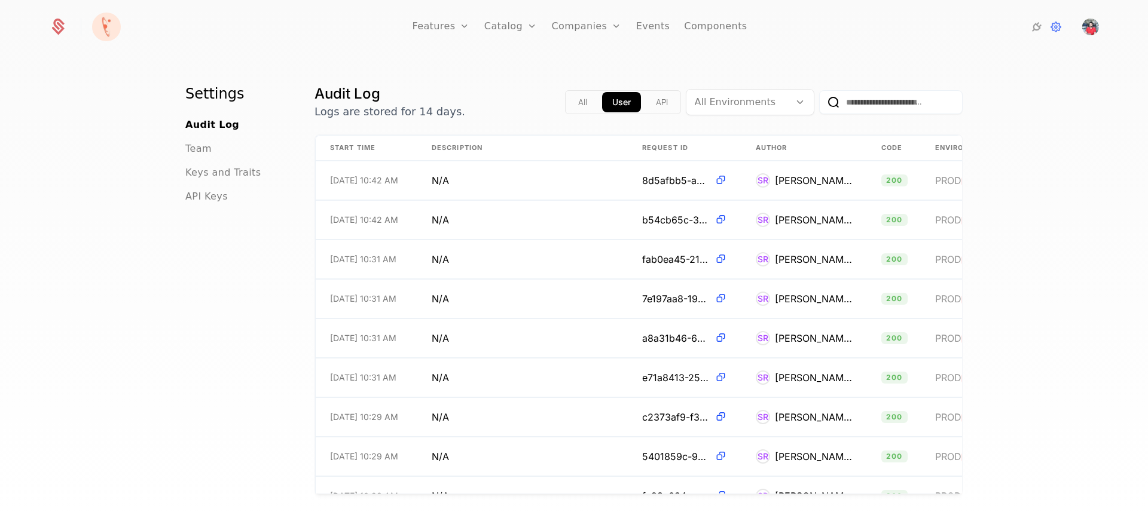
click at [656, 97] on button "API" at bounding box center [662, 102] width 32 height 20
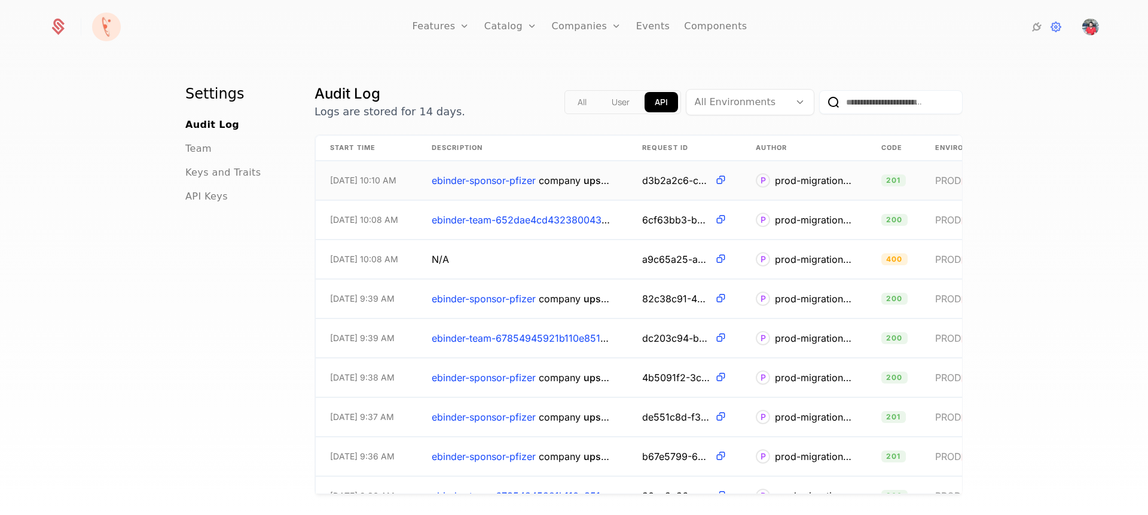
click at [935, 177] on span "PROD" at bounding box center [948, 181] width 26 height 12
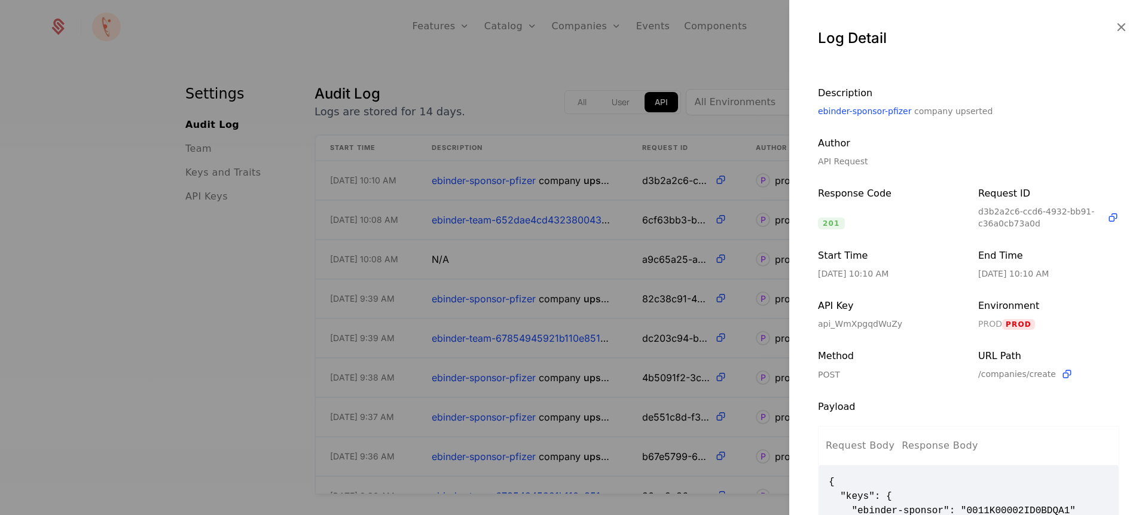
click at [1114, 26] on icon "button" at bounding box center [1121, 27] width 16 height 16
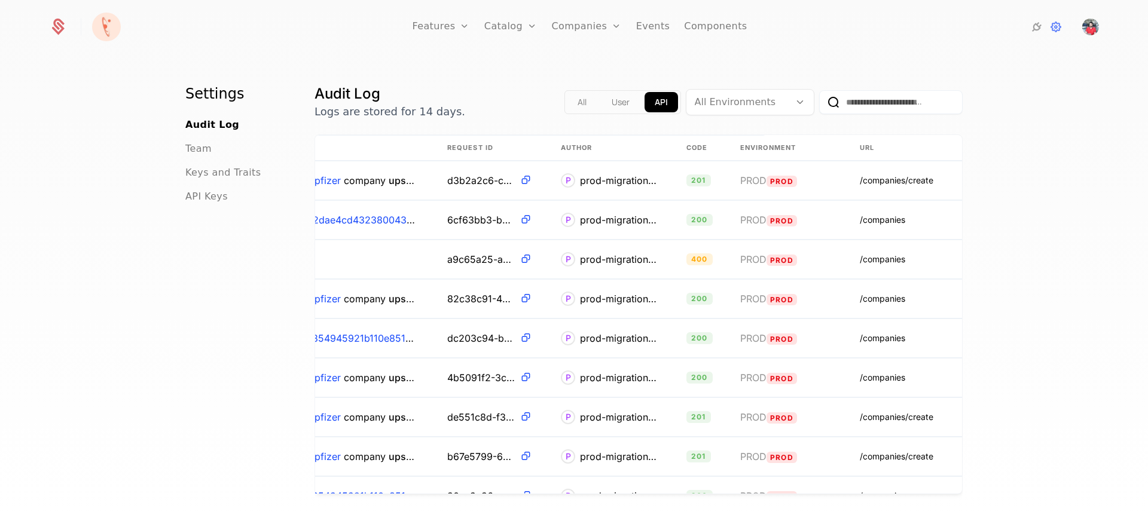
scroll to position [0, 267]
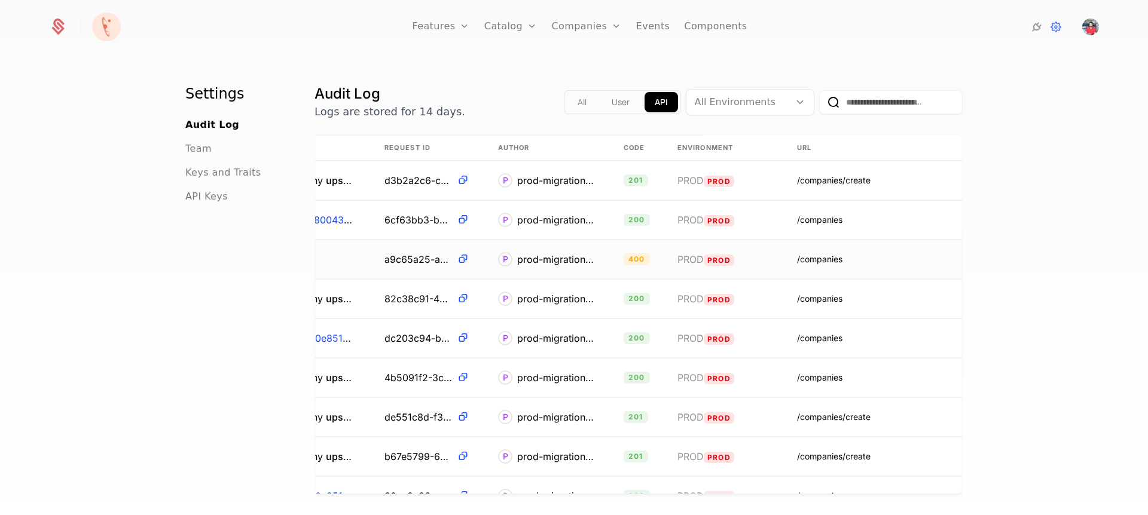
click at [813, 250] on td "/companies" at bounding box center [872, 259] width 179 height 39
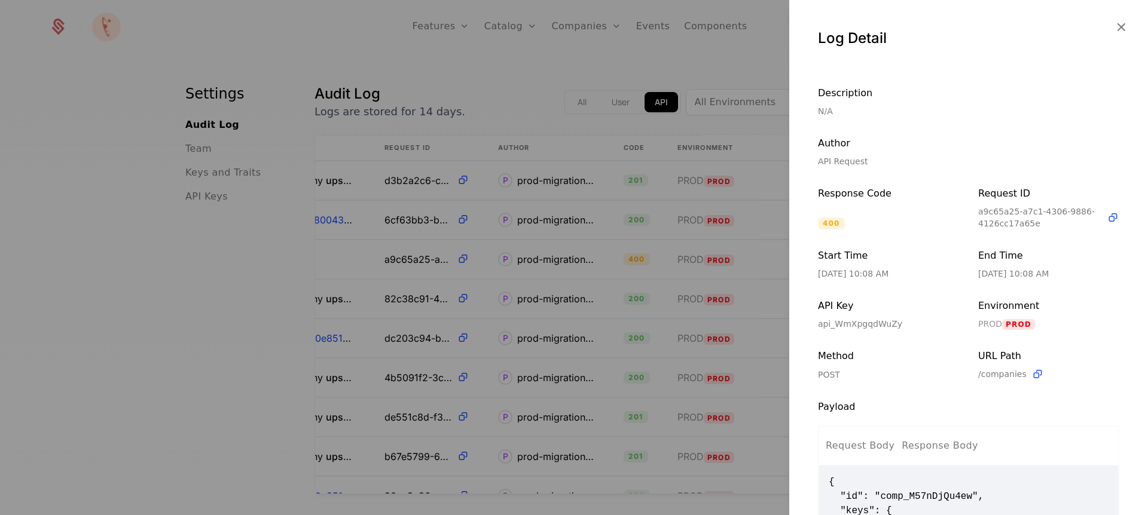
scroll to position [195, 0]
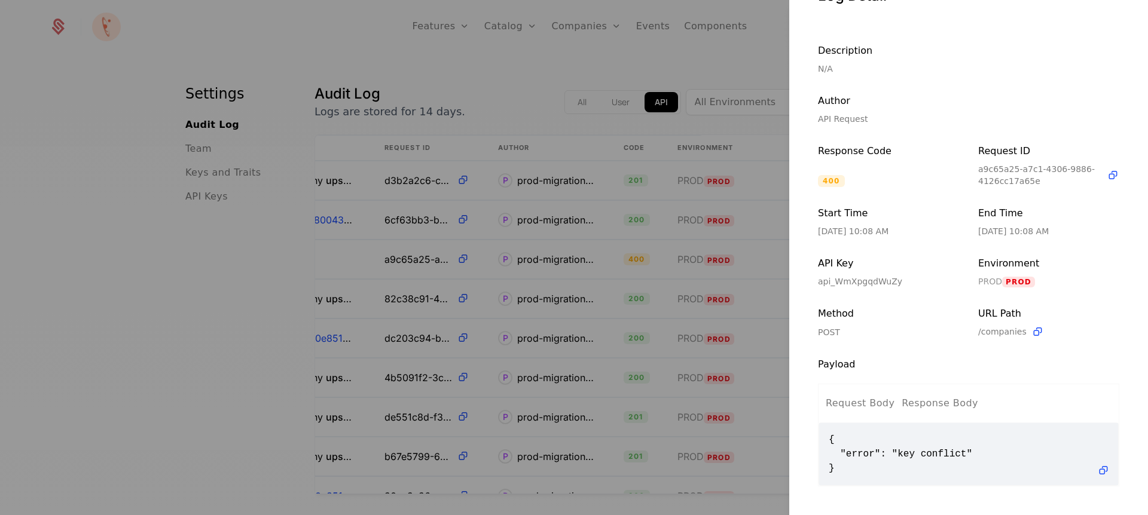
click at [937, 252] on div "Log Detail Description N/A Author API Request Response Code 400 Request ID a9c6…" at bounding box center [968, 257] width 359 height 515
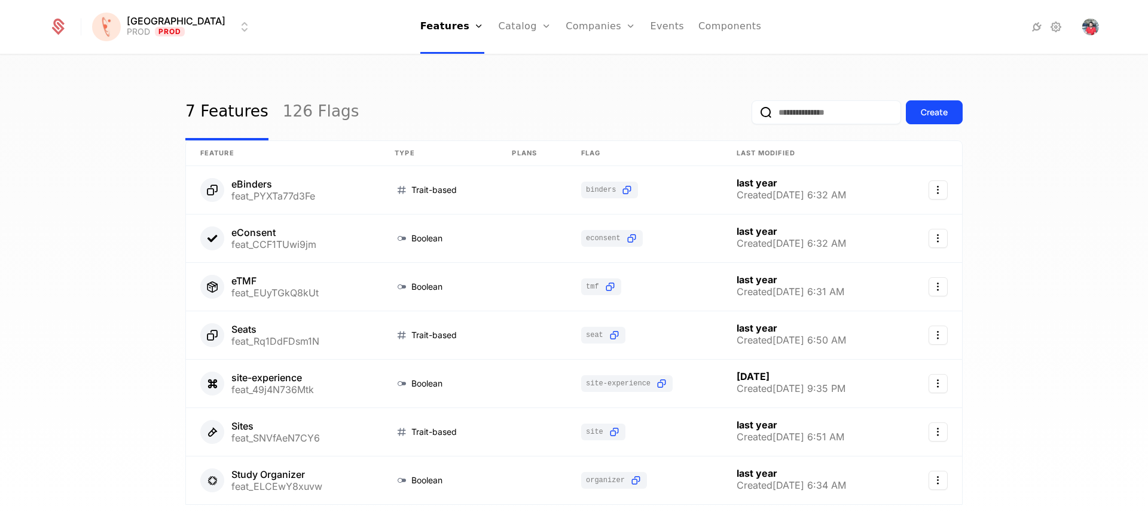
click at [650, 26] on link "Events" at bounding box center [667, 27] width 34 height 54
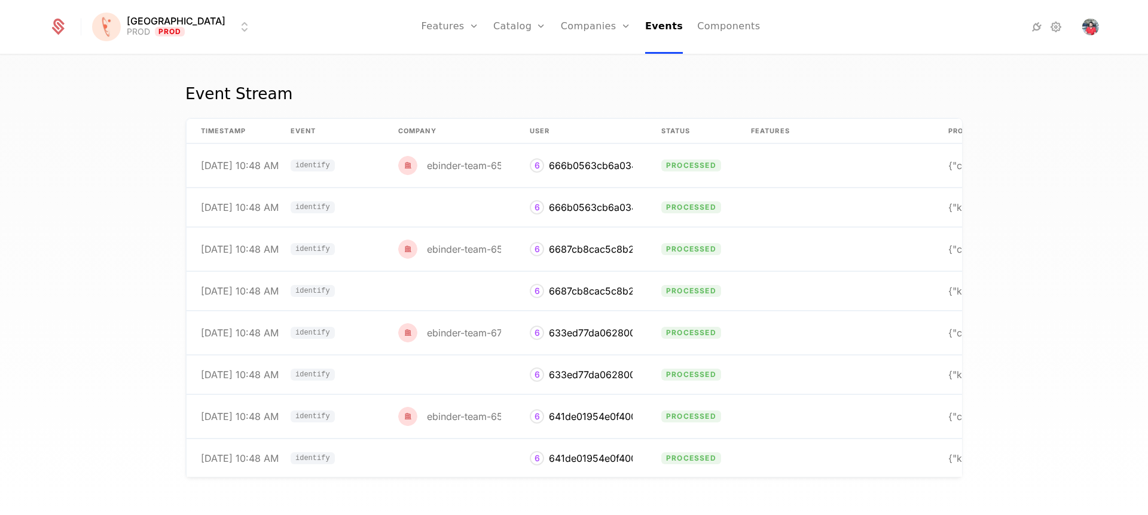
click at [1056, 26] on icon at bounding box center [1056, 27] width 14 height 14
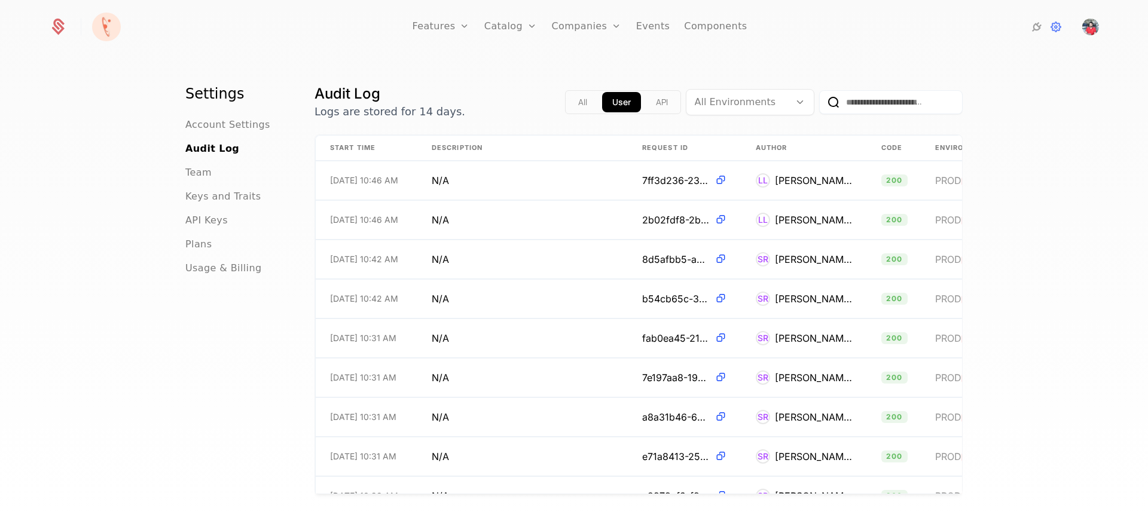
click at [658, 110] on button "API" at bounding box center [662, 102] width 32 height 20
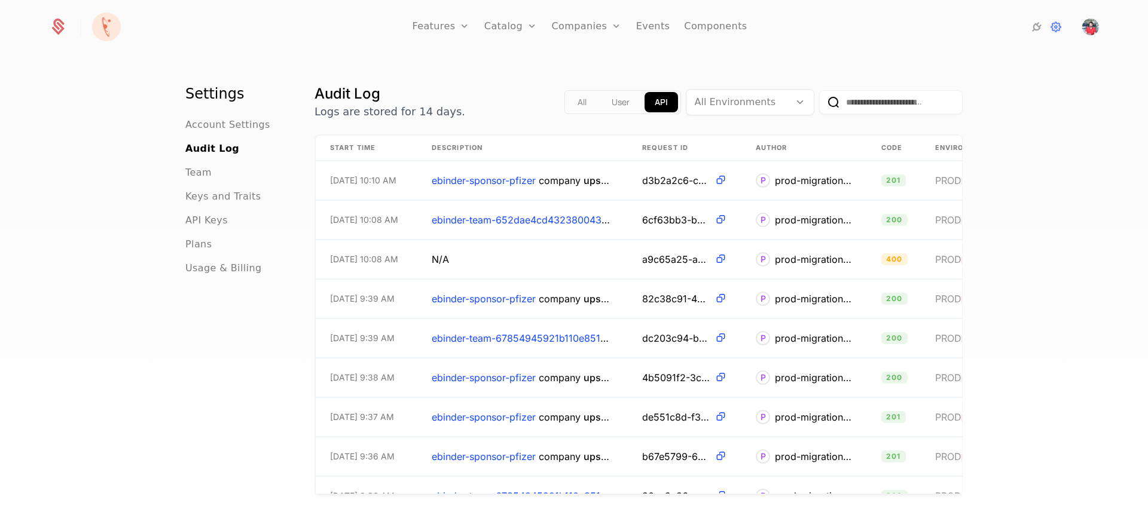
click at [629, 104] on button "User" at bounding box center [620, 102] width 38 height 20
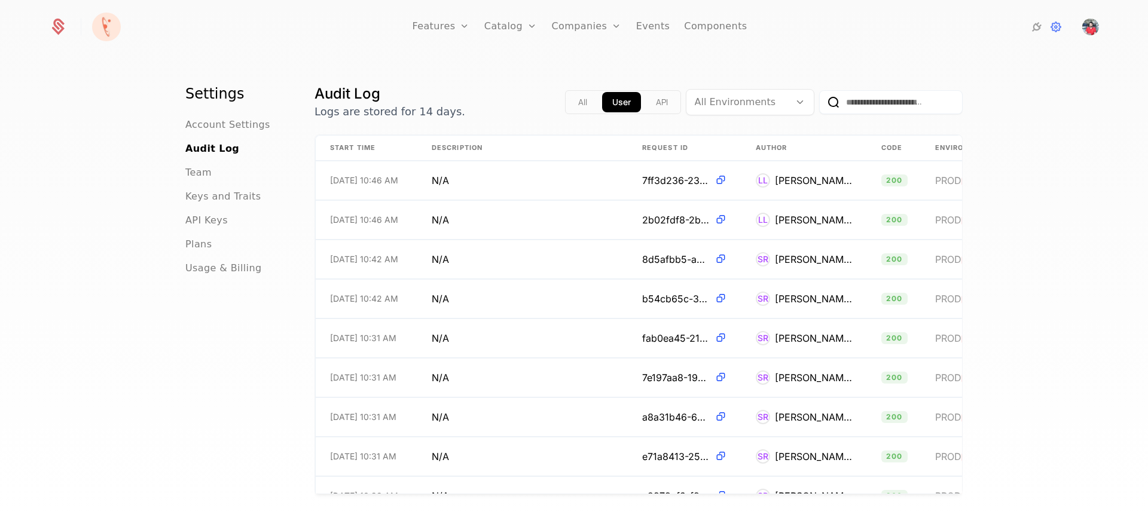
click at [188, 247] on span "Plans" at bounding box center [198, 244] width 26 height 14
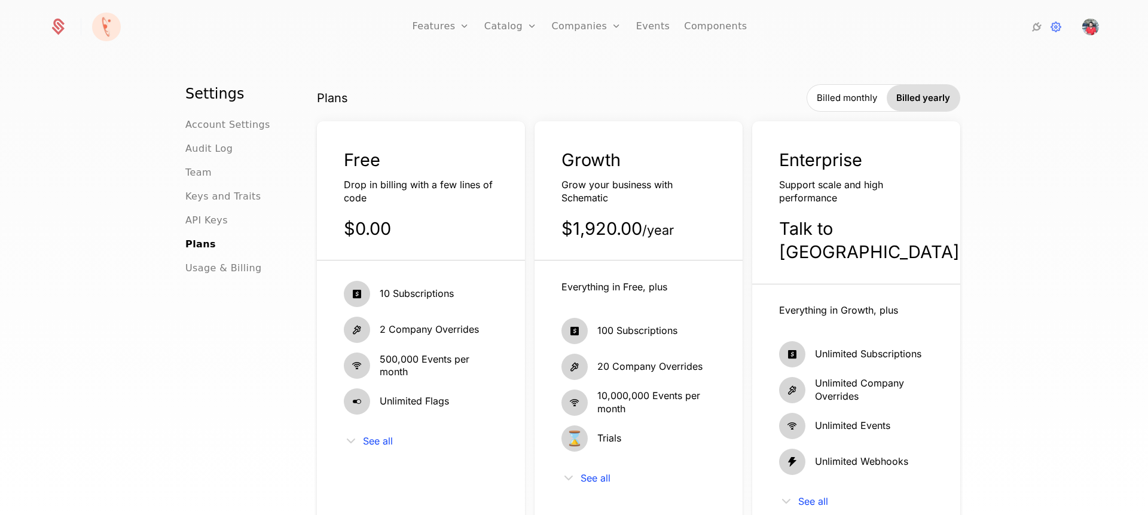
click at [217, 203] on span "Keys and Traits" at bounding box center [222, 197] width 75 height 14
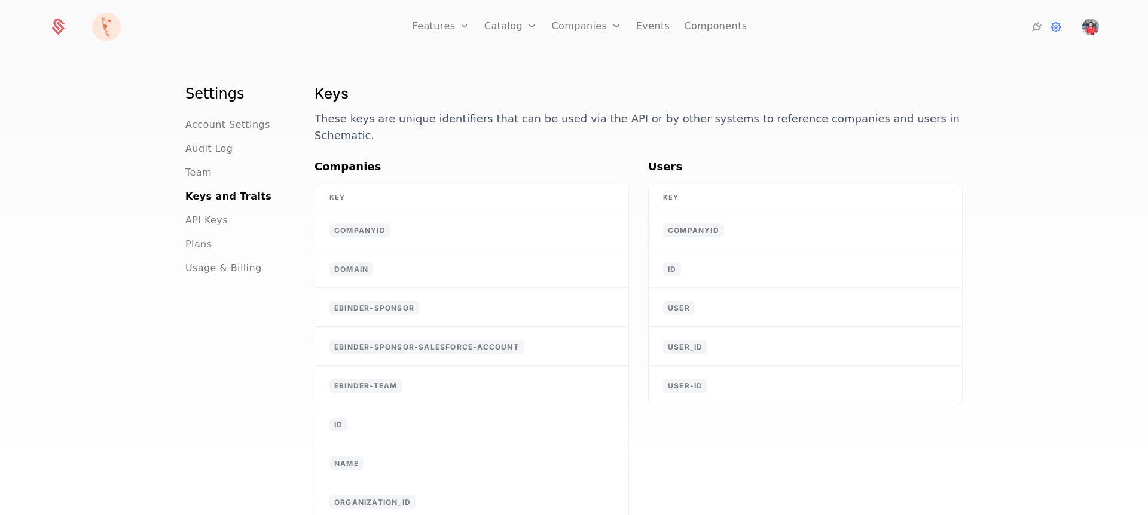
click at [212, 219] on span "API Keys" at bounding box center [206, 220] width 42 height 14
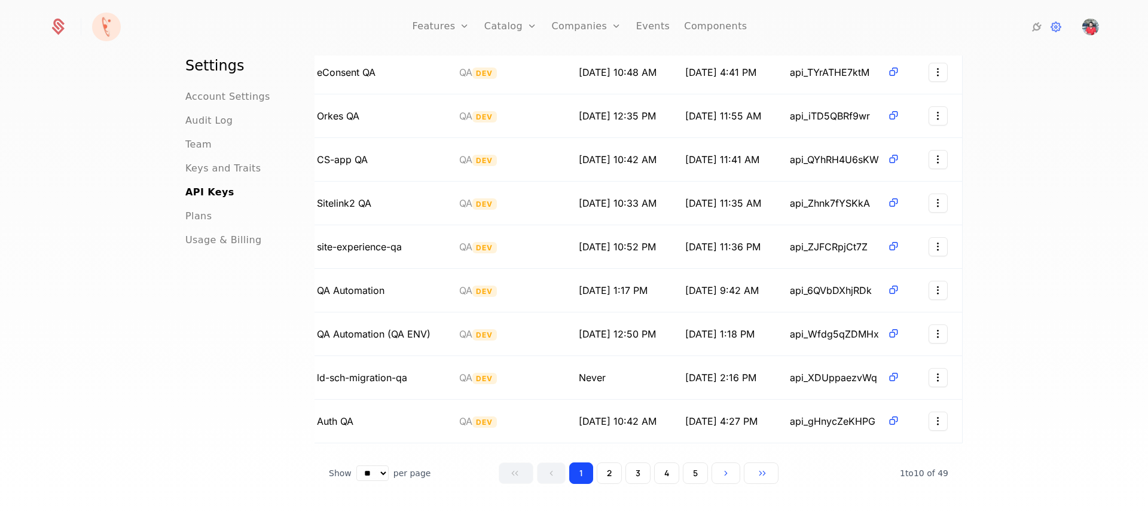
scroll to position [161, 0]
click at [692, 476] on button "5" at bounding box center [695, 474] width 25 height 22
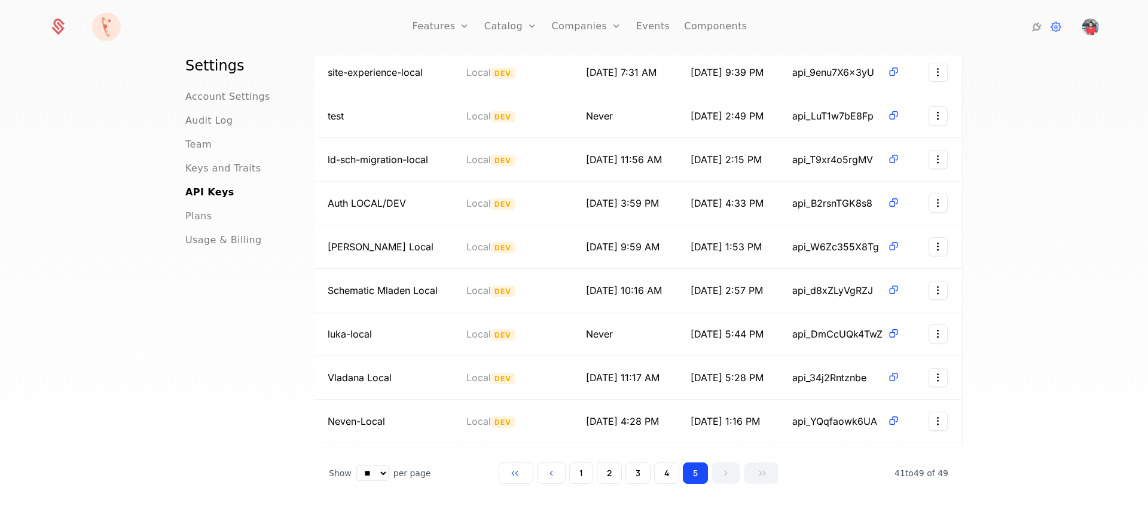
click at [662, 476] on button "4" at bounding box center [666, 474] width 25 height 22
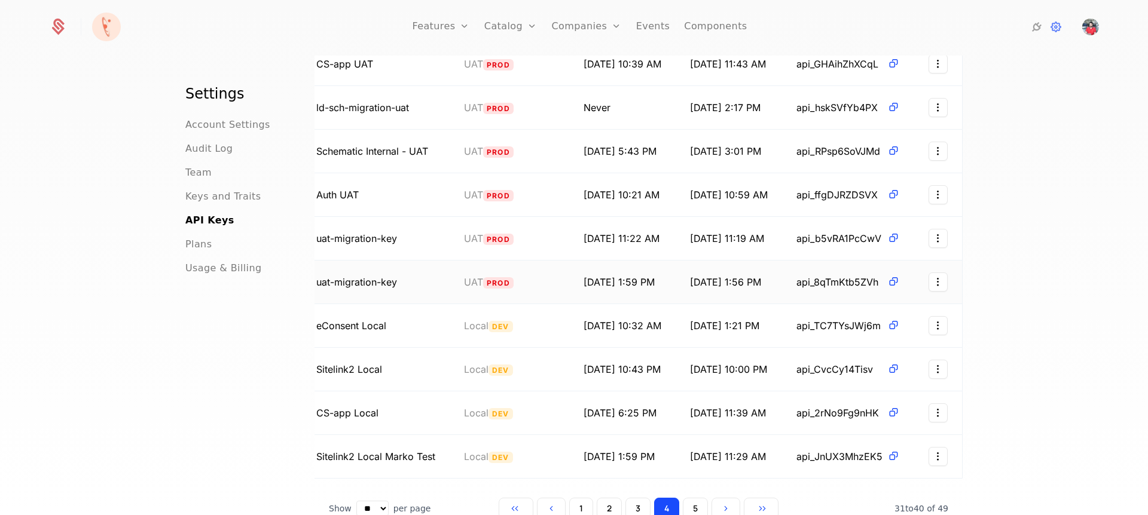
scroll to position [0, 0]
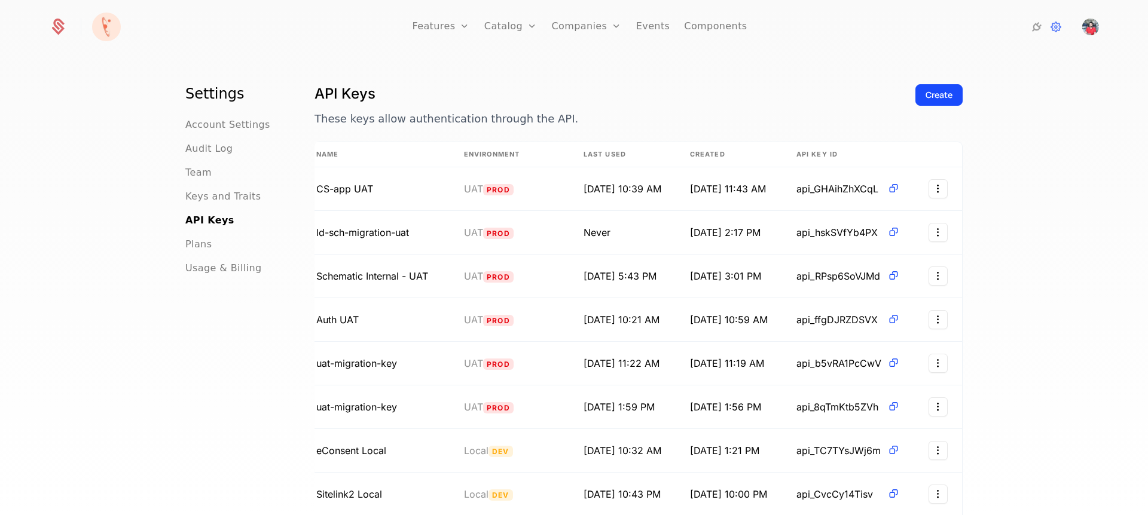
click at [224, 129] on span "Account Settings" at bounding box center [227, 125] width 85 height 14
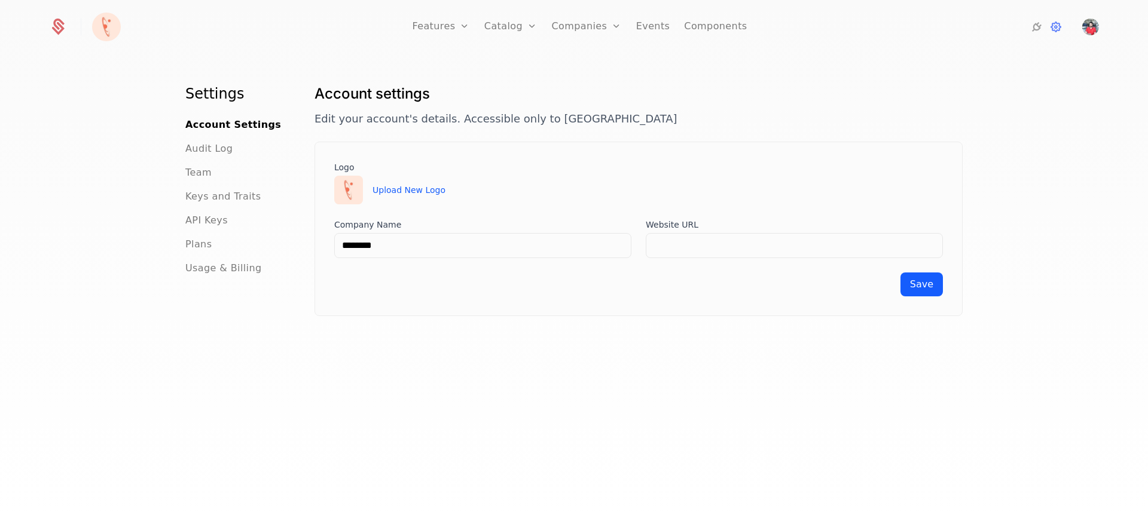
click at [187, 172] on span "Team" at bounding box center [198, 173] width 26 height 14
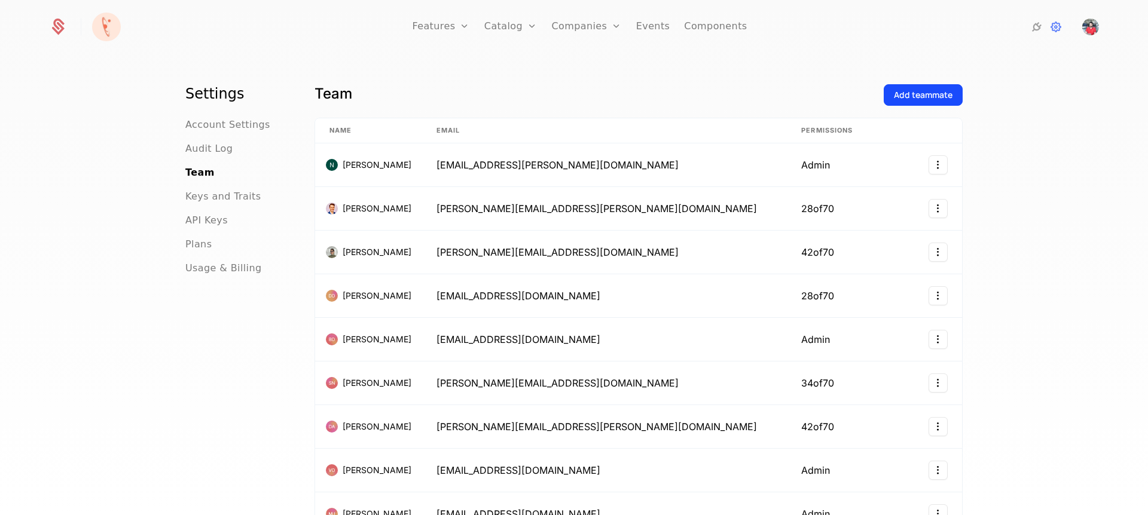
click at [216, 195] on span "Keys and Traits" at bounding box center [222, 197] width 75 height 14
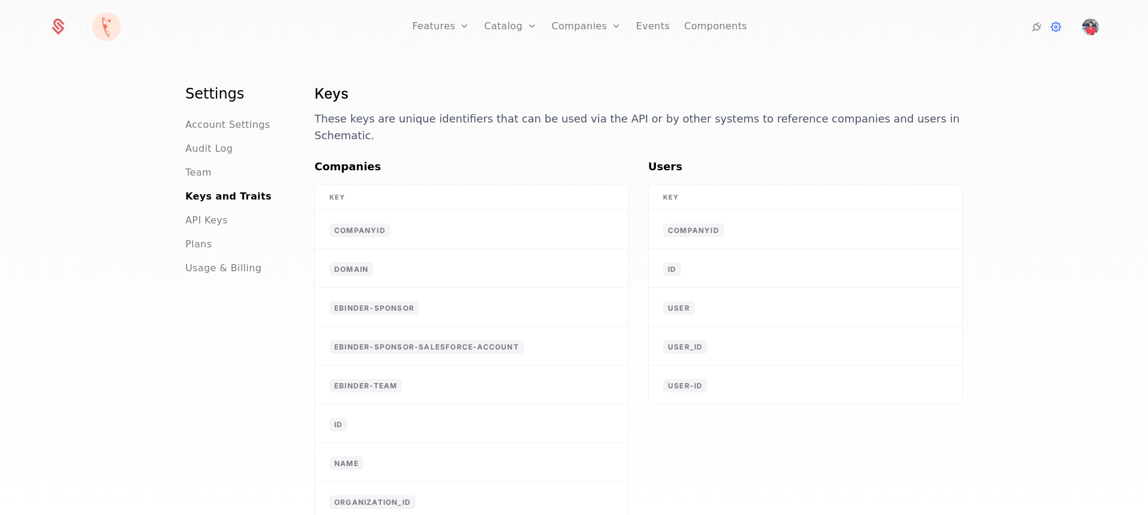
click at [206, 223] on span "API Keys" at bounding box center [206, 220] width 42 height 14
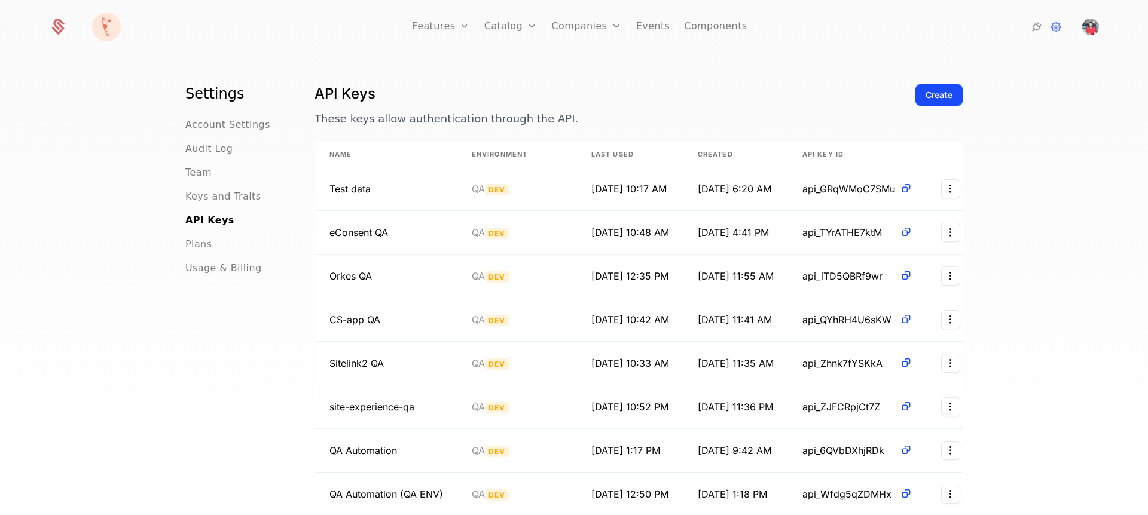
click at [591, 58] on link "Companies" at bounding box center [593, 59] width 55 height 10
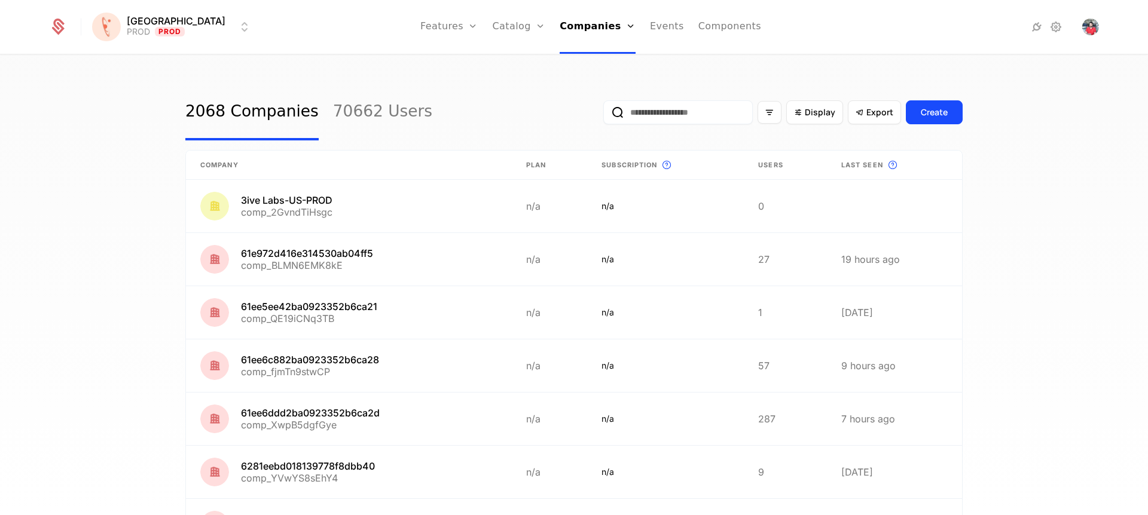
click at [650, 105] on input "email" at bounding box center [677, 112] width 149 height 24
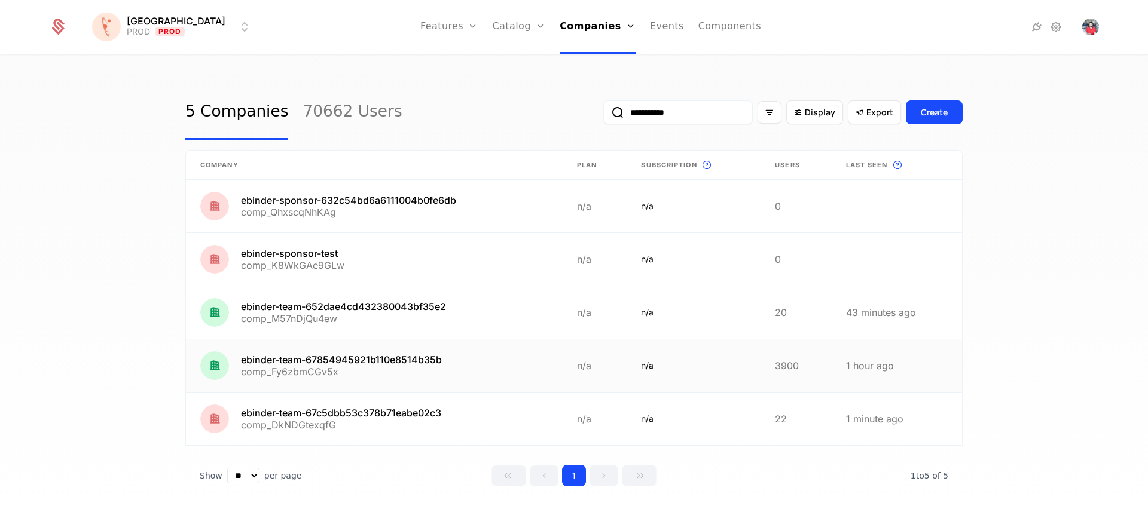
type input "**********"
click at [378, 362] on link at bounding box center [374, 366] width 377 height 53
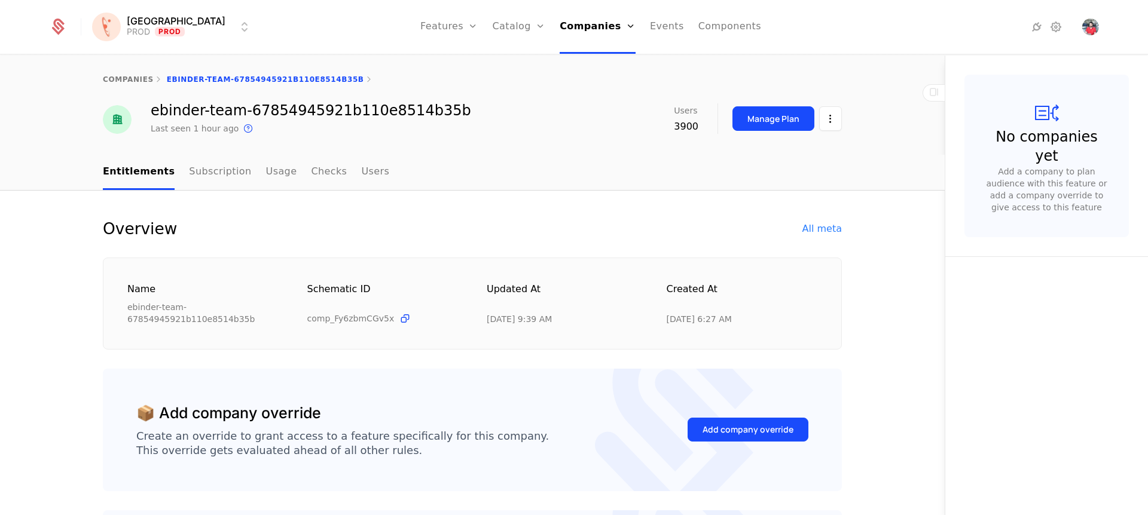
click at [825, 121] on html "[PERSON_NAME] PROD Prod Features Features Flags Catalog Plans Add Ons Credits C…" at bounding box center [574, 257] width 1148 height 515
click at [787, 154] on div "Edit company" at bounding box center [769, 154] width 74 height 17
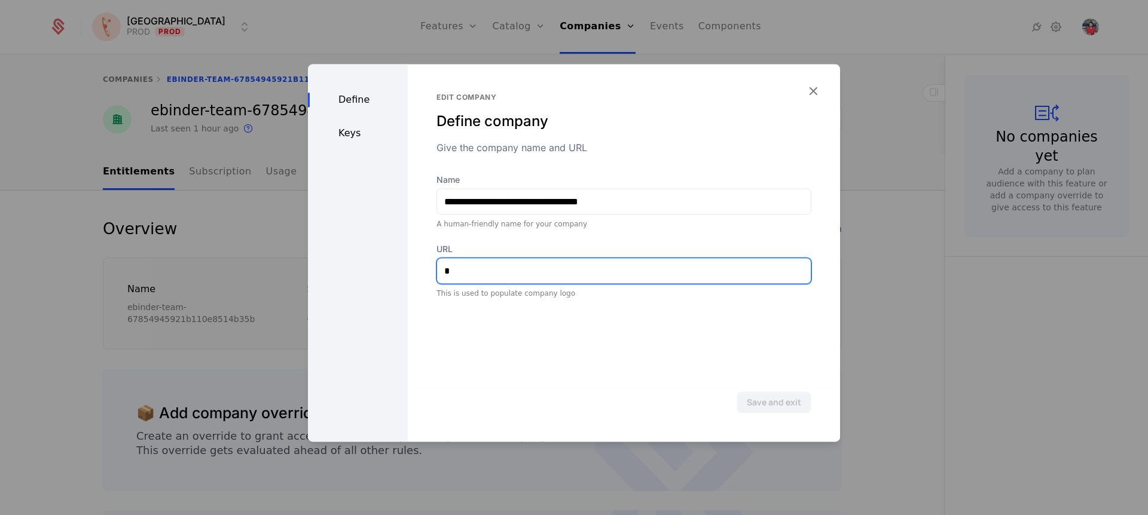
click at [472, 268] on input "*" at bounding box center [624, 270] width 374 height 25
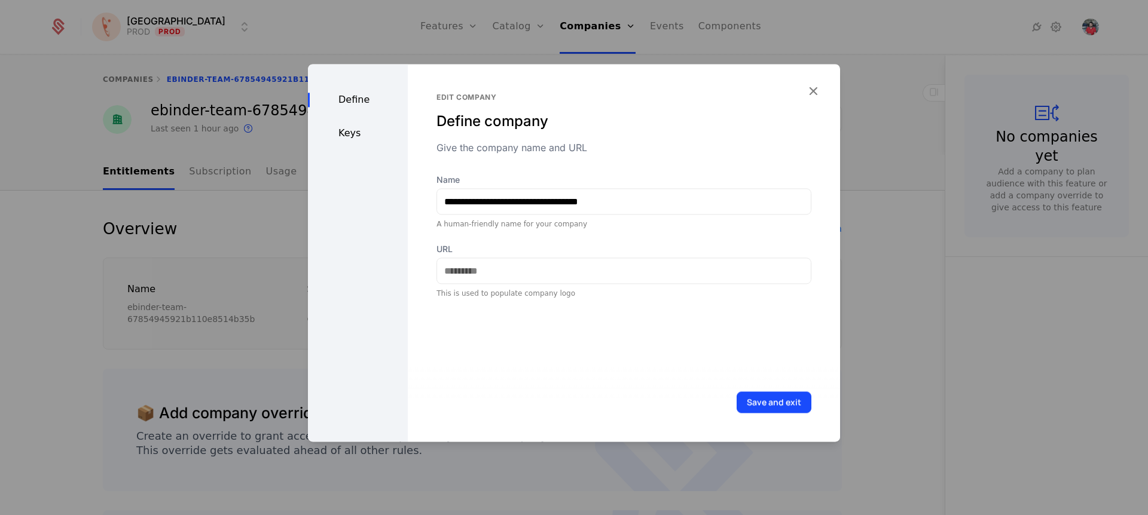
click at [359, 135] on div "Keys" at bounding box center [358, 133] width 100 height 14
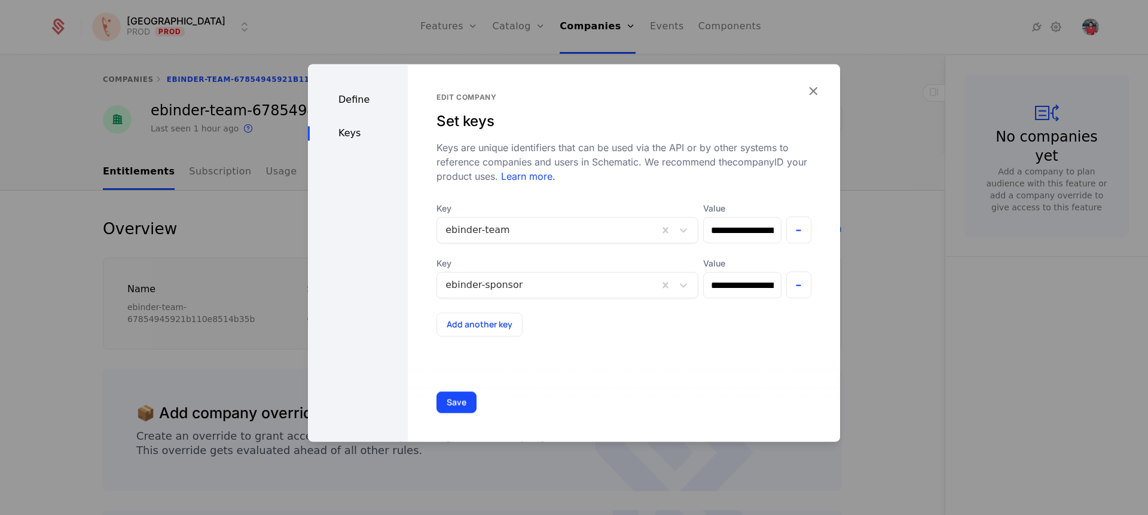
click at [787, 288] on button "-" at bounding box center [799, 284] width 26 height 27
click at [448, 406] on button "Save" at bounding box center [456, 403] width 40 height 22
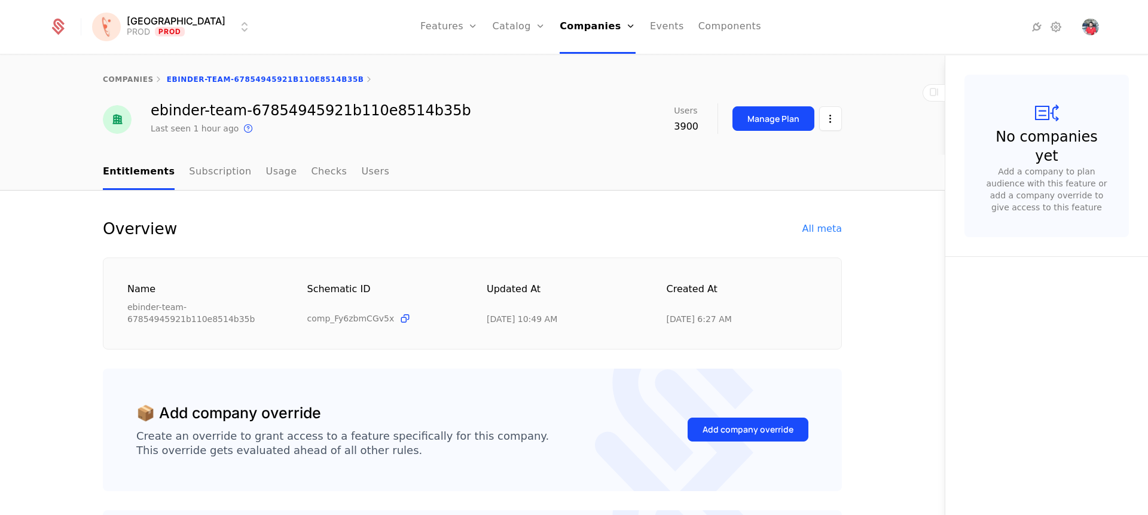
click at [815, 230] on div "All meta" at bounding box center [821, 229] width 39 height 14
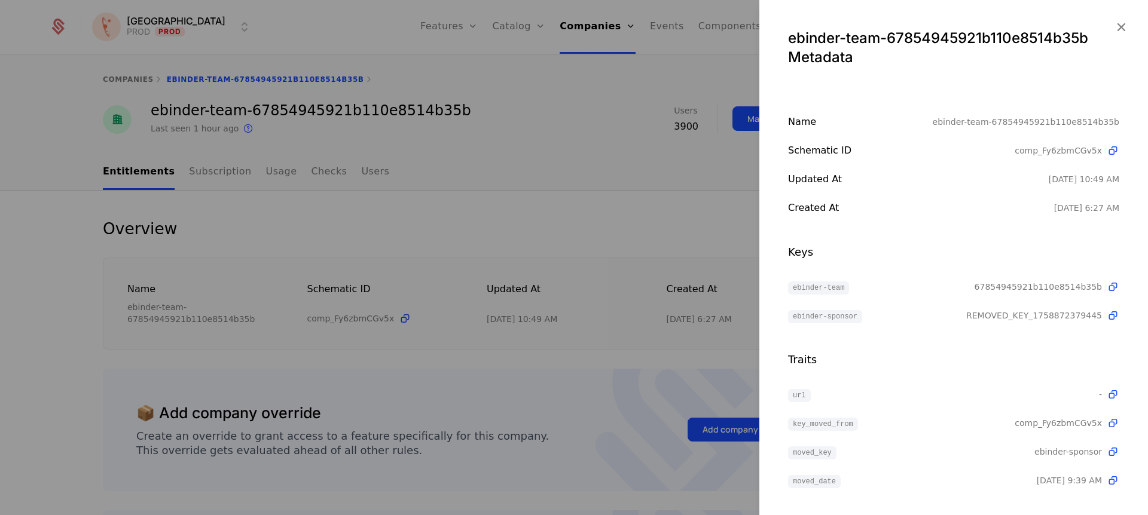
click at [1113, 27] on icon "button" at bounding box center [1121, 27] width 16 height 16
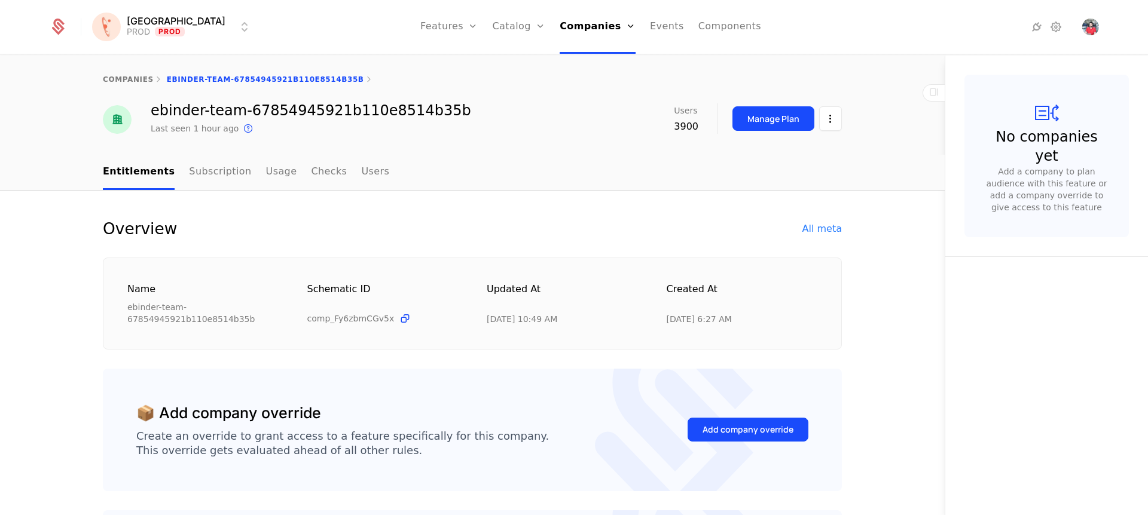
click at [481, 164] on nav "Entitlements Subscription Usage Checks Users" at bounding box center [472, 172] width 739 height 35
